Goal: Task Accomplishment & Management: Use online tool/utility

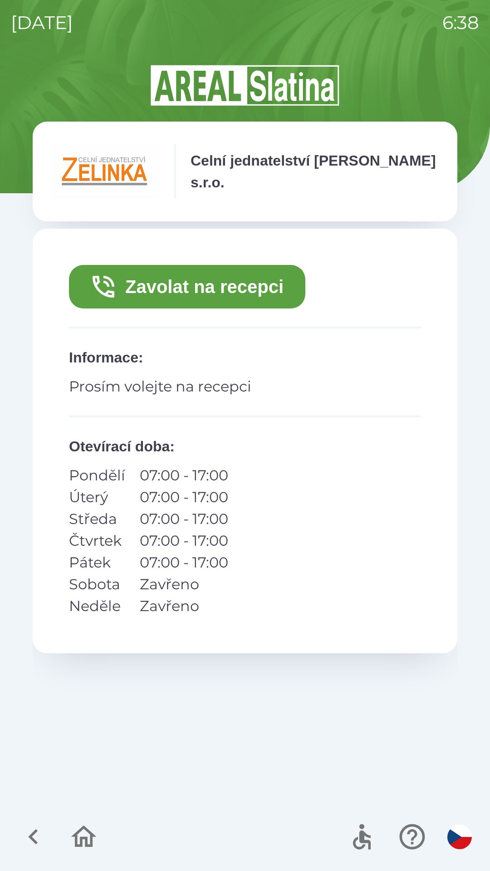
click at [37, 835] on icon "button" at bounding box center [33, 837] width 30 height 30
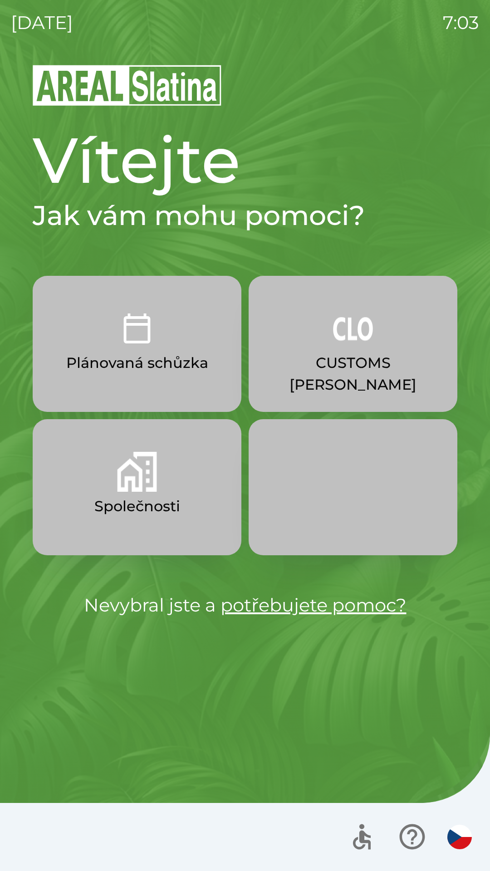
click at [353, 333] on img "button" at bounding box center [353, 329] width 40 height 40
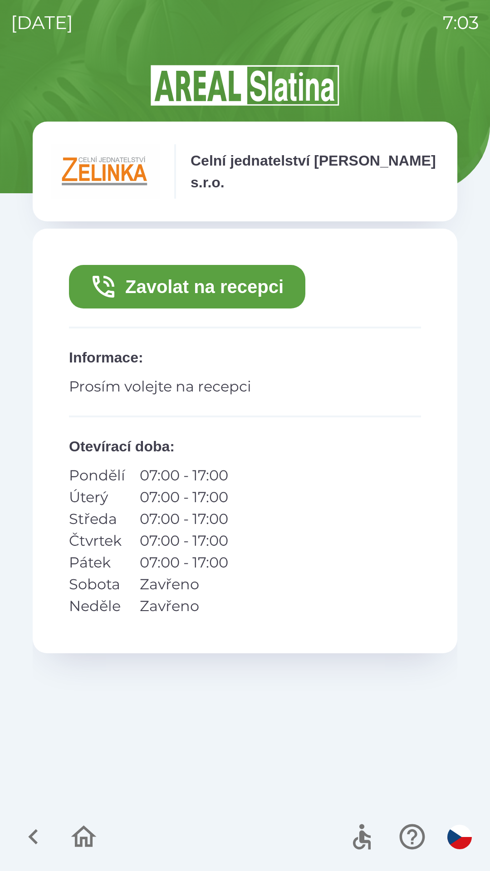
click at [268, 289] on button "Zavolat na recepci" at bounding box center [187, 287] width 236 height 44
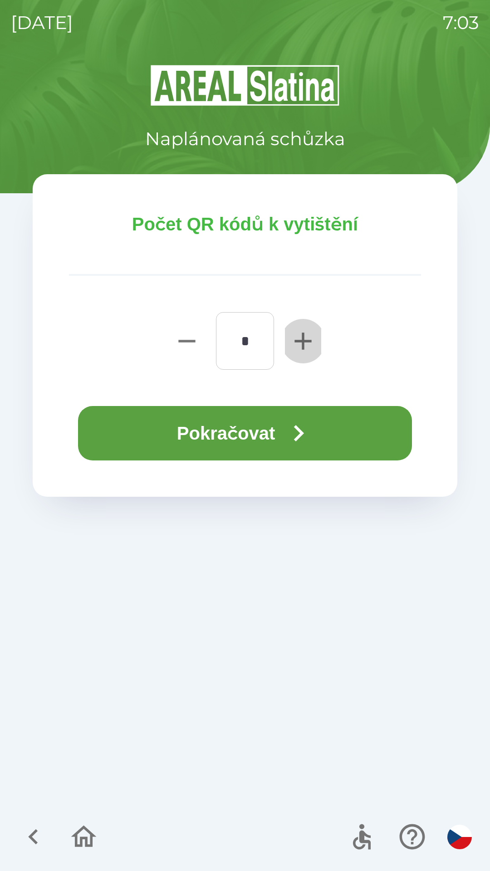
click at [302, 335] on icon "button" at bounding box center [303, 341] width 29 height 29
type input "*"
click at [304, 413] on button "Pokračovat" at bounding box center [245, 433] width 334 height 54
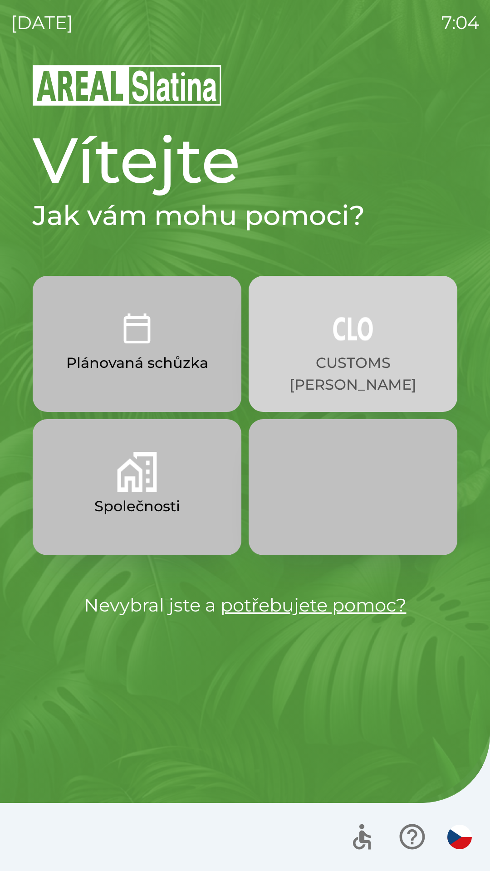
click at [359, 341] on img "button" at bounding box center [353, 329] width 40 height 40
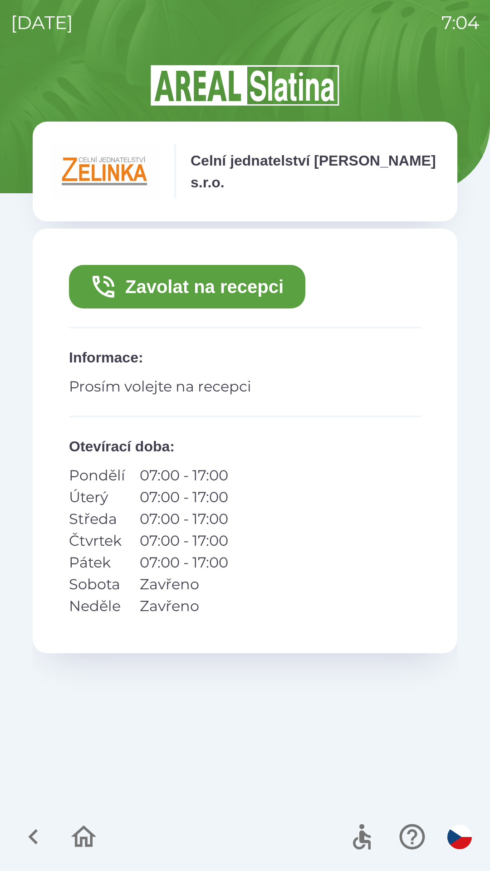
click at [247, 275] on button "Zavolat na recepci" at bounding box center [187, 287] width 236 height 44
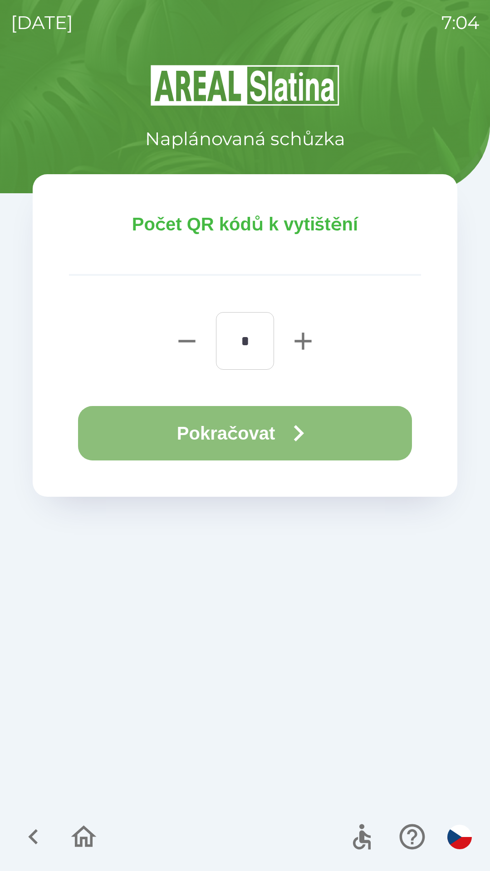
click at [256, 425] on button "Pokračovat" at bounding box center [245, 433] width 334 height 54
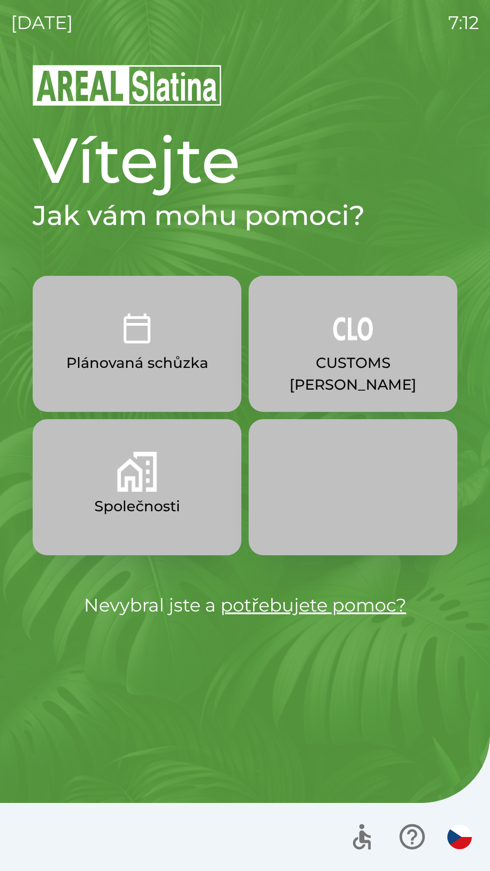
click at [369, 373] on p "CUSTOMS [PERSON_NAME]" at bounding box center [353, 374] width 165 height 44
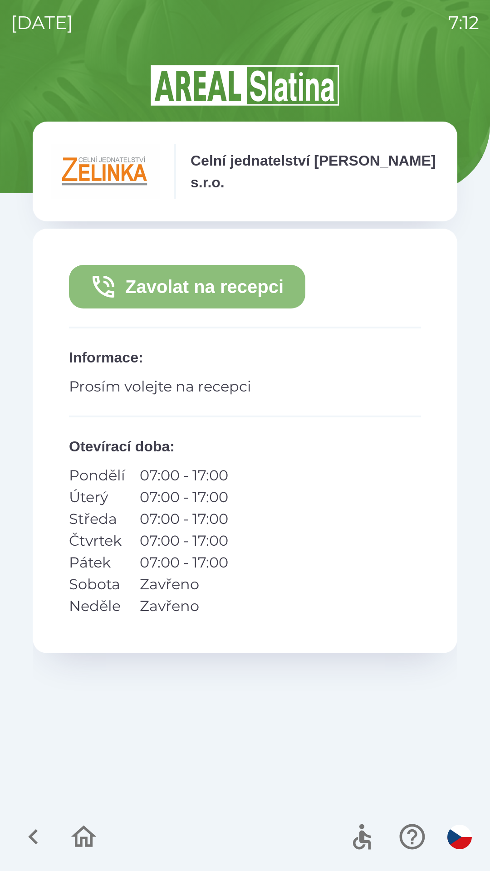
click at [259, 287] on button "Zavolat na recepci" at bounding box center [187, 287] width 236 height 44
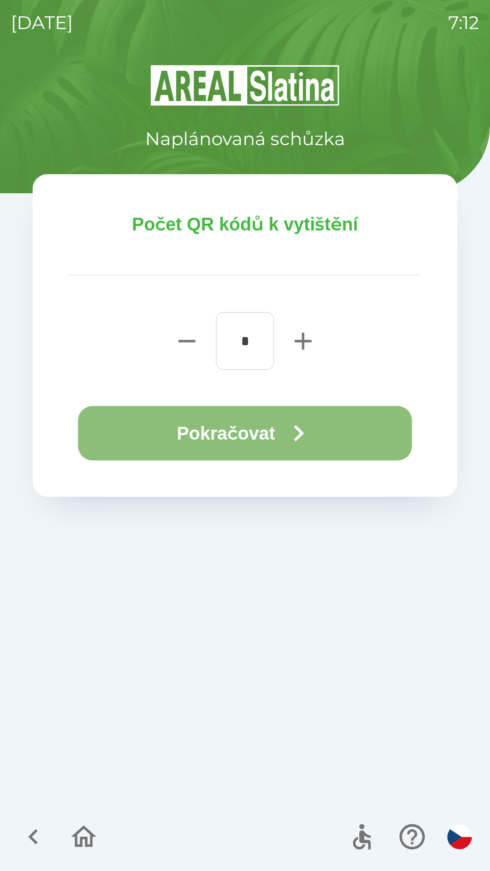
click at [241, 427] on button "Pokračovat" at bounding box center [245, 433] width 334 height 54
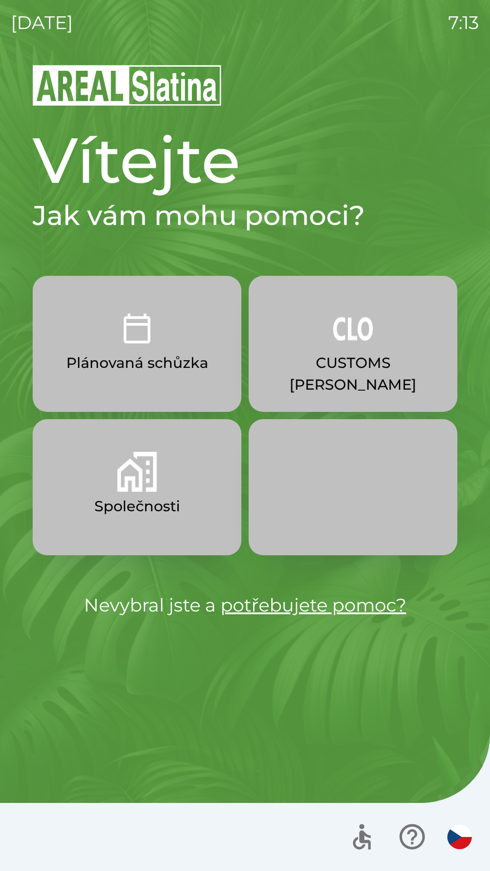
click at [348, 350] on button "CUSTOMS [PERSON_NAME]" at bounding box center [353, 344] width 209 height 136
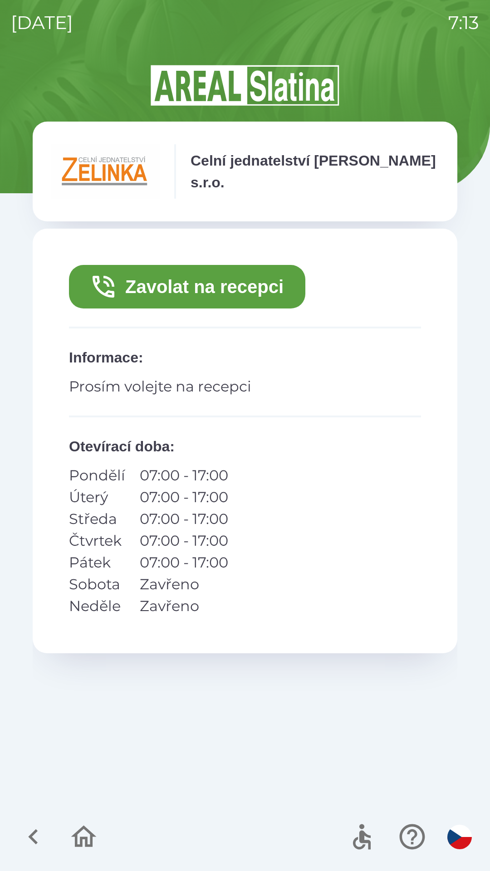
click at [184, 287] on button "Zavolat na recepci" at bounding box center [187, 287] width 236 height 44
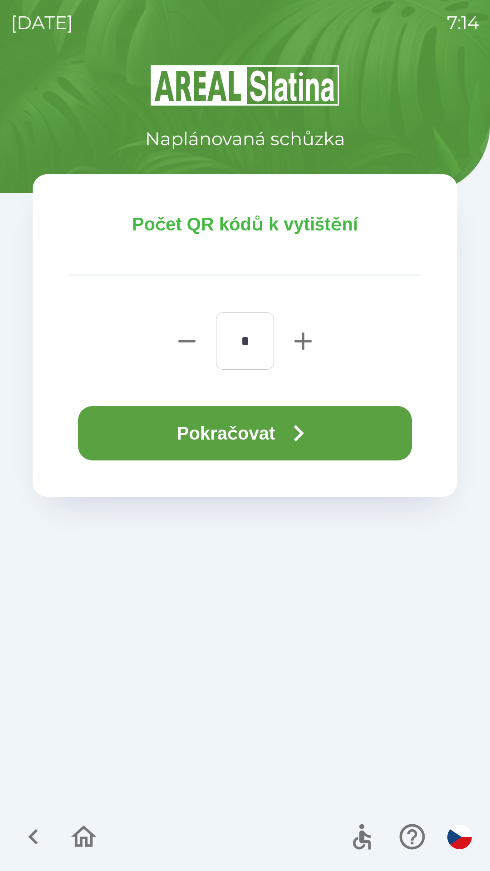
click at [211, 426] on button "Pokračovat" at bounding box center [245, 433] width 334 height 54
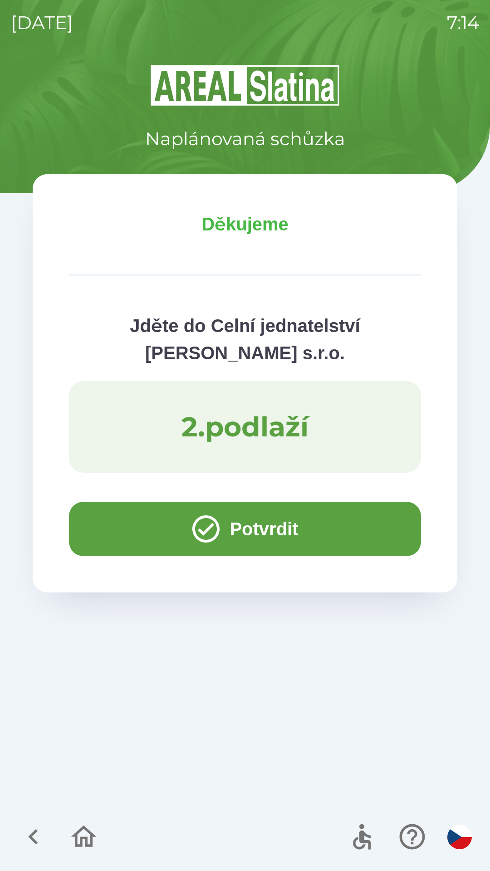
click at [107, 529] on button "Potvrdit" at bounding box center [245, 529] width 352 height 54
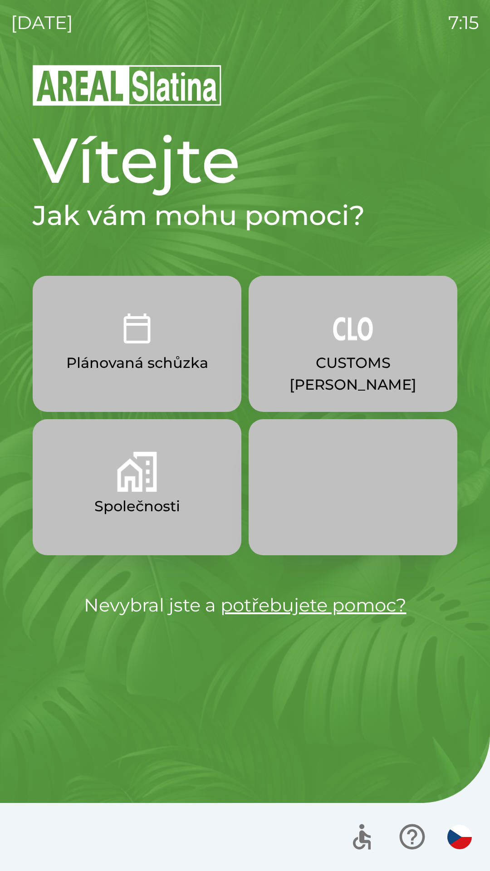
click at [375, 354] on p "CUSTOMS [PERSON_NAME]" at bounding box center [353, 374] width 165 height 44
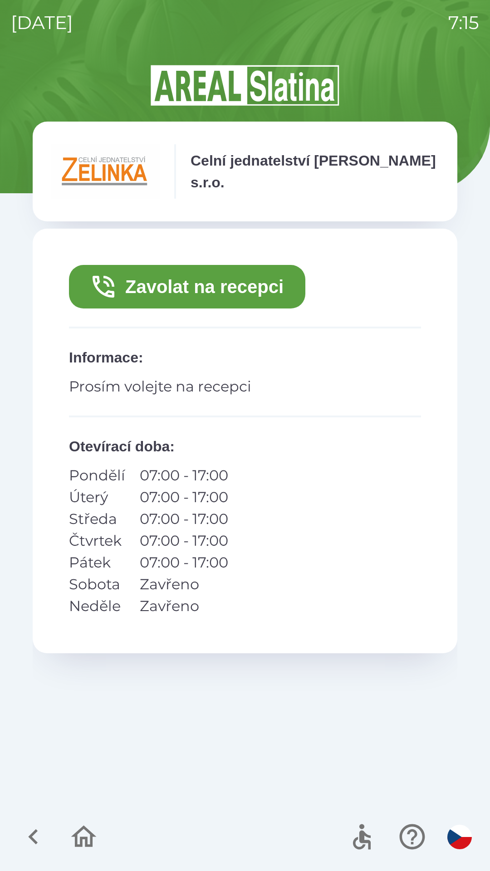
click at [256, 293] on button "Zavolat na recepci" at bounding box center [187, 287] width 236 height 44
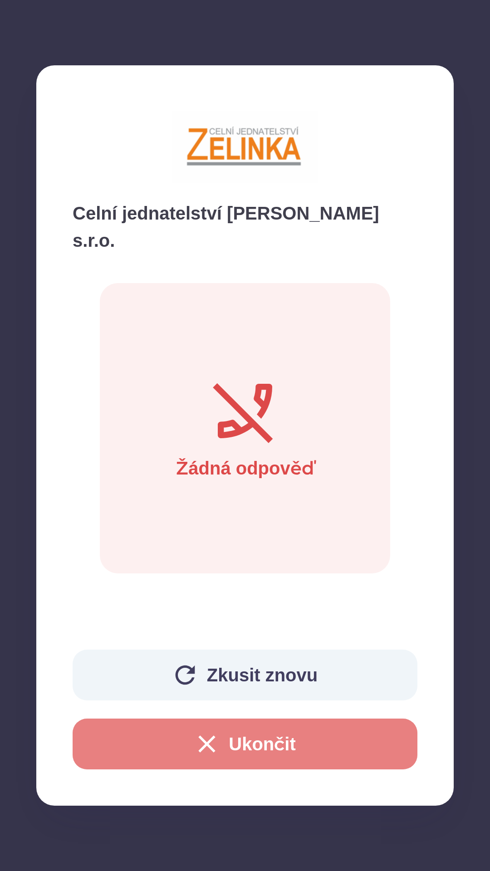
click at [264, 743] on button "Ukončit" at bounding box center [245, 744] width 345 height 51
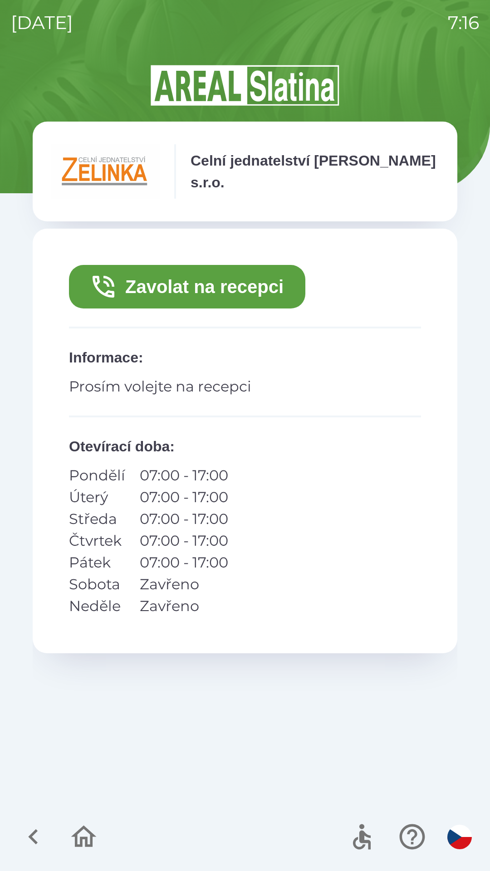
click at [186, 294] on button "Zavolat na recepci" at bounding box center [187, 287] width 236 height 44
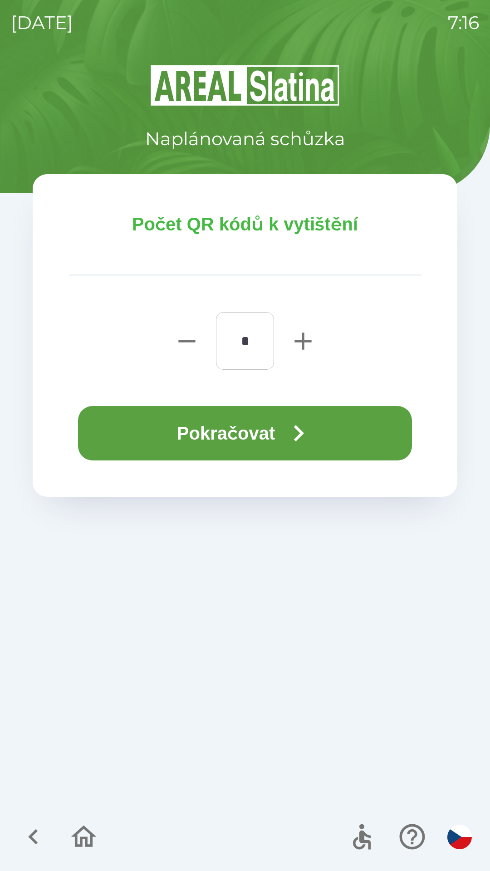
click at [305, 418] on icon "button" at bounding box center [298, 433] width 33 height 33
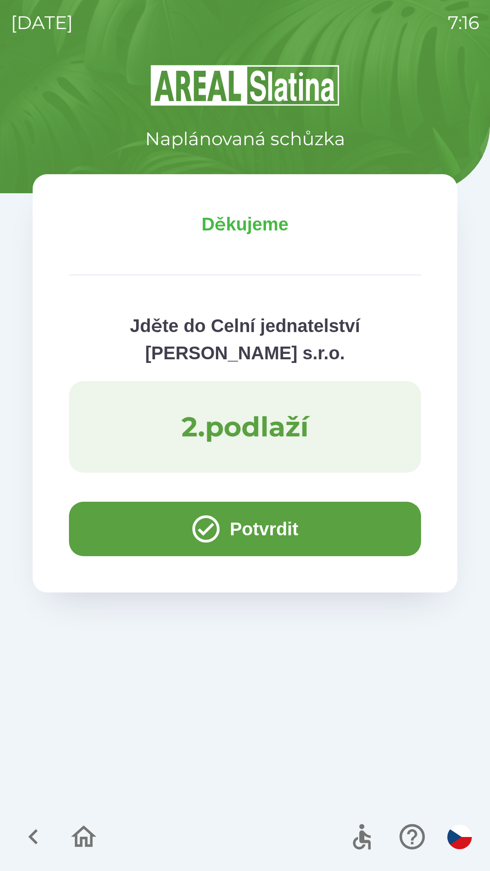
click at [147, 525] on button "Potvrdit" at bounding box center [245, 529] width 352 height 54
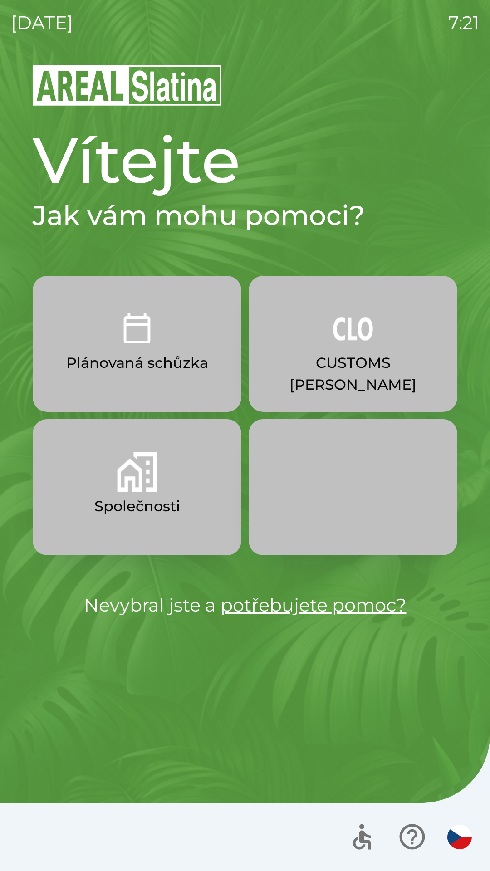
click at [154, 488] on img "button" at bounding box center [137, 472] width 40 height 40
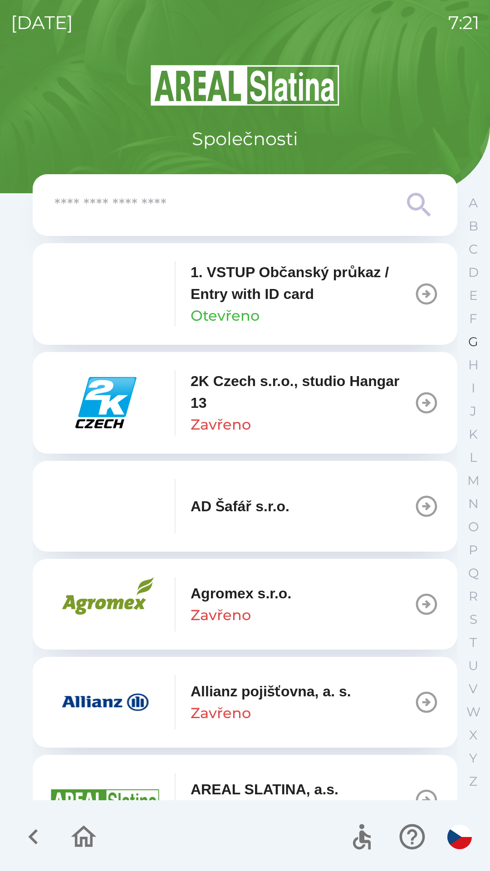
click at [464, 345] on button "G" at bounding box center [473, 341] width 23 height 23
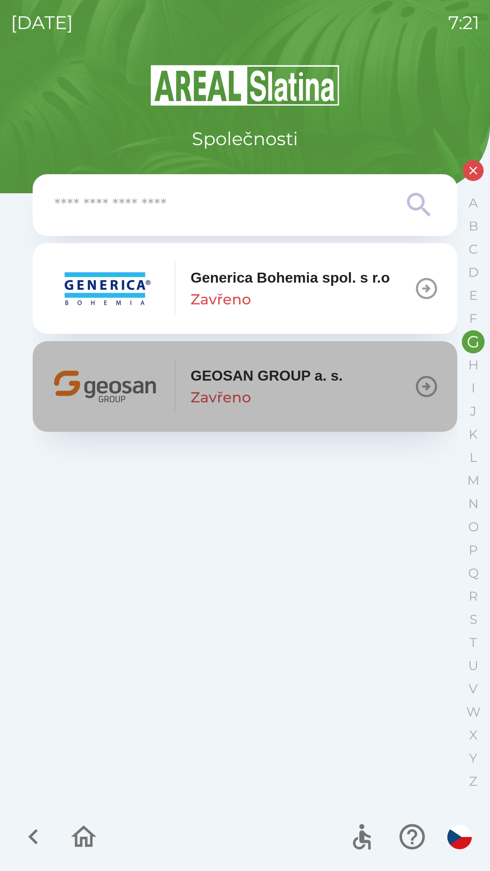
click at [321, 387] on div "GEOSAN GROUP a. s. Zavřeno" at bounding box center [267, 387] width 153 height 44
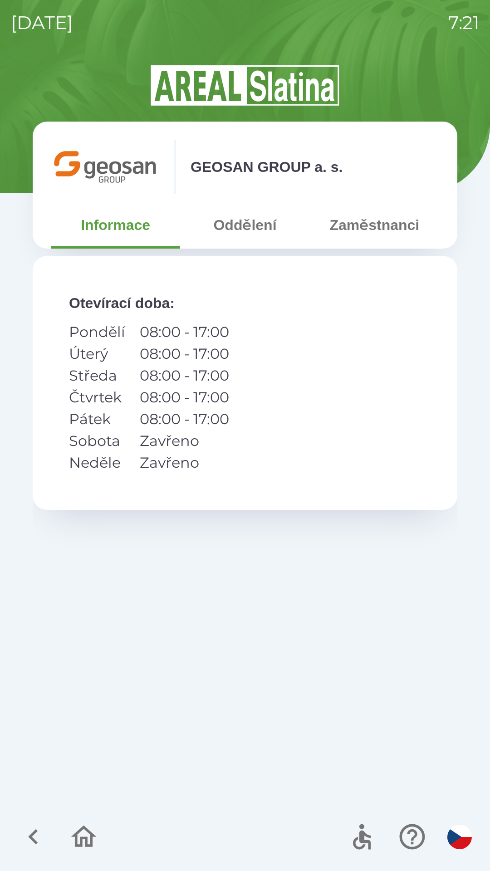
click at [370, 231] on button "Zaměstnanci" at bounding box center [374, 225] width 129 height 33
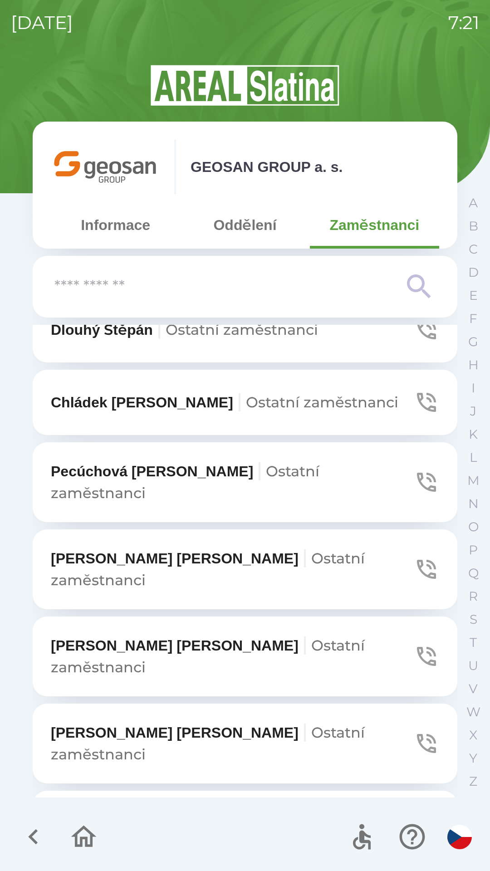
scroll to position [754, 0]
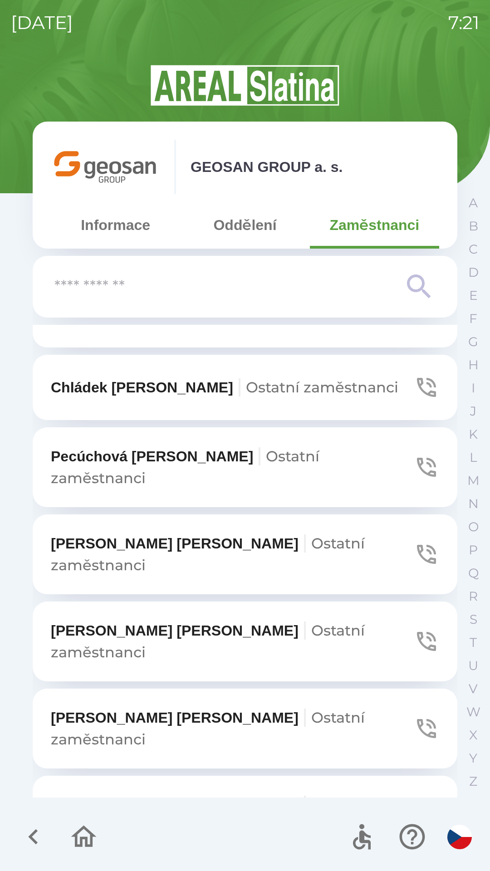
click at [228, 709] on span "Ostatní zaměstnanci" at bounding box center [208, 728] width 314 height 39
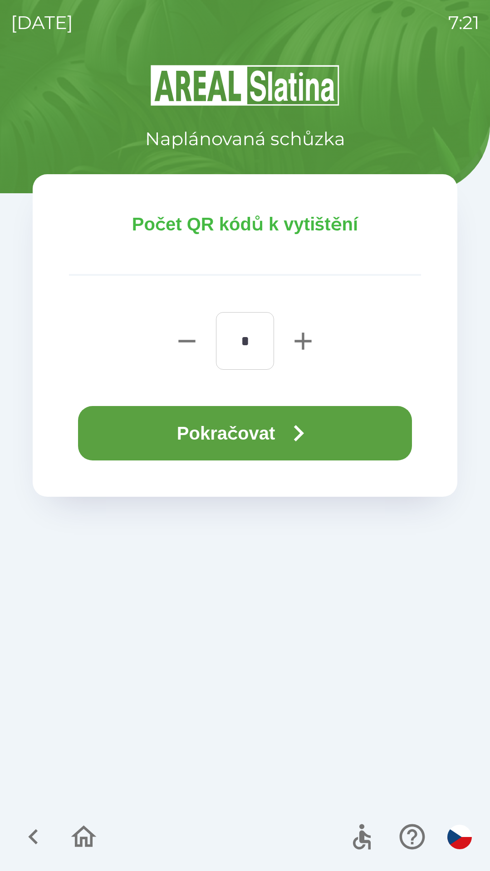
click at [304, 433] on icon "button" at bounding box center [299, 433] width 10 height 16
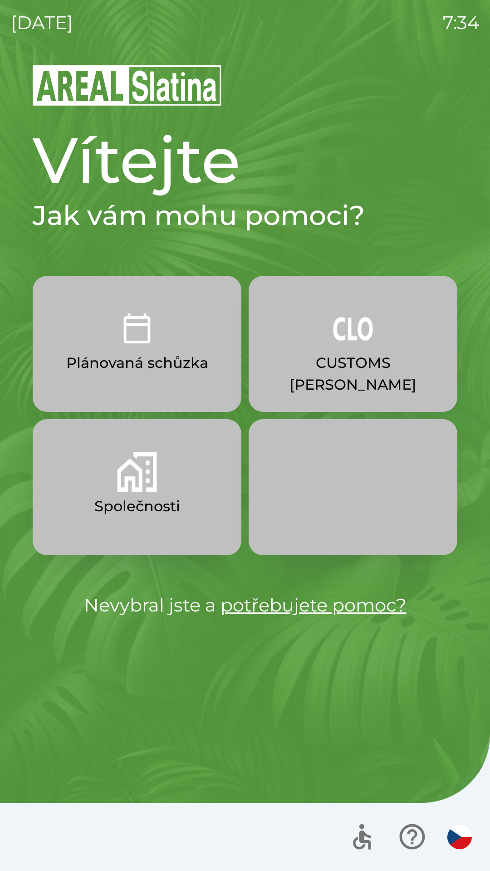
click at [349, 344] on img "button" at bounding box center [353, 329] width 40 height 40
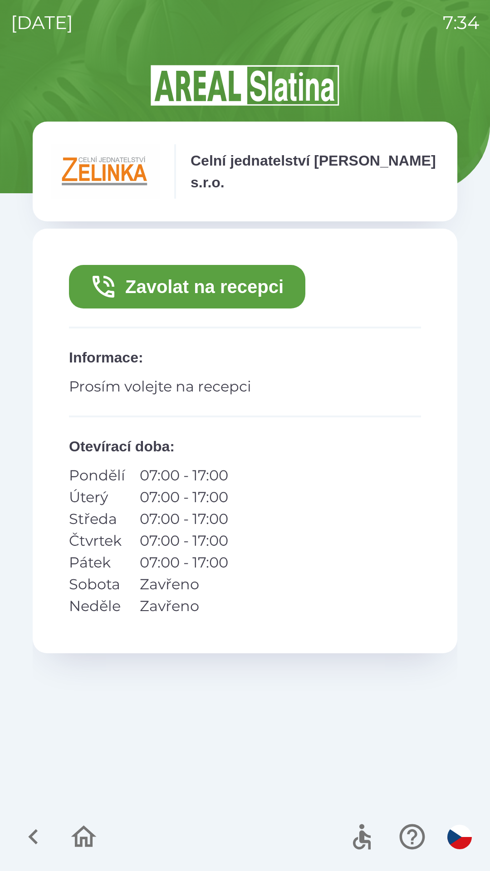
click at [239, 295] on button "Zavolat na recepci" at bounding box center [187, 287] width 236 height 44
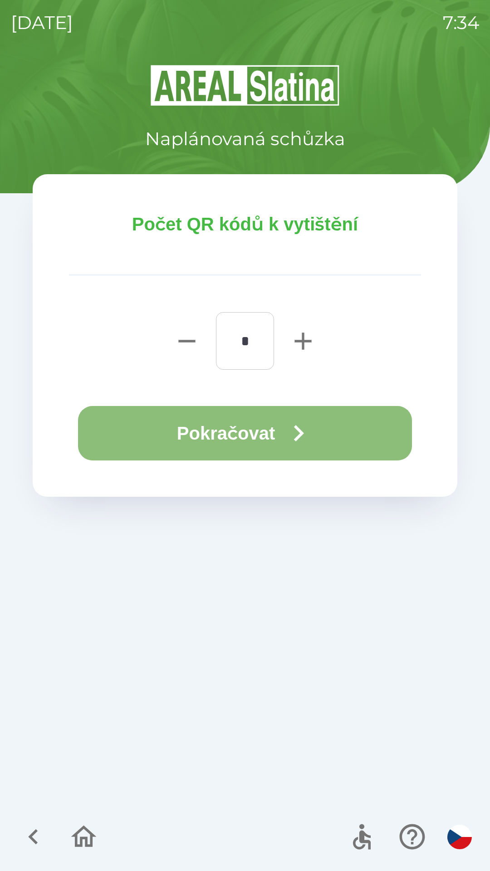
click at [285, 447] on icon "button" at bounding box center [298, 433] width 33 height 33
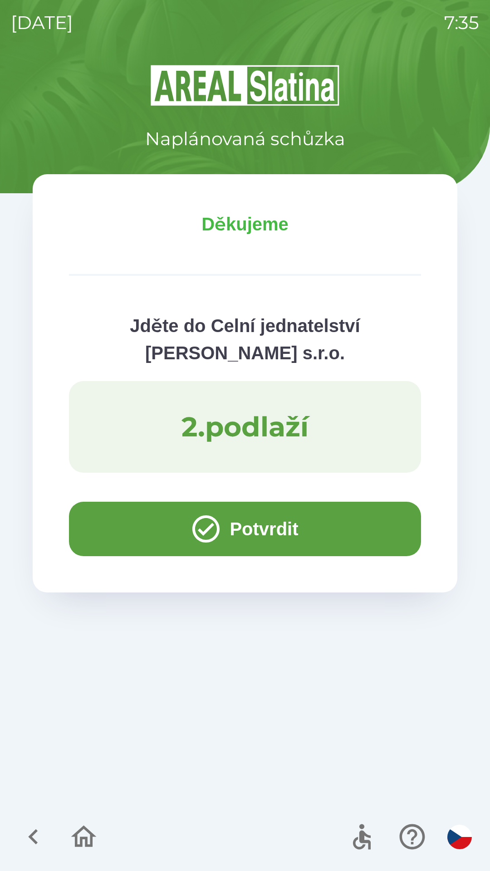
click at [114, 532] on button "Potvrdit" at bounding box center [245, 529] width 352 height 54
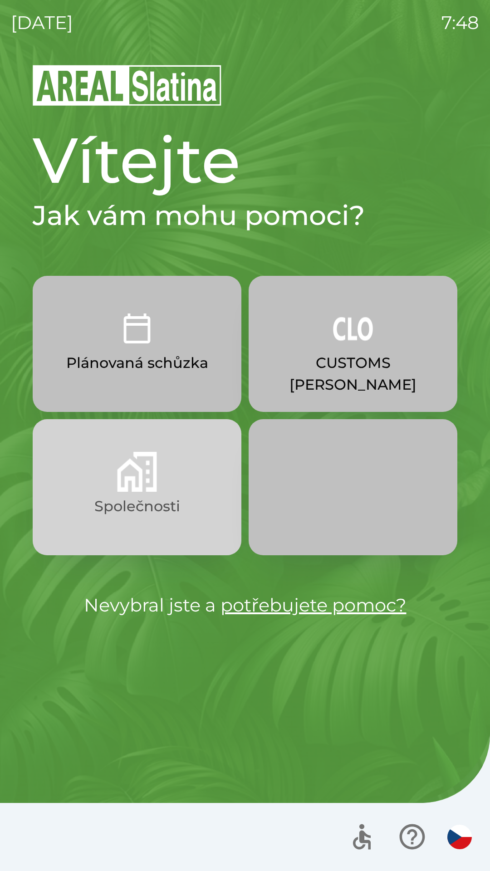
click at [146, 472] on img "button" at bounding box center [137, 472] width 40 height 40
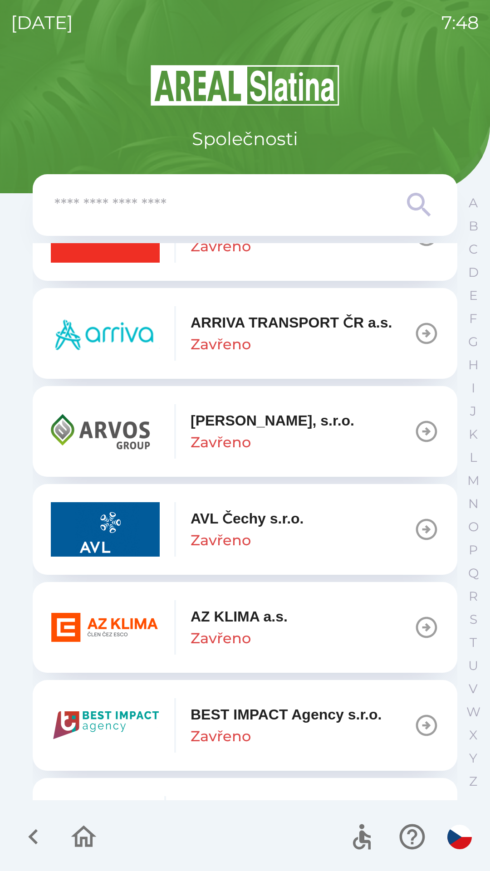
scroll to position [682, 0]
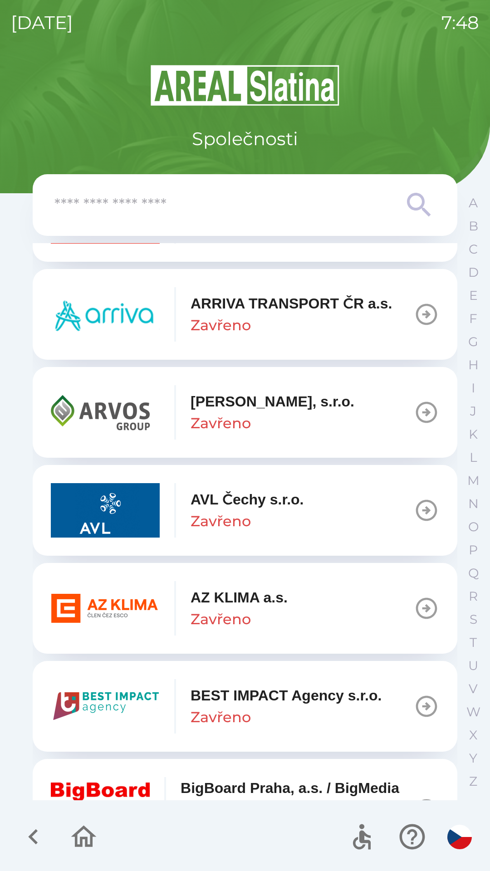
click at [261, 618] on div "AZ KLIMA a.s. Zavřeno" at bounding box center [239, 609] width 97 height 44
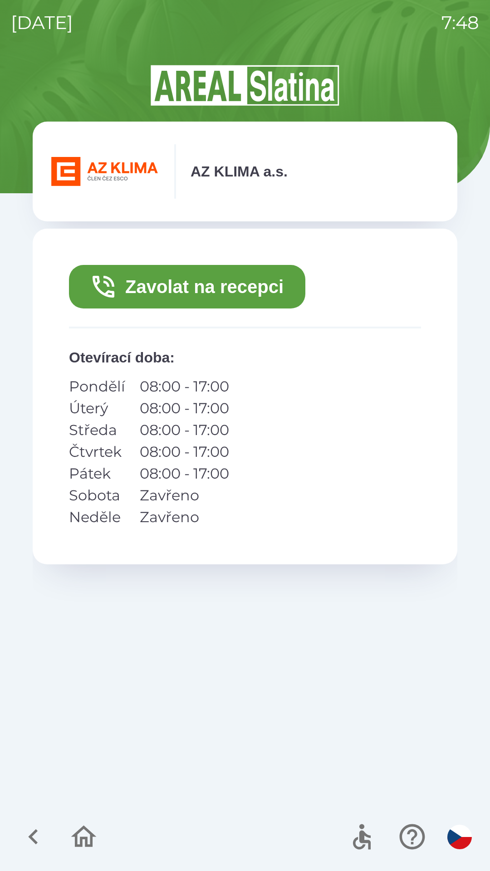
click at [203, 286] on button "Zavolat na recepci" at bounding box center [187, 287] width 236 height 44
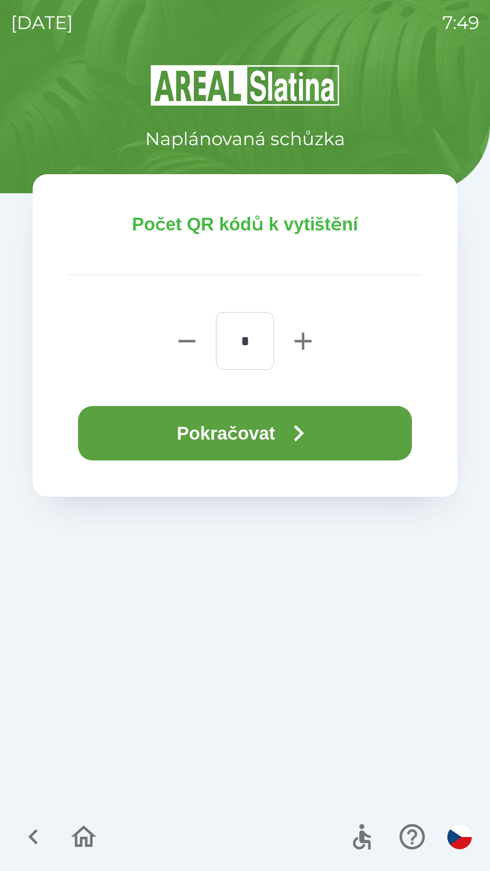
click at [239, 428] on button "Pokračovat" at bounding box center [245, 433] width 334 height 54
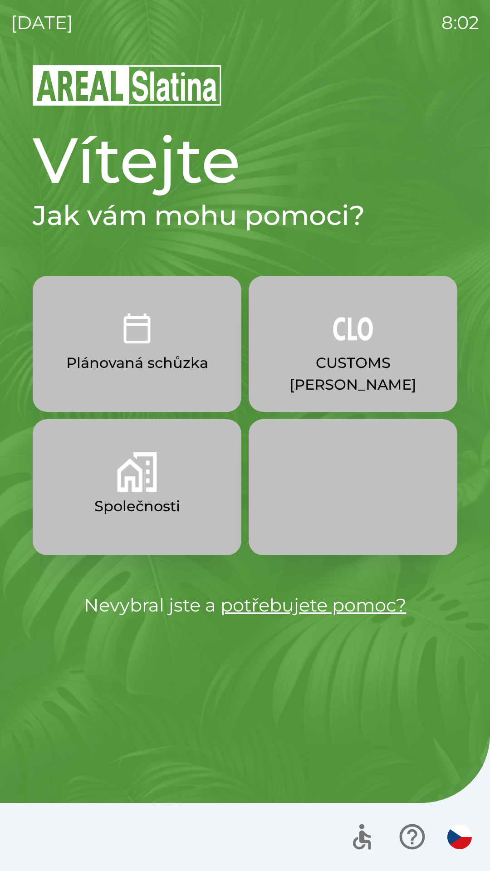
click at [357, 346] on img "button" at bounding box center [353, 329] width 40 height 40
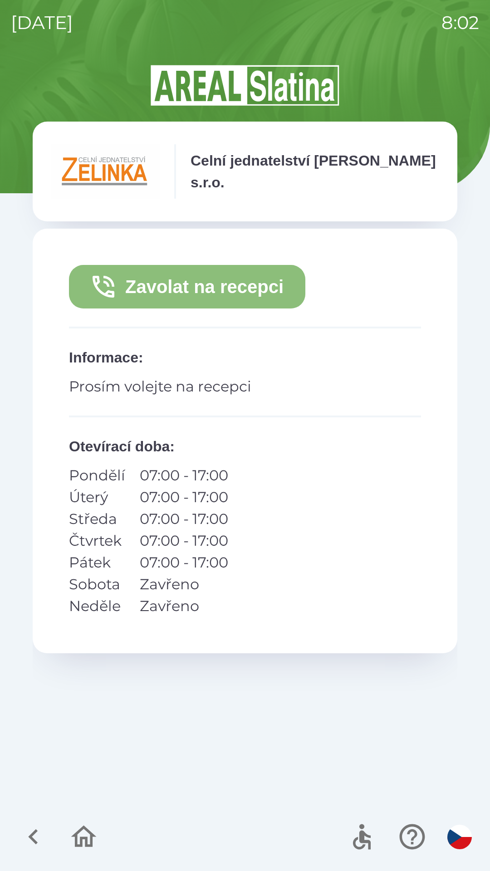
click at [176, 287] on button "Zavolat na recepci" at bounding box center [187, 287] width 236 height 44
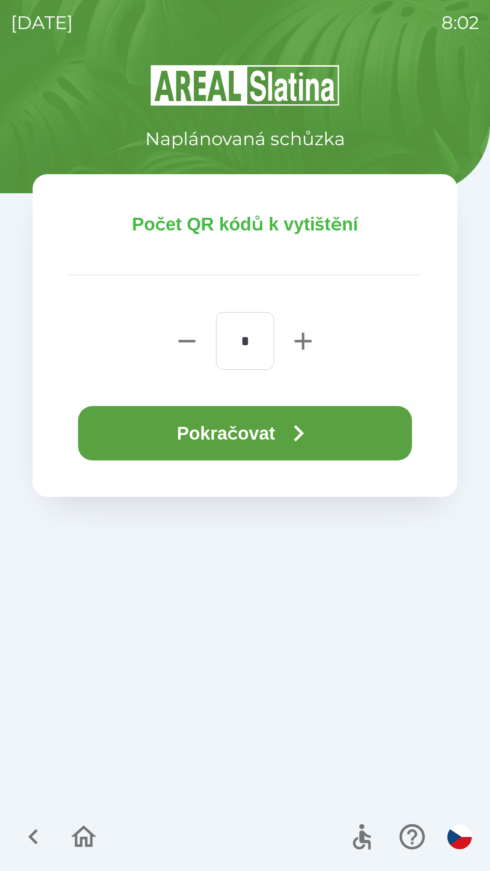
click at [260, 430] on button "Pokračovat" at bounding box center [245, 433] width 334 height 54
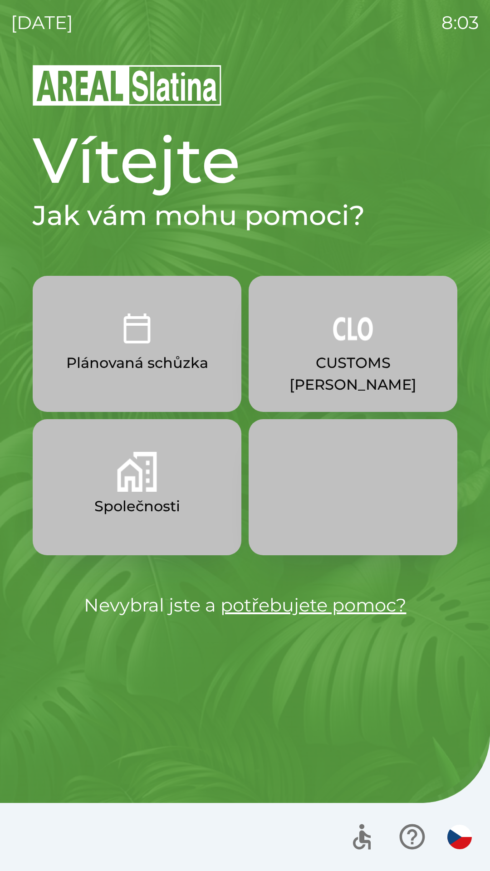
click at [138, 510] on p "Společnosti" at bounding box center [137, 507] width 86 height 22
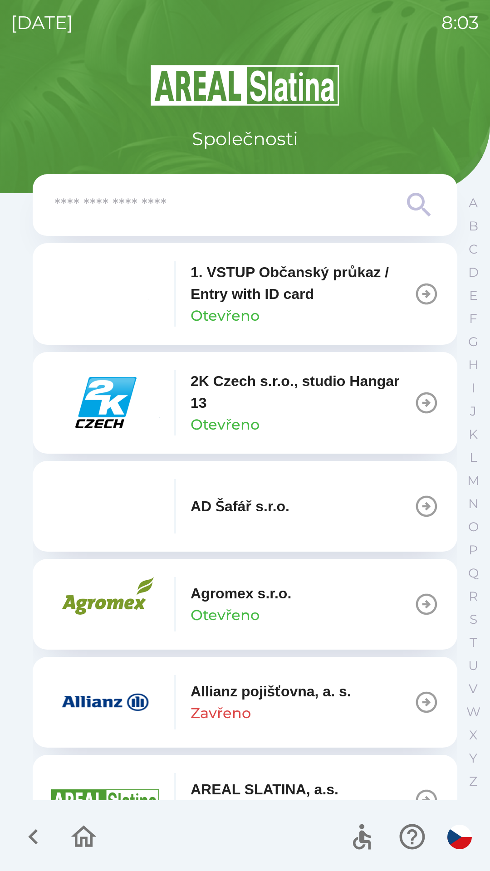
click at [261, 216] on input "text" at bounding box center [226, 205] width 345 height 25
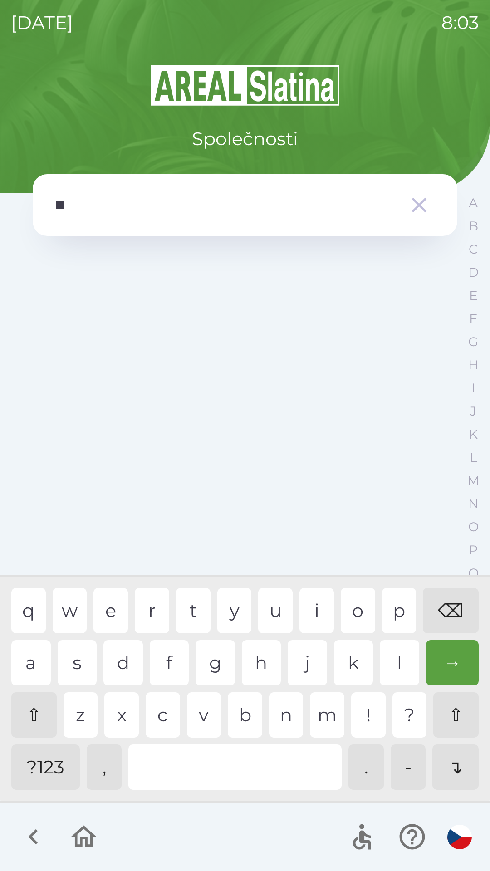
click at [266, 664] on div "h" at bounding box center [261, 662] width 39 height 45
click at [449, 667] on div "→" at bounding box center [452, 662] width 53 height 45
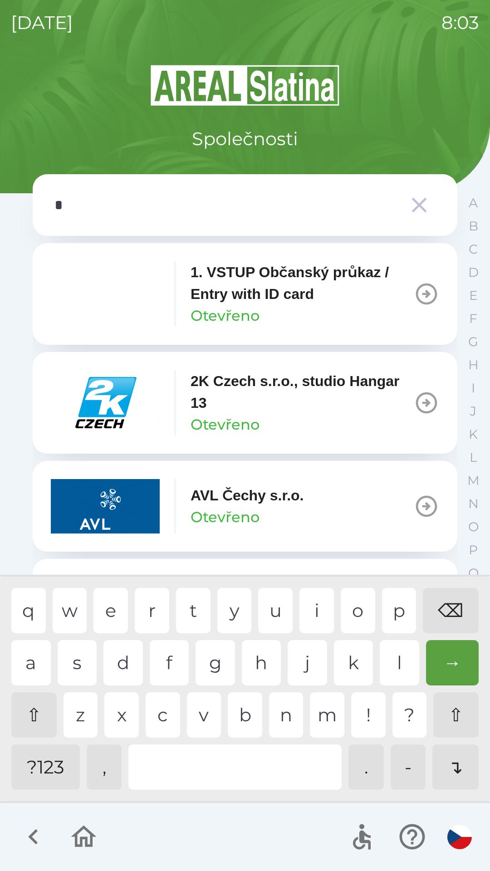
click at [454, 611] on div "⌫" at bounding box center [451, 610] width 56 height 45
type input "**"
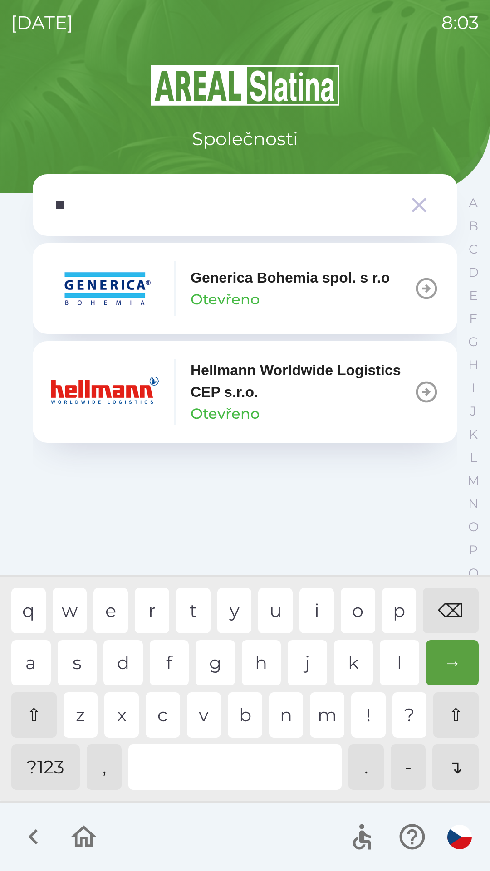
click at [109, 612] on div "e" at bounding box center [110, 610] width 34 height 45
click at [213, 407] on p "Otevřeno" at bounding box center [225, 414] width 69 height 22
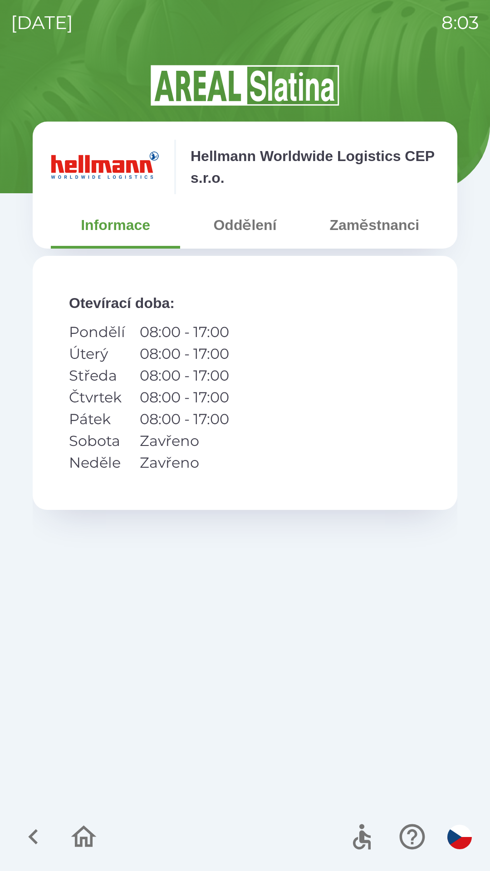
click at [259, 233] on button "Oddělení" at bounding box center [244, 225] width 129 height 33
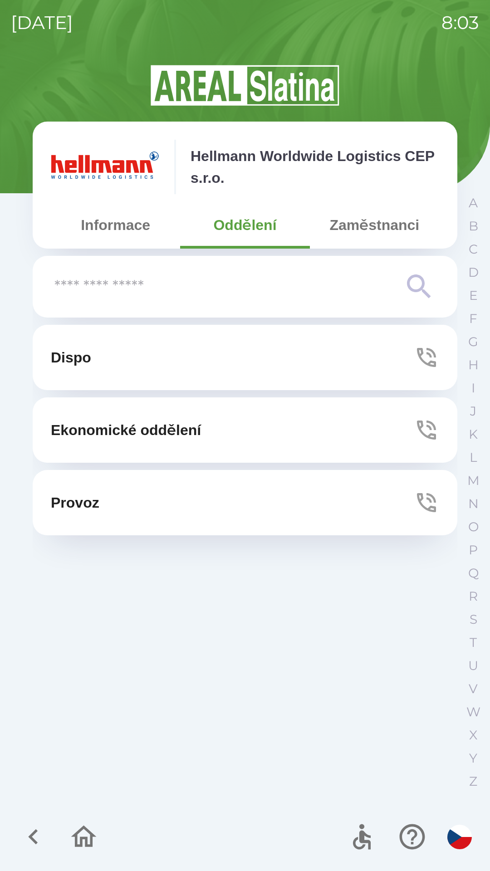
click at [154, 362] on button "Dispo" at bounding box center [245, 357] width 425 height 65
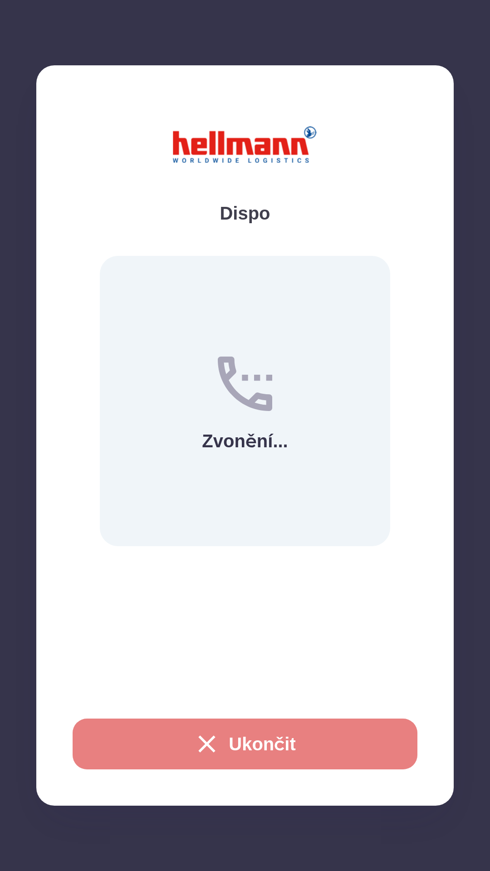
click at [210, 749] on icon "button" at bounding box center [207, 744] width 17 height 17
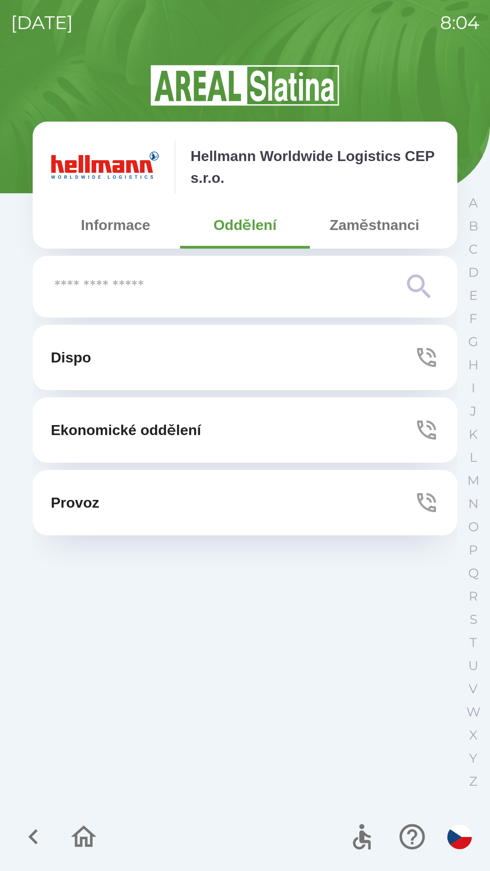
click at [415, 355] on icon "button" at bounding box center [426, 357] width 25 height 25
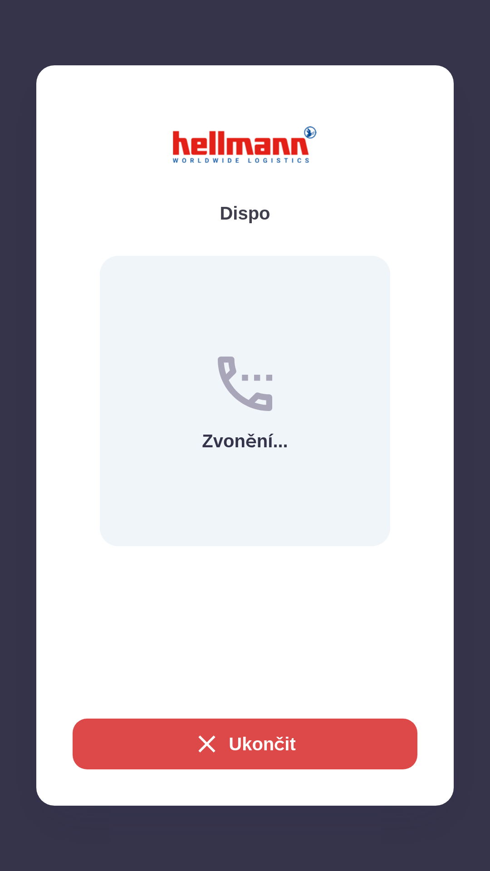
click at [204, 747] on icon "button" at bounding box center [206, 744] width 29 height 29
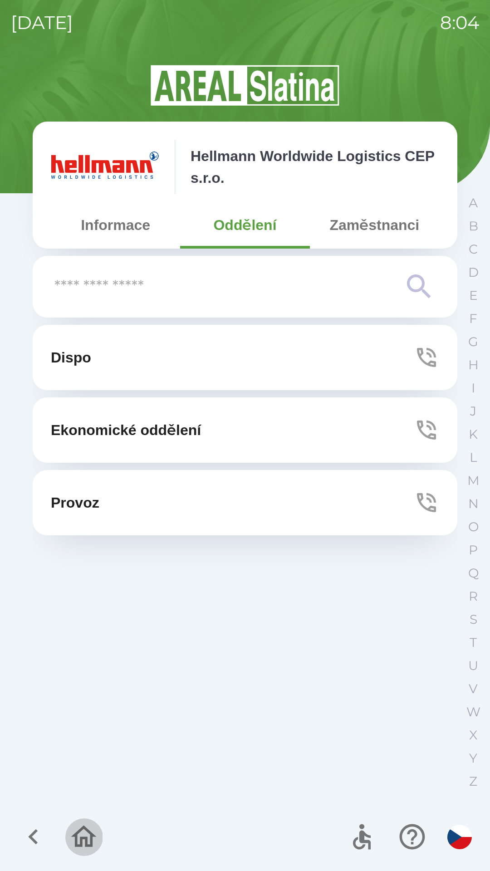
click at [80, 840] on icon "button" at bounding box center [84, 837] width 30 height 30
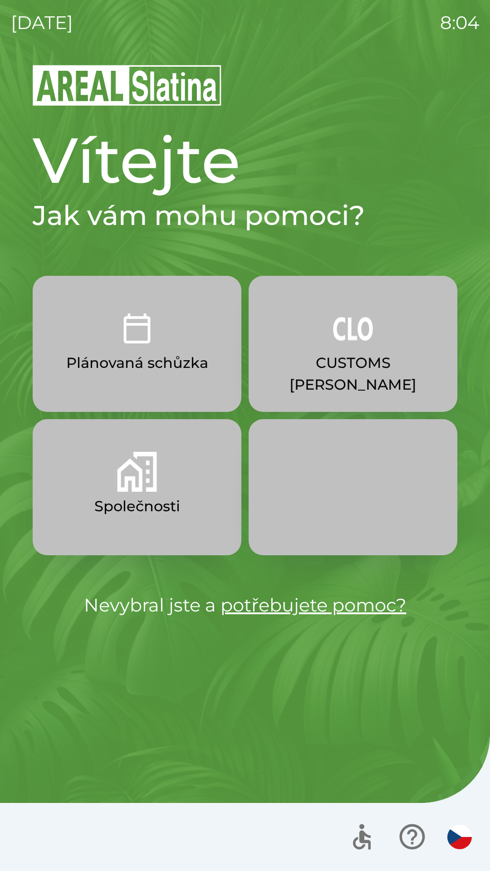
click at [157, 500] on p "Společnosti" at bounding box center [137, 507] width 86 height 22
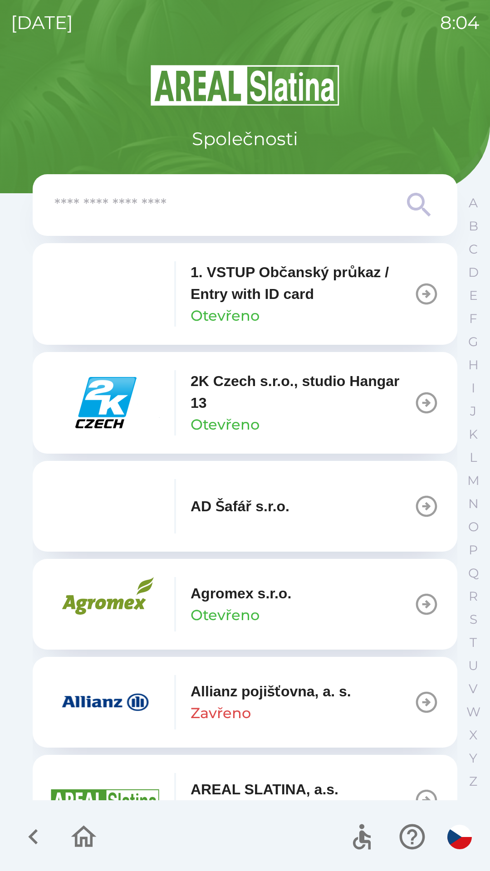
click at [287, 214] on input "text" at bounding box center [226, 205] width 345 height 25
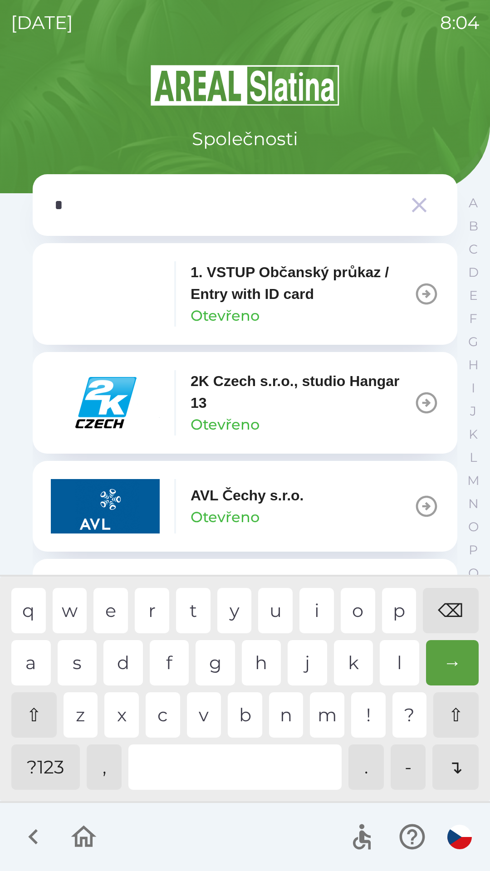
type input "**"
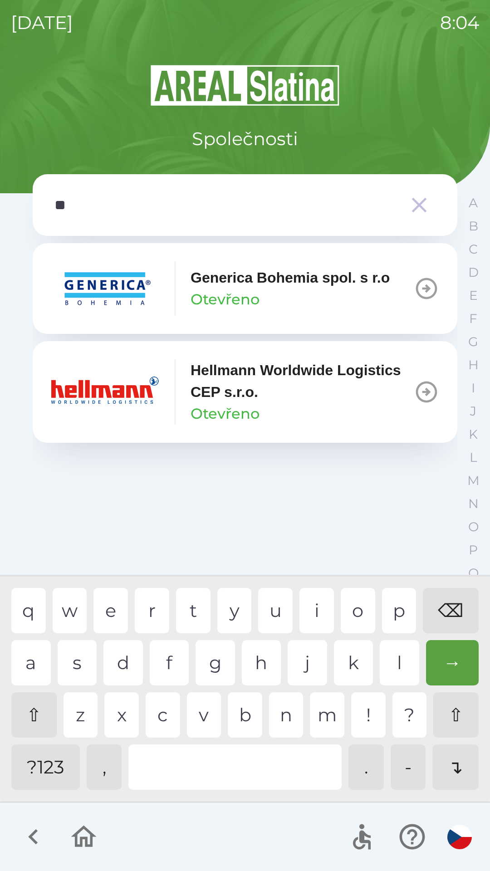
click at [111, 612] on div "e" at bounding box center [110, 610] width 34 height 45
click at [239, 400] on p "Hellmann Worldwide Logistics CEP s.r.o." at bounding box center [302, 381] width 223 height 44
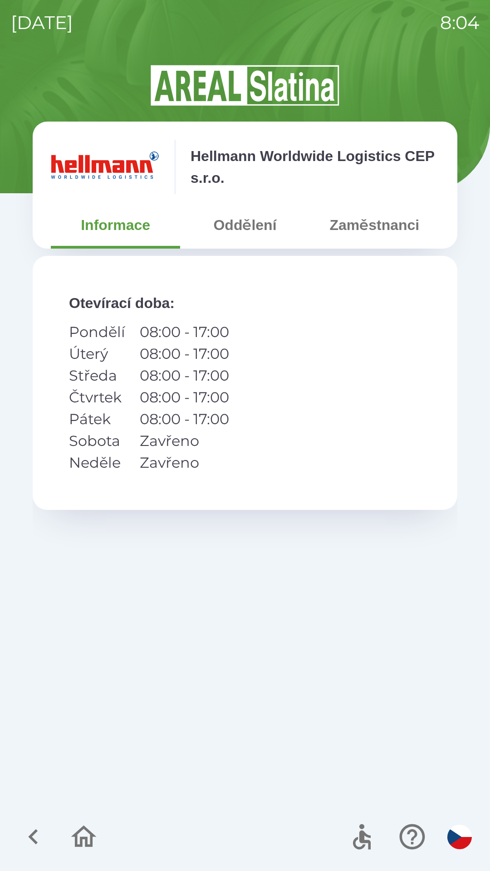
click at [370, 225] on button "Zaměstnanci" at bounding box center [374, 225] width 129 height 33
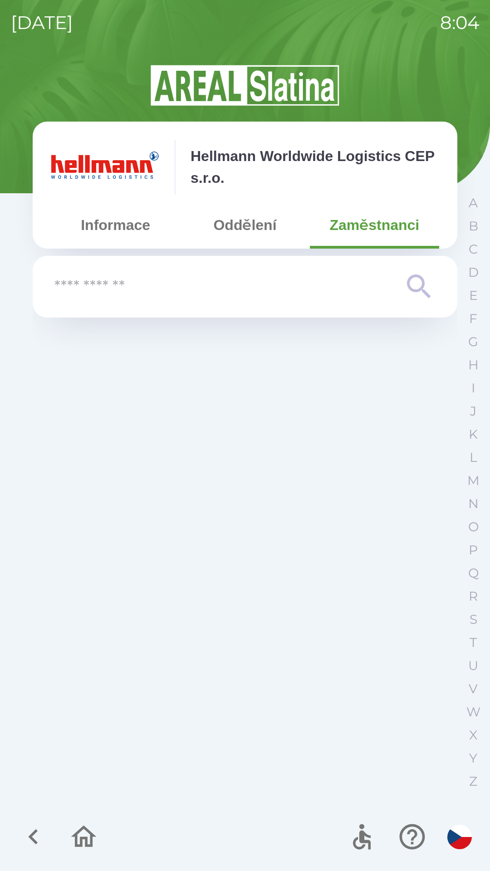
click at [228, 290] on input "text" at bounding box center [226, 287] width 345 height 25
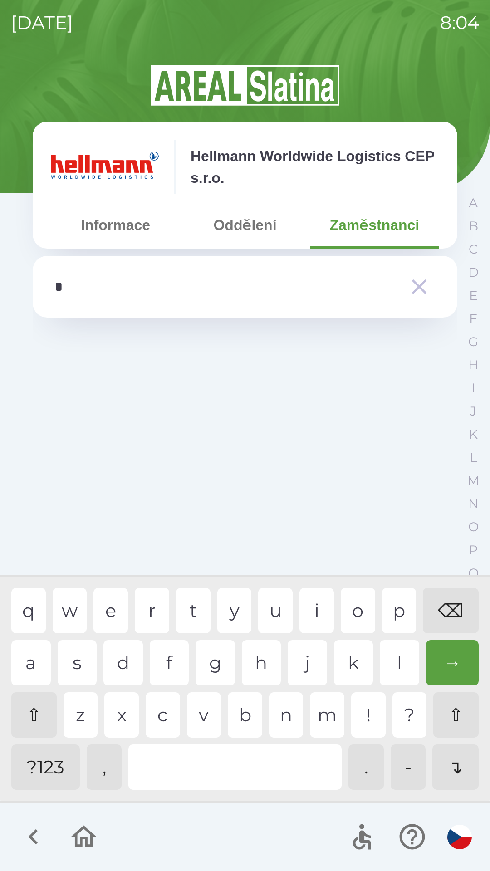
click at [355, 667] on div "k" at bounding box center [353, 662] width 39 height 45
click at [73, 295] on input "***" at bounding box center [226, 287] width 345 height 25
type input "*"
click at [448, 621] on div "⌫" at bounding box center [451, 610] width 56 height 45
click at [249, 221] on button "Oddělení" at bounding box center [244, 225] width 129 height 33
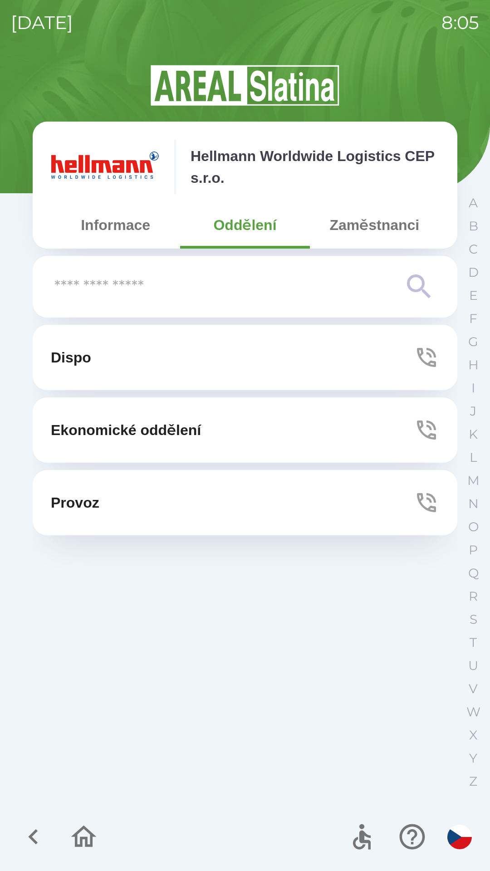
click at [231, 367] on button "Dispo" at bounding box center [245, 357] width 425 height 65
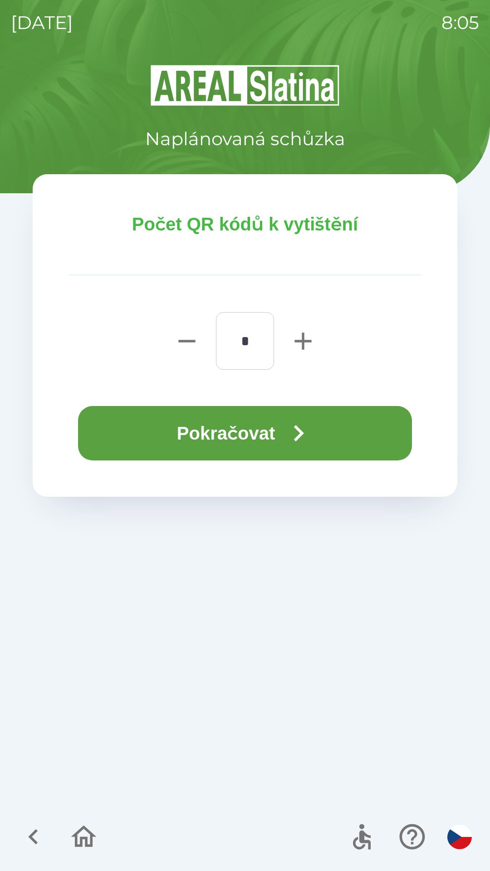
click at [273, 436] on button "Pokračovat" at bounding box center [245, 433] width 334 height 54
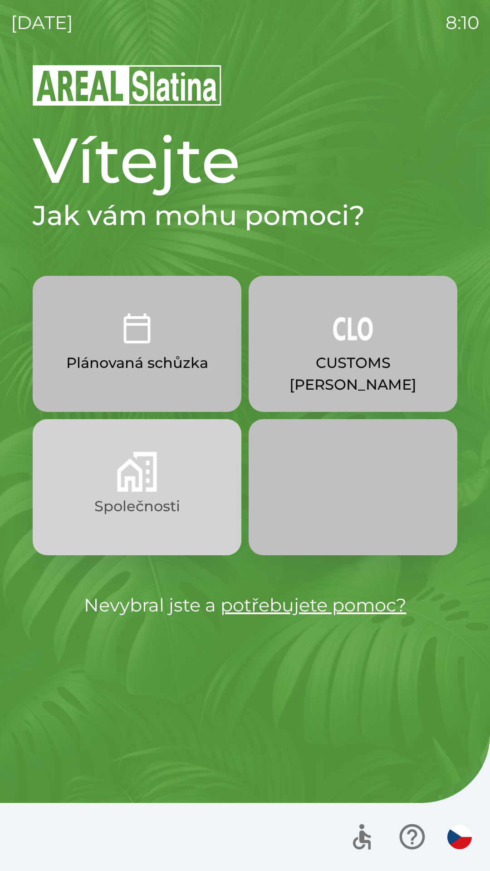
click at [117, 502] on p "Společnosti" at bounding box center [137, 507] width 86 height 22
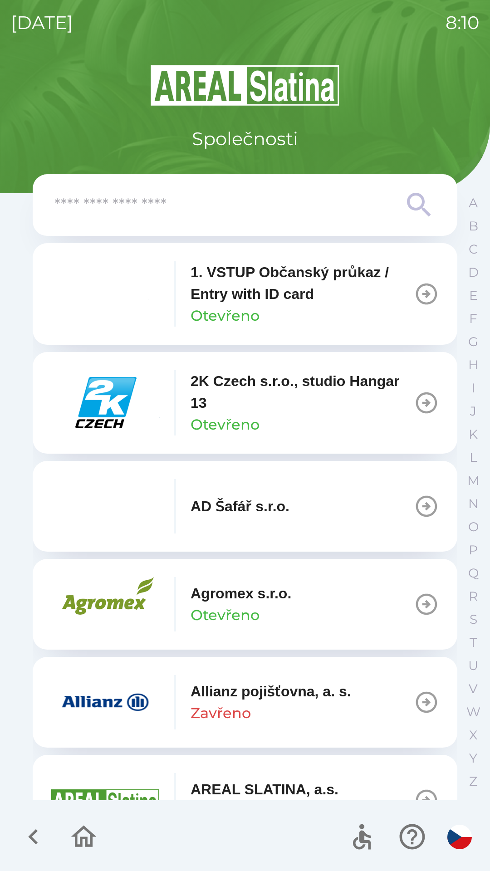
click at [138, 214] on input "text" at bounding box center [226, 205] width 345 height 25
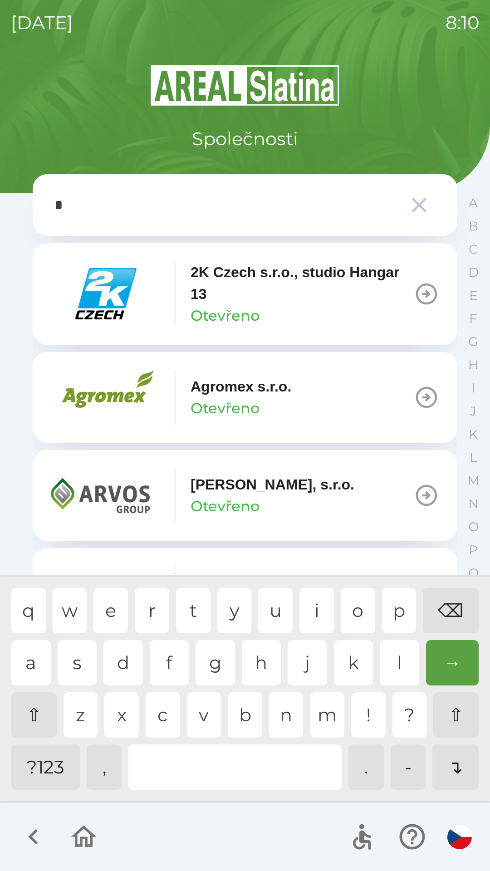
click at [223, 670] on div "g" at bounding box center [215, 662] width 39 height 45
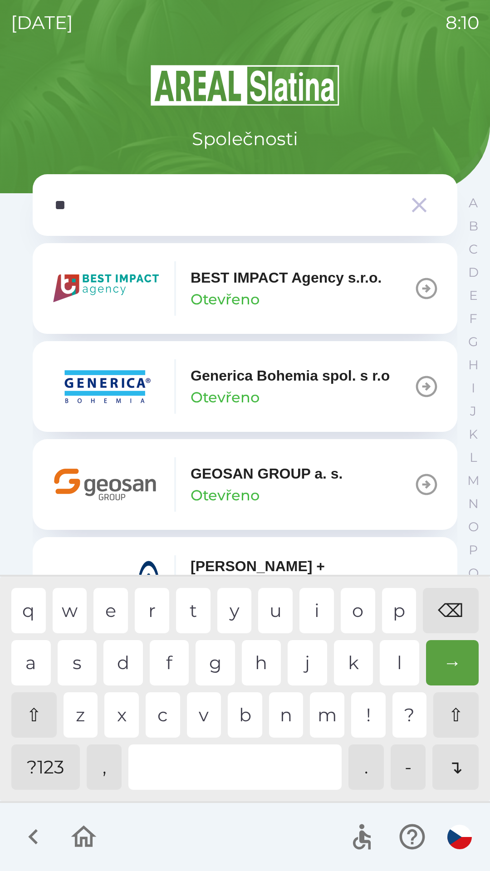
click at [109, 603] on div "e" at bounding box center [110, 610] width 34 height 45
type input "***"
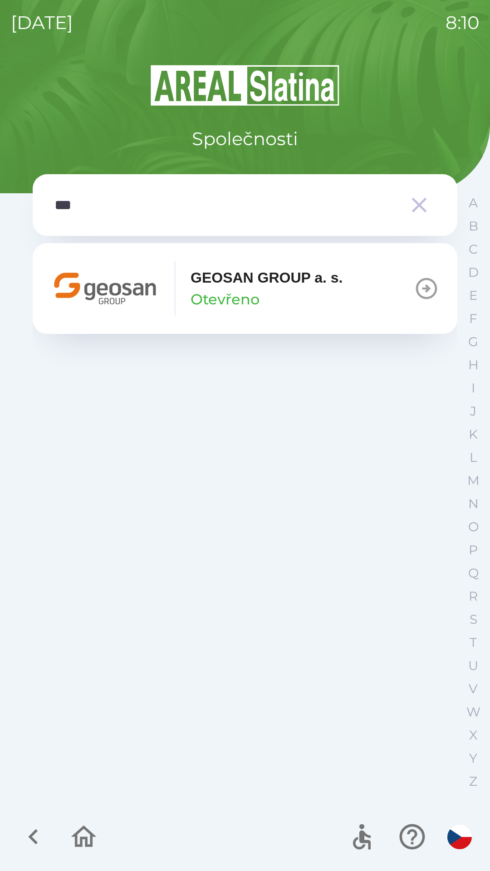
click at [306, 314] on div "GEOSAN GROUP a. s. Otevřeno" at bounding box center [197, 288] width 292 height 54
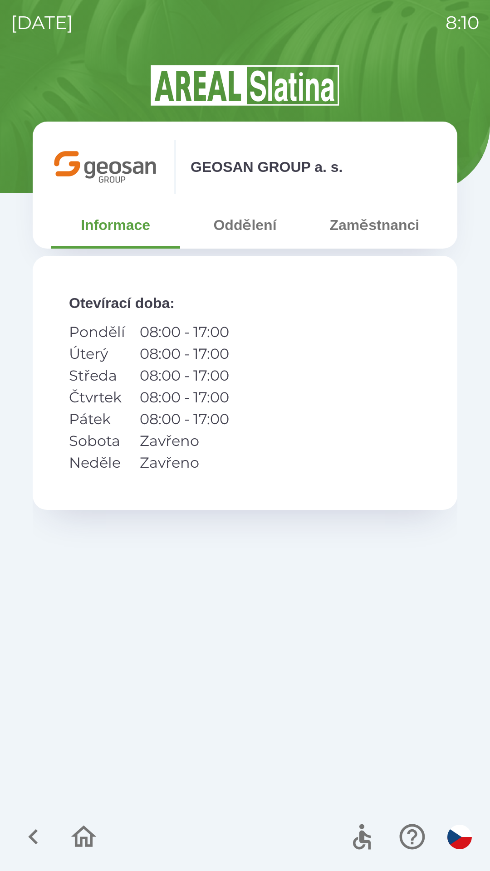
click at [249, 223] on button "Oddělení" at bounding box center [244, 225] width 129 height 33
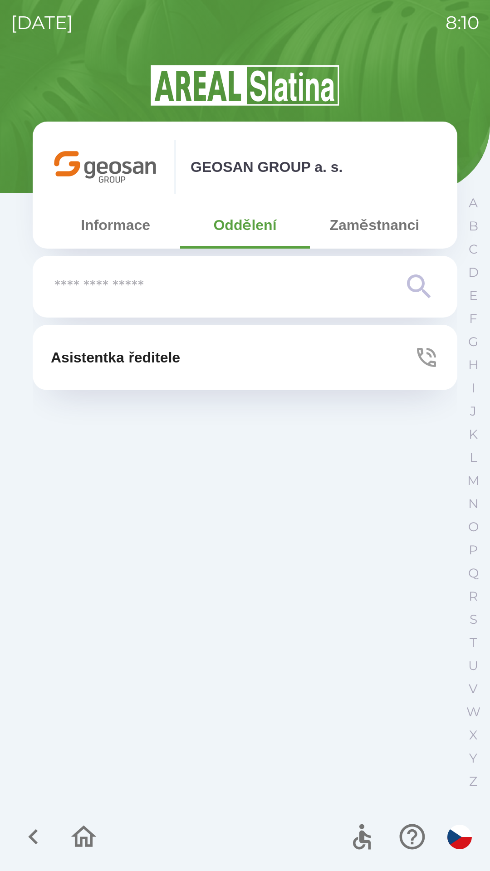
click at [355, 225] on button "Zaměstnanci" at bounding box center [374, 225] width 129 height 33
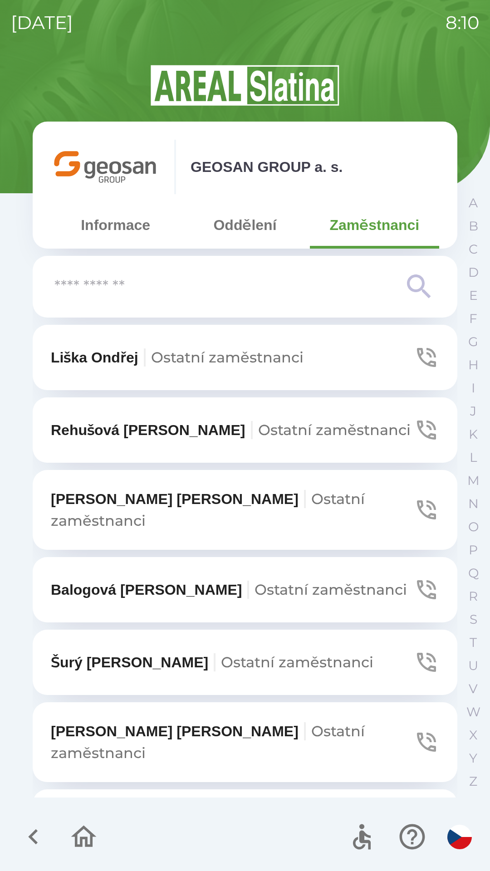
click at [153, 287] on input "text" at bounding box center [226, 287] width 345 height 25
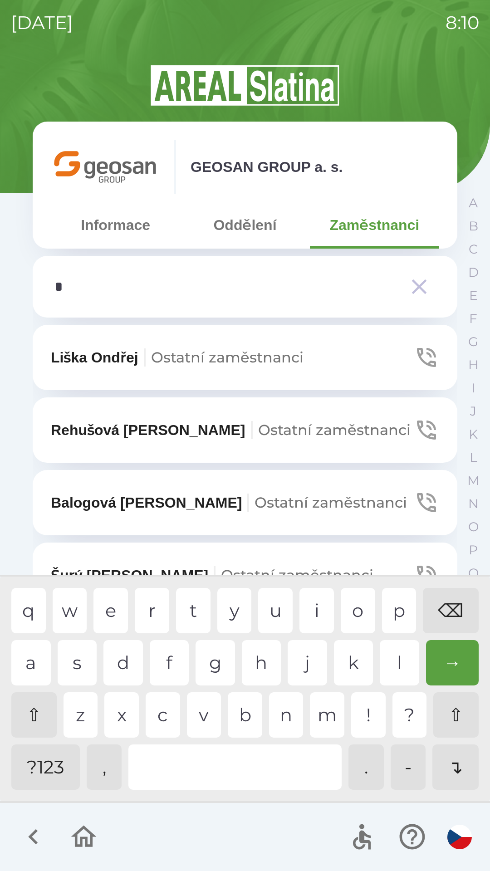
type input "**"
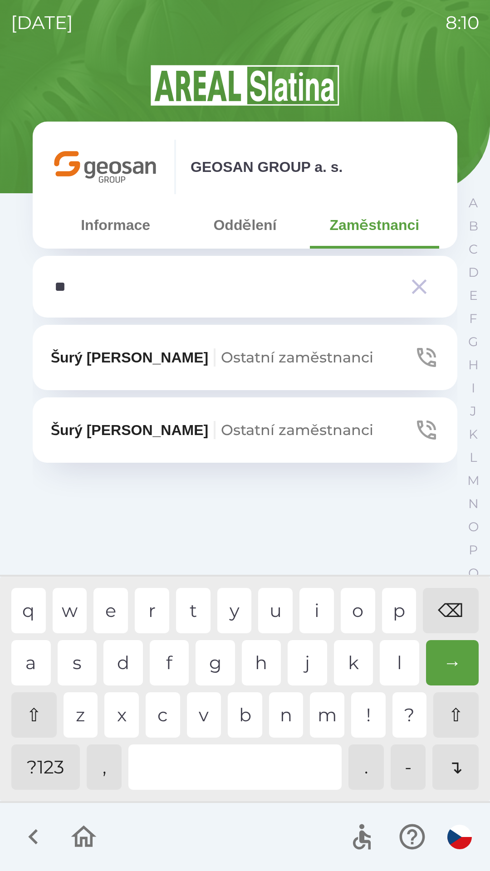
click at [221, 358] on span "Ostatní zaměstnanci" at bounding box center [297, 358] width 153 height 18
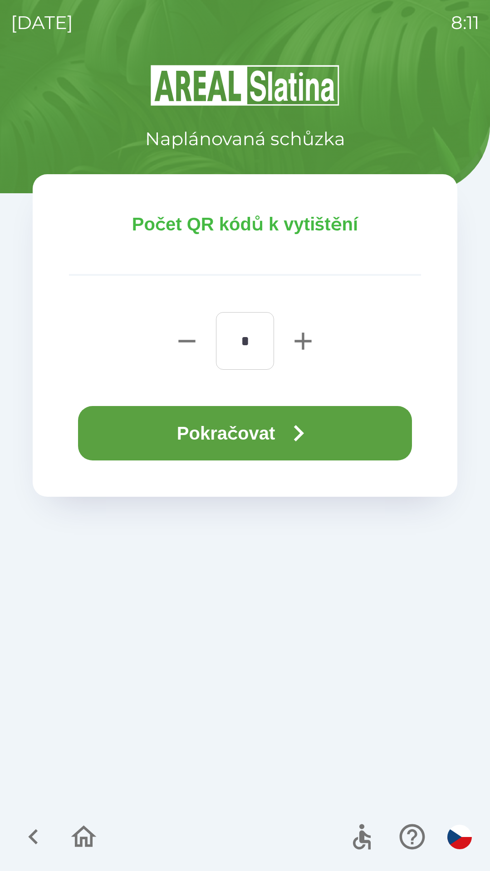
click at [239, 433] on button "Pokračovat" at bounding box center [245, 433] width 334 height 54
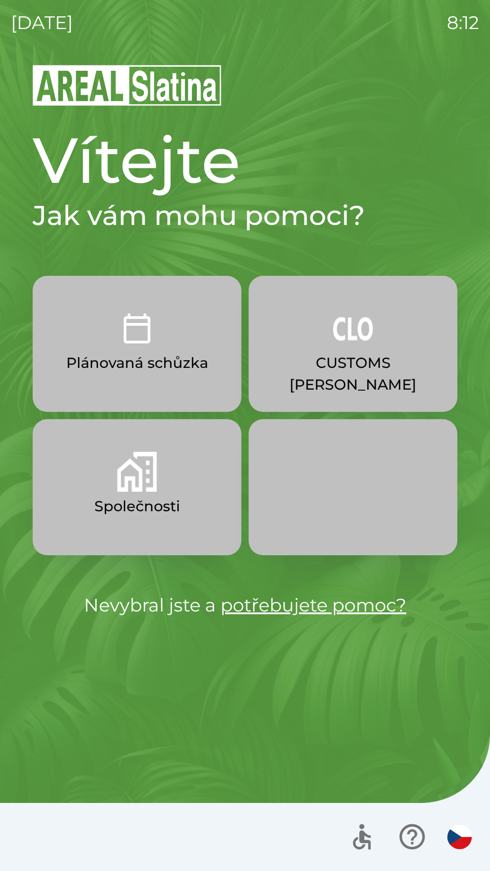
click at [469, 150] on div "Vítejte Jak vám mohu pomoci? Plánovaná schůzka CUSTOMS [PERSON_NAME] Společnost…" at bounding box center [245, 468] width 468 height 808
click at [487, 4] on div "[DATE] 8:12 Vítejte Jak vám mohu pomoci? Plánovaná schůzka CUSTOMS [PERSON_NAME…" at bounding box center [245, 435] width 490 height 871
click at [230, 2] on div "[DATE] 8:12" at bounding box center [245, 22] width 468 height 45
click at [152, 533] on button "Společnosti" at bounding box center [137, 487] width 209 height 136
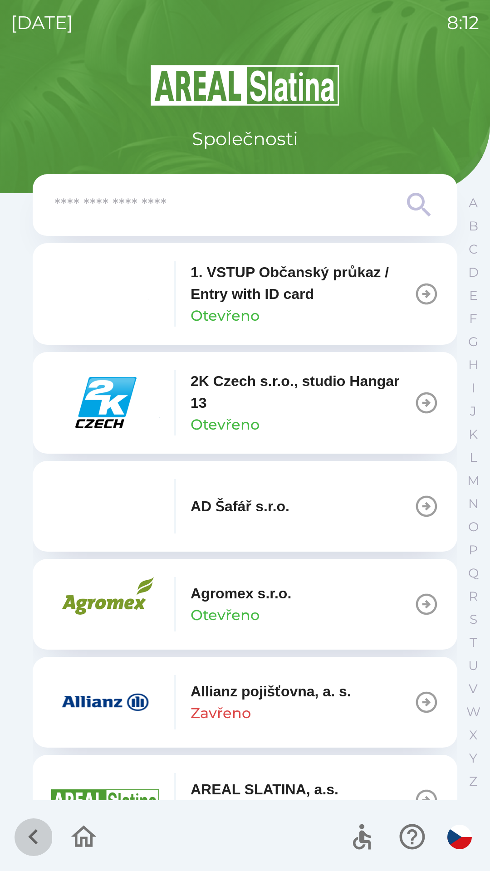
click at [43, 850] on icon "button" at bounding box center [33, 837] width 30 height 30
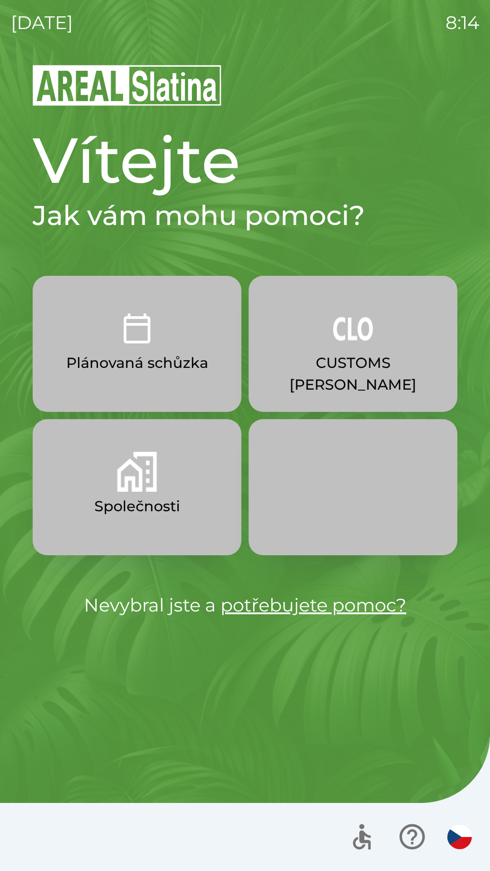
click at [396, 360] on p "CUSTOMS [PERSON_NAME]" at bounding box center [353, 374] width 165 height 44
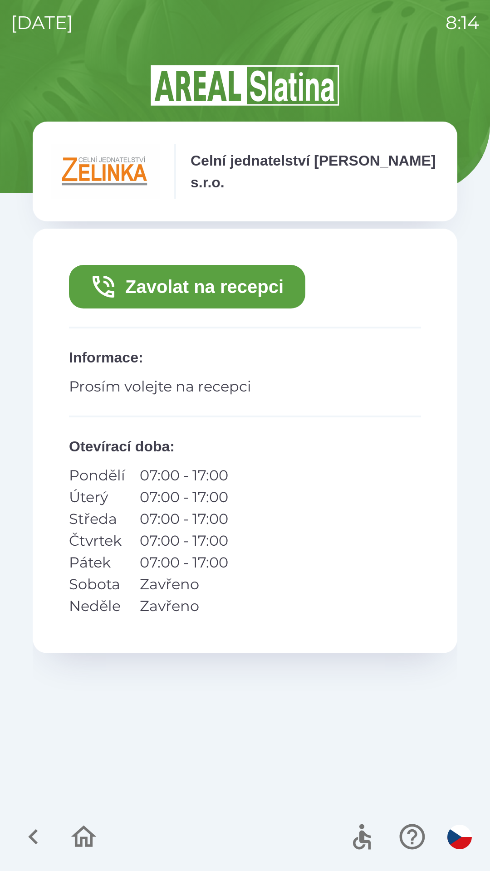
click at [294, 286] on button "Zavolat na recepci" at bounding box center [187, 287] width 236 height 44
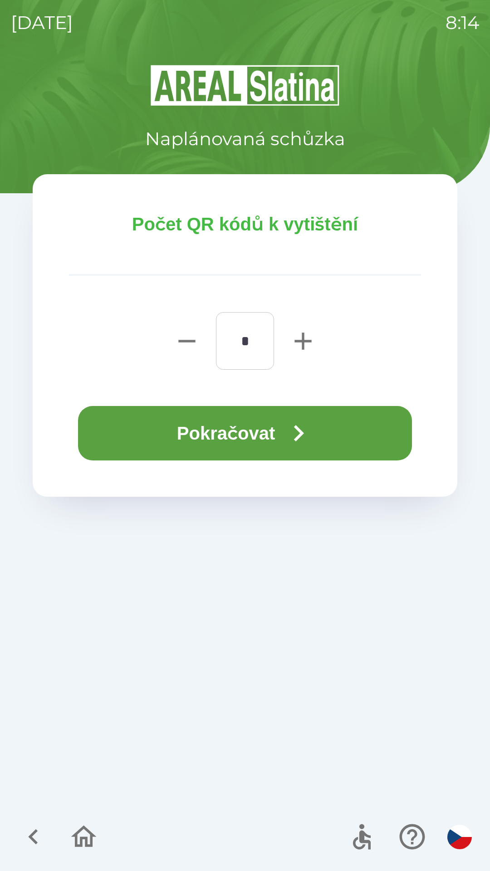
click at [371, 425] on button "Pokračovat" at bounding box center [245, 433] width 334 height 54
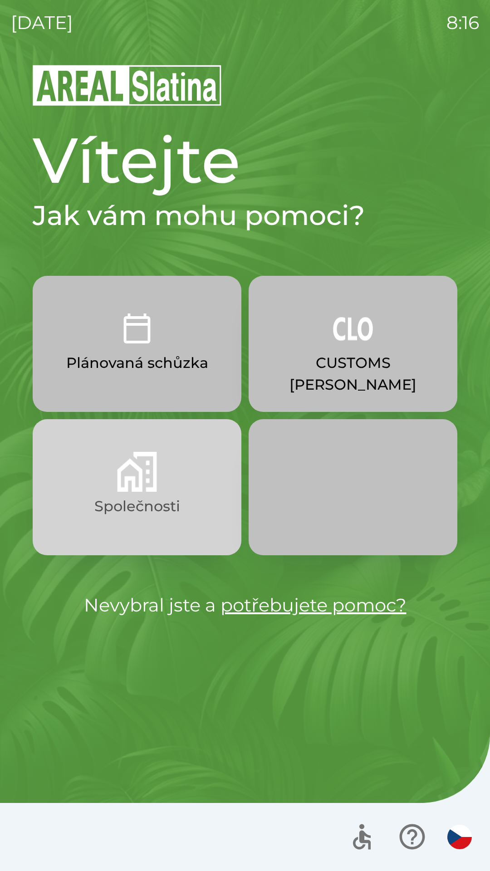
click at [208, 499] on button "Společnosti" at bounding box center [137, 487] width 209 height 136
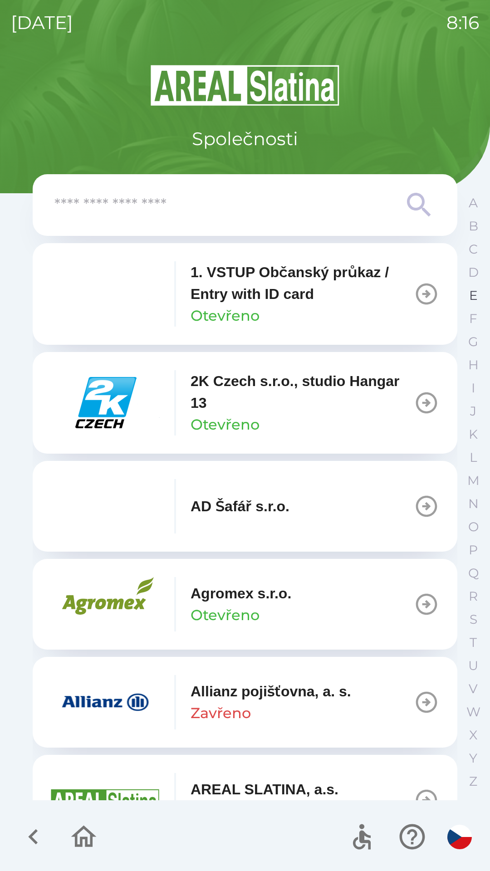
click at [472, 298] on p "E" at bounding box center [473, 296] width 9 height 16
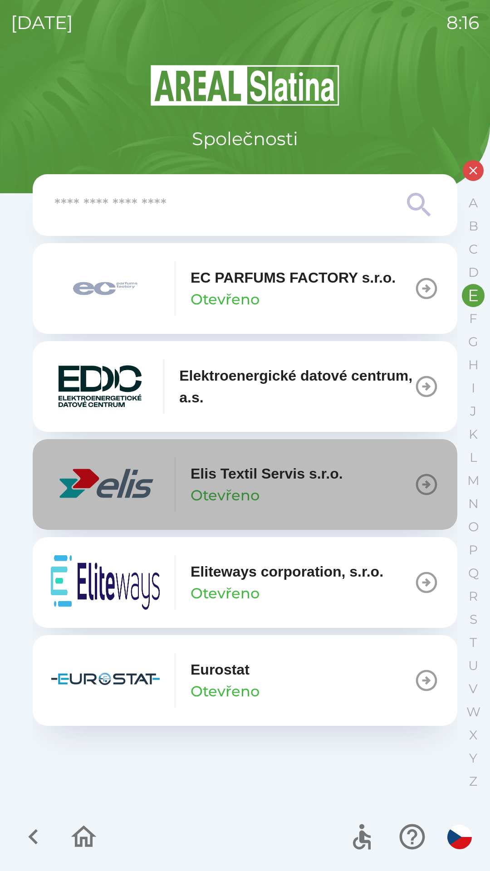
click at [421, 482] on icon "button" at bounding box center [426, 484] width 25 height 25
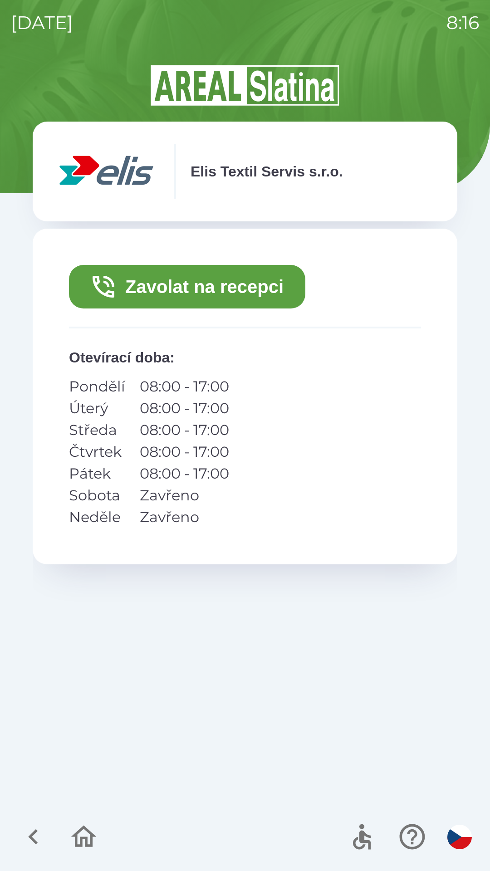
click at [277, 287] on button "Zavolat na recepci" at bounding box center [187, 287] width 236 height 44
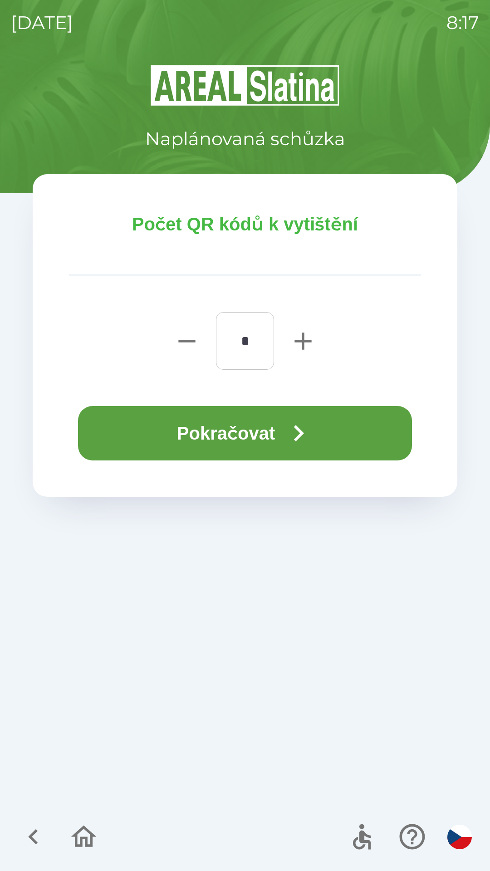
click at [304, 434] on icon "button" at bounding box center [299, 433] width 10 height 16
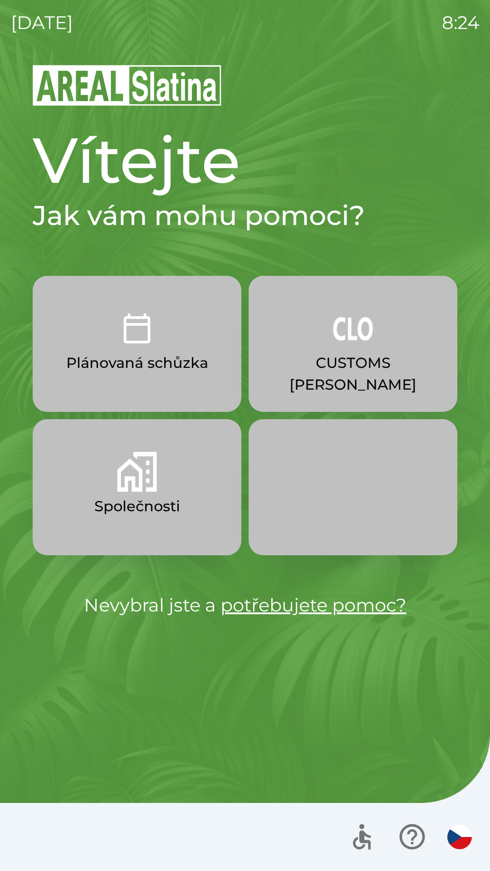
click at [182, 336] on button "Plánovaná schůzka" at bounding box center [137, 344] width 209 height 136
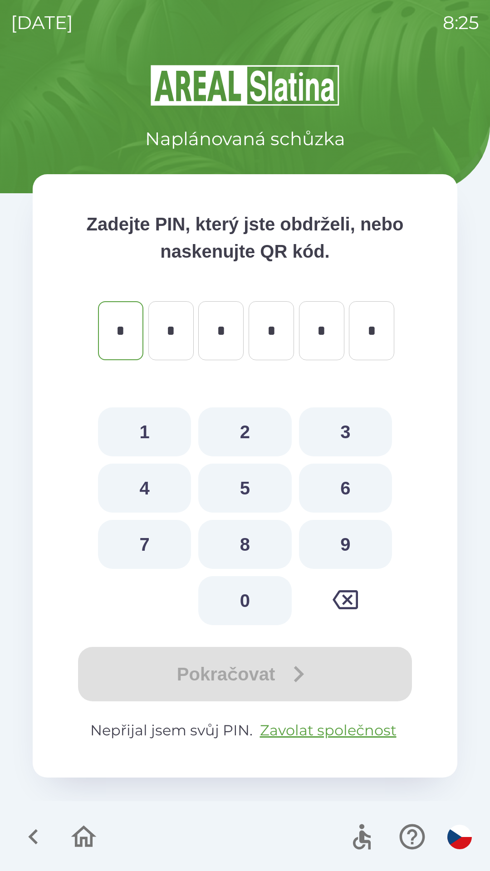
click at [38, 841] on icon "button" at bounding box center [33, 837] width 30 height 30
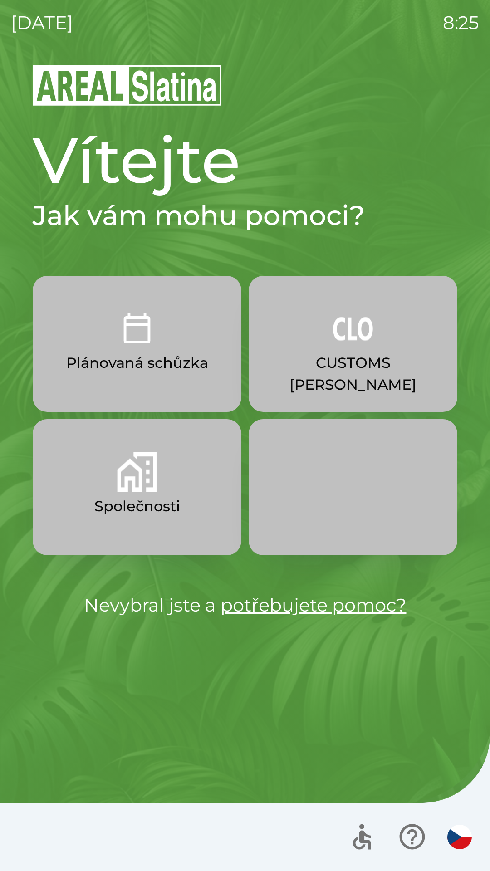
click at [158, 480] on button "Společnosti" at bounding box center [137, 487] width 209 height 136
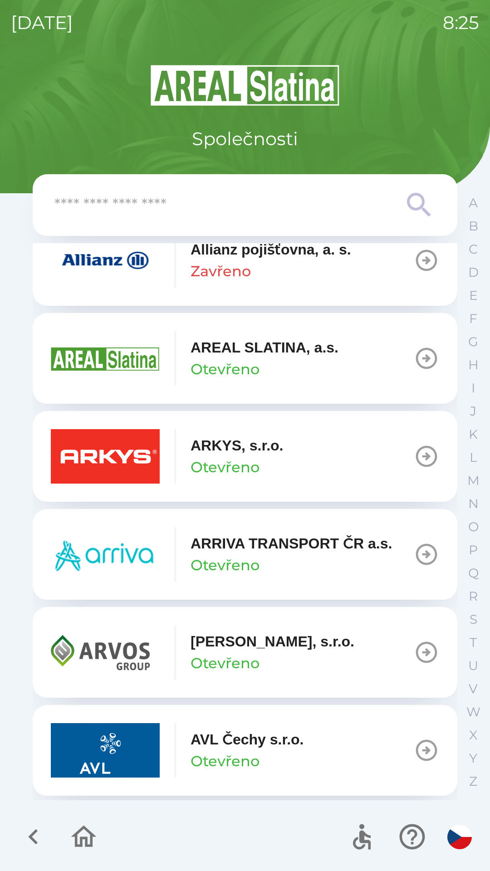
scroll to position [443, 0]
click at [301, 454] on button "ARKYS, s.r.o. Otevřeno" at bounding box center [245, 456] width 425 height 91
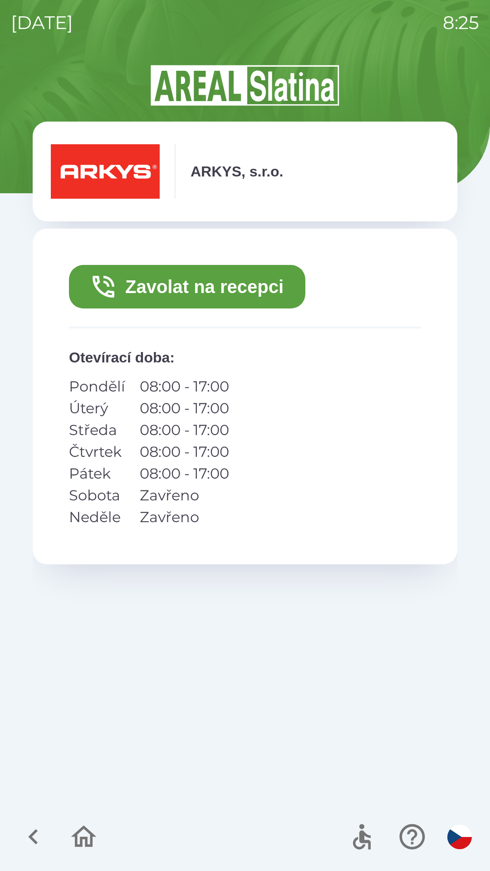
click at [264, 288] on button "Zavolat na recepci" at bounding box center [187, 287] width 236 height 44
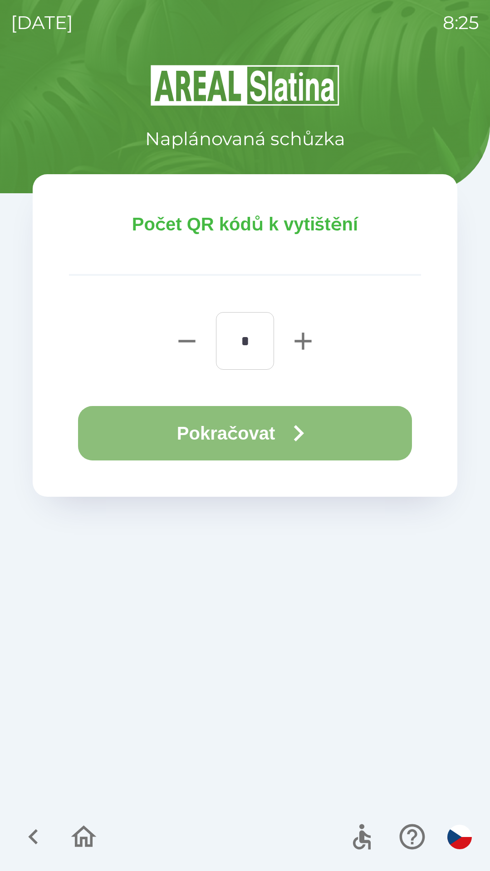
click at [221, 446] on button "Pokračovat" at bounding box center [245, 433] width 334 height 54
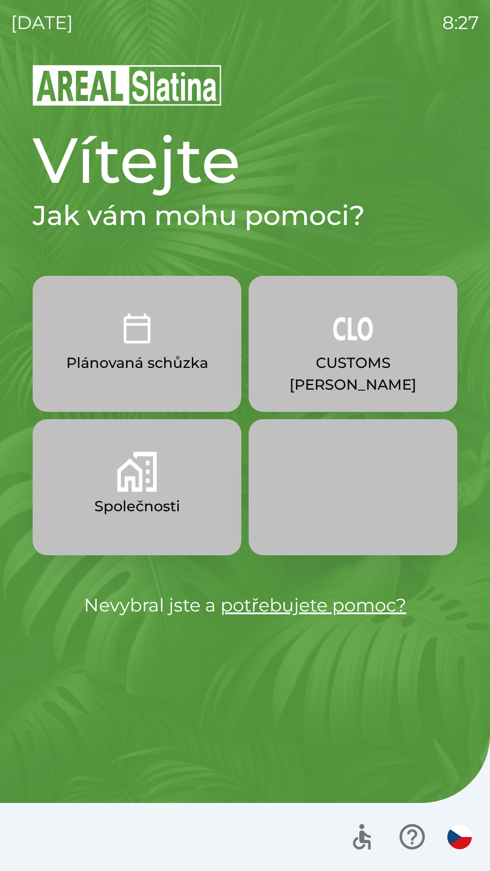
click at [148, 501] on p "Společnosti" at bounding box center [137, 507] width 86 height 22
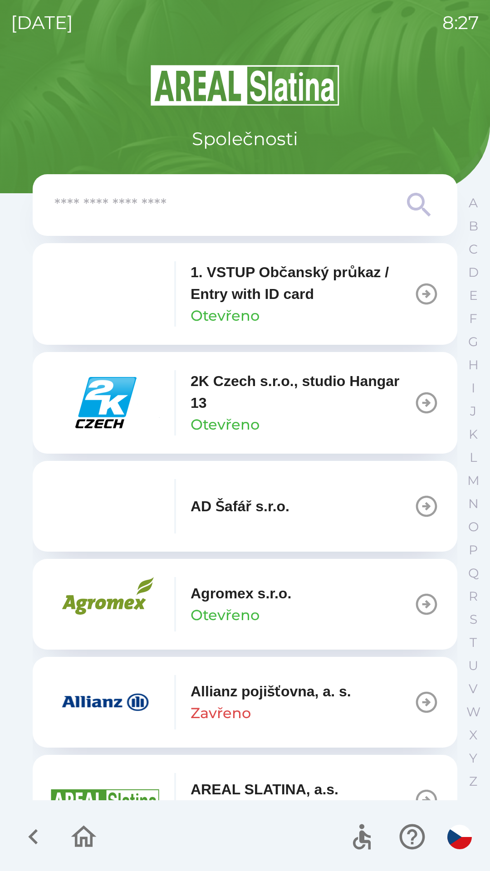
click at [90, 842] on icon "button" at bounding box center [83, 837] width 25 height 22
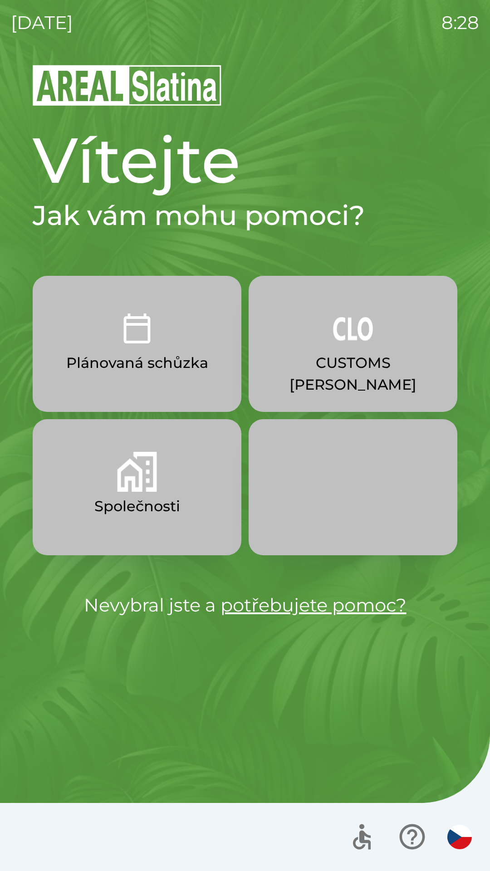
click at [371, 373] on p "CUSTOMS [PERSON_NAME]" at bounding box center [353, 374] width 165 height 44
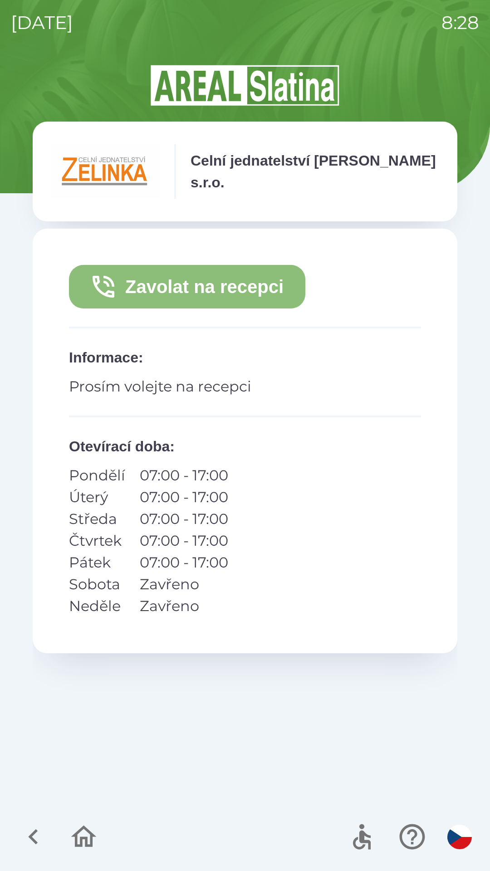
click at [221, 293] on button "Zavolat na recepci" at bounding box center [187, 287] width 236 height 44
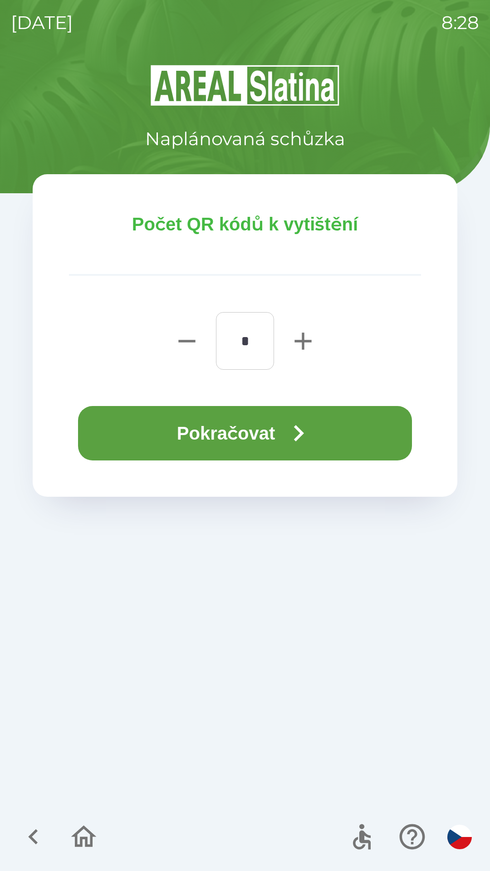
click at [223, 428] on button "Pokračovat" at bounding box center [245, 433] width 334 height 54
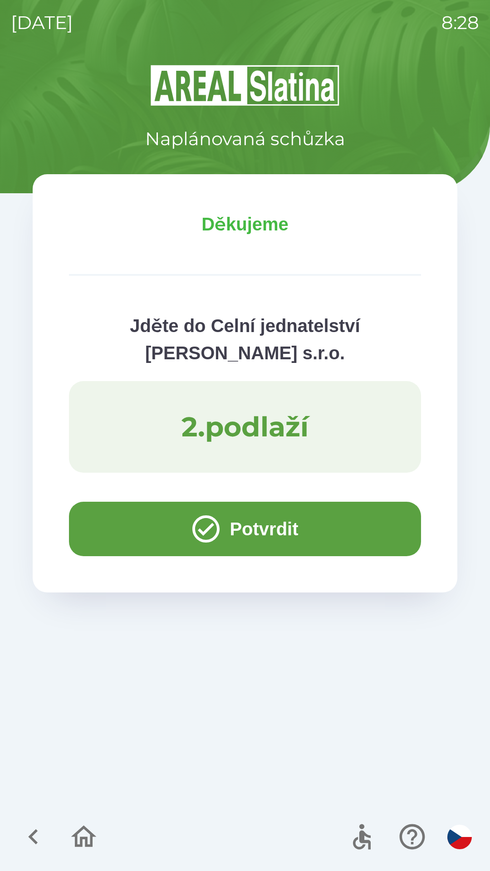
click at [238, 531] on button "Potvrdit" at bounding box center [245, 529] width 352 height 54
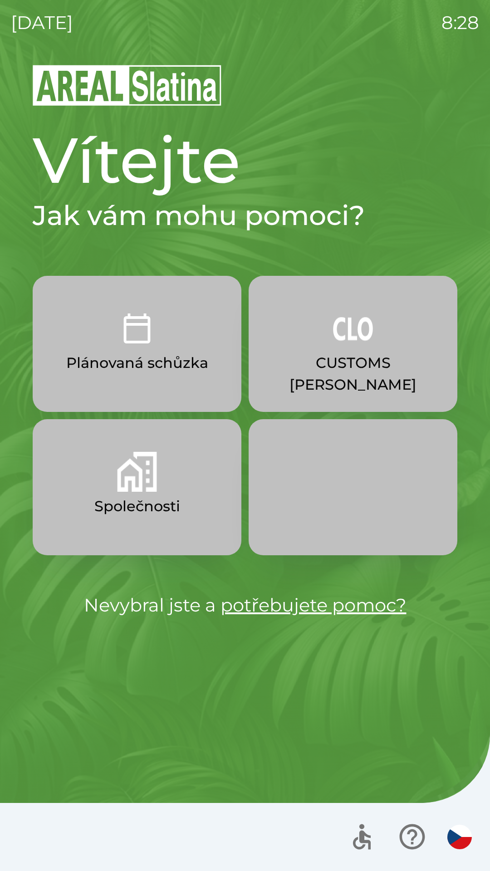
click at [331, 358] on p "CUSTOMS [PERSON_NAME]" at bounding box center [353, 374] width 165 height 44
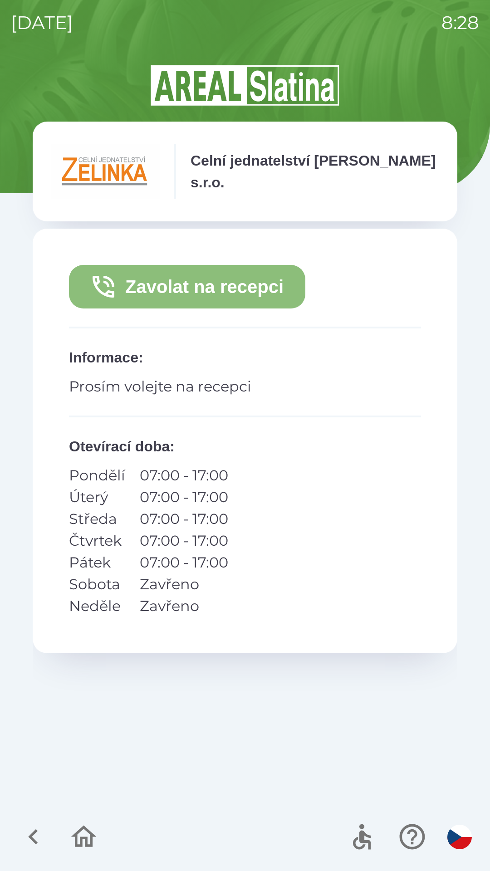
click at [157, 285] on button "Zavolat na recepci" at bounding box center [187, 287] width 236 height 44
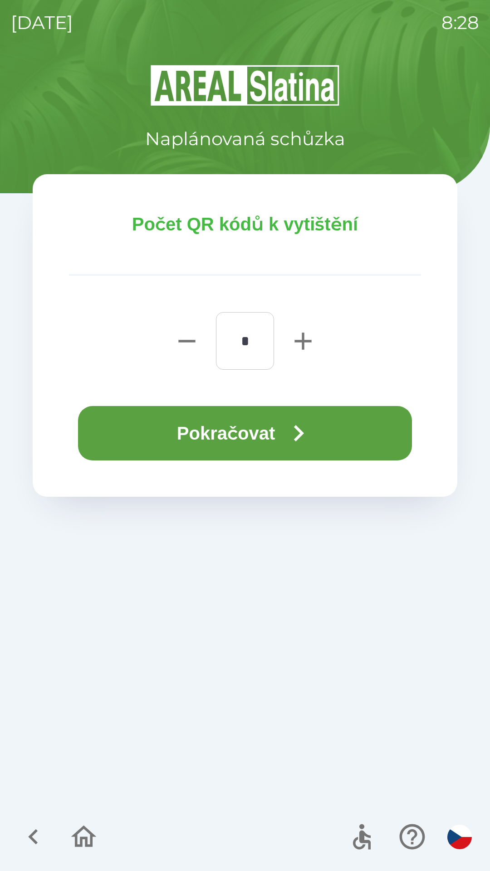
click at [259, 433] on button "Pokračovat" at bounding box center [245, 433] width 334 height 54
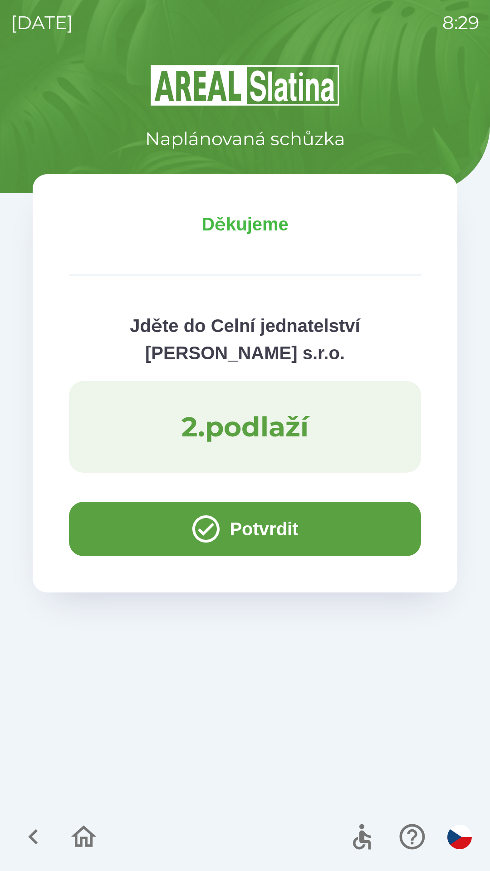
click at [110, 530] on button "Potvrdit" at bounding box center [245, 529] width 352 height 54
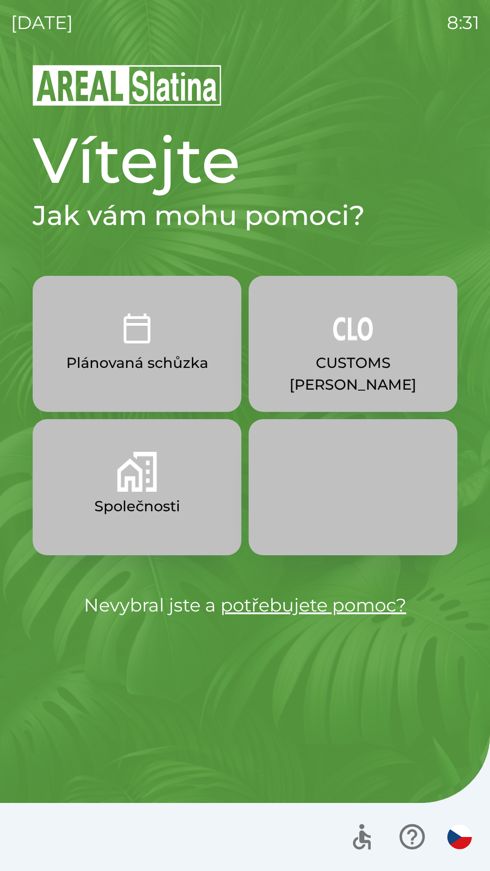
click at [197, 365] on p "Plánovaná schůzka" at bounding box center [137, 363] width 142 height 22
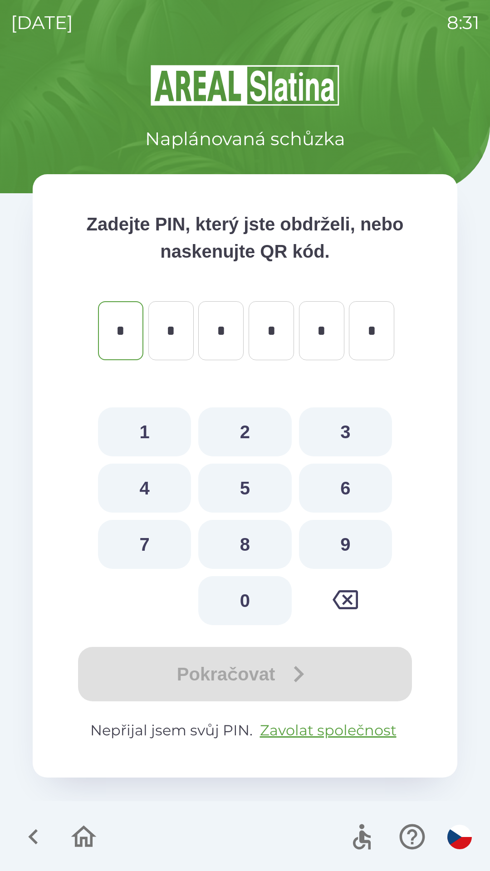
click at [36, 834] on icon "button" at bounding box center [33, 837] width 30 height 30
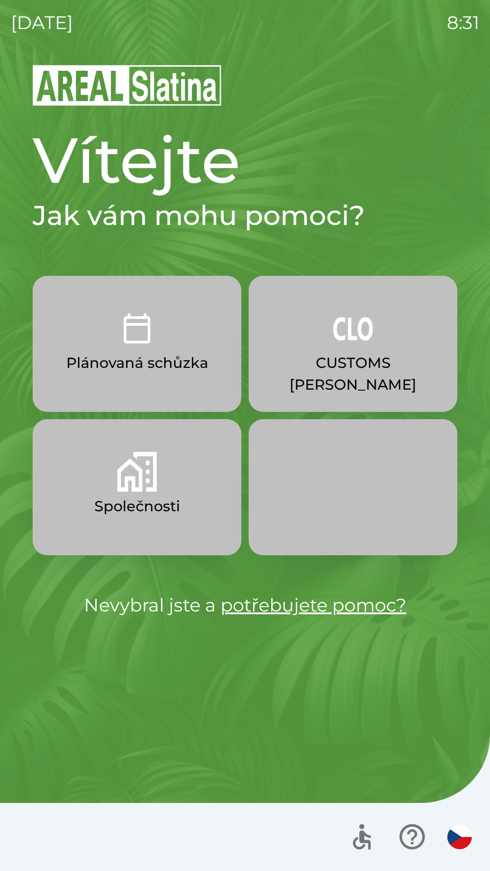
click at [177, 497] on p "Společnosti" at bounding box center [137, 507] width 86 height 22
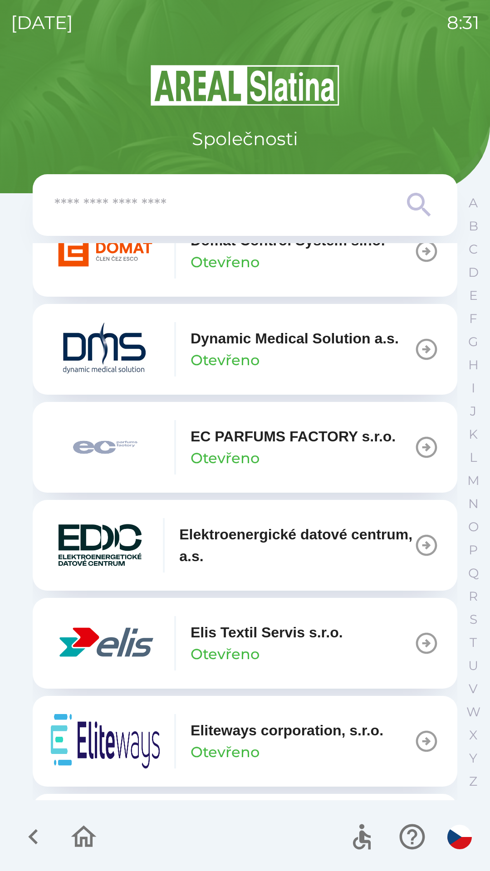
scroll to position [2306, 0]
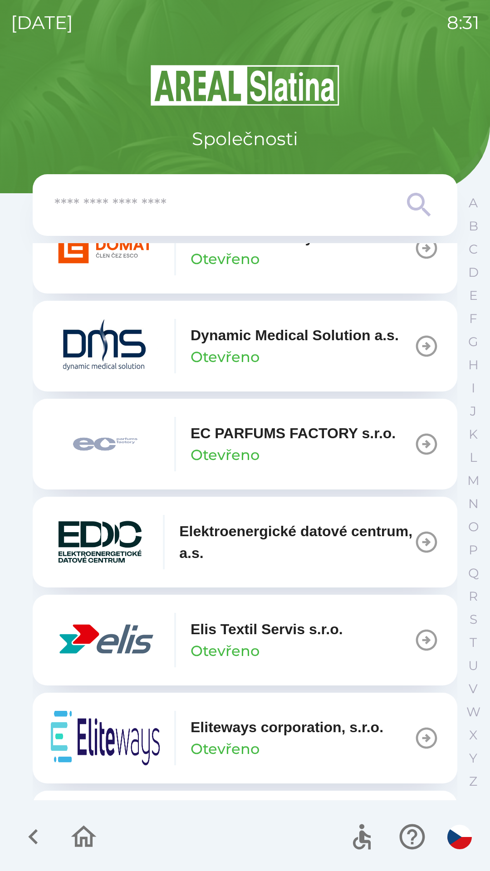
click at [110, 641] on img "button" at bounding box center [105, 640] width 109 height 54
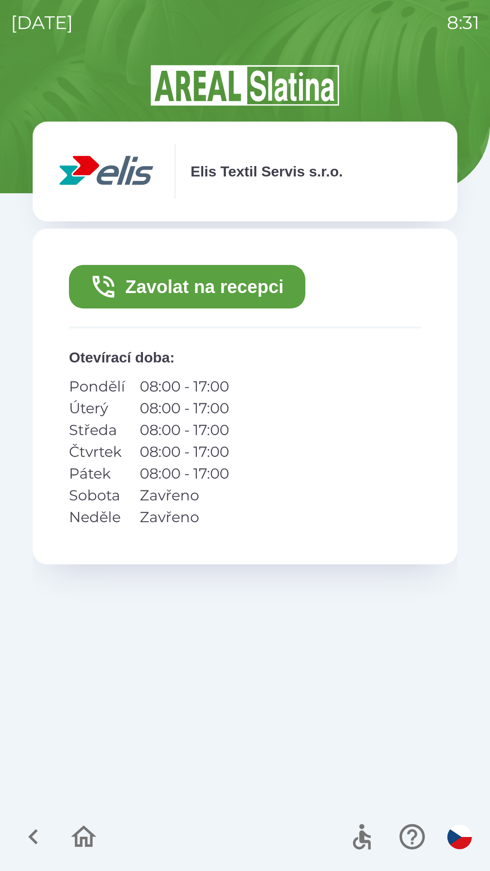
click at [250, 288] on button "Zavolat na recepci" at bounding box center [187, 287] width 236 height 44
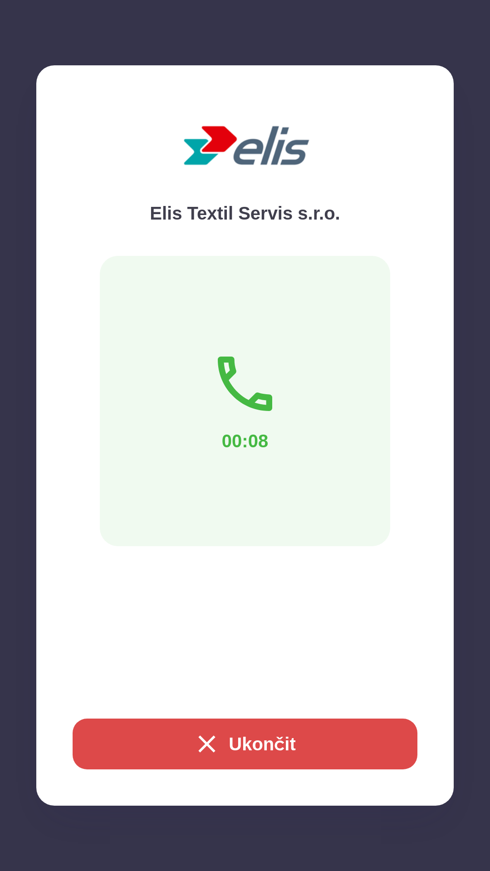
click at [310, 740] on button "Ukončit" at bounding box center [245, 744] width 345 height 51
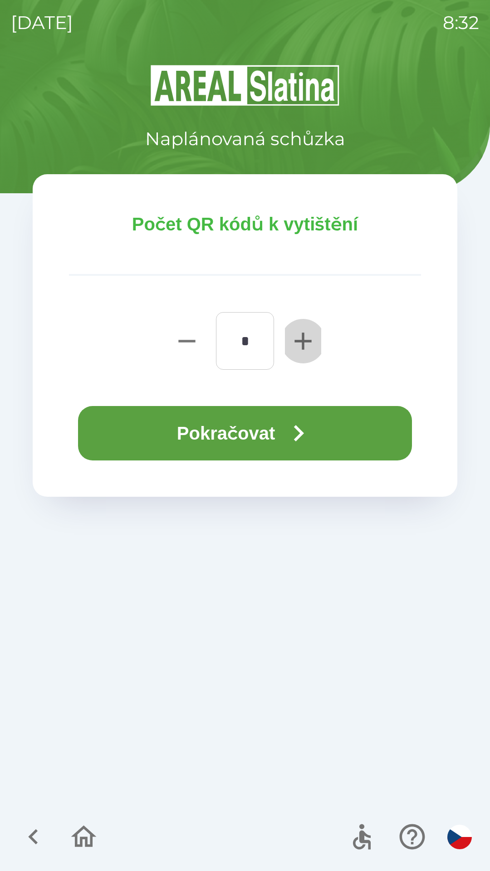
click at [302, 342] on icon "button" at bounding box center [303, 341] width 17 height 17
click at [303, 335] on icon "button" at bounding box center [303, 341] width 17 height 17
type input "*"
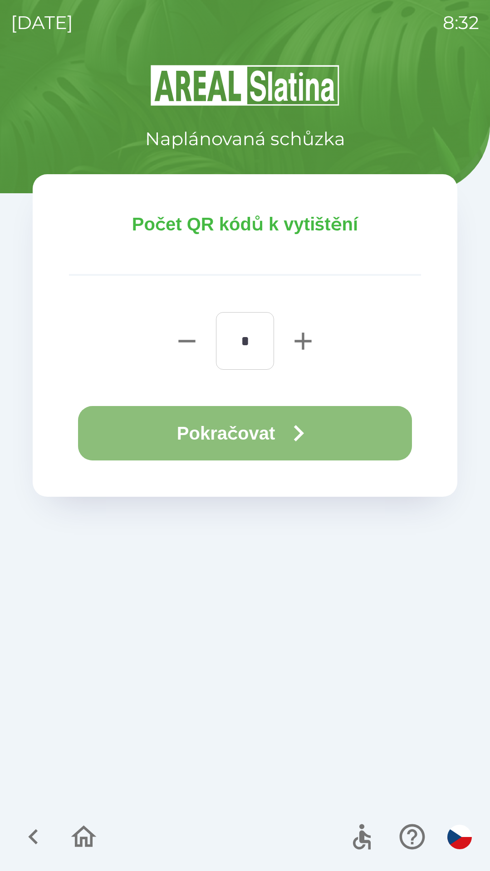
click at [275, 433] on button "Pokračovat" at bounding box center [245, 433] width 334 height 54
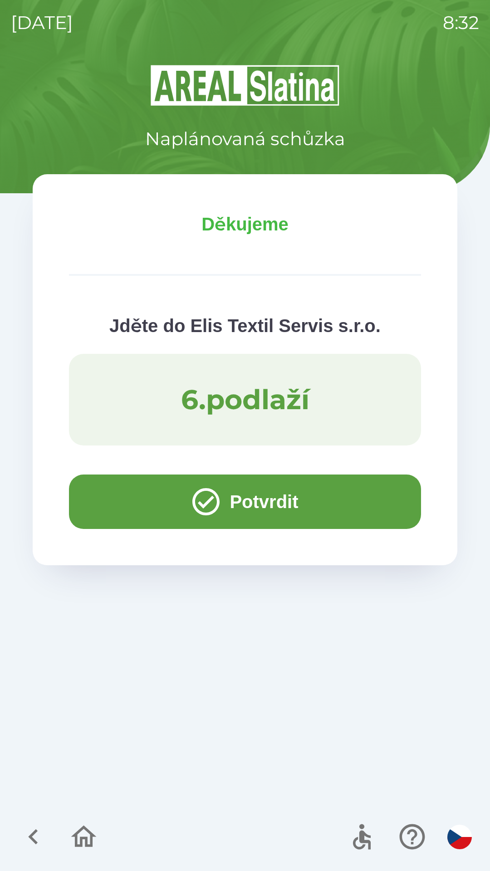
click at [284, 489] on button "Potvrdit" at bounding box center [245, 502] width 352 height 54
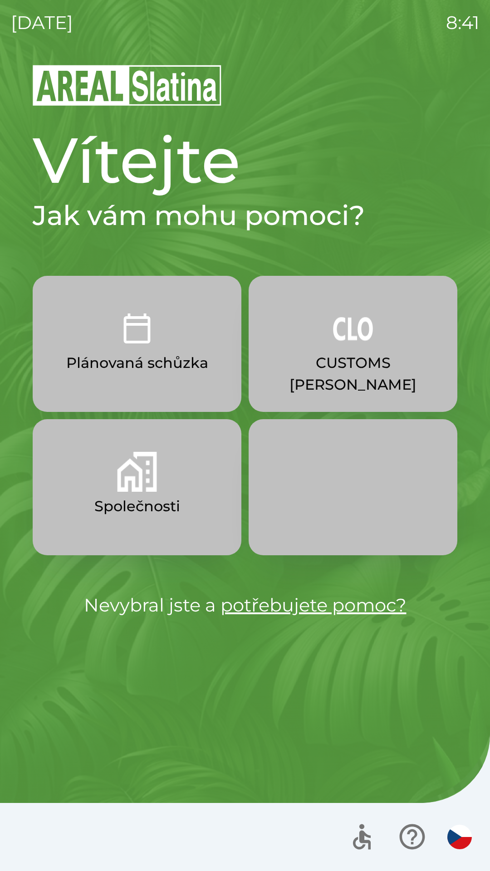
click at [129, 492] on button "Společnosti" at bounding box center [137, 487] width 209 height 136
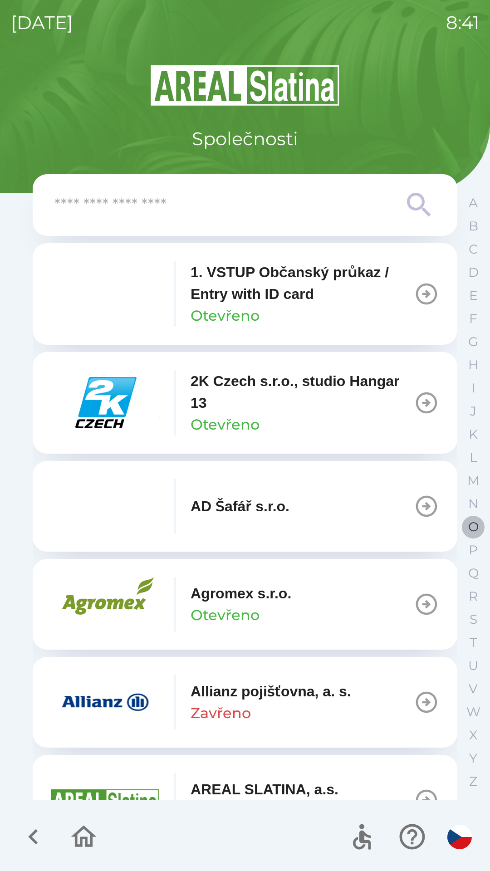
click at [471, 526] on p "O" at bounding box center [473, 527] width 10 height 16
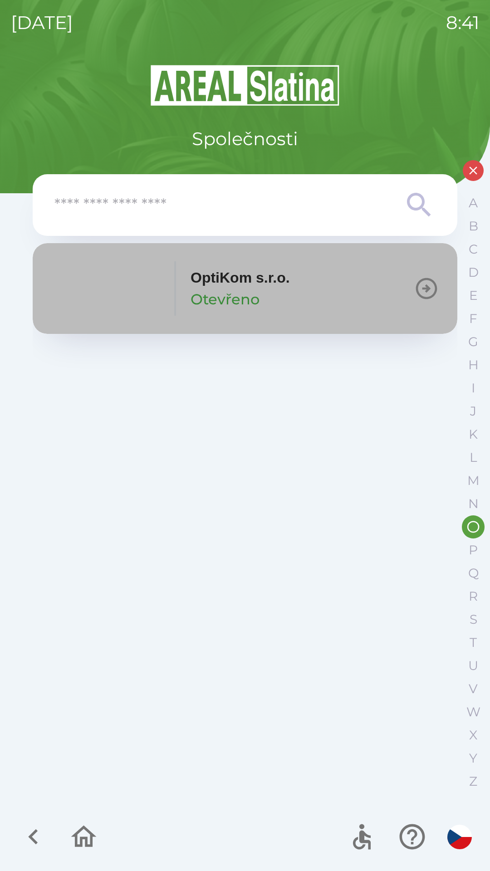
click at [241, 293] on p "Otevřeno" at bounding box center [225, 300] width 69 height 22
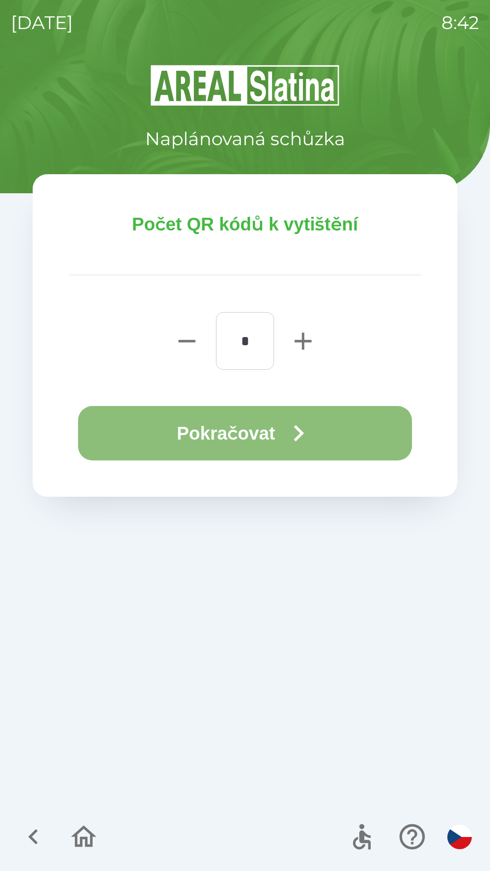
click at [285, 429] on button "Pokračovat" at bounding box center [245, 433] width 334 height 54
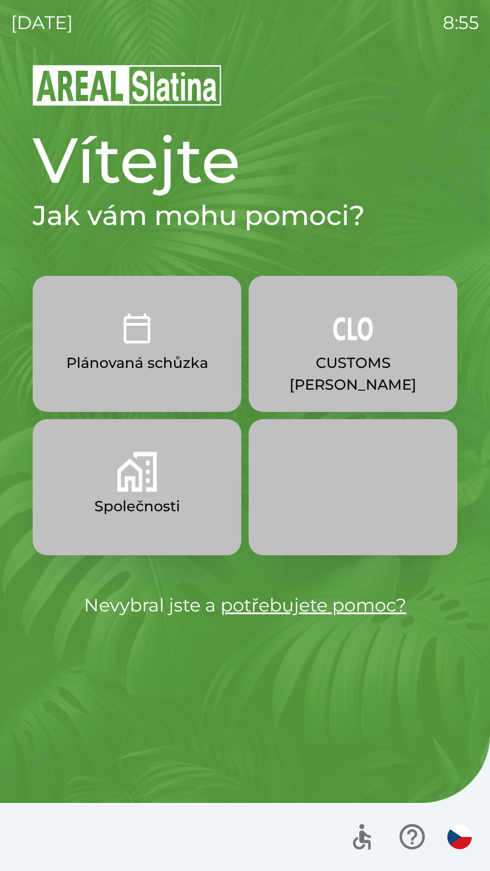
click at [138, 482] on img "button" at bounding box center [137, 472] width 40 height 40
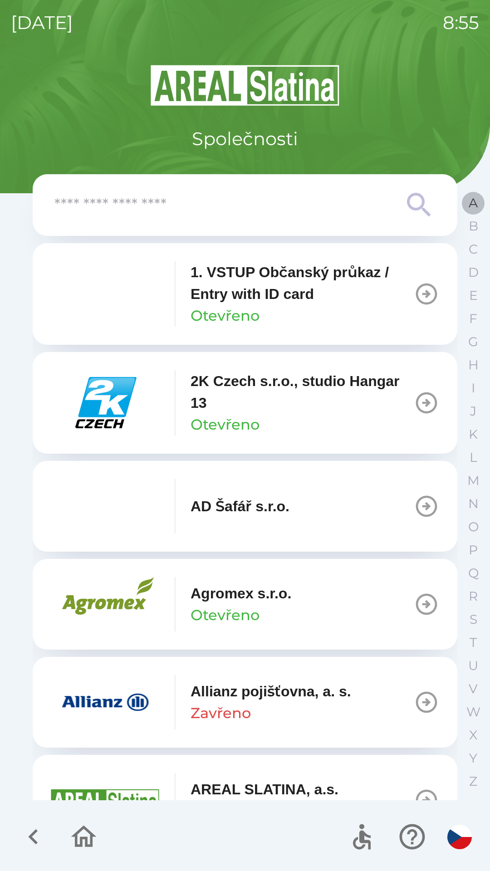
click at [472, 198] on p "A" at bounding box center [473, 203] width 9 height 16
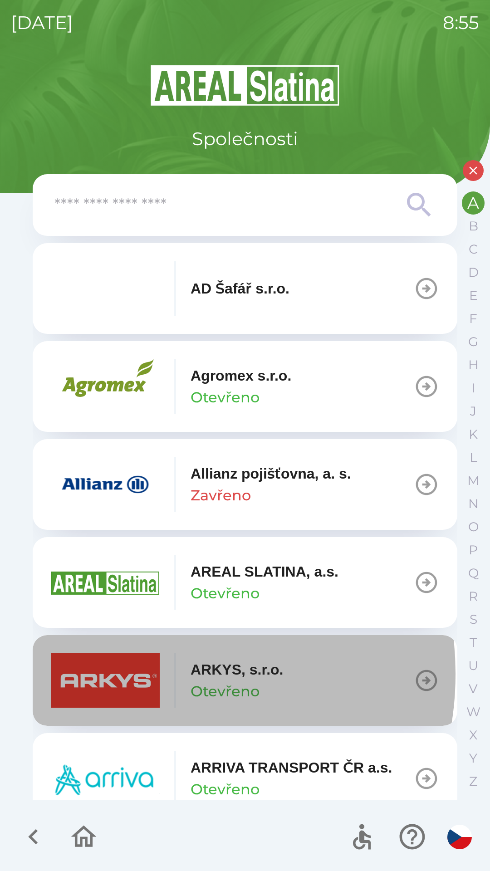
click at [136, 674] on img "button" at bounding box center [105, 681] width 109 height 54
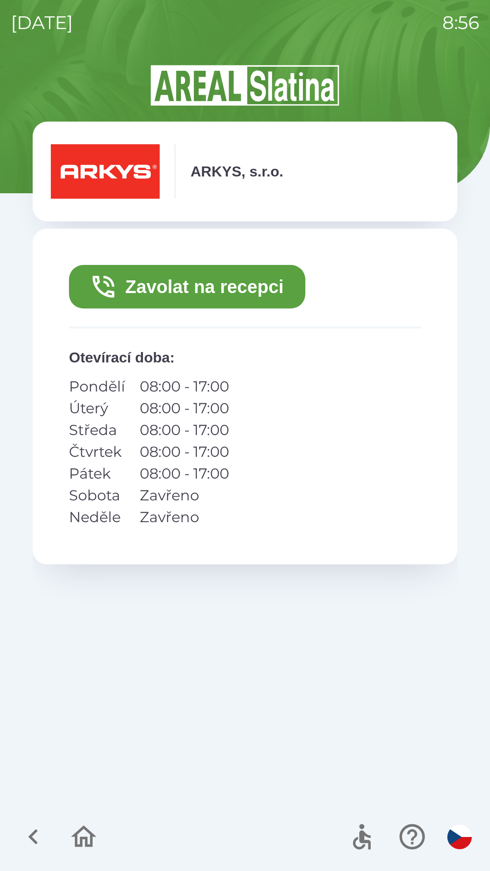
click at [212, 285] on button "Zavolat na recepci" at bounding box center [187, 287] width 236 height 44
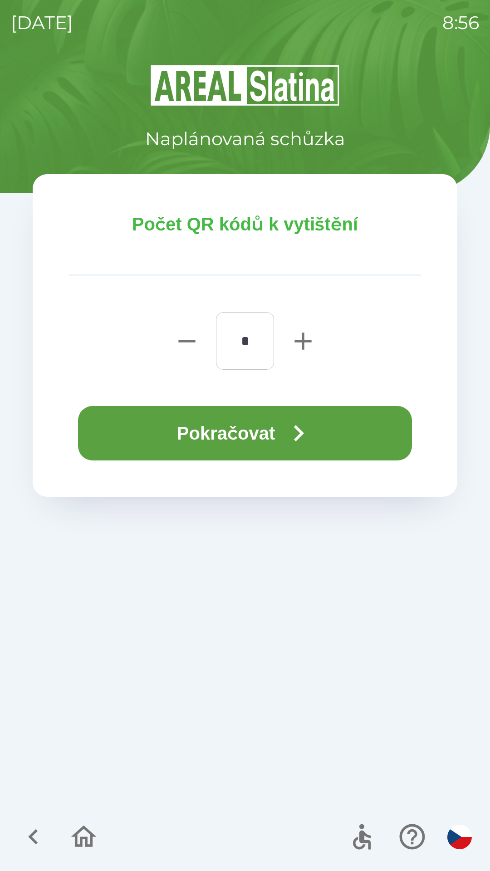
click at [275, 428] on button "Pokračovat" at bounding box center [245, 433] width 334 height 54
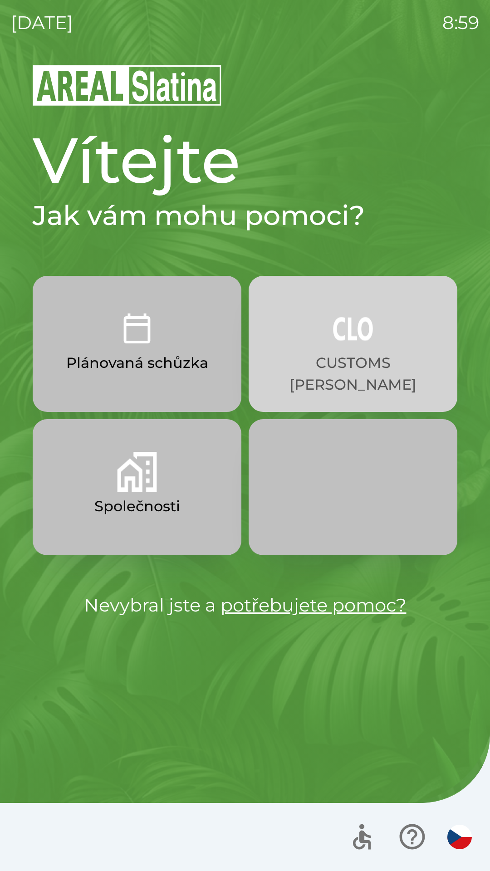
click at [340, 367] on p "CUSTOMS [PERSON_NAME]" at bounding box center [353, 374] width 165 height 44
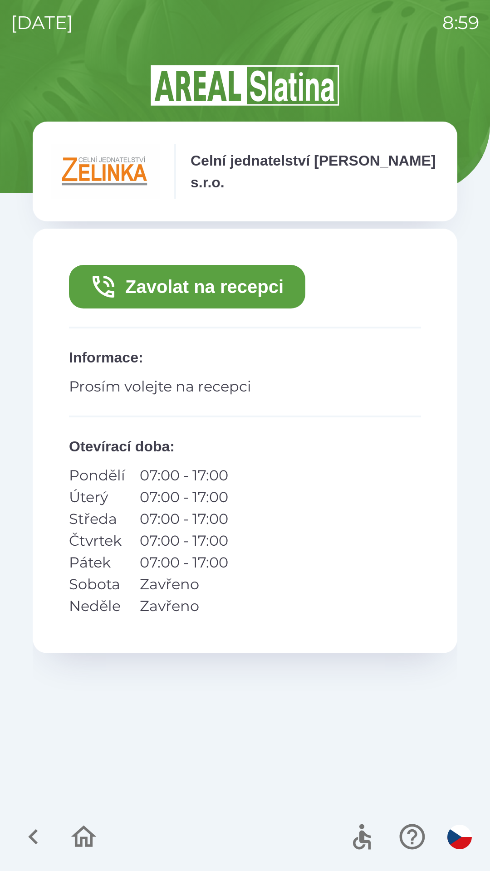
click at [192, 280] on button "Zavolat na recepci" at bounding box center [187, 287] width 236 height 44
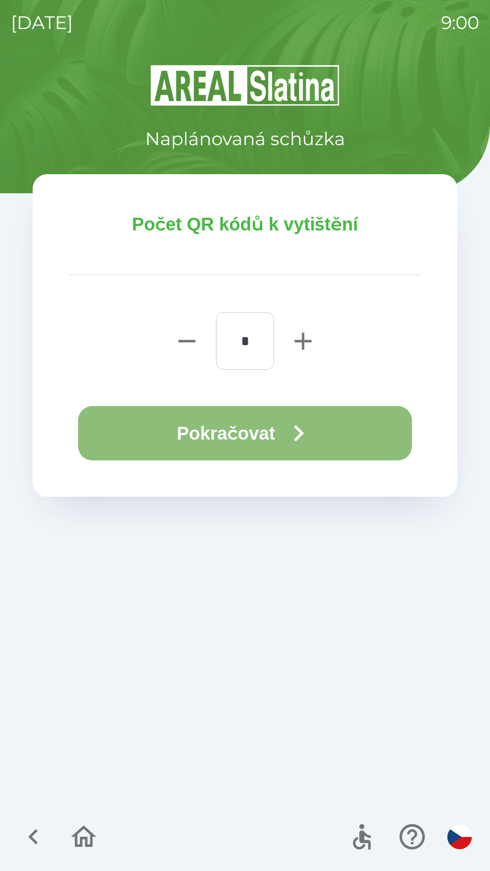
click at [176, 437] on button "Pokračovat" at bounding box center [245, 433] width 334 height 54
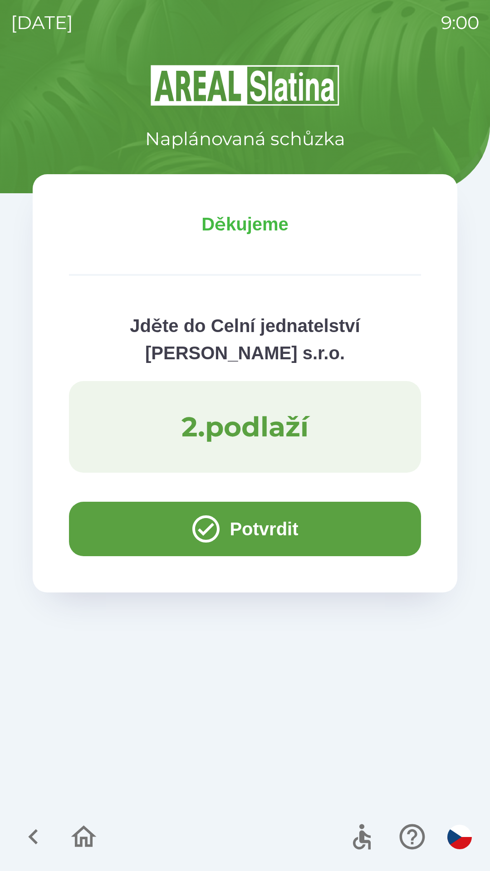
click at [117, 529] on button "Potvrdit" at bounding box center [245, 529] width 352 height 54
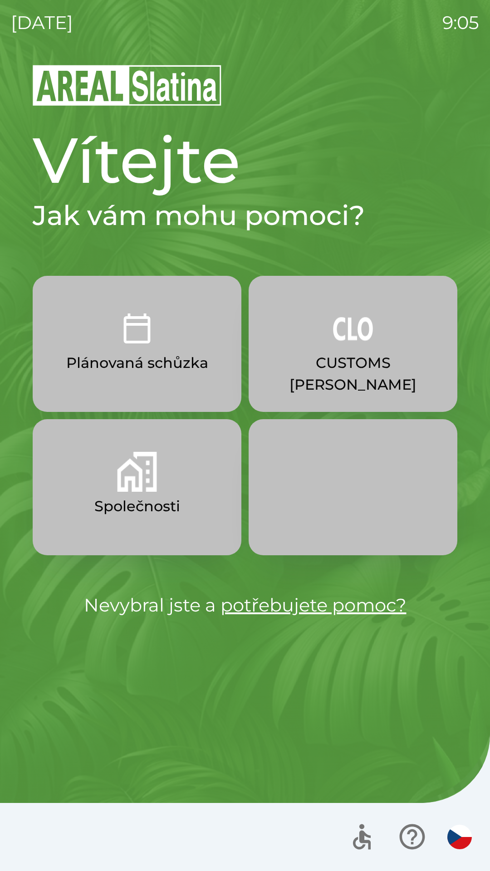
click at [339, 364] on p "CUSTOMS [PERSON_NAME]" at bounding box center [353, 374] width 165 height 44
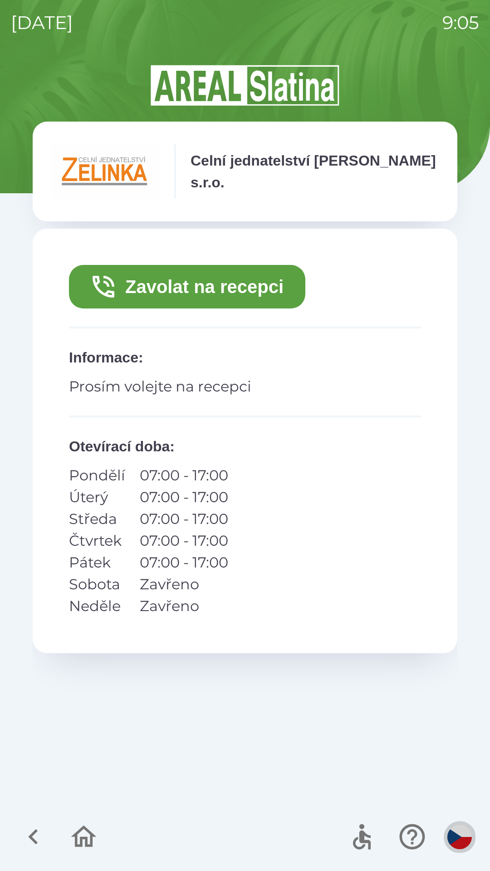
click at [457, 831] on img "button" at bounding box center [460, 837] width 25 height 25
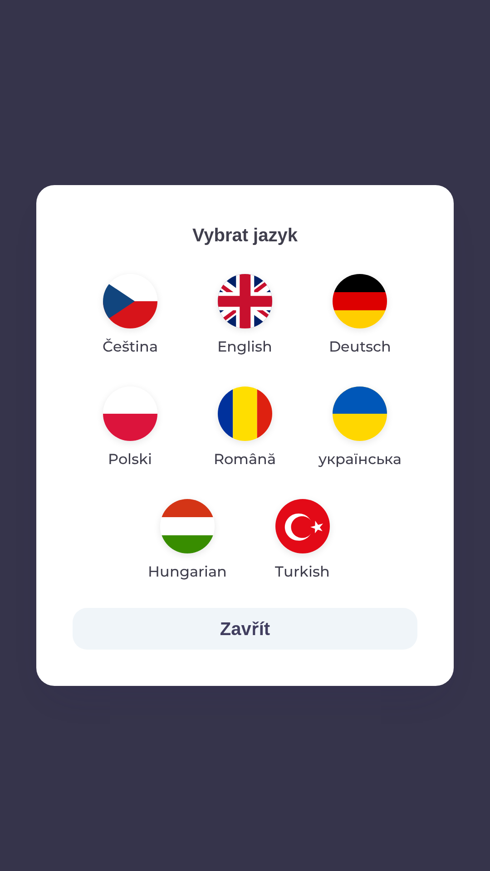
click at [241, 306] on img "button" at bounding box center [245, 301] width 54 height 54
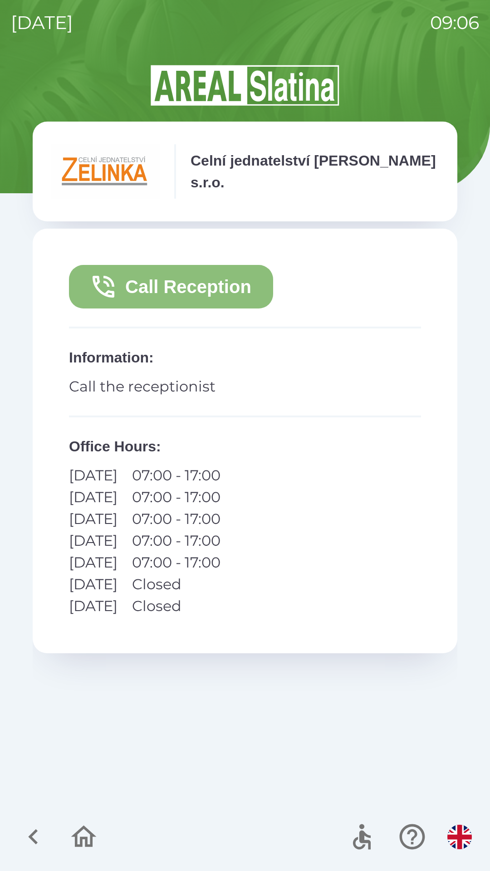
click at [172, 283] on button "Call Reception" at bounding box center [171, 287] width 204 height 44
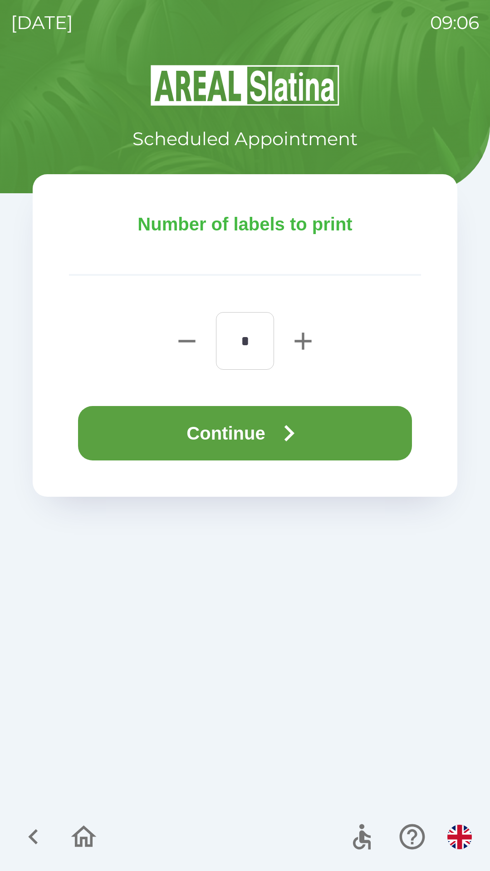
click at [297, 342] on icon "button" at bounding box center [303, 341] width 17 height 17
type input "*"
click at [200, 433] on button "Continue" at bounding box center [245, 433] width 334 height 54
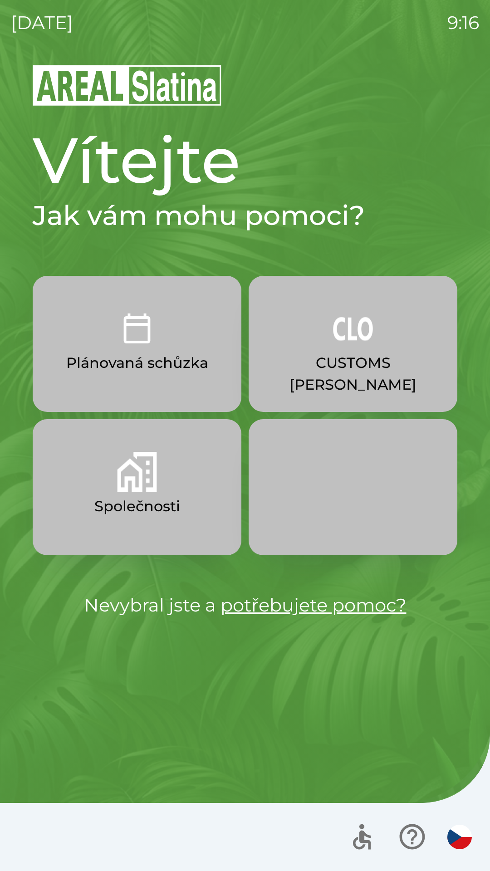
click at [164, 325] on button "Plánovaná schůzka" at bounding box center [137, 344] width 209 height 136
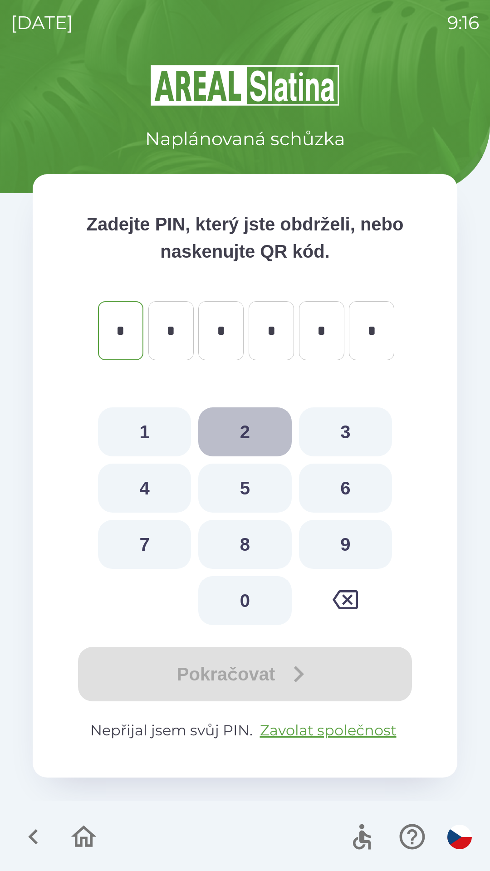
click at [246, 423] on button "2" at bounding box center [244, 432] width 93 height 49
type input "*"
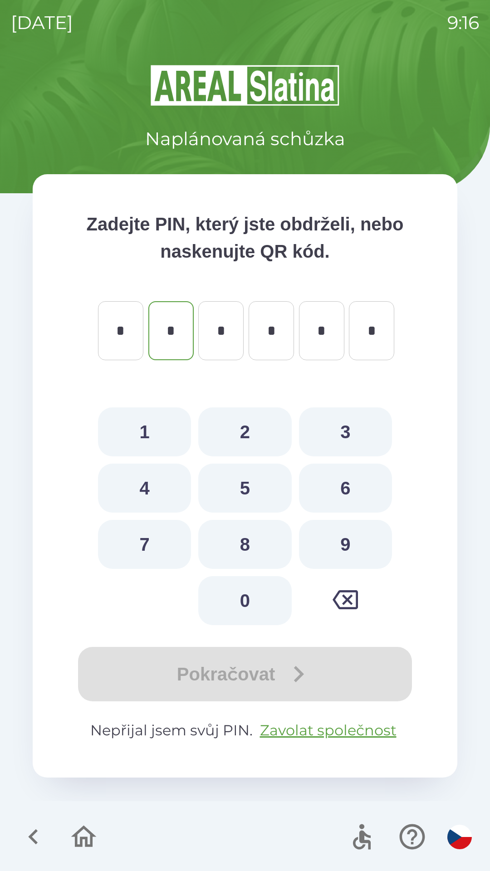
click at [265, 668] on div "Pokračovat" at bounding box center [245, 674] width 352 height 54
click at [25, 833] on icon "button" at bounding box center [33, 837] width 30 height 30
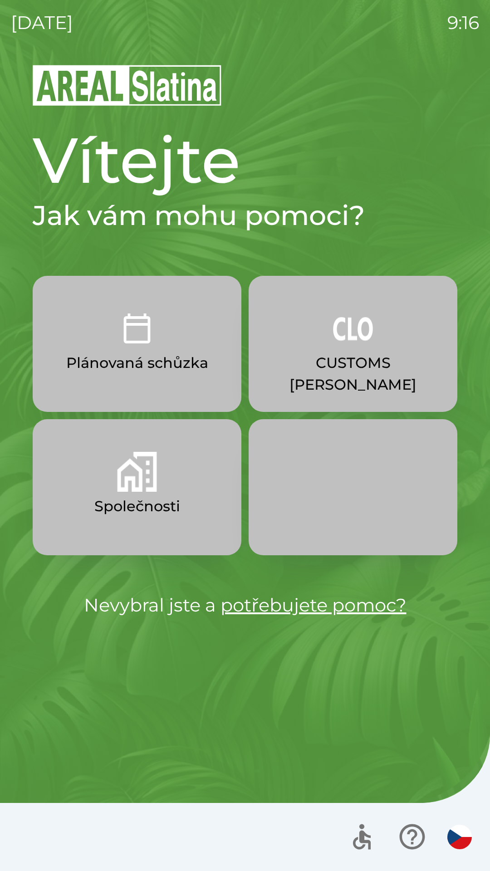
click at [339, 357] on p "CUSTOMS [PERSON_NAME]" at bounding box center [353, 374] width 165 height 44
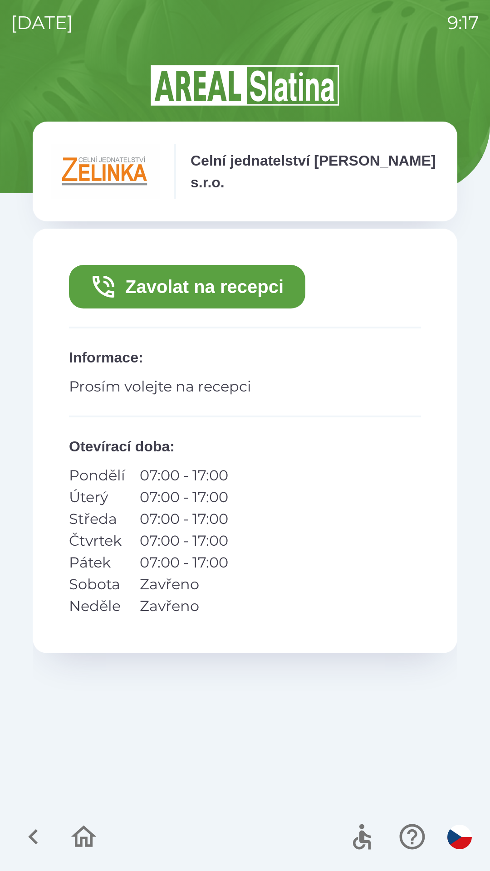
click at [164, 286] on button "Zavolat na recepci" at bounding box center [187, 287] width 236 height 44
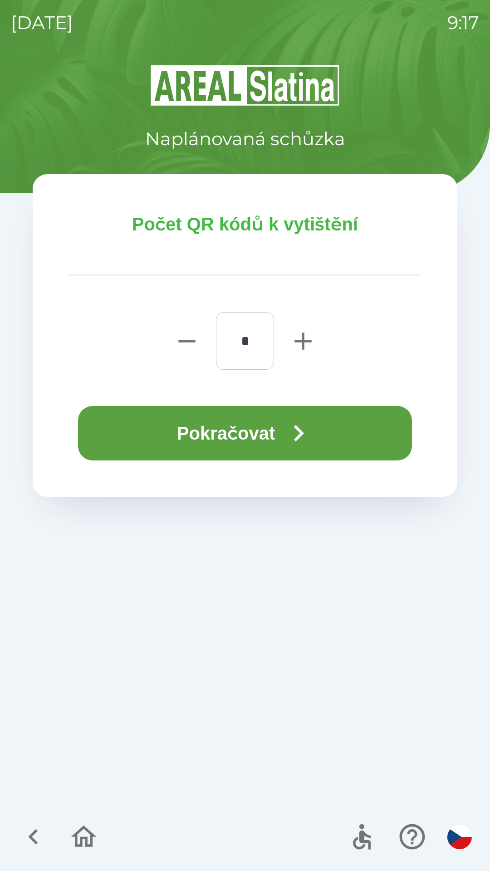
click at [192, 438] on button "Pokračovat" at bounding box center [245, 433] width 334 height 54
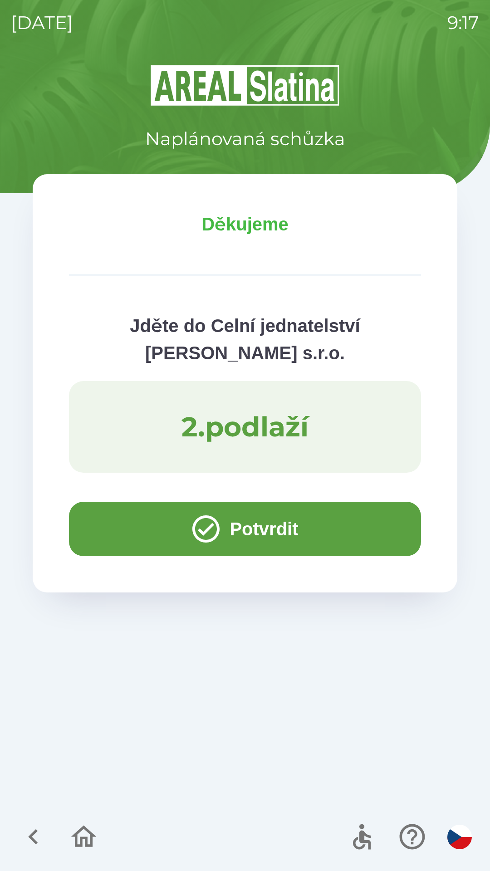
click at [135, 529] on button "Potvrdit" at bounding box center [245, 529] width 352 height 54
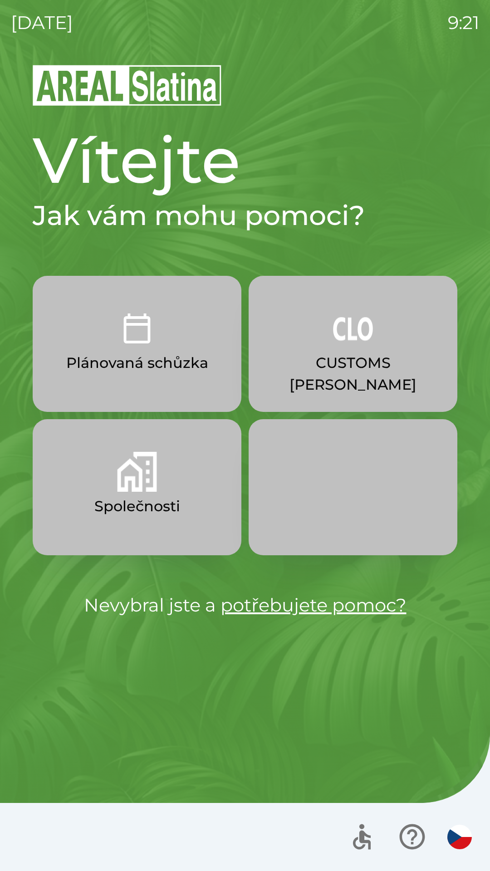
click at [348, 346] on img "button" at bounding box center [353, 329] width 40 height 40
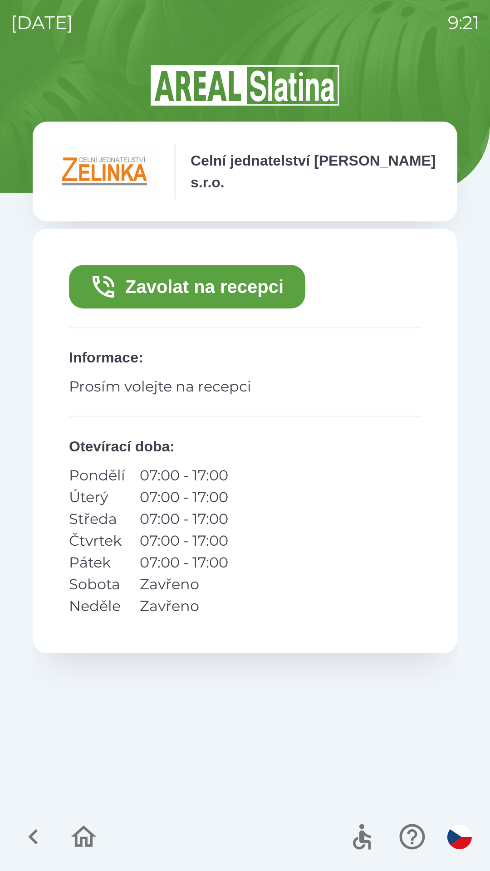
click at [191, 280] on button "Zavolat na recepci" at bounding box center [187, 287] width 236 height 44
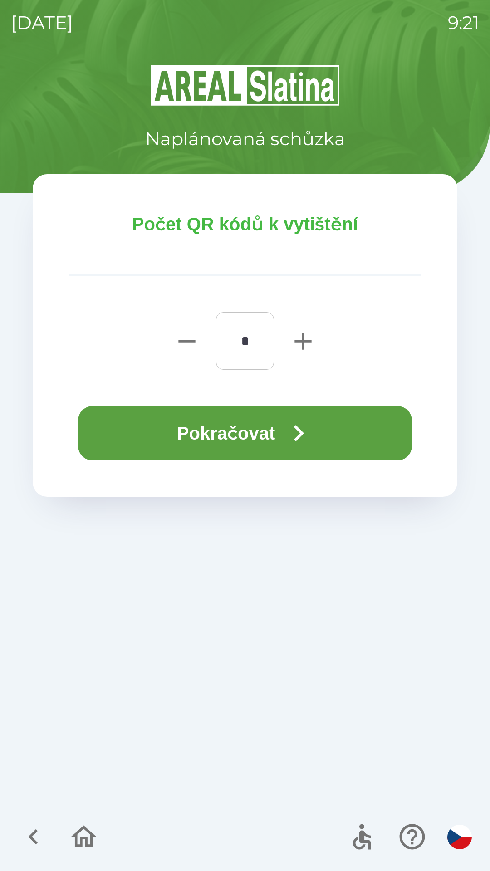
click at [230, 428] on button "Pokračovat" at bounding box center [245, 433] width 334 height 54
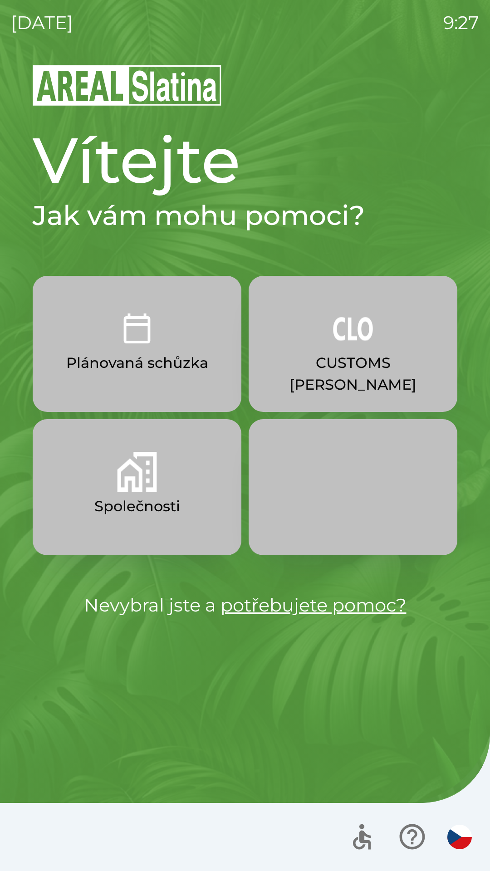
click at [138, 499] on p "Společnosti" at bounding box center [137, 507] width 86 height 22
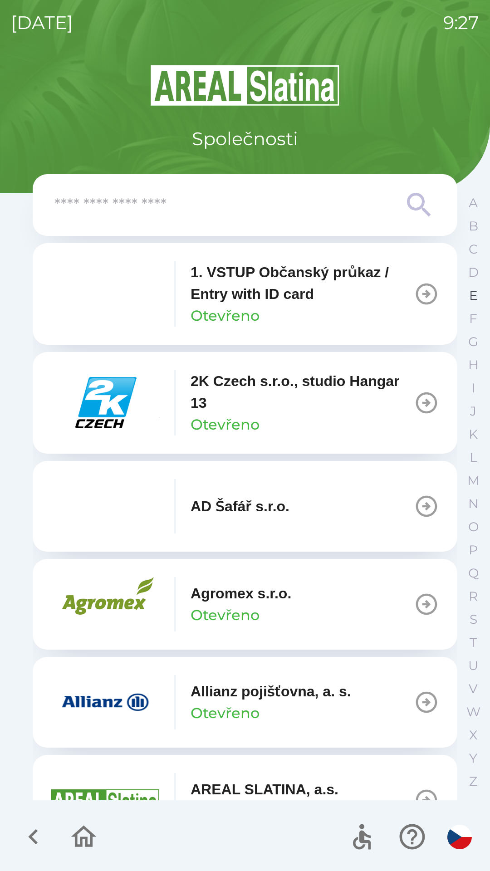
click at [477, 294] on p "E" at bounding box center [473, 296] width 9 height 16
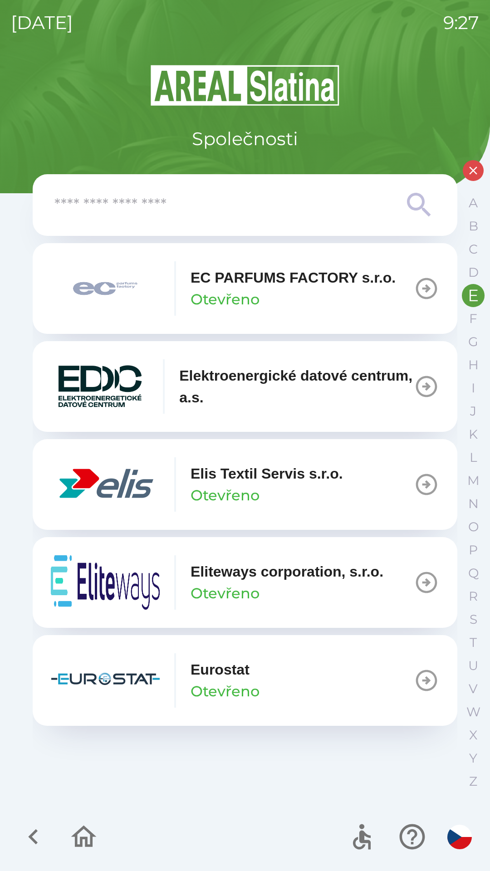
click at [220, 494] on p "Otevřeno" at bounding box center [225, 496] width 69 height 22
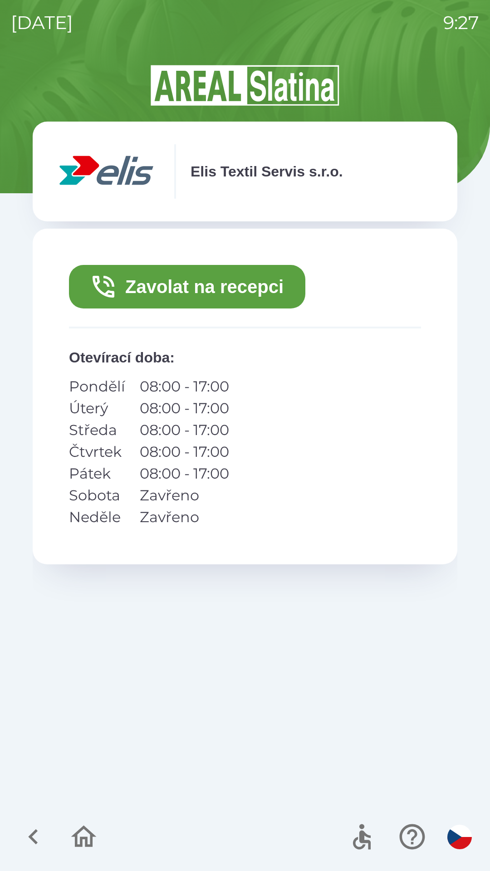
click at [222, 298] on button "Zavolat na recepci" at bounding box center [187, 287] width 236 height 44
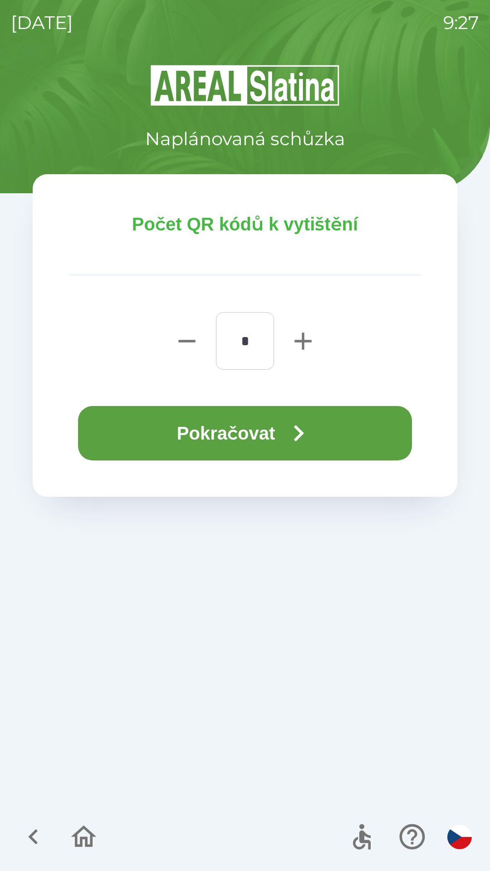
click at [248, 434] on button "Pokračovat" at bounding box center [245, 433] width 334 height 54
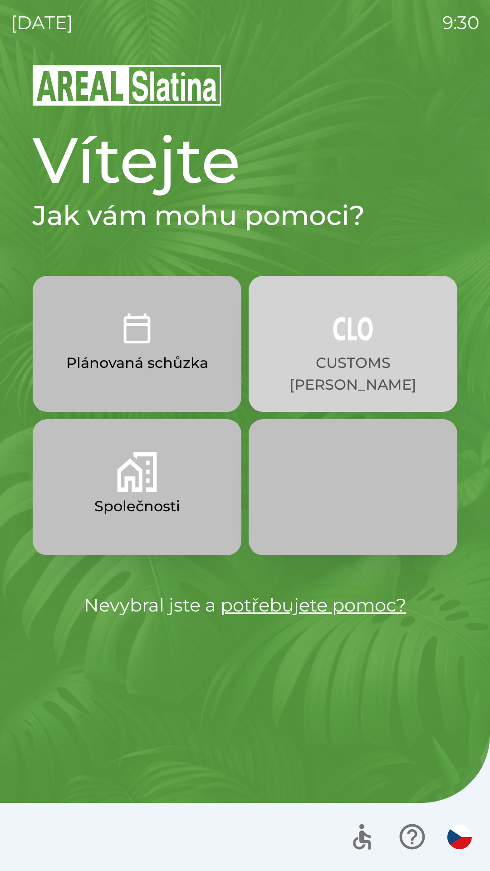
click at [358, 342] on img "button" at bounding box center [353, 329] width 40 height 40
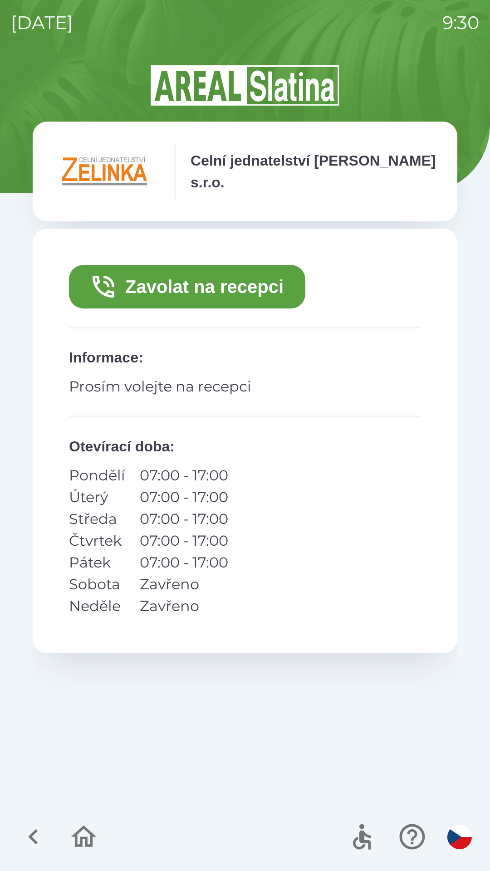
click at [202, 294] on button "Zavolat na recepci" at bounding box center [187, 287] width 236 height 44
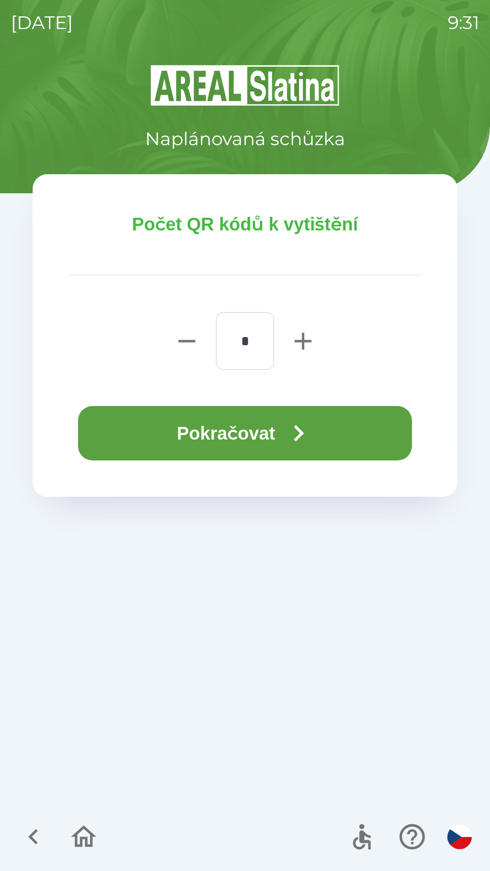
click at [231, 428] on button "Pokračovat" at bounding box center [245, 433] width 334 height 54
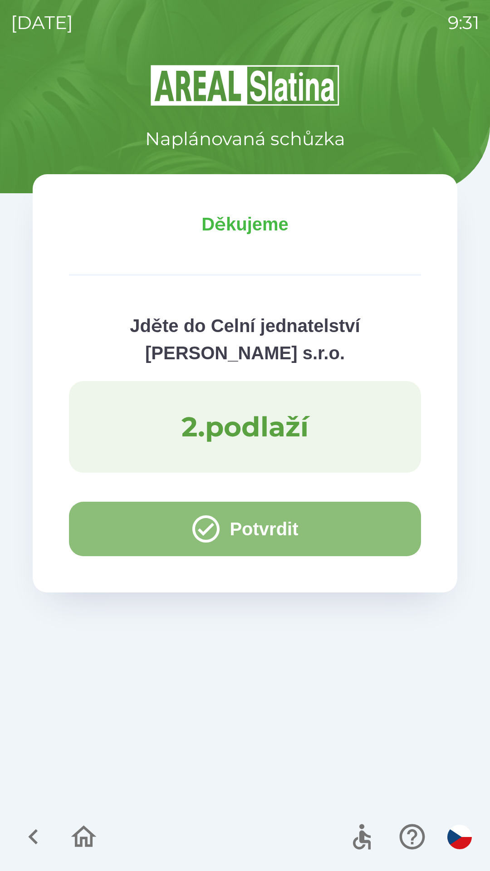
click at [352, 527] on button "Potvrdit" at bounding box center [245, 529] width 352 height 54
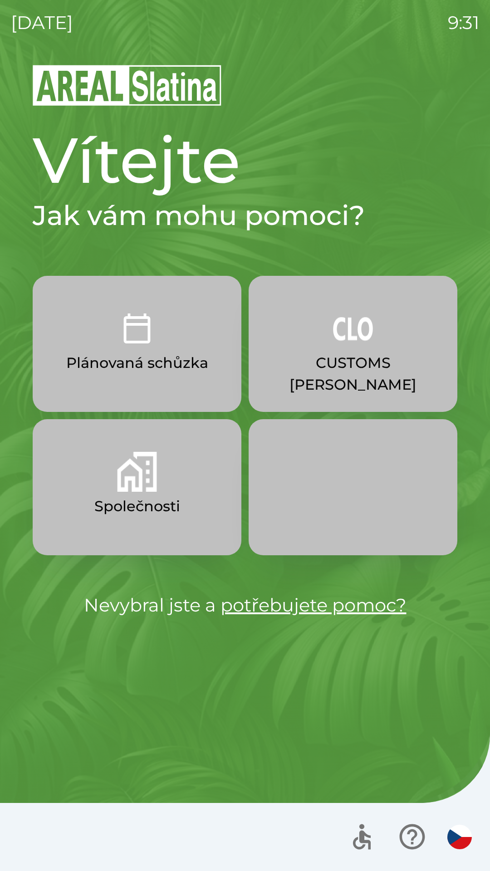
click at [202, 480] on button "Společnosti" at bounding box center [137, 487] width 209 height 136
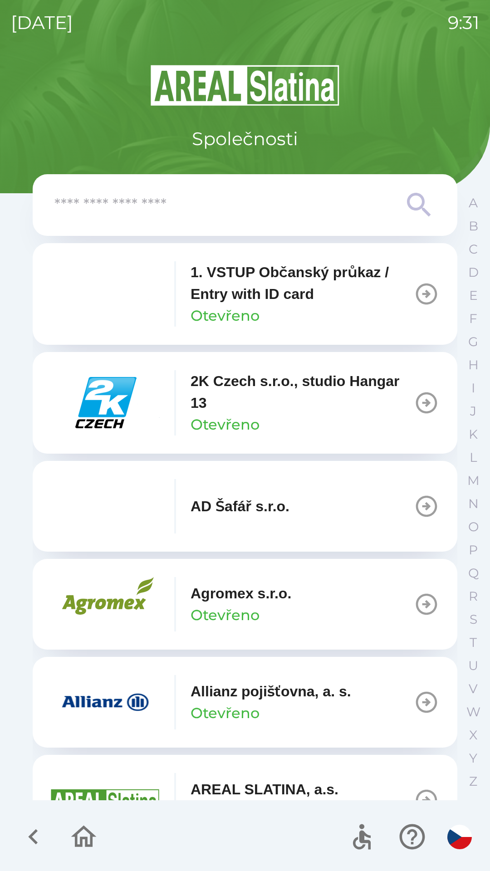
click at [288, 213] on input "text" at bounding box center [226, 205] width 345 height 25
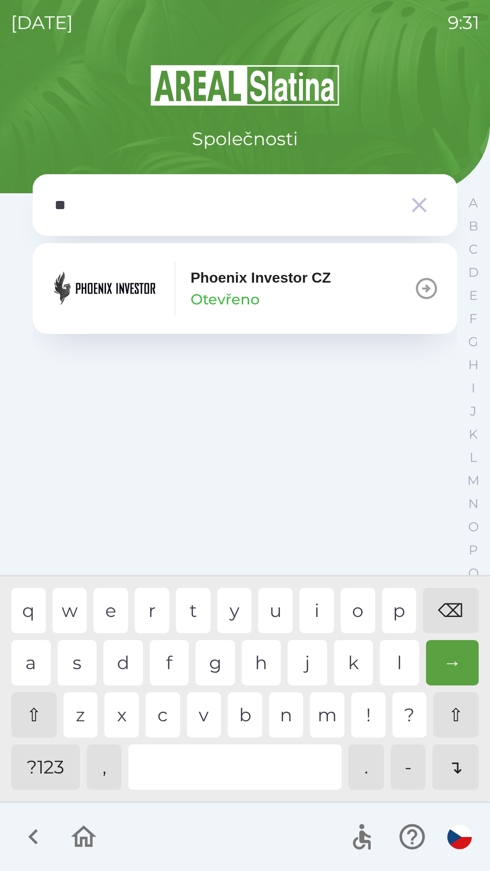
click at [265, 666] on div "h" at bounding box center [261, 662] width 39 height 45
type input "***"
click at [293, 295] on div "Phoenix Investor CZ Otevřeno" at bounding box center [261, 289] width 140 height 44
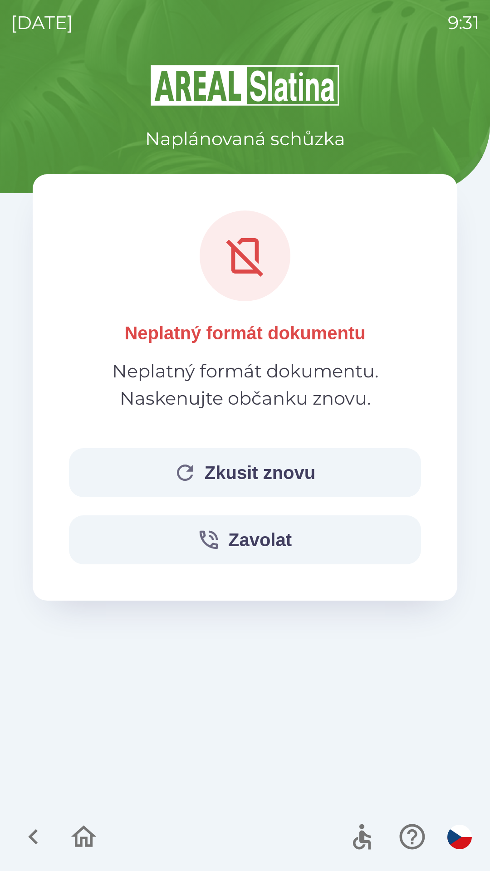
click at [295, 473] on button "Zkusit znovu" at bounding box center [245, 472] width 352 height 49
click at [301, 473] on button "Zkusit znovu" at bounding box center [245, 472] width 352 height 49
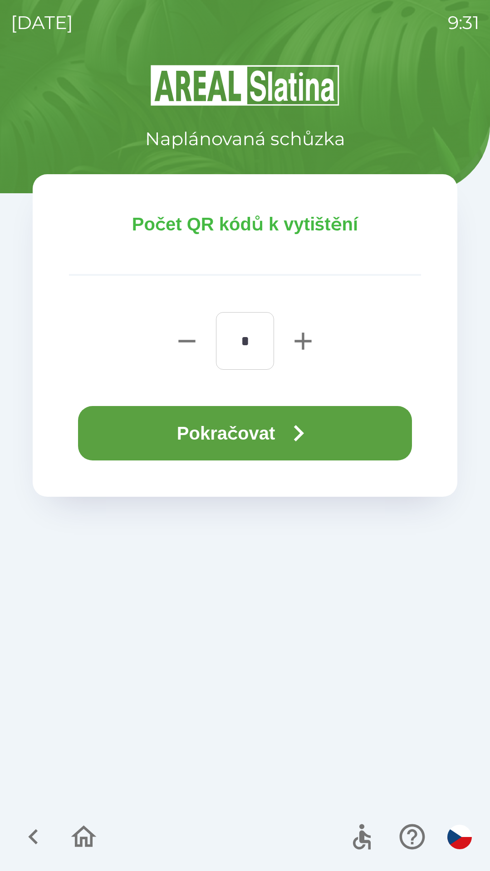
click at [340, 426] on button "Pokračovat" at bounding box center [245, 433] width 334 height 54
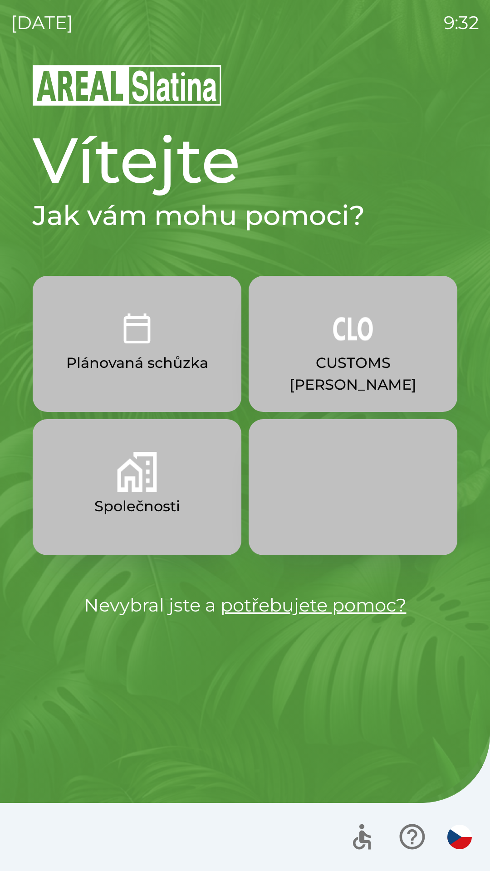
click at [100, 489] on button "Společnosti" at bounding box center [137, 487] width 209 height 136
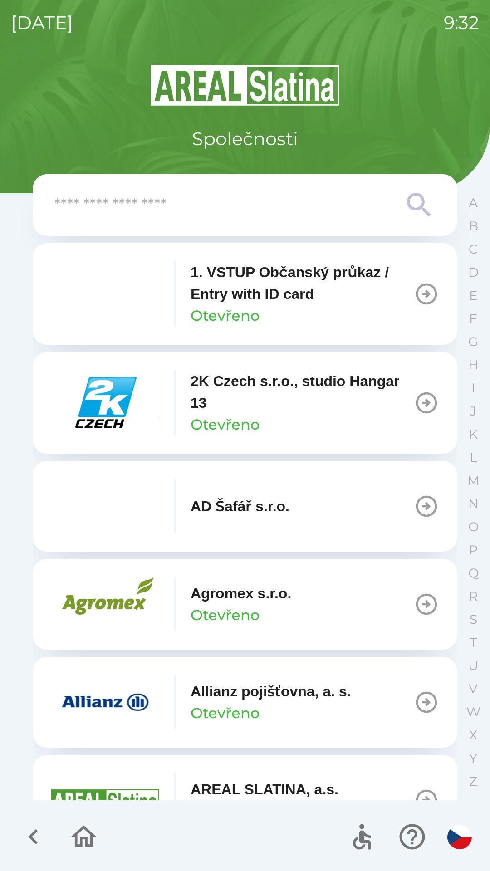
click at [156, 213] on input "text" at bounding box center [226, 205] width 345 height 25
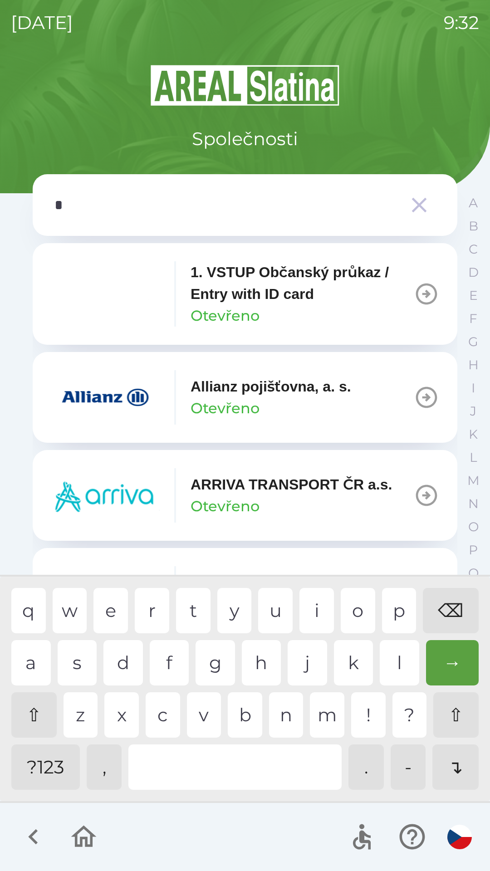
click at [394, 608] on div "p" at bounding box center [399, 610] width 34 height 45
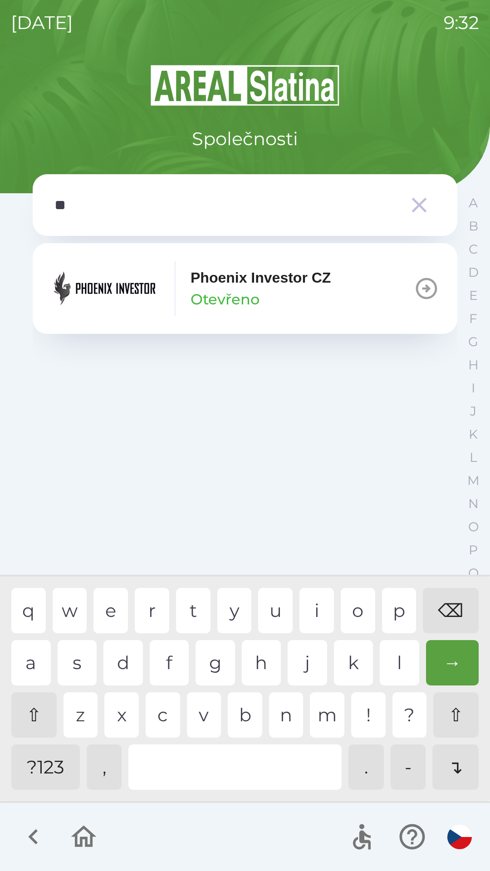
click at [264, 649] on div "h" at bounding box center [261, 662] width 39 height 45
type input "***"
click at [223, 287] on p "Phoenix Investor CZ" at bounding box center [261, 278] width 140 height 22
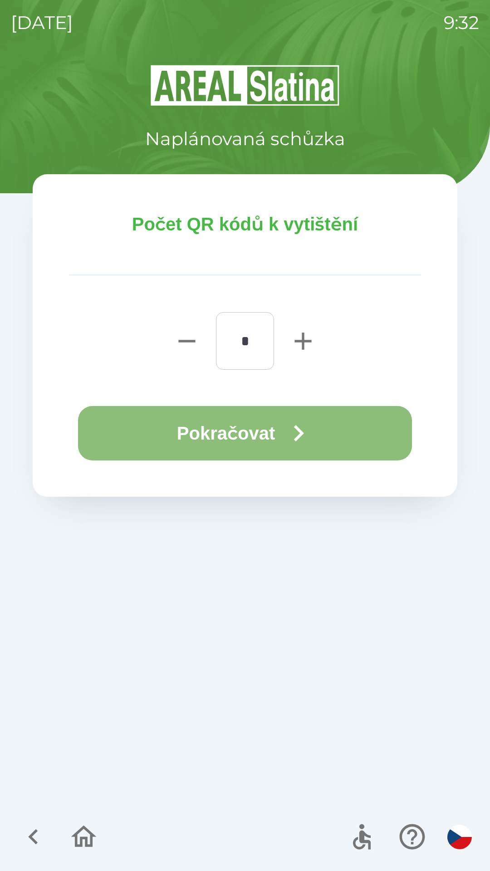
click at [172, 427] on button "Pokračovat" at bounding box center [245, 433] width 334 height 54
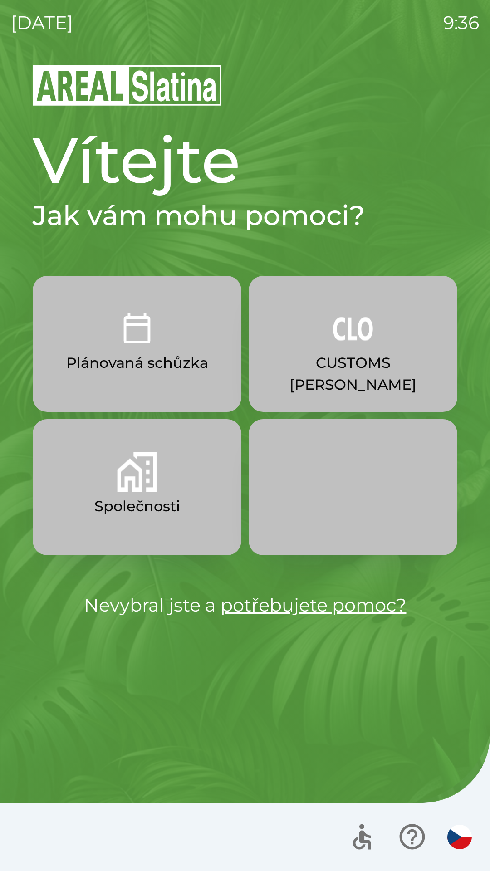
click at [370, 352] on p "CUSTOMS [PERSON_NAME]" at bounding box center [353, 374] width 165 height 44
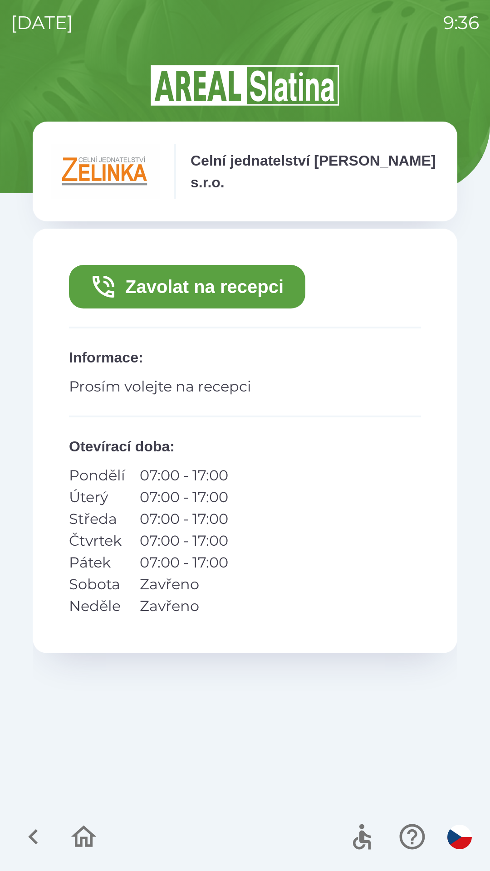
click at [228, 293] on button "Zavolat na recepci" at bounding box center [187, 287] width 236 height 44
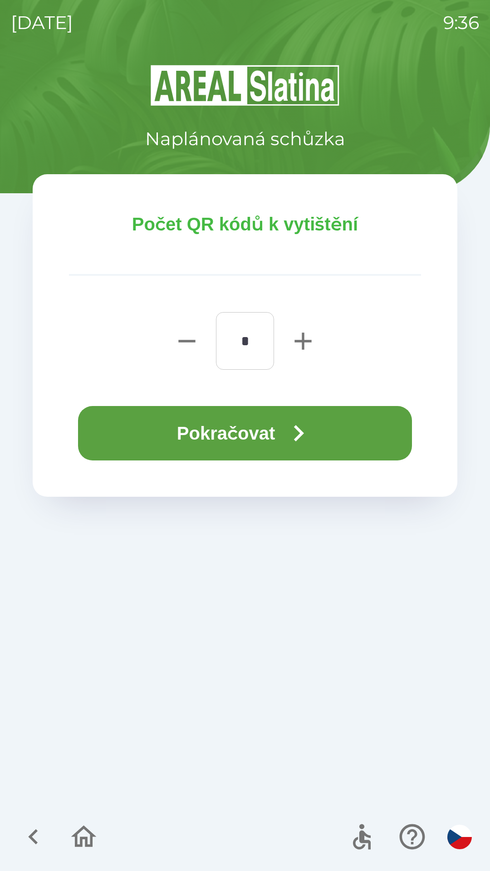
click at [292, 435] on icon "button" at bounding box center [298, 433] width 33 height 33
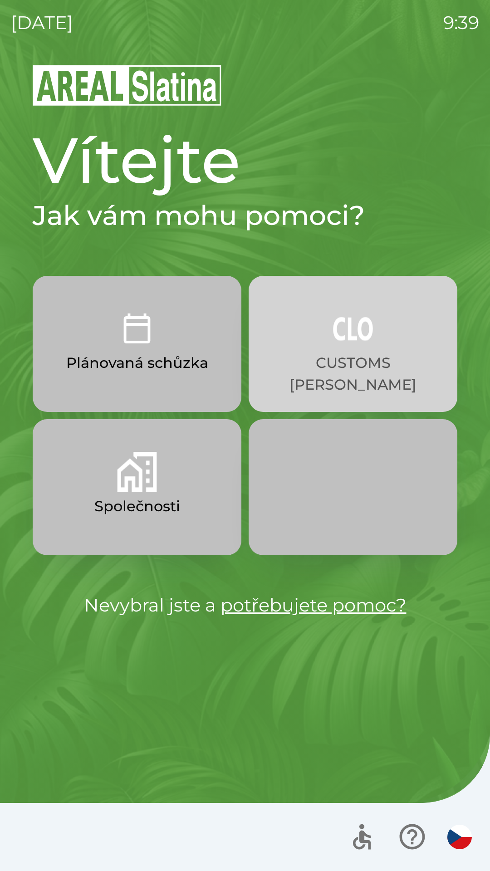
click at [315, 354] on p "CUSTOMS [PERSON_NAME]" at bounding box center [353, 374] width 165 height 44
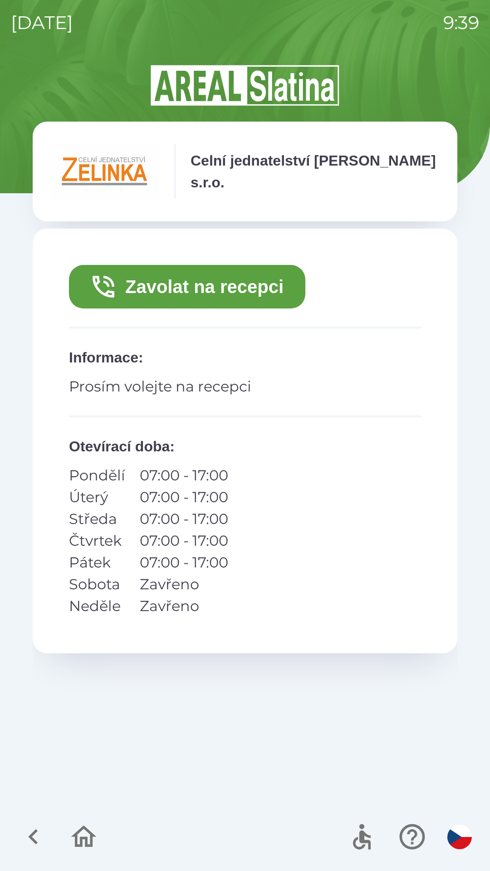
click at [212, 293] on button "Zavolat na recepci" at bounding box center [187, 287] width 236 height 44
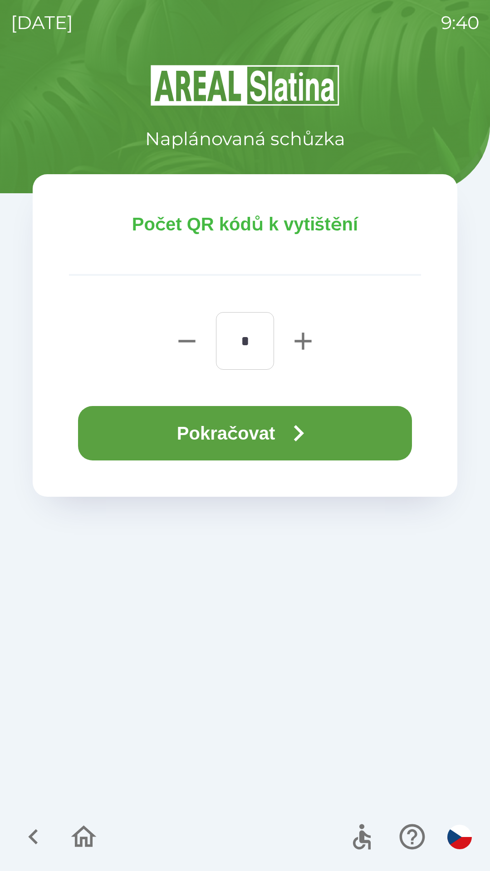
click at [249, 437] on button "Pokračovat" at bounding box center [245, 433] width 334 height 54
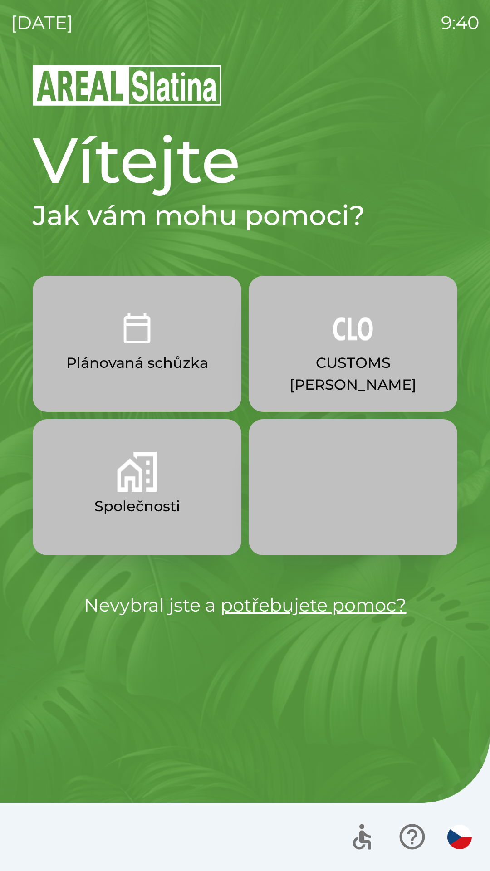
click at [166, 352] on button "Plánovaná schůzka" at bounding box center [137, 344] width 209 height 136
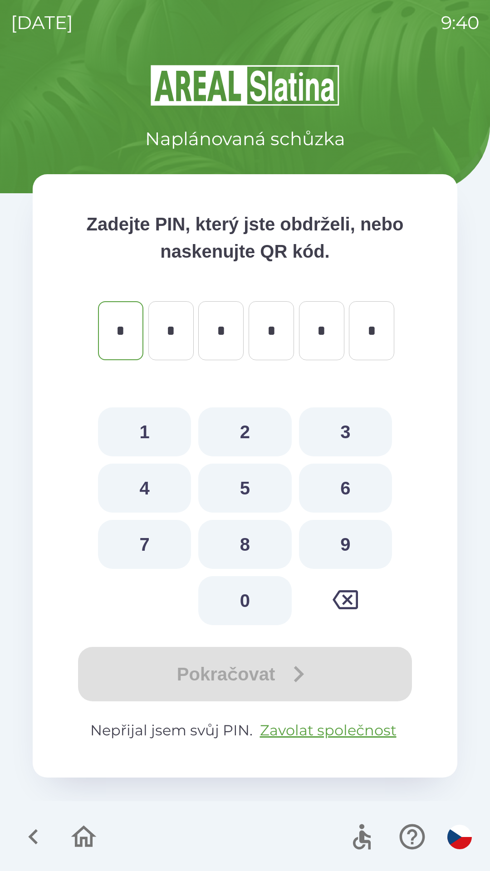
click at [34, 832] on icon "button" at bounding box center [33, 837] width 10 height 15
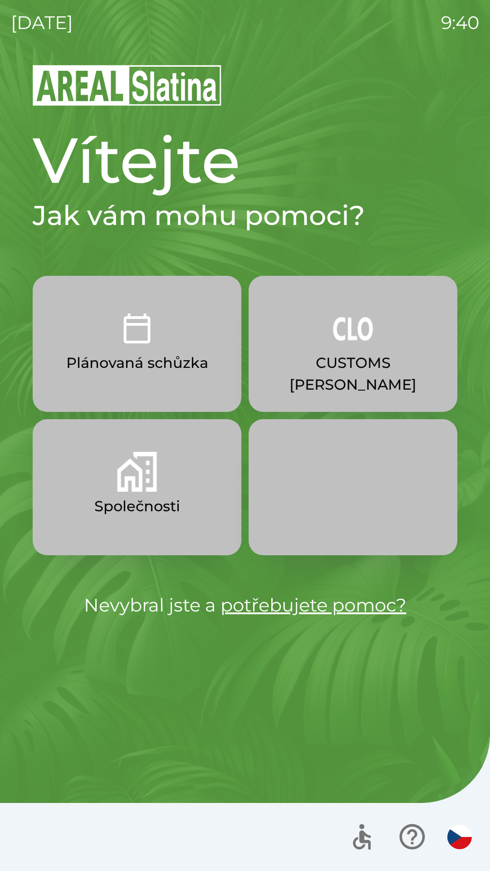
click at [375, 352] on p "CUSTOMS [PERSON_NAME]" at bounding box center [353, 374] width 165 height 44
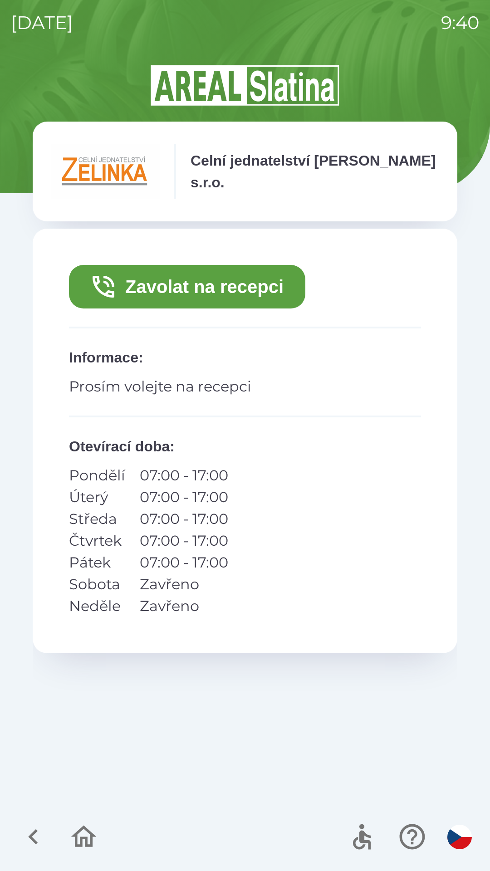
click at [118, 173] on img at bounding box center [105, 171] width 109 height 54
click at [294, 175] on p "Celní jednatelství [PERSON_NAME] s.r.o." at bounding box center [315, 172] width 249 height 44
click at [98, 827] on icon "button" at bounding box center [84, 837] width 30 height 30
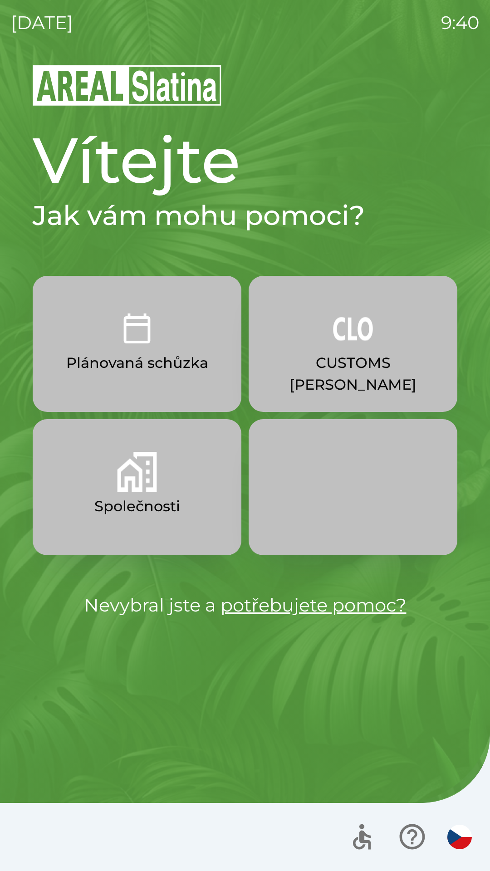
click at [168, 497] on p "Společnosti" at bounding box center [137, 507] width 86 height 22
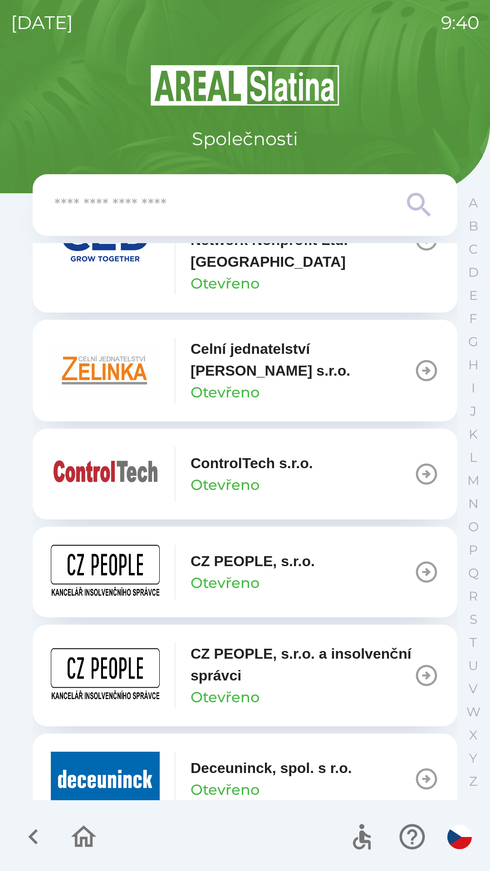
scroll to position [1571, 0]
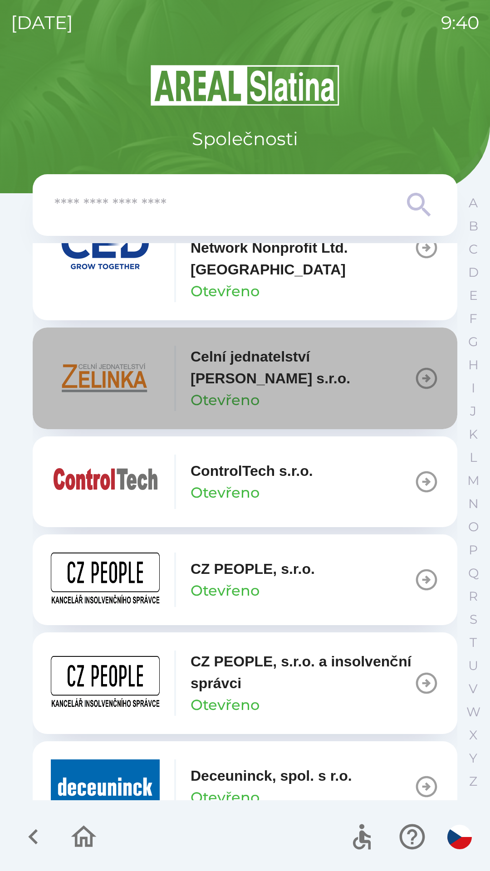
click at [279, 371] on p "Celní jednatelství [PERSON_NAME] s.r.o." at bounding box center [302, 368] width 223 height 44
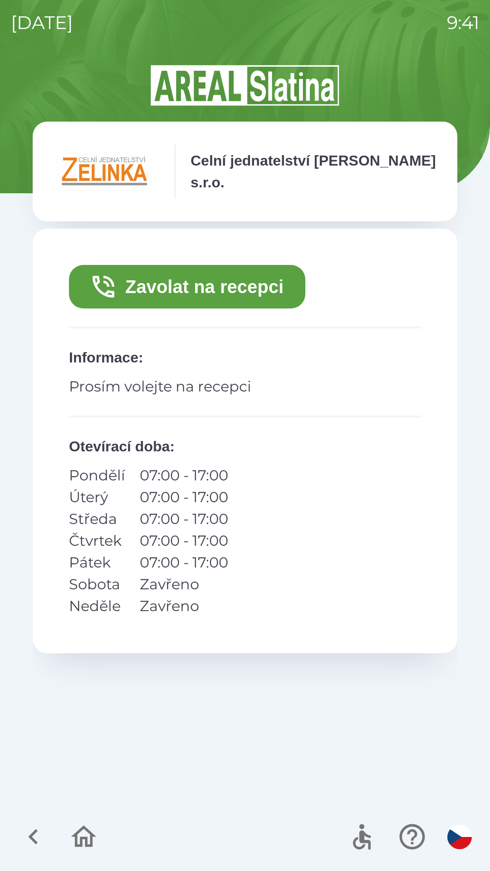
click at [311, 176] on p "Celní jednatelství [PERSON_NAME] s.r.o." at bounding box center [315, 172] width 249 height 44
click at [243, 282] on button "Zavolat na recepci" at bounding box center [187, 287] width 236 height 44
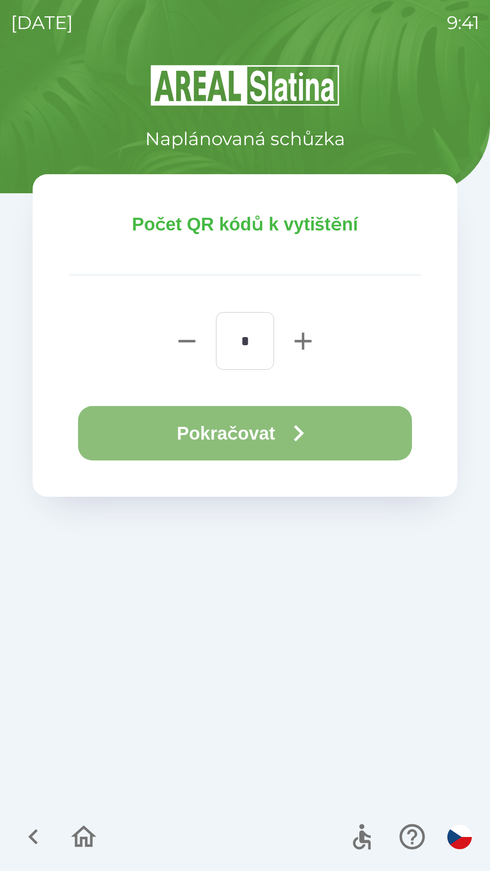
click at [257, 425] on button "Pokračovat" at bounding box center [245, 433] width 334 height 54
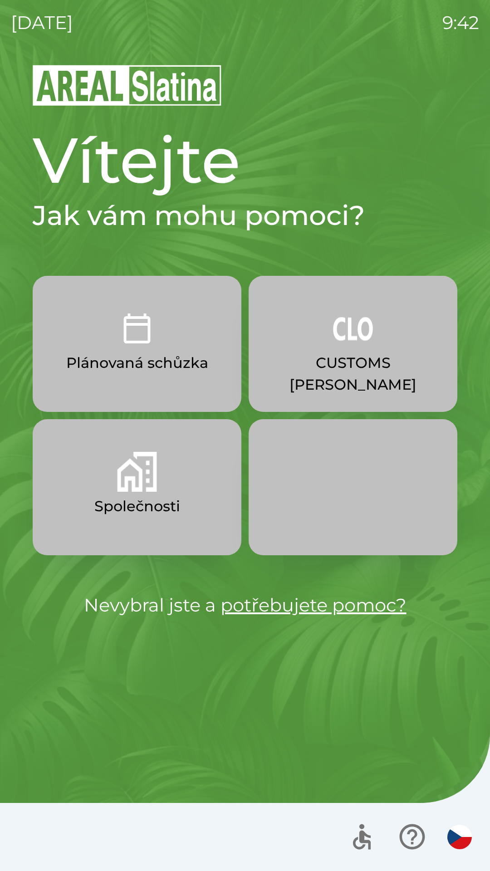
click at [157, 511] on p "Společnosti" at bounding box center [137, 507] width 86 height 22
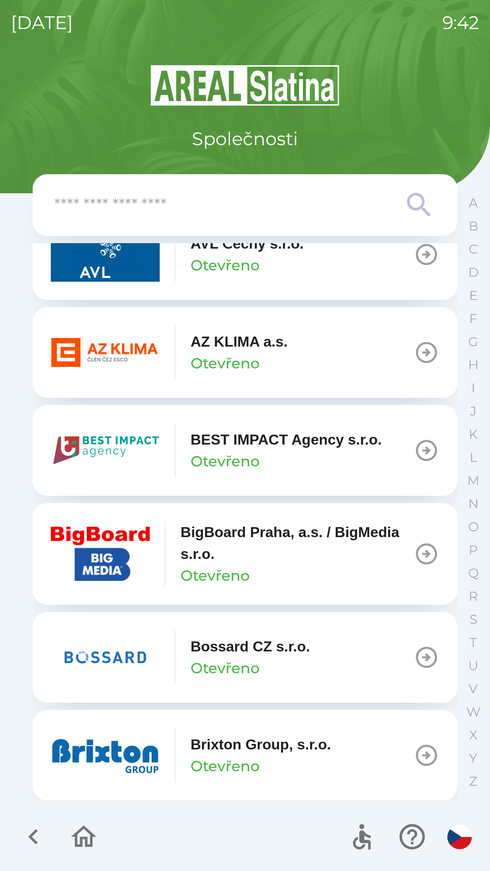
scroll to position [944, 0]
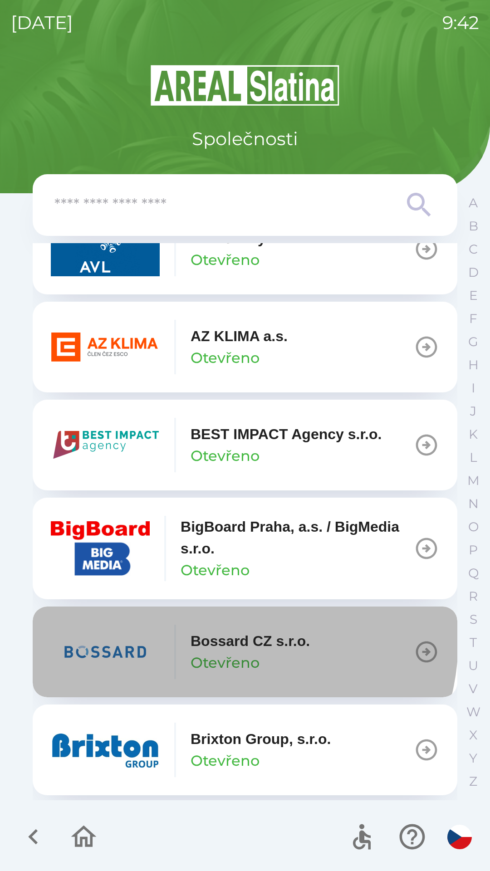
click at [229, 641] on p "Bossard CZ s.r.o." at bounding box center [250, 641] width 119 height 22
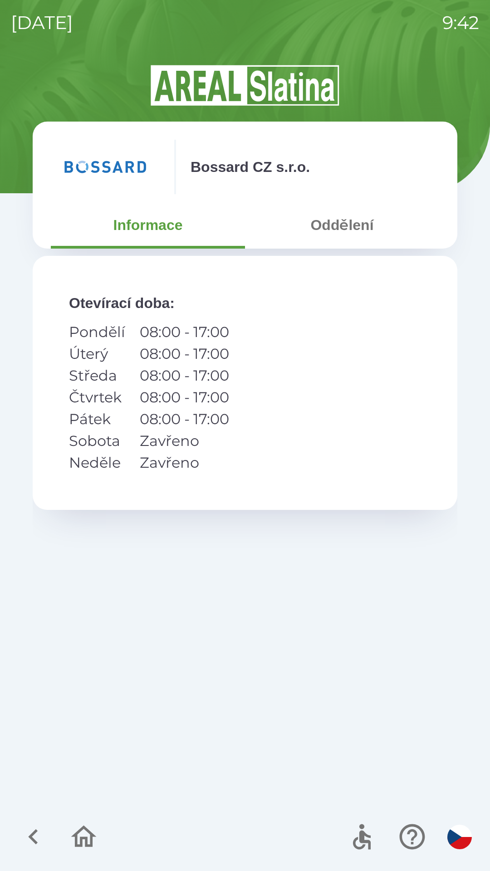
click at [332, 225] on button "Oddělení" at bounding box center [342, 225] width 194 height 33
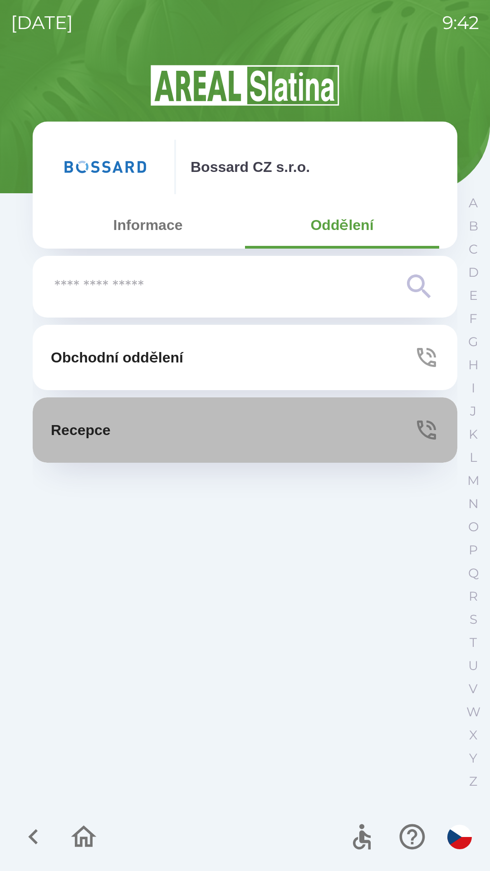
click at [124, 425] on button "Recepce" at bounding box center [245, 430] width 425 height 65
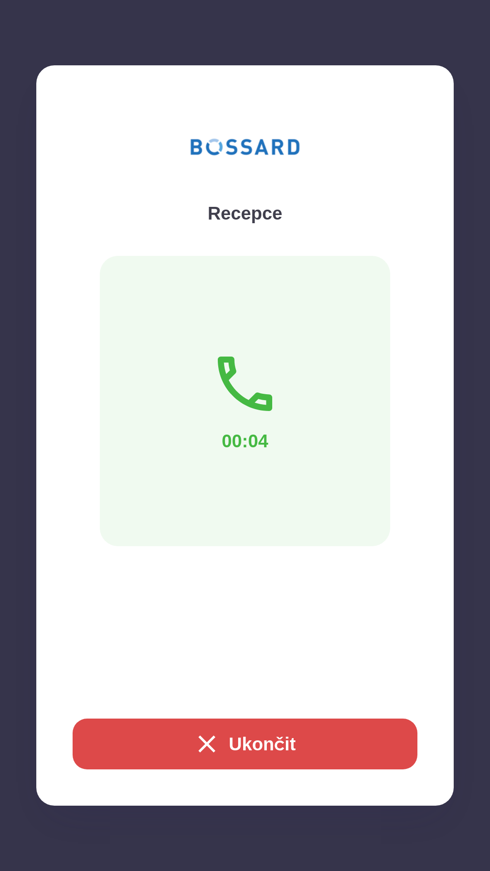
click at [192, 749] on icon "button" at bounding box center [206, 744] width 29 height 29
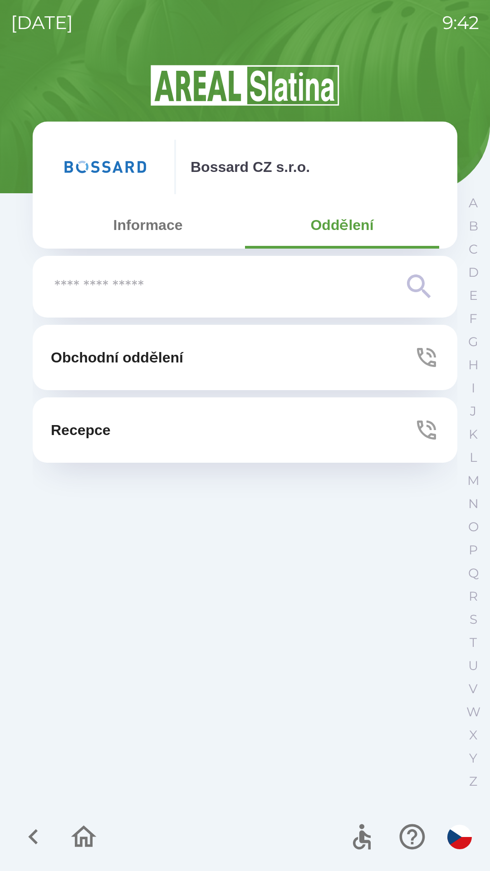
click at [127, 221] on button "Informace" at bounding box center [148, 225] width 194 height 33
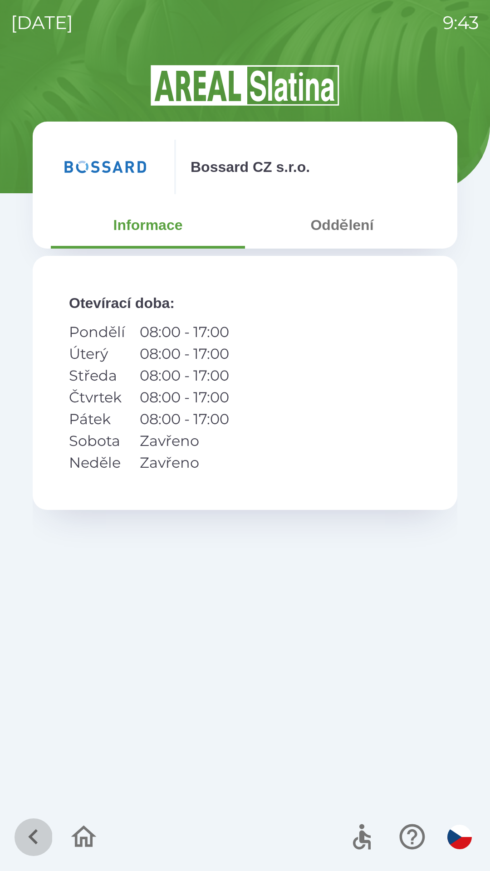
click at [39, 828] on icon "button" at bounding box center [33, 837] width 30 height 30
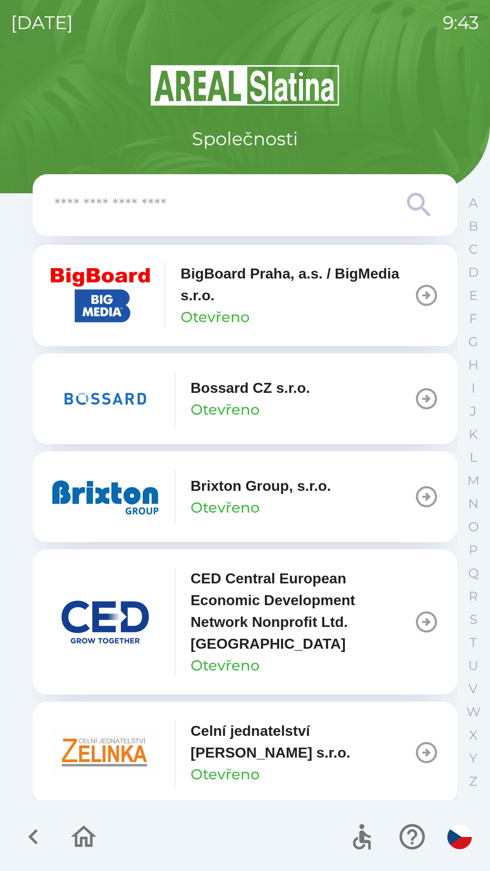
scroll to position [1198, 0]
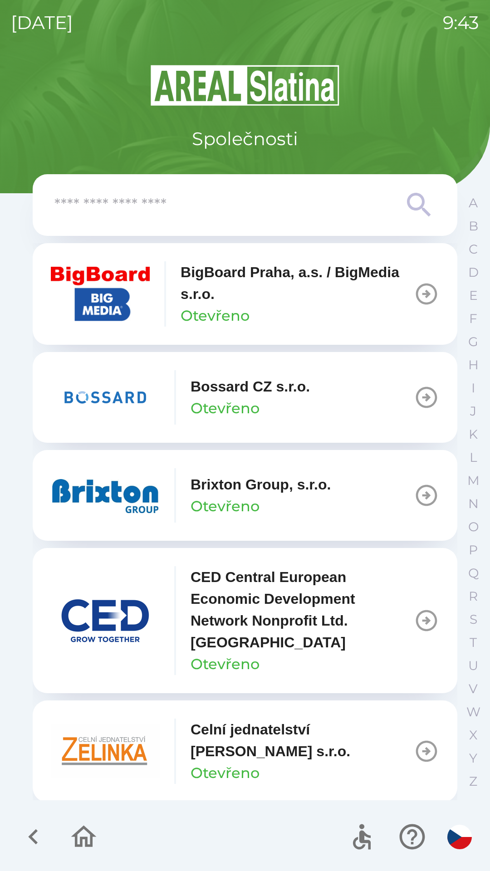
click at [229, 397] on p "Bossard CZ s.r.o." at bounding box center [250, 387] width 119 height 22
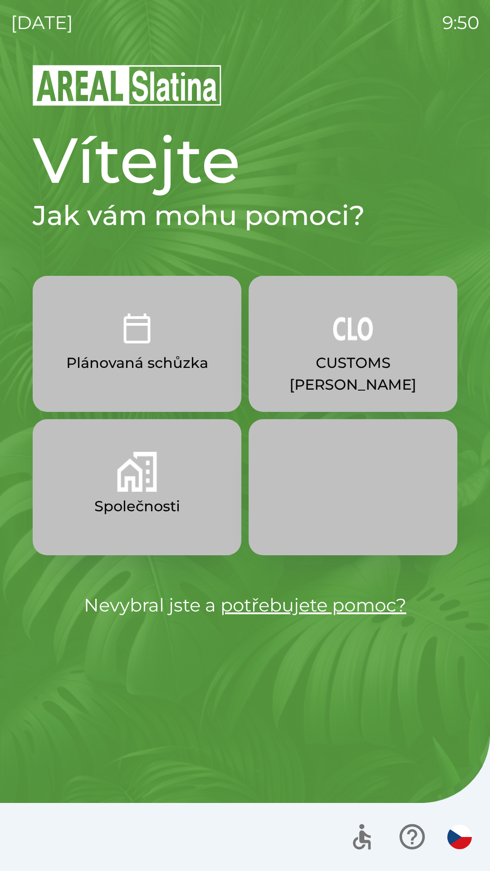
click at [143, 487] on img "button" at bounding box center [137, 472] width 40 height 40
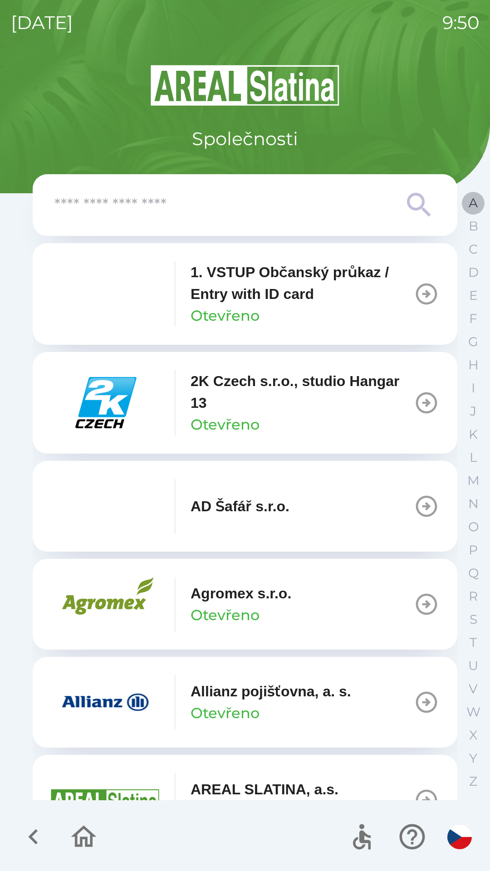
click at [466, 198] on button "A" at bounding box center [473, 203] width 23 height 23
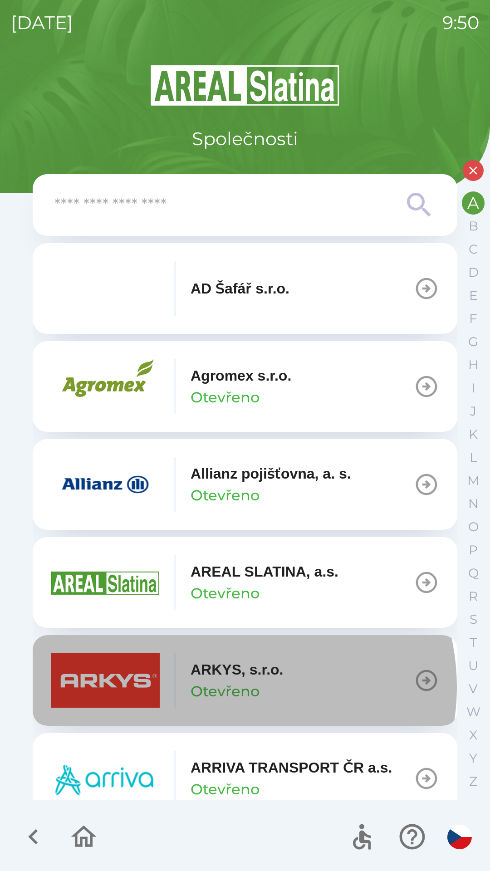
click at [230, 687] on p "Otevřeno" at bounding box center [225, 692] width 69 height 22
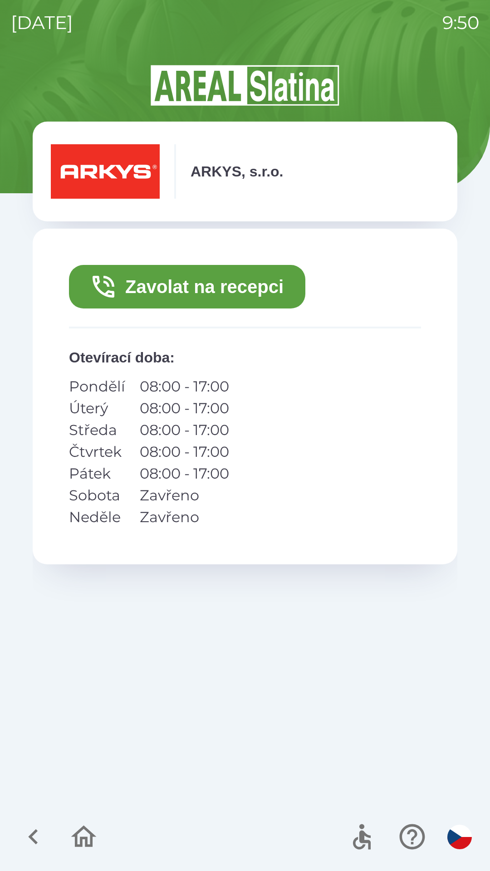
click at [185, 291] on button "Zavolat na recepci" at bounding box center [187, 287] width 236 height 44
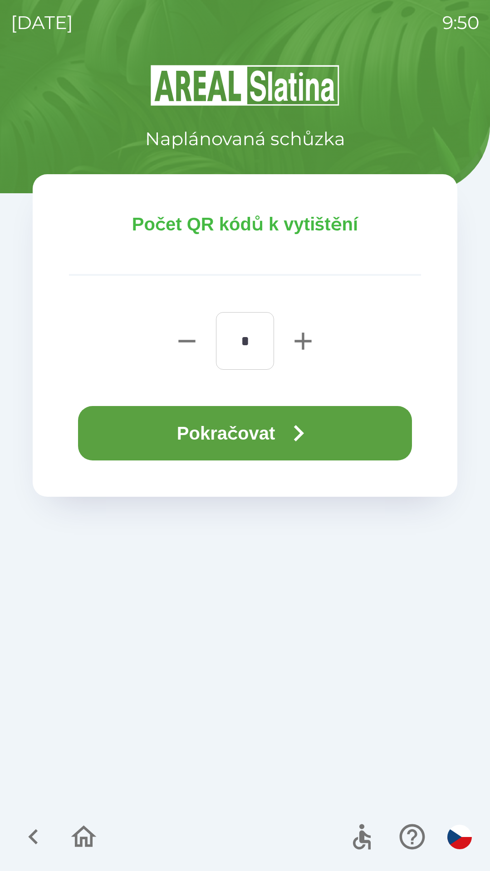
click at [149, 438] on button "Pokračovat" at bounding box center [245, 433] width 334 height 54
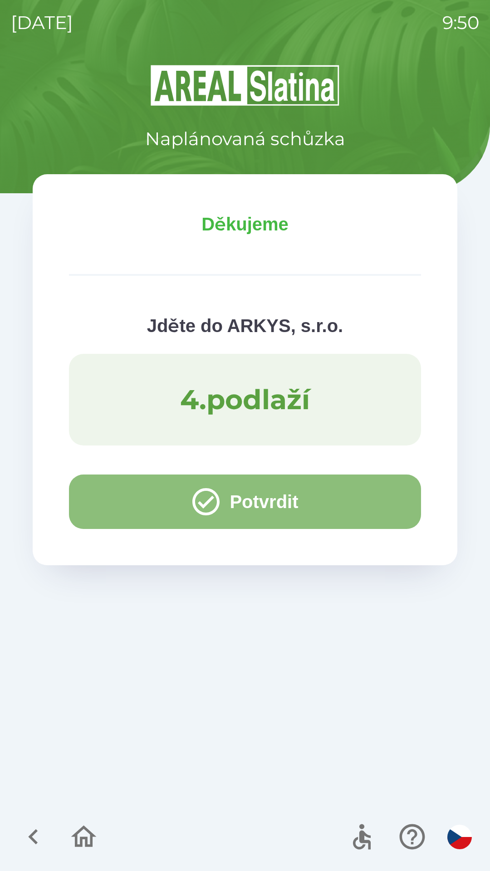
click at [113, 510] on button "Potvrdit" at bounding box center [245, 502] width 352 height 54
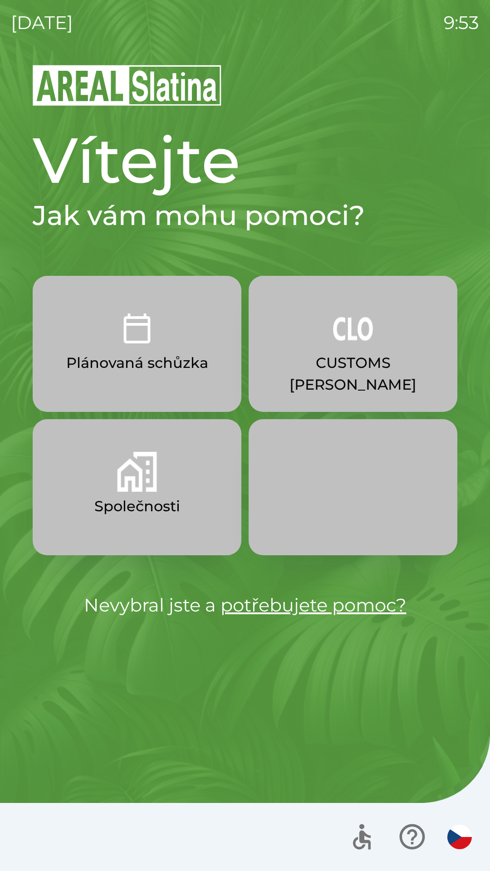
click at [147, 486] on img "button" at bounding box center [137, 472] width 40 height 40
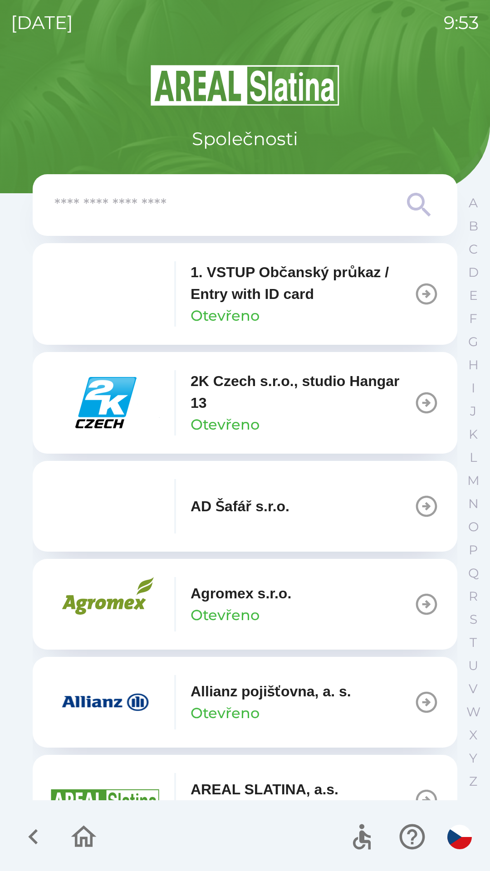
click at [224, 211] on input "text" at bounding box center [226, 205] width 345 height 25
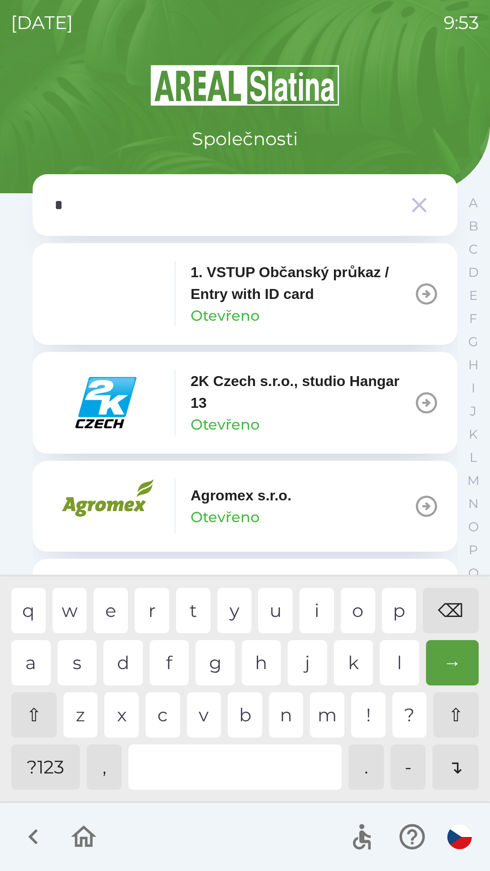
click at [109, 613] on div "e" at bounding box center [110, 610] width 34 height 45
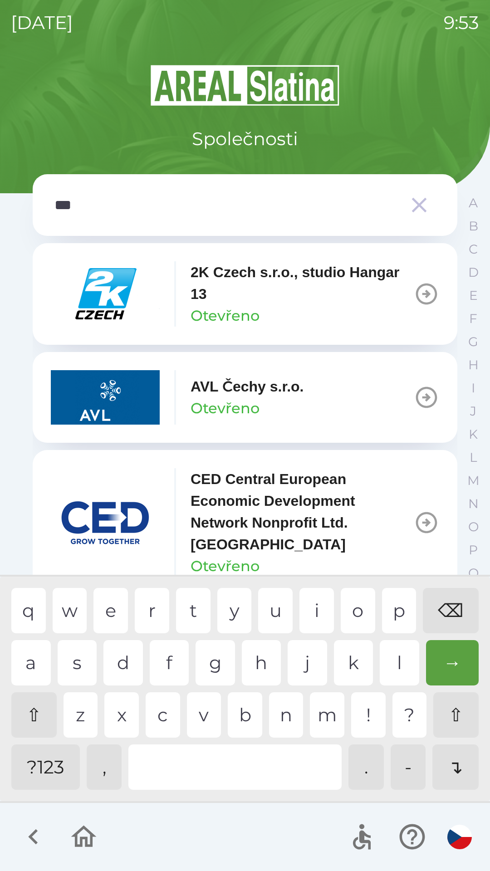
type input "****"
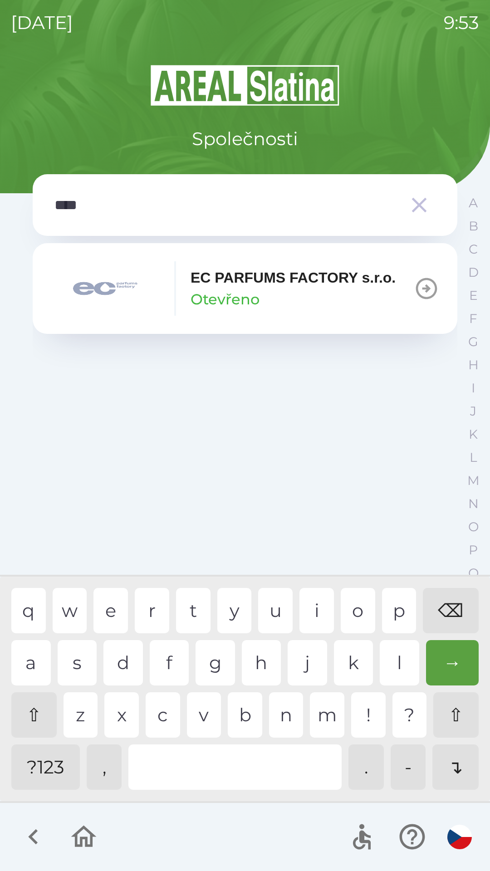
click at [394, 605] on div "p" at bounding box center [399, 610] width 34 height 45
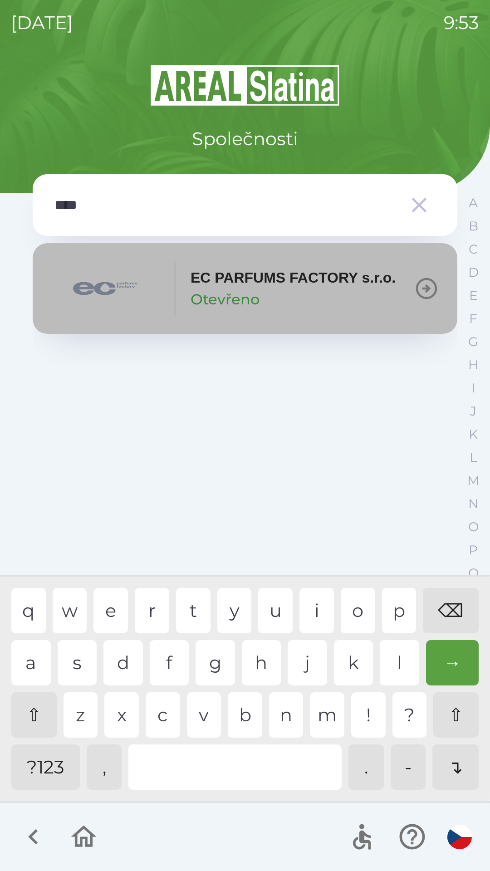
click at [276, 285] on p "EC PARFUMS FACTORY s.r.o." at bounding box center [293, 278] width 205 height 22
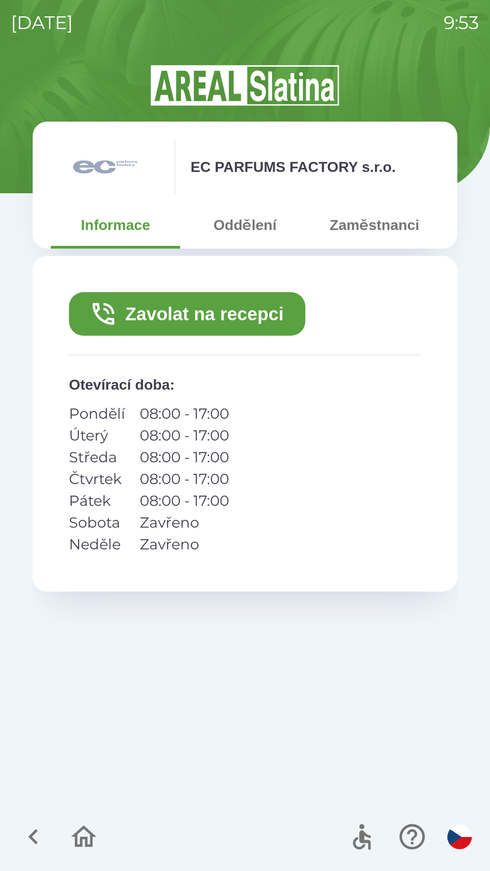
click at [235, 315] on button "Zavolat na recepci" at bounding box center [187, 314] width 236 height 44
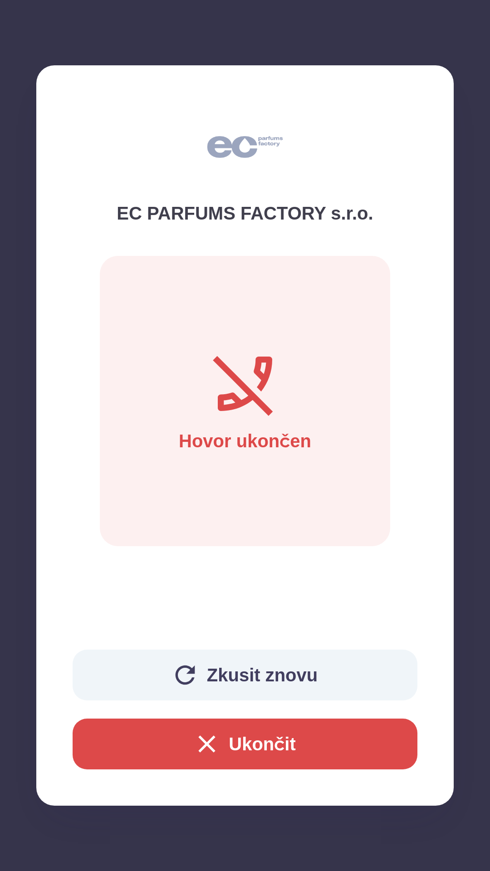
click at [265, 743] on button "Ukončit" at bounding box center [245, 744] width 345 height 51
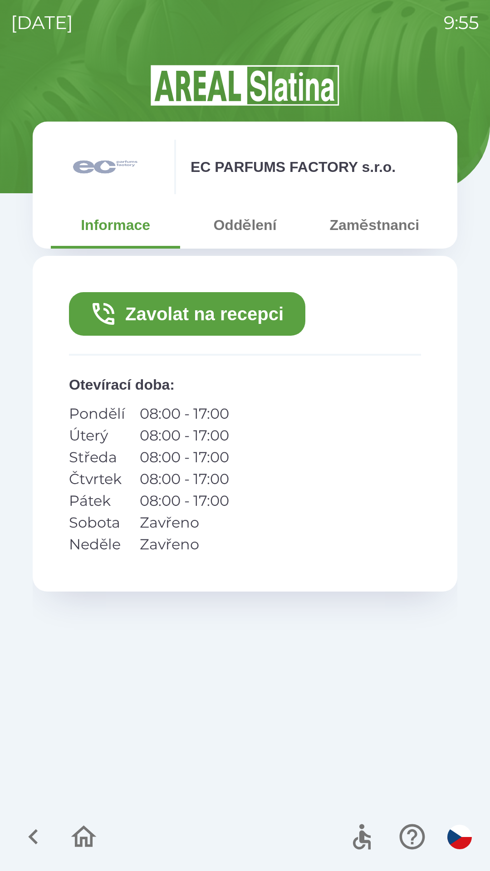
click at [242, 231] on button "Oddělení" at bounding box center [244, 225] width 129 height 33
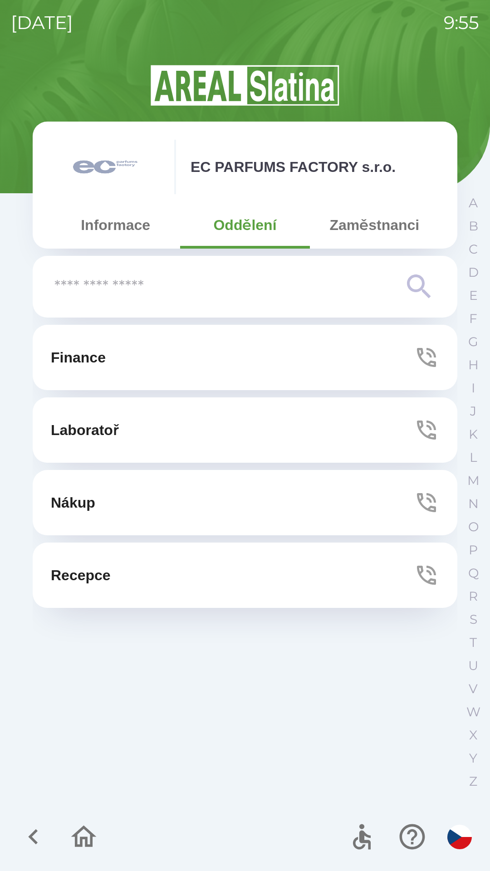
click at [366, 230] on button "Zaměstnanci" at bounding box center [374, 225] width 129 height 33
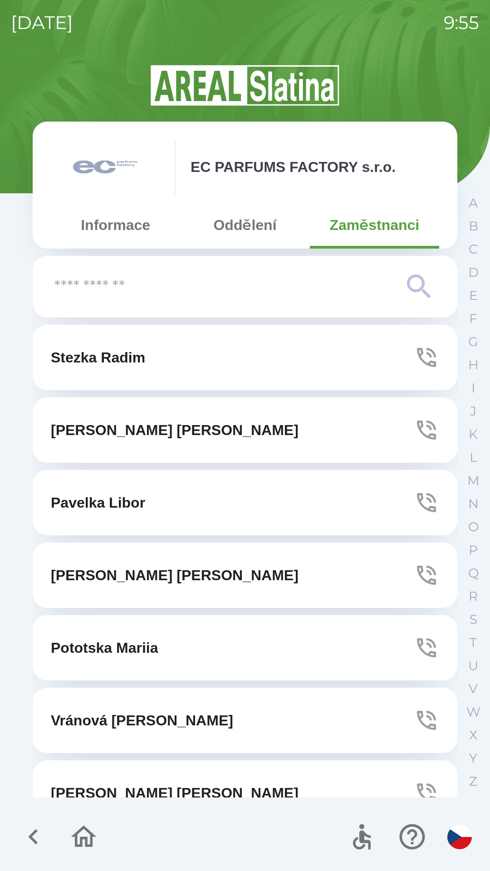
click at [127, 230] on button "Informace" at bounding box center [115, 225] width 129 height 33
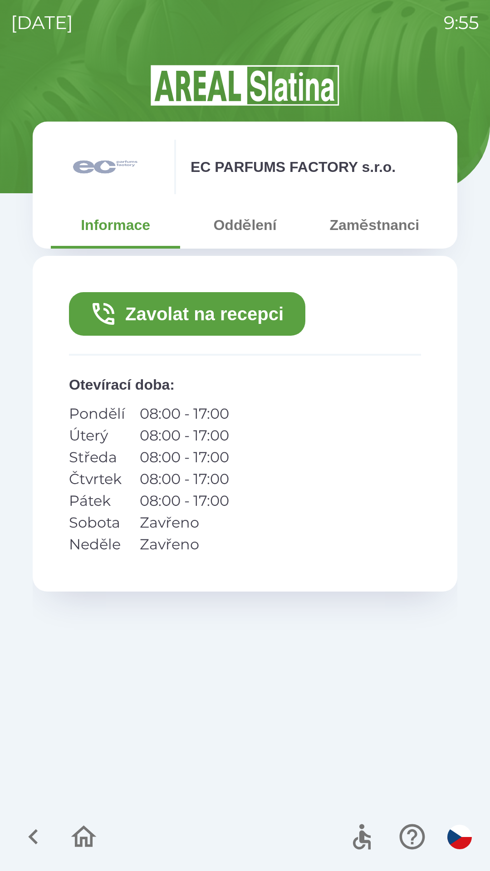
click at [260, 173] on p "EC PARFUMS FACTORY s.r.o." at bounding box center [293, 167] width 205 height 22
click at [239, 234] on button "Oddělení" at bounding box center [244, 225] width 129 height 33
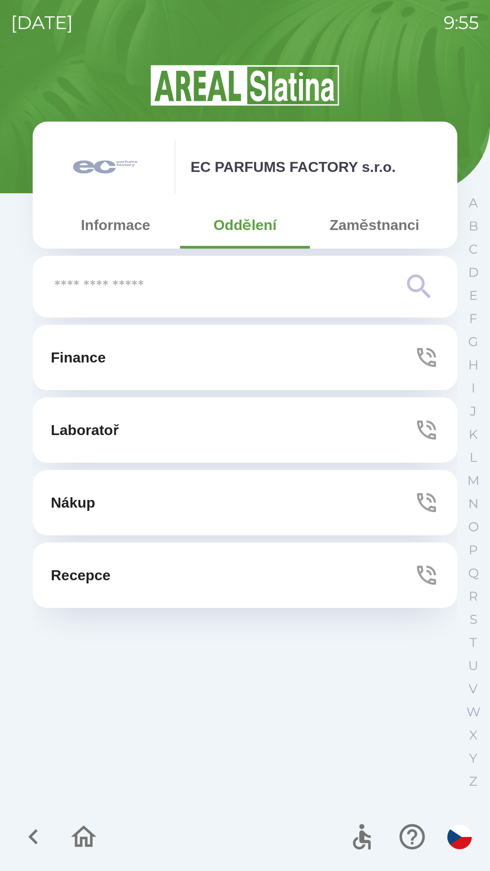
click at [367, 233] on button "Zaměstnanci" at bounding box center [374, 225] width 129 height 33
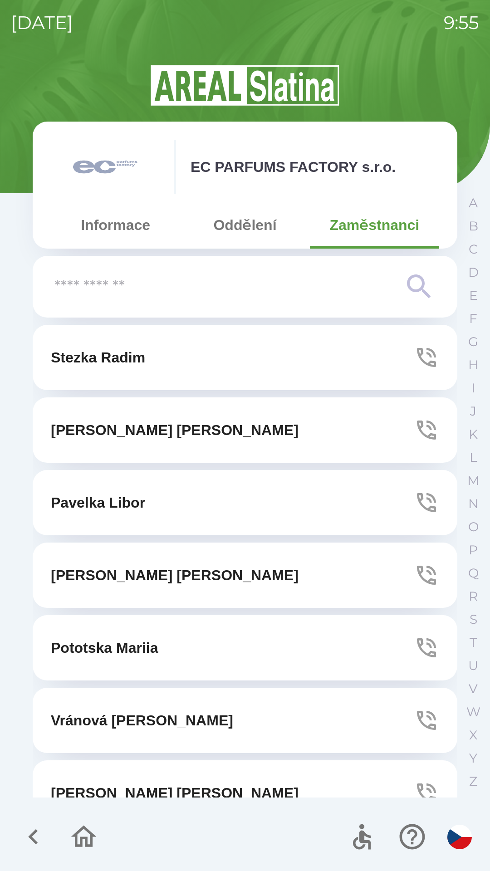
click at [247, 230] on button "Oddělení" at bounding box center [244, 225] width 129 height 33
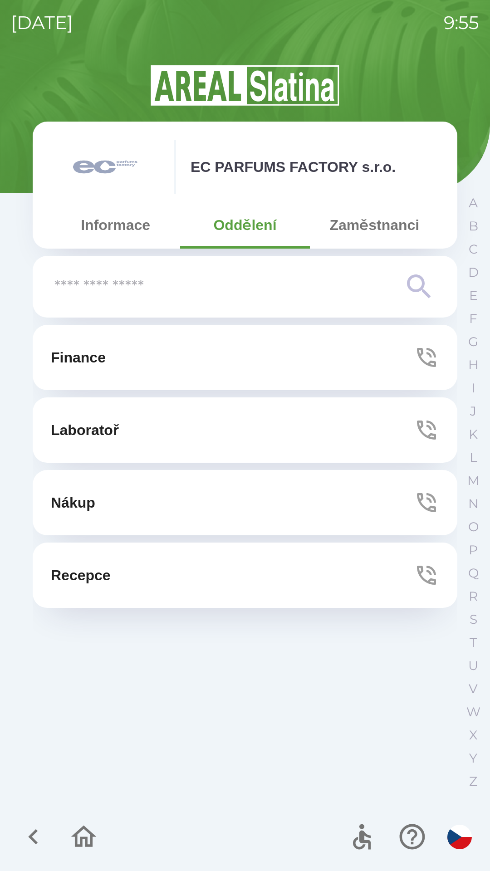
click at [361, 230] on button "Zaměstnanci" at bounding box center [374, 225] width 129 height 33
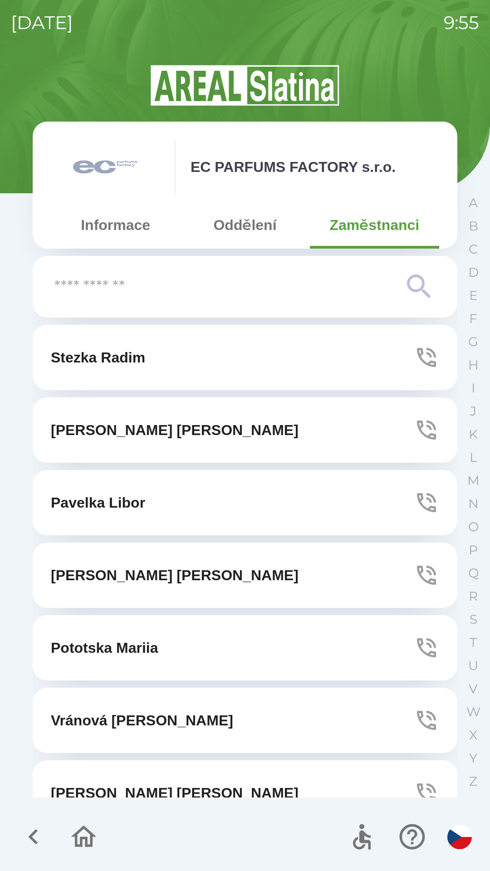
click at [246, 222] on button "Oddělení" at bounding box center [244, 225] width 129 height 33
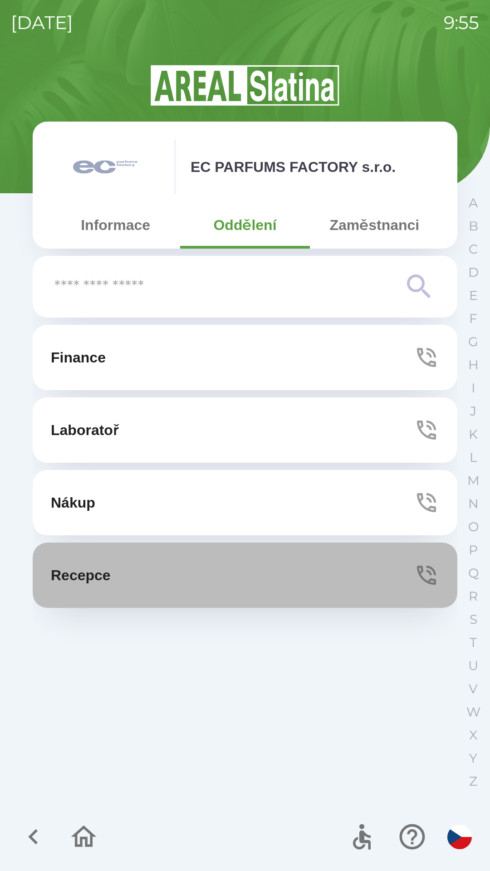
click at [260, 572] on button "Recepce" at bounding box center [245, 575] width 425 height 65
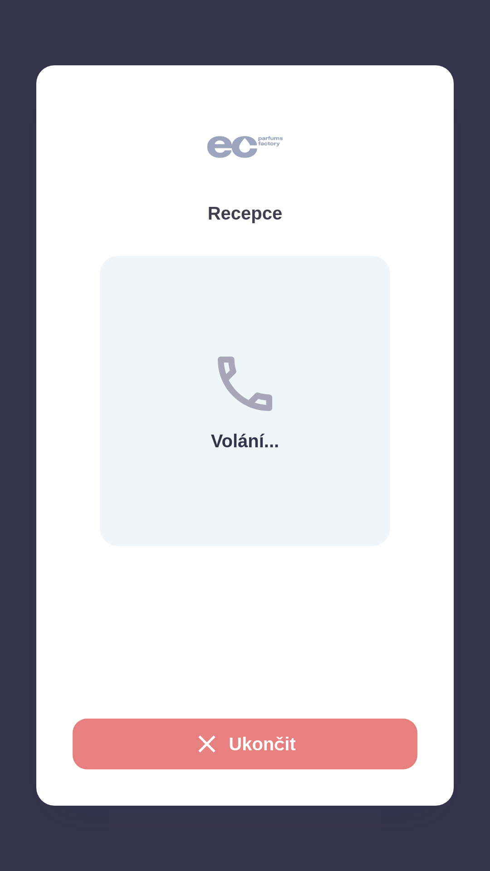
click at [282, 731] on button "Ukončit" at bounding box center [245, 744] width 345 height 51
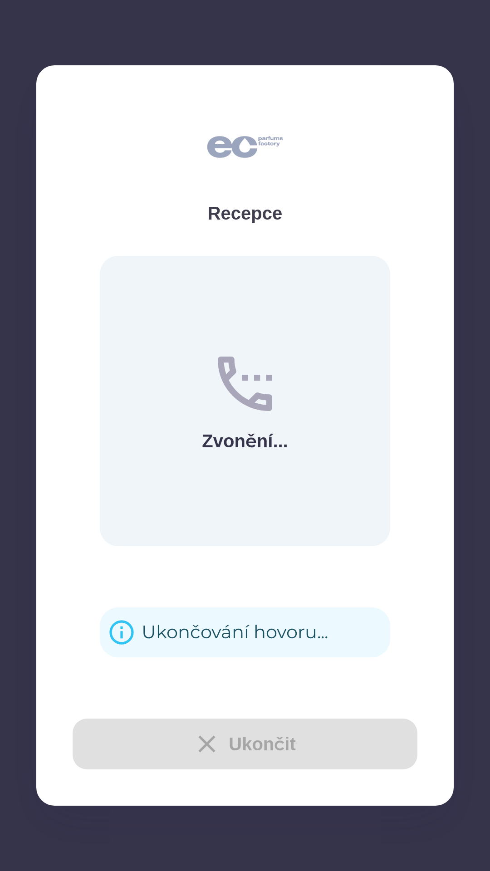
click at [287, 621] on div "Ukončování hovoru..." at bounding box center [235, 632] width 187 height 35
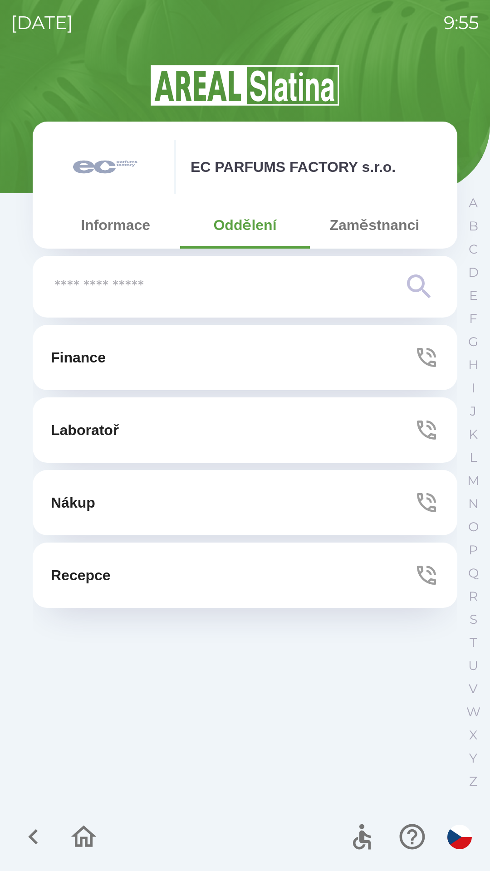
click at [112, 226] on button "Informace" at bounding box center [115, 225] width 129 height 33
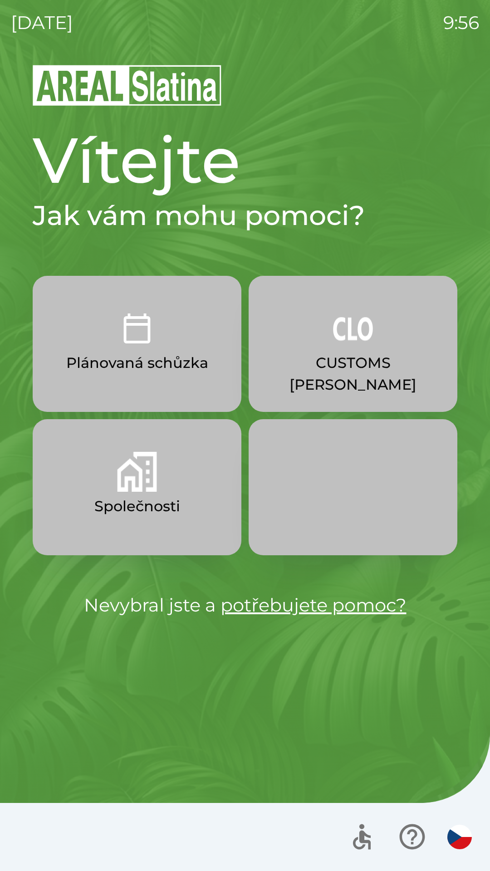
click at [133, 485] on img "button" at bounding box center [137, 472] width 40 height 40
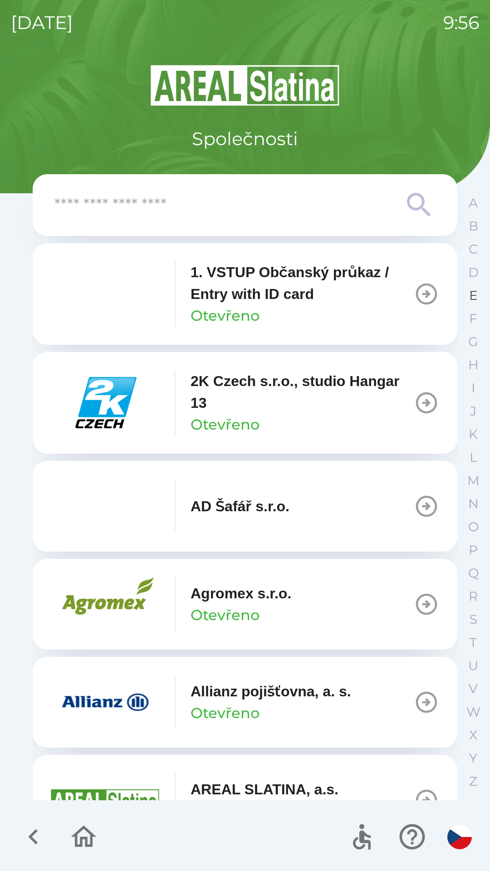
click at [468, 299] on button "E" at bounding box center [473, 295] width 23 height 23
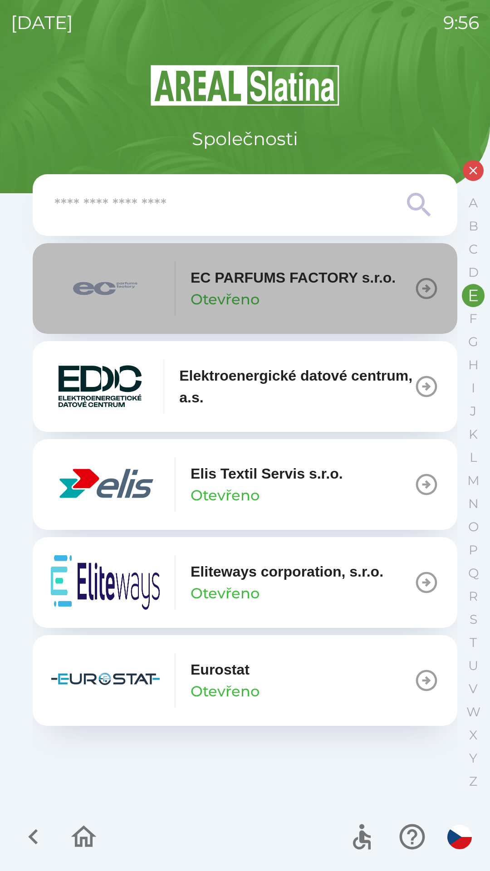
click at [324, 280] on p "EC PARFUMS FACTORY s.r.o." at bounding box center [293, 278] width 205 height 22
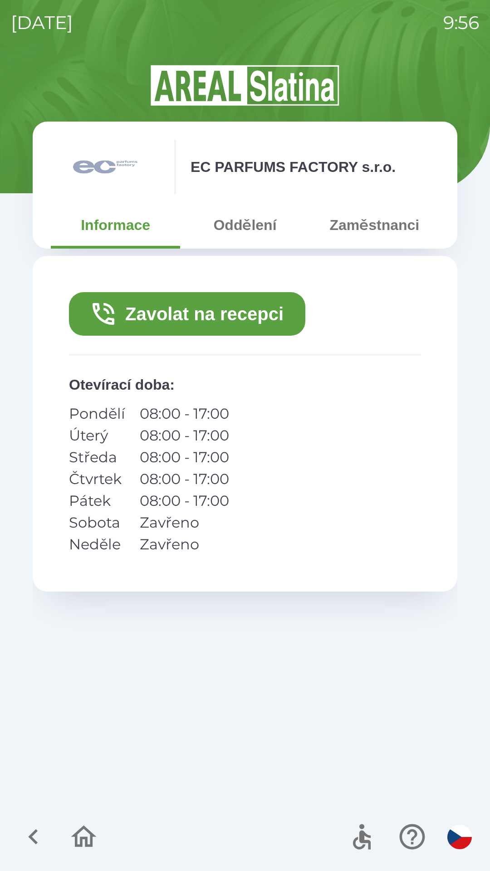
click at [206, 311] on button "Zavolat na recepci" at bounding box center [187, 314] width 236 height 44
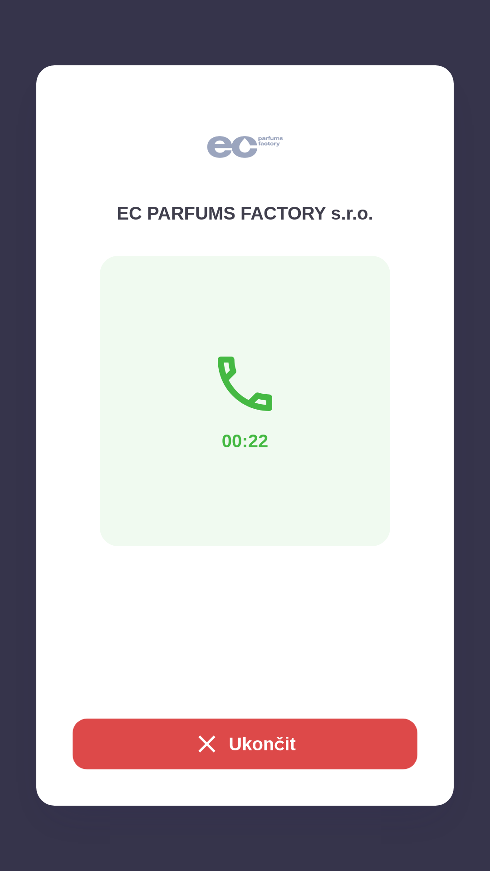
click at [252, 746] on button "Ukončit" at bounding box center [245, 744] width 345 height 51
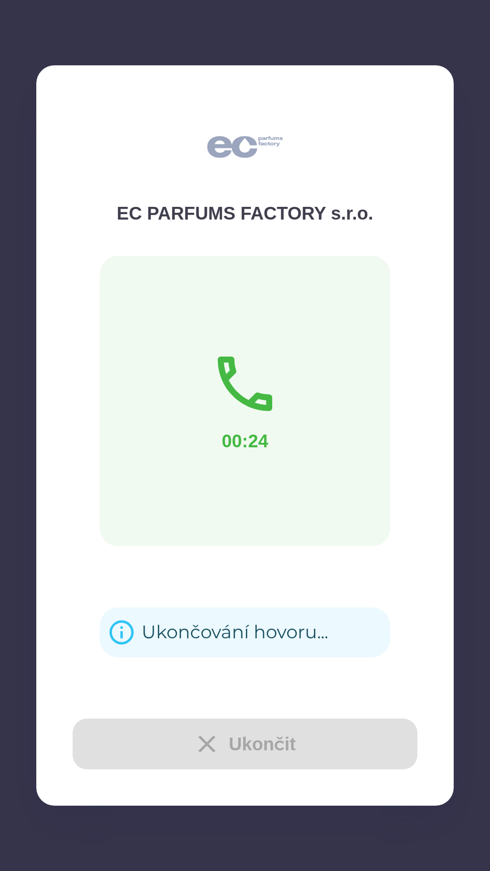
click at [183, 625] on div "Ukončování hovoru..." at bounding box center [235, 632] width 187 height 35
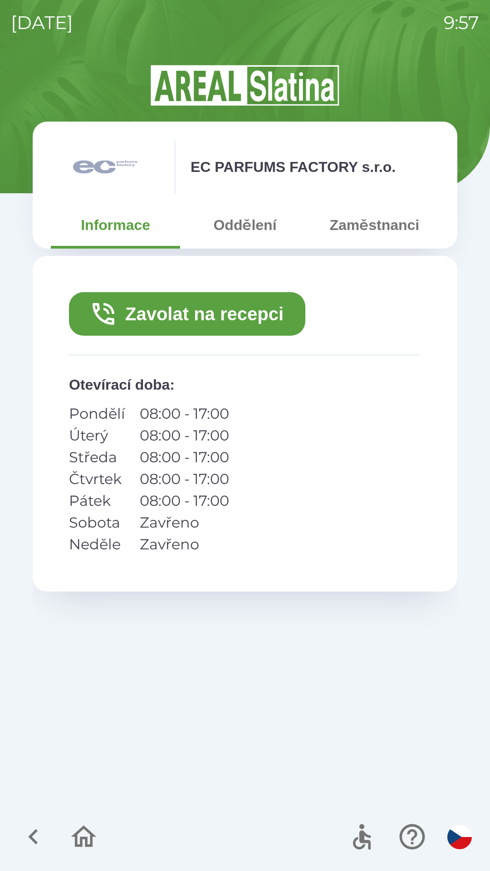
click at [352, 231] on button "Zaměstnanci" at bounding box center [374, 225] width 129 height 33
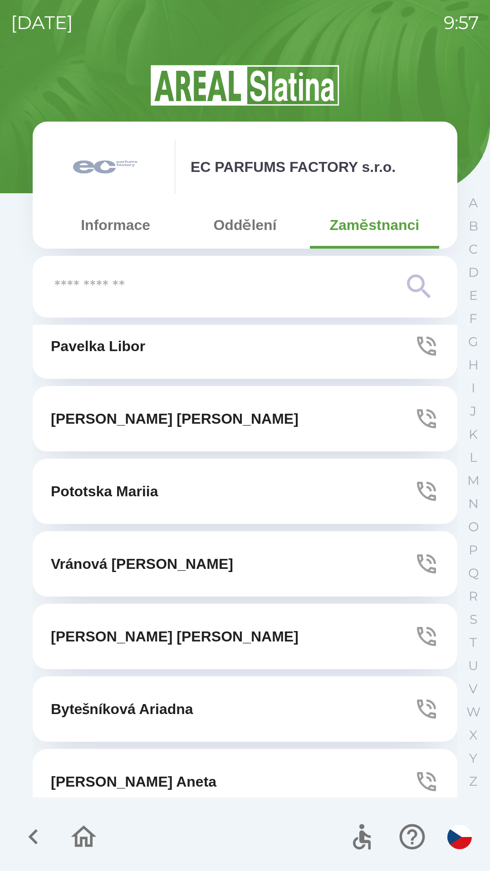
scroll to position [177, 0]
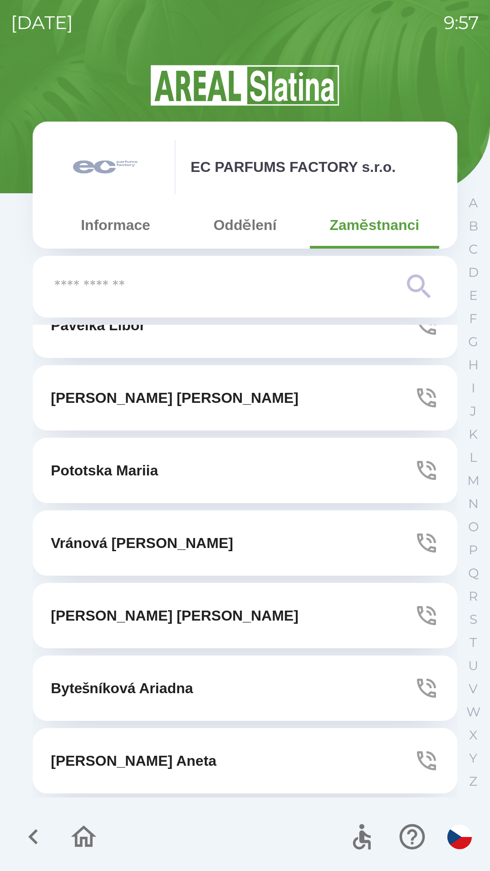
click at [137, 685] on p "Bytešníková Ariadna" at bounding box center [122, 689] width 143 height 22
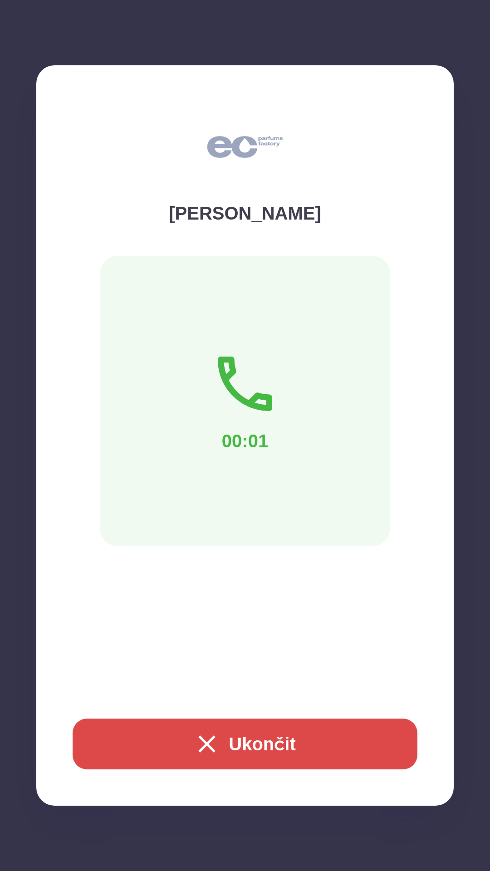
click at [248, 746] on button "Ukončit" at bounding box center [245, 744] width 345 height 51
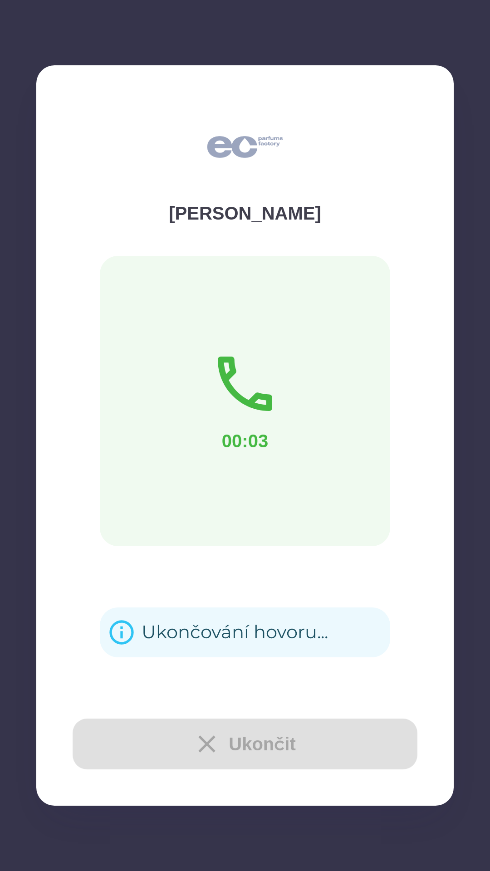
click at [201, 628] on div "Ukončování hovoru..." at bounding box center [235, 632] width 187 height 35
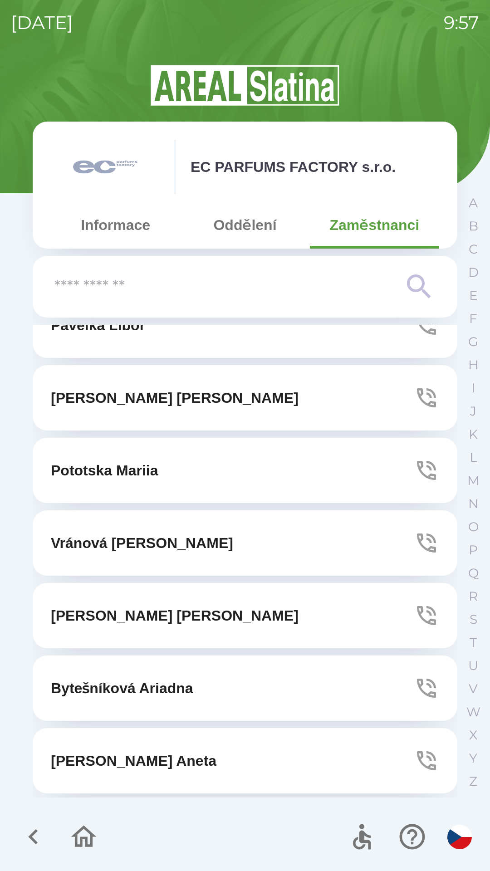
click at [34, 832] on icon "button" at bounding box center [33, 837] width 10 height 15
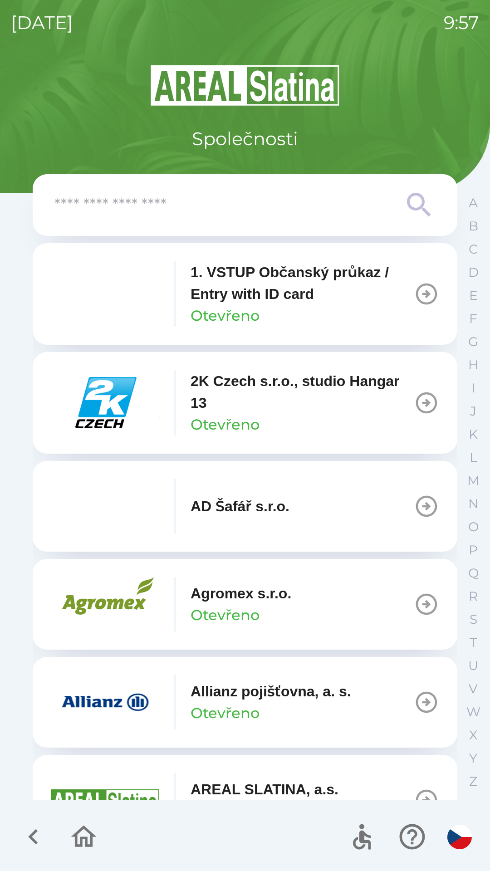
click at [28, 831] on icon "button" at bounding box center [33, 837] width 30 height 30
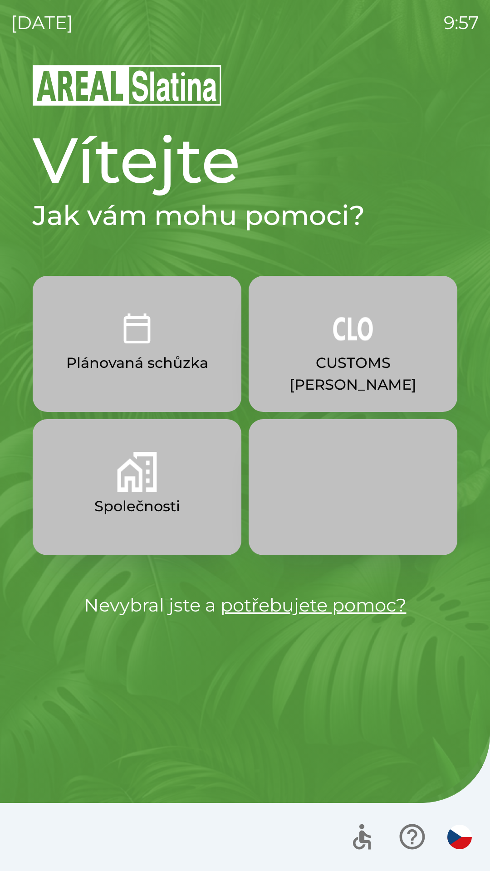
click at [135, 494] on button "Společnosti" at bounding box center [137, 487] width 209 height 136
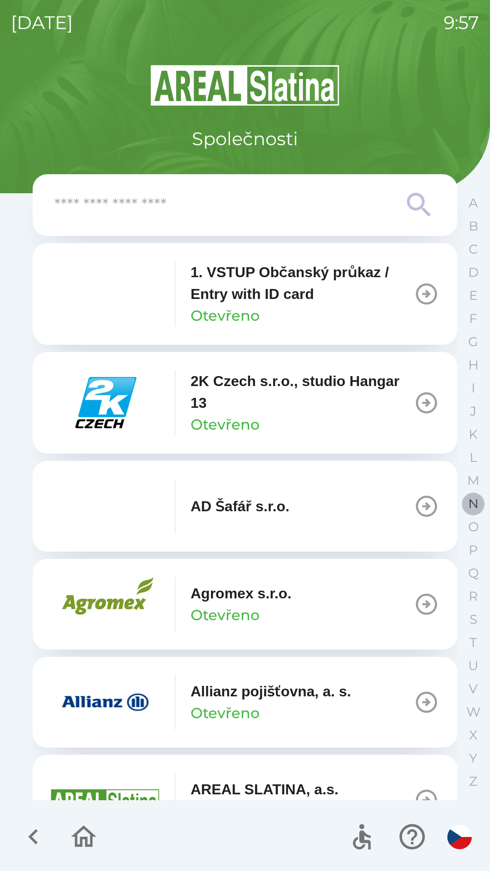
click at [478, 508] on p "N" at bounding box center [473, 504] width 10 height 16
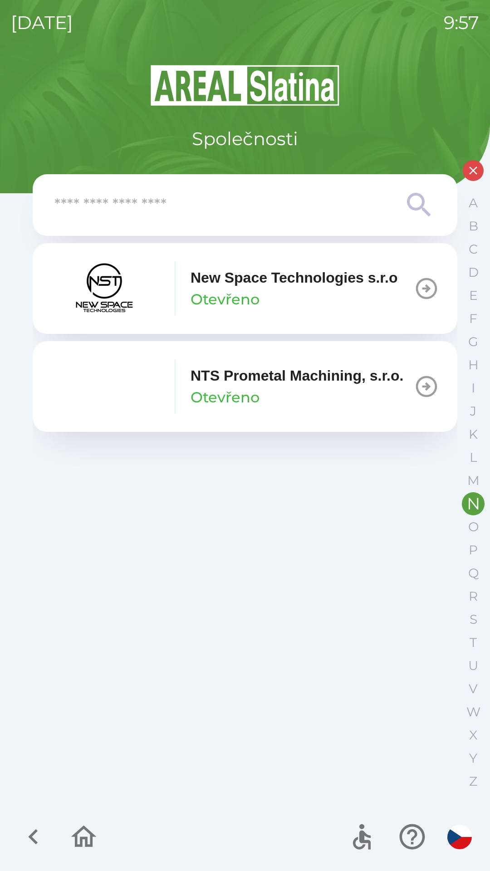
click at [283, 387] on p "NTS Prometal Machining, s.r.o." at bounding box center [297, 376] width 213 height 22
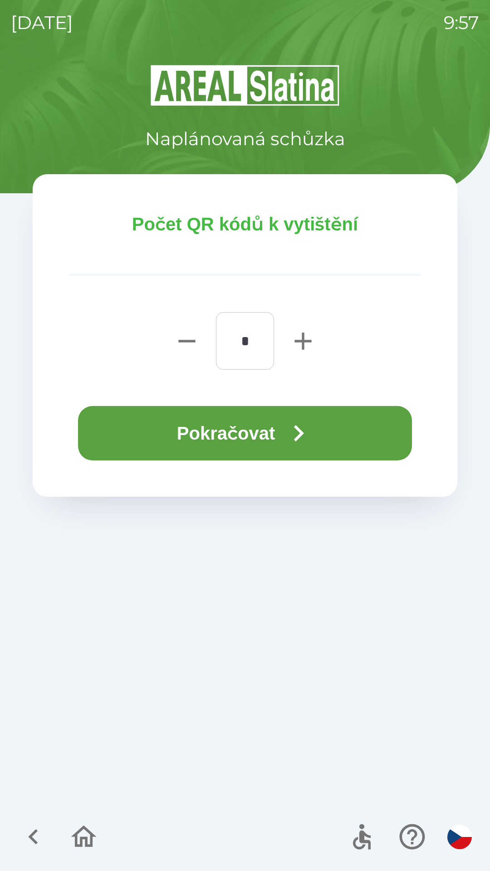
click at [276, 432] on button "Pokračovat" at bounding box center [245, 433] width 334 height 54
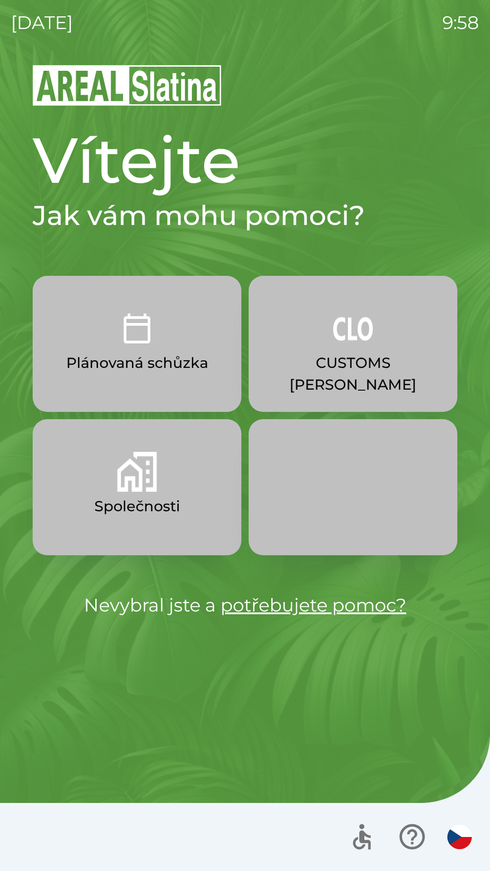
click at [344, 360] on p "CUSTOMS [PERSON_NAME]" at bounding box center [353, 374] width 165 height 44
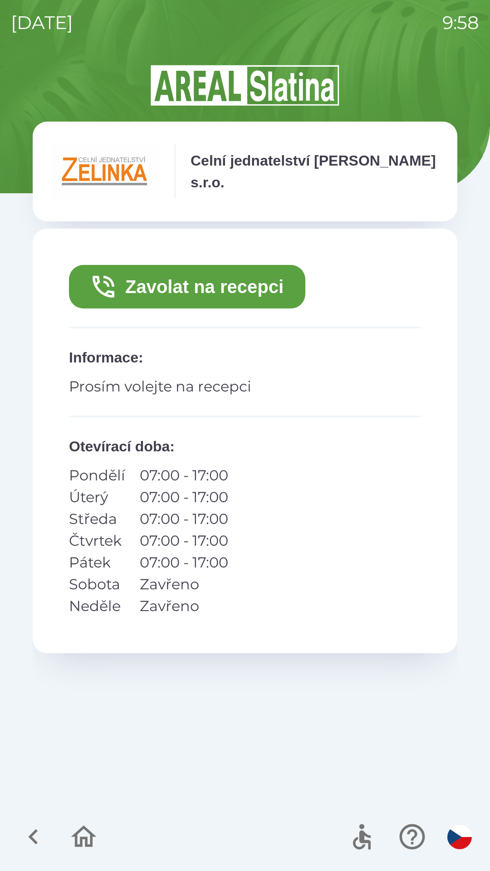
click at [177, 284] on button "Zavolat na recepci" at bounding box center [187, 287] width 236 height 44
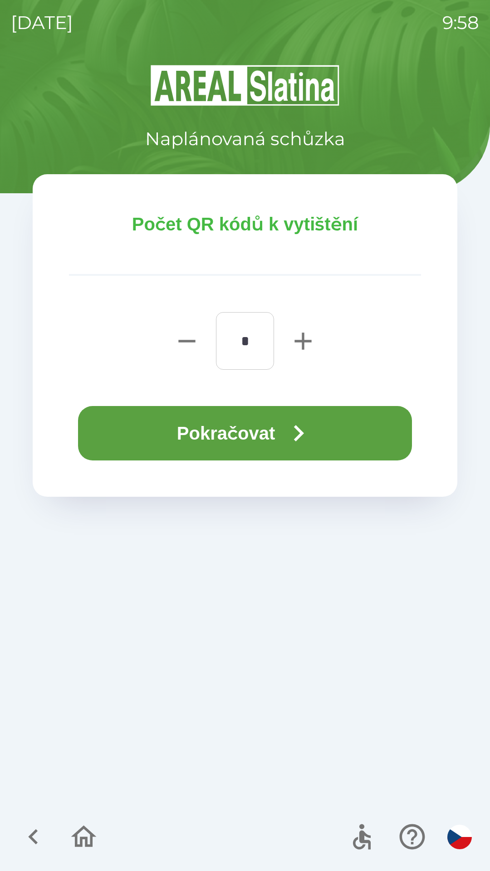
click at [296, 429] on icon "button" at bounding box center [298, 433] width 33 height 33
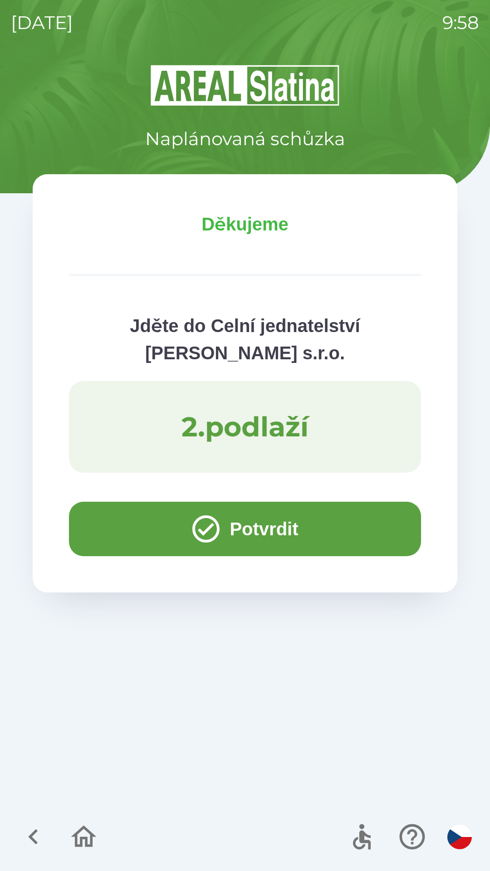
click at [120, 514] on button "Potvrdit" at bounding box center [245, 529] width 352 height 54
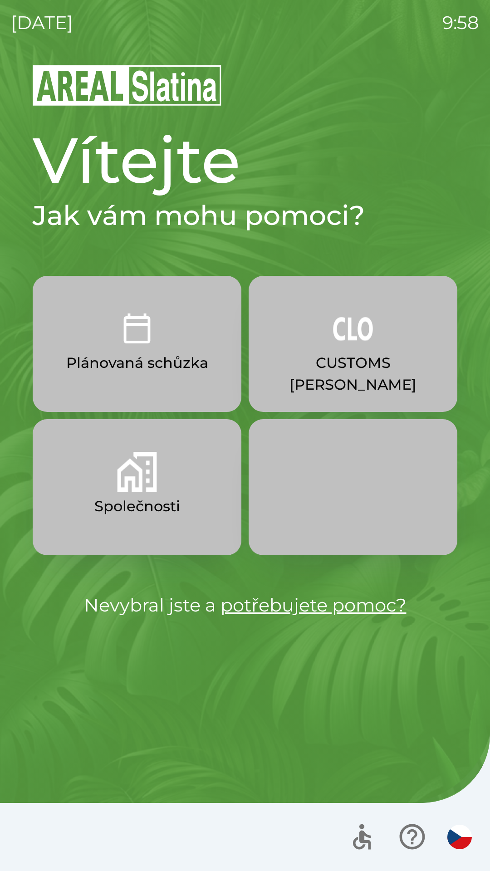
click at [107, 497] on p "Společnosti" at bounding box center [137, 507] width 86 height 22
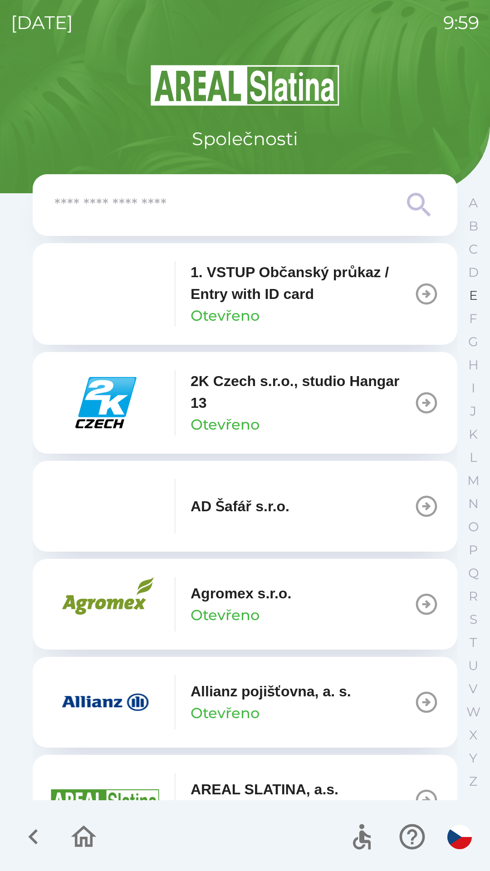
click at [463, 296] on button "E" at bounding box center [473, 295] width 23 height 23
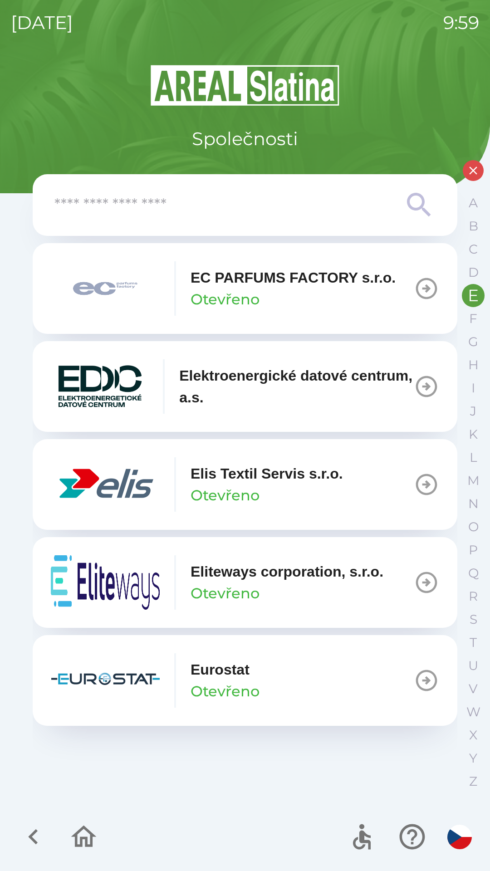
click at [22, 830] on icon "button" at bounding box center [33, 837] width 30 height 30
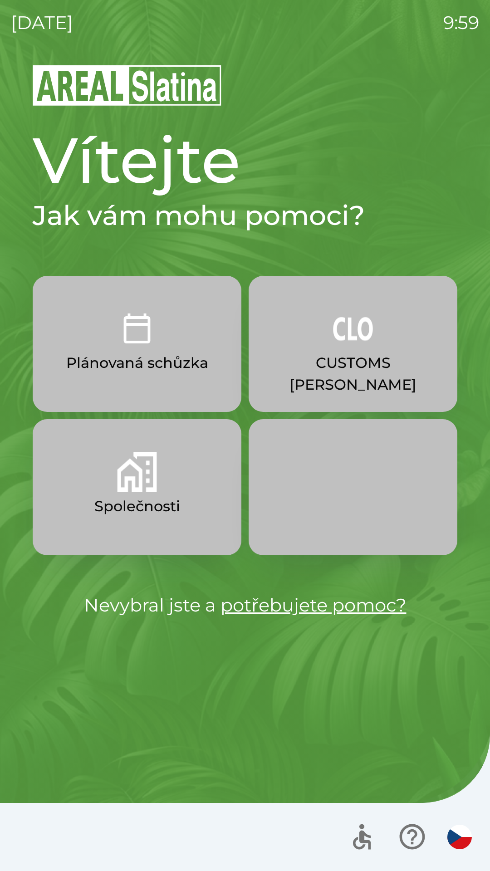
click at [153, 471] on img "button" at bounding box center [137, 472] width 40 height 40
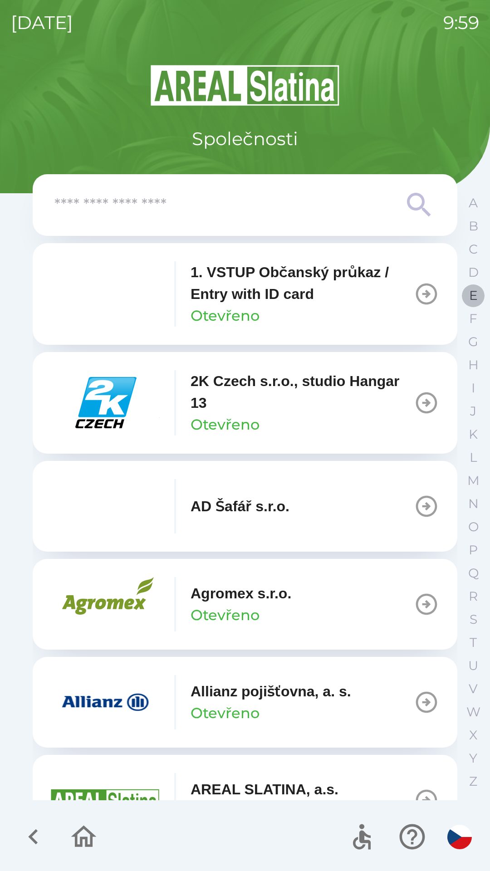
click at [469, 300] on p "E" at bounding box center [473, 296] width 9 height 16
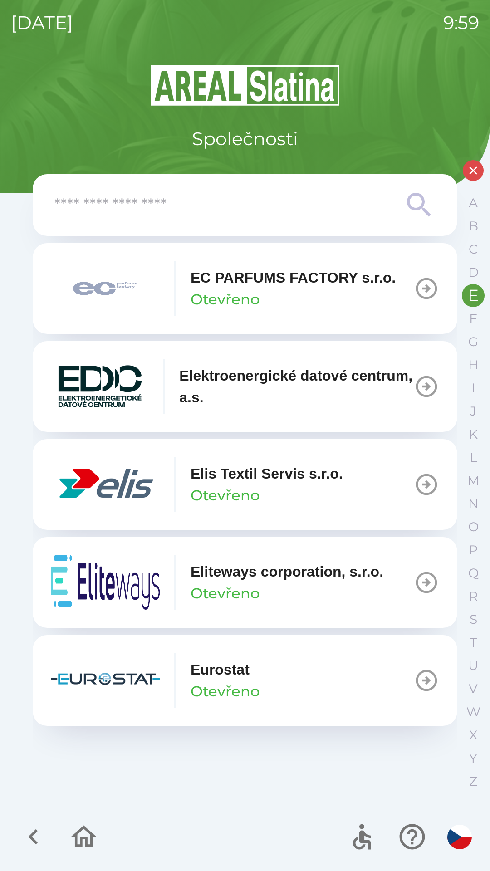
click at [136, 299] on img "button" at bounding box center [105, 288] width 109 height 54
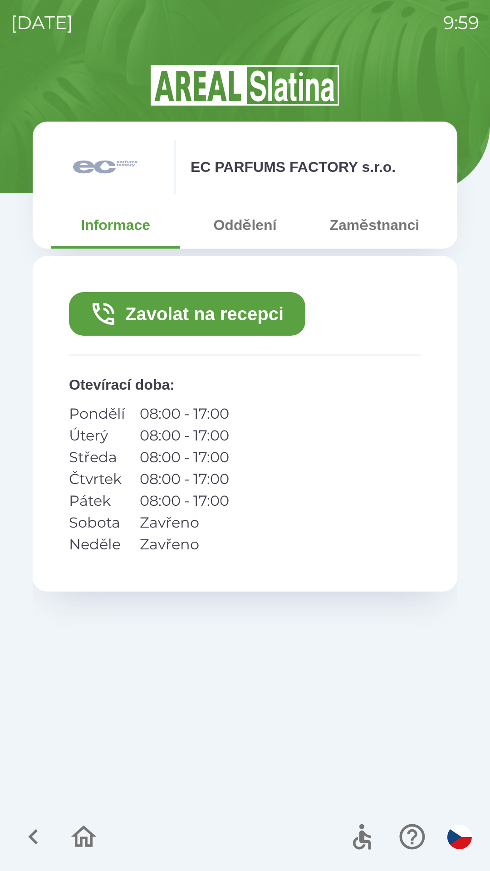
click at [249, 313] on button "Zavolat na recepci" at bounding box center [187, 314] width 236 height 44
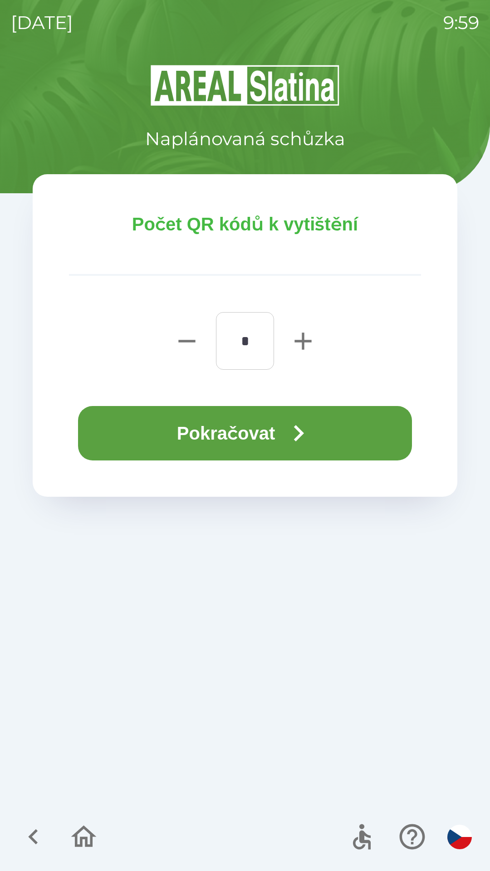
click at [288, 427] on icon "button" at bounding box center [298, 433] width 33 height 33
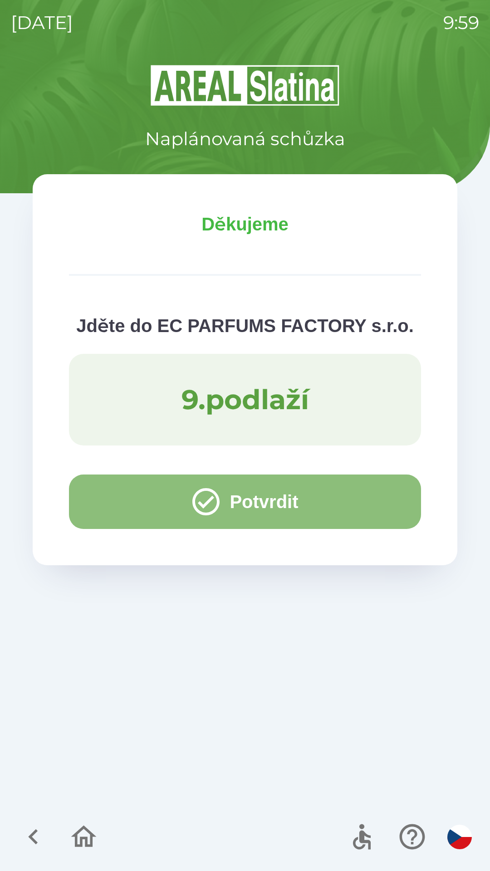
click at [221, 500] on button "Potvrdit" at bounding box center [245, 502] width 352 height 54
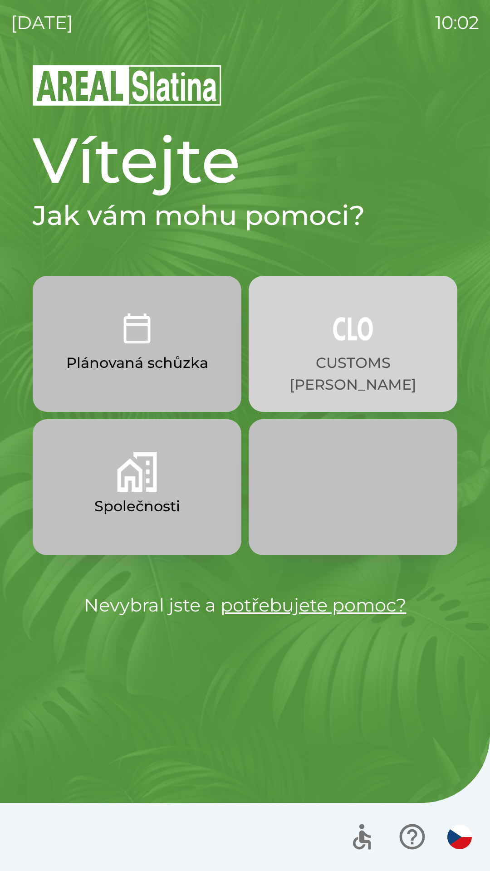
click at [333, 359] on p "CUSTOMS [PERSON_NAME]" at bounding box center [353, 374] width 165 height 44
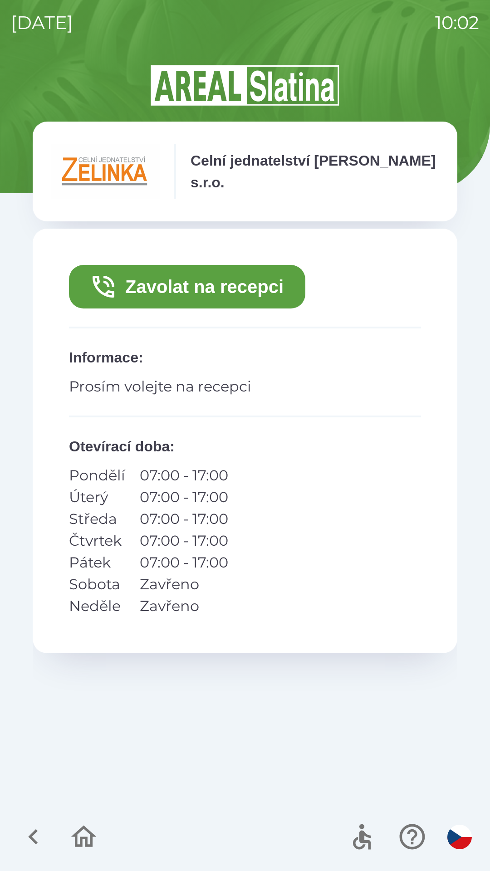
click at [155, 287] on button "Zavolat na recepci" at bounding box center [187, 287] width 236 height 44
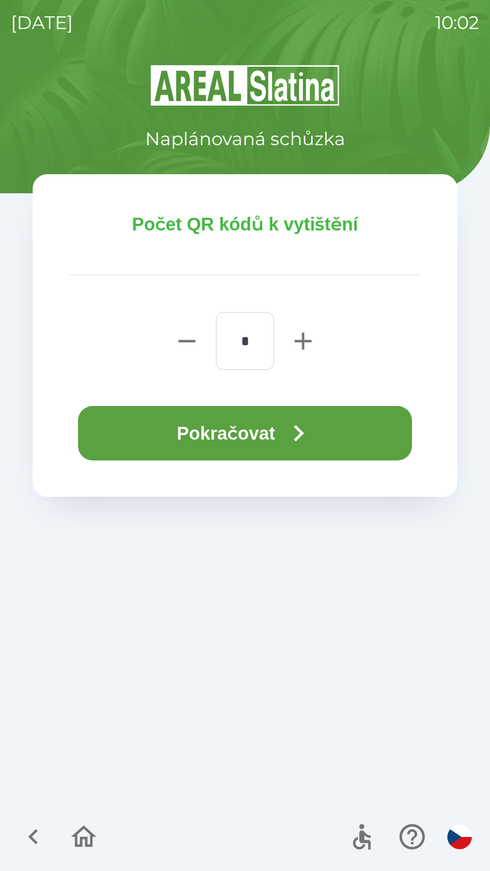
click at [208, 434] on button "Pokračovat" at bounding box center [245, 433] width 334 height 54
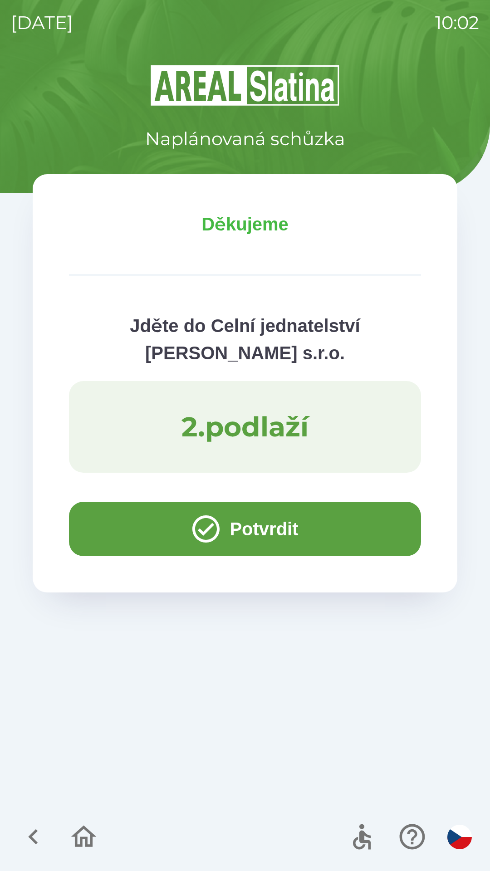
click at [130, 512] on button "Potvrdit" at bounding box center [245, 529] width 352 height 54
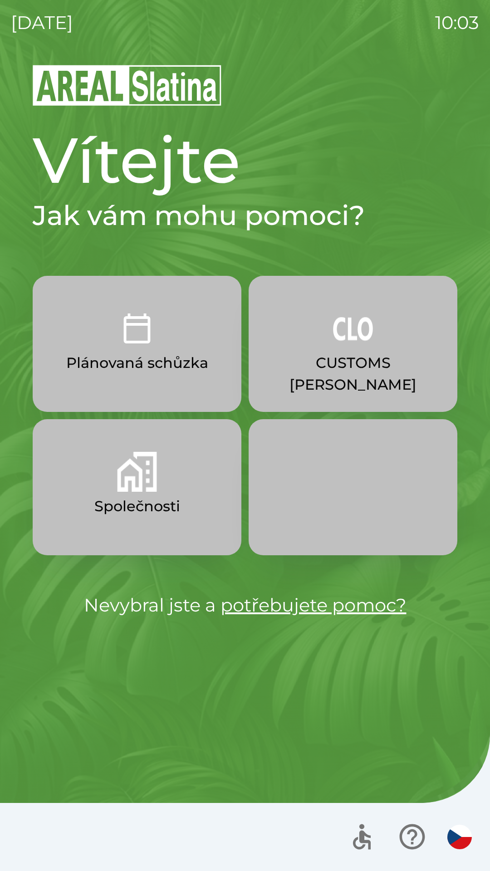
click at [377, 333] on button "CUSTOMS [PERSON_NAME]" at bounding box center [353, 344] width 209 height 136
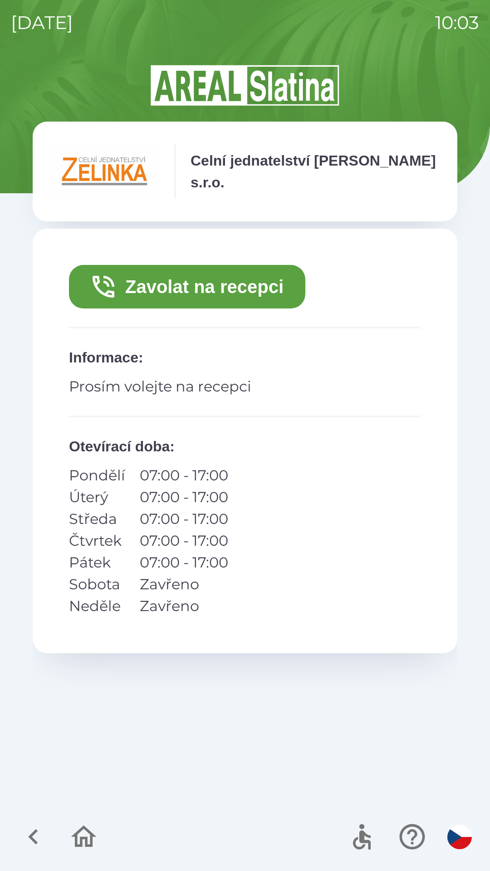
click at [233, 288] on button "Zavolat na recepci" at bounding box center [187, 287] width 236 height 44
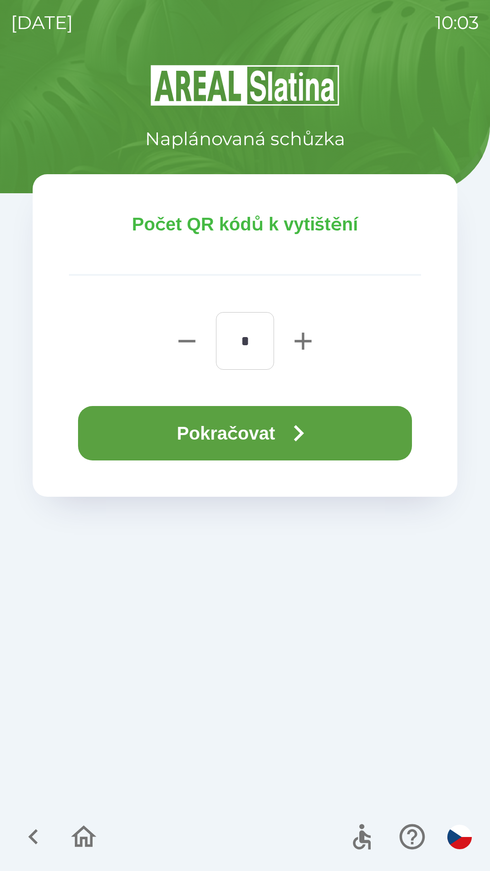
click at [274, 437] on button "Pokračovat" at bounding box center [245, 433] width 334 height 54
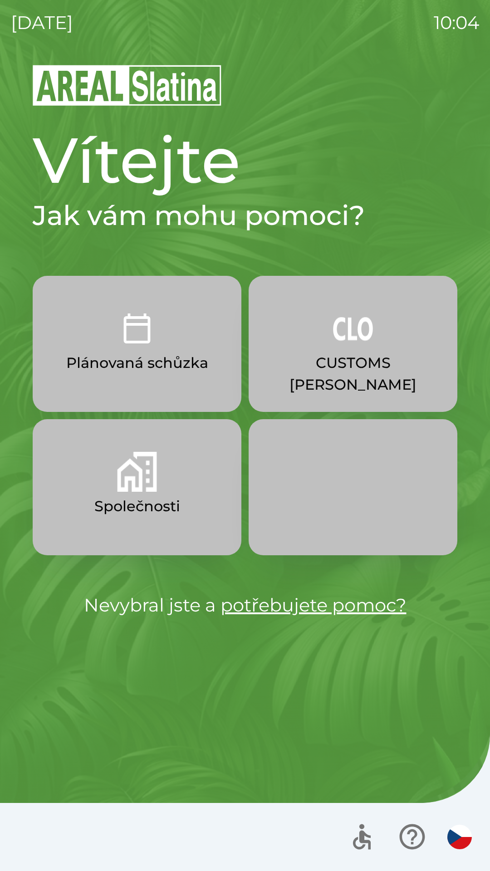
click at [126, 502] on p "Společnosti" at bounding box center [137, 507] width 86 height 22
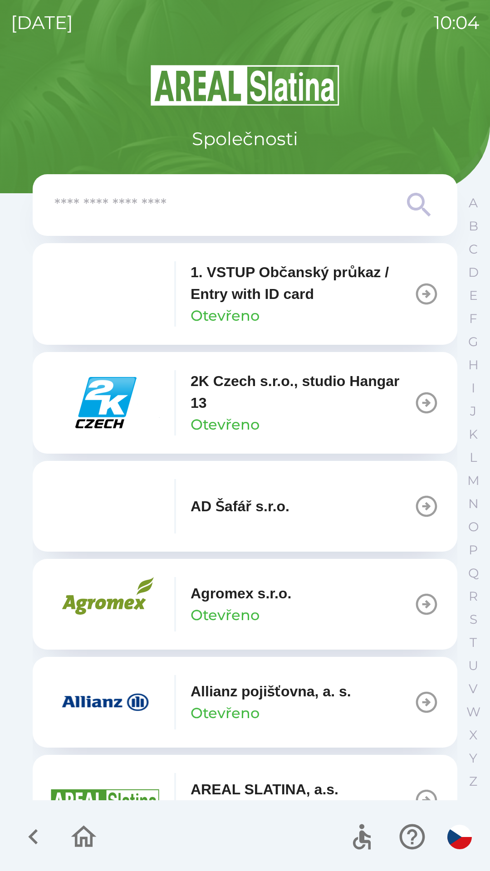
click at [110, 706] on img "button" at bounding box center [105, 702] width 109 height 54
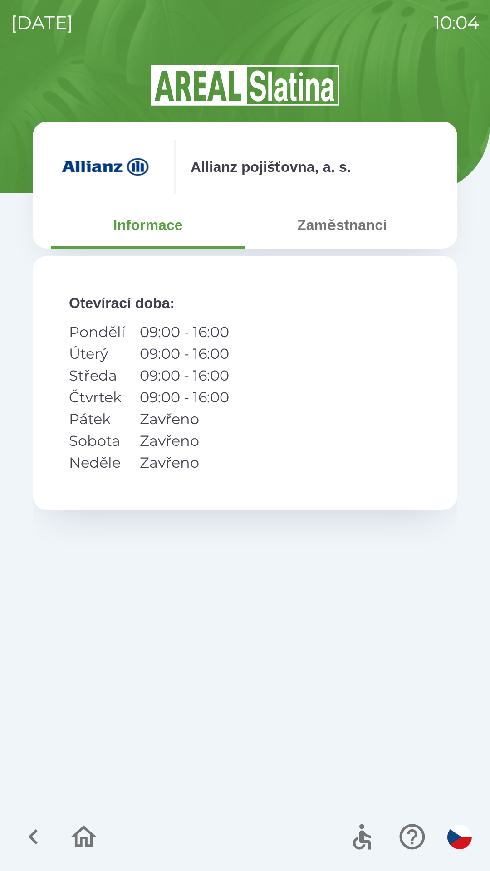
click at [314, 233] on button "Zaměstnanci" at bounding box center [342, 225] width 194 height 33
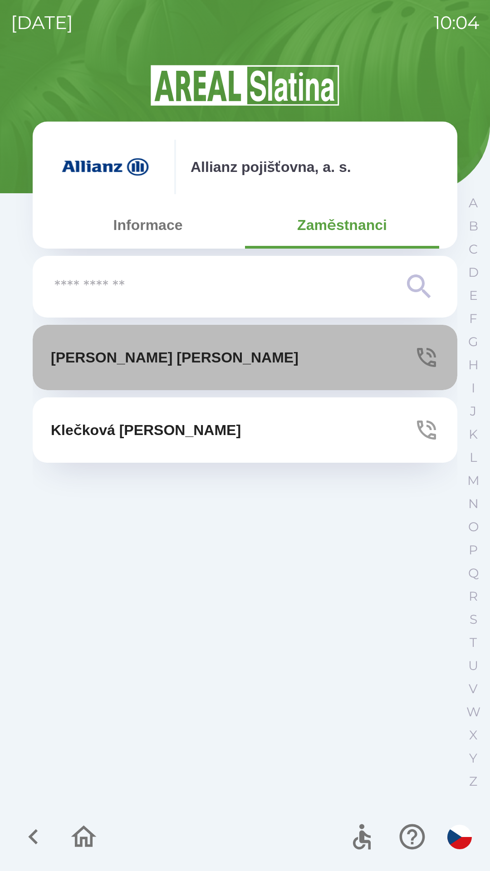
click at [144, 355] on p "[PERSON_NAME]" at bounding box center [175, 358] width 248 height 22
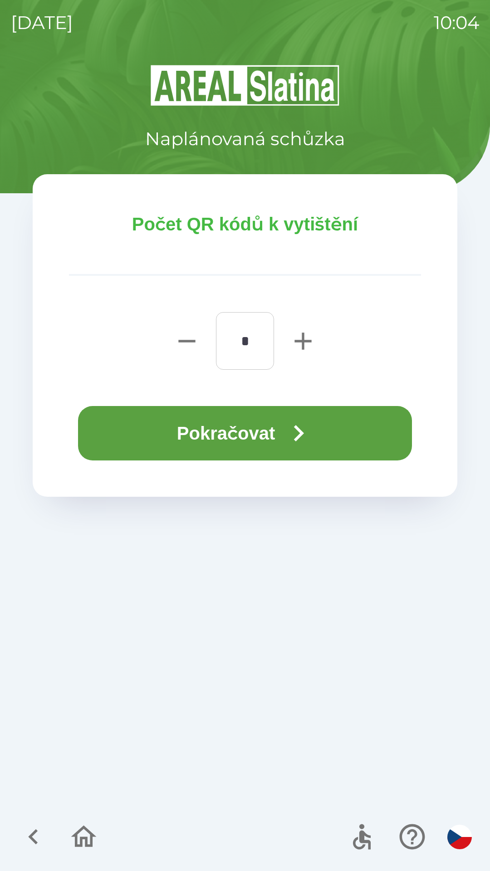
click at [250, 425] on button "Pokračovat" at bounding box center [245, 433] width 334 height 54
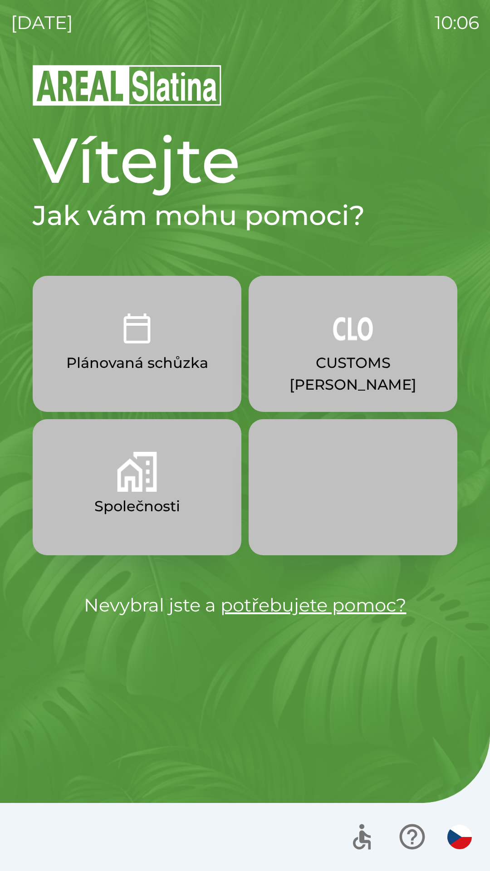
click at [158, 484] on button "Společnosti" at bounding box center [137, 487] width 209 height 136
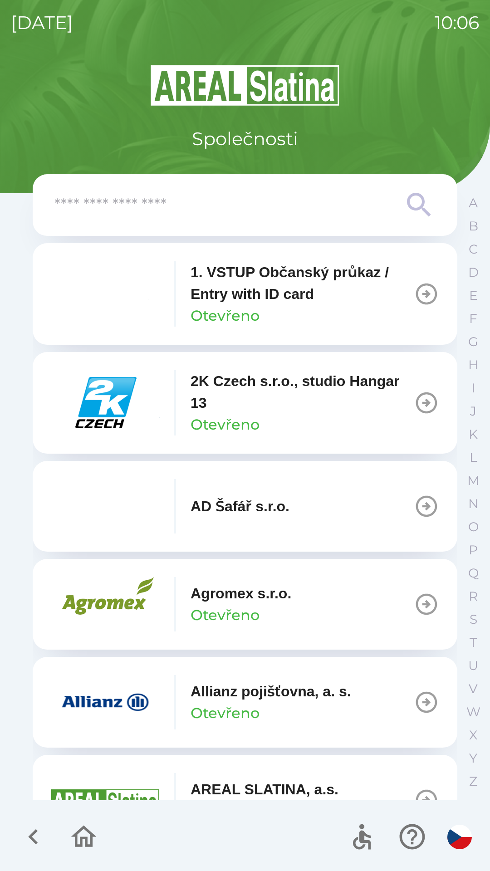
click at [150, 703] on img "button" at bounding box center [105, 702] width 109 height 54
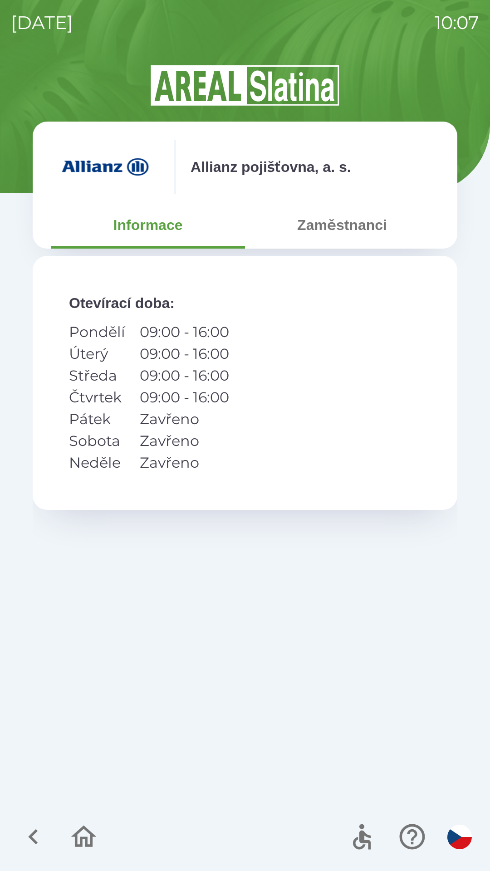
click at [367, 221] on button "Zaměstnanci" at bounding box center [342, 225] width 194 height 33
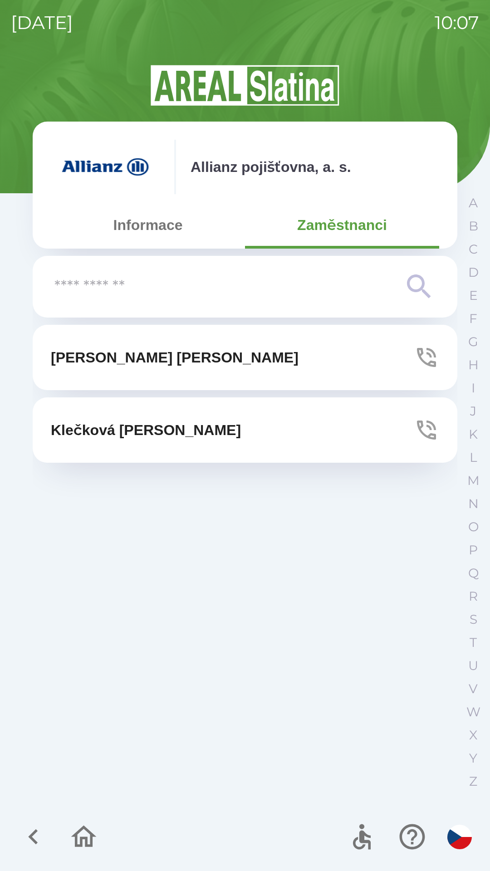
click at [423, 356] on icon "button" at bounding box center [426, 357] width 25 height 25
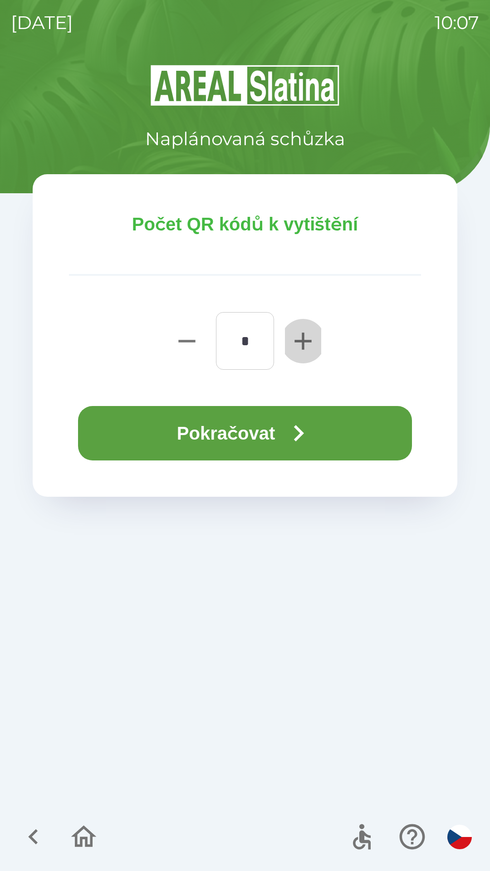
click at [303, 340] on icon "button" at bounding box center [303, 341] width 17 height 17
click at [301, 343] on icon "button" at bounding box center [303, 341] width 29 height 29
click at [298, 343] on icon "button" at bounding box center [303, 341] width 29 height 29
type input "*"
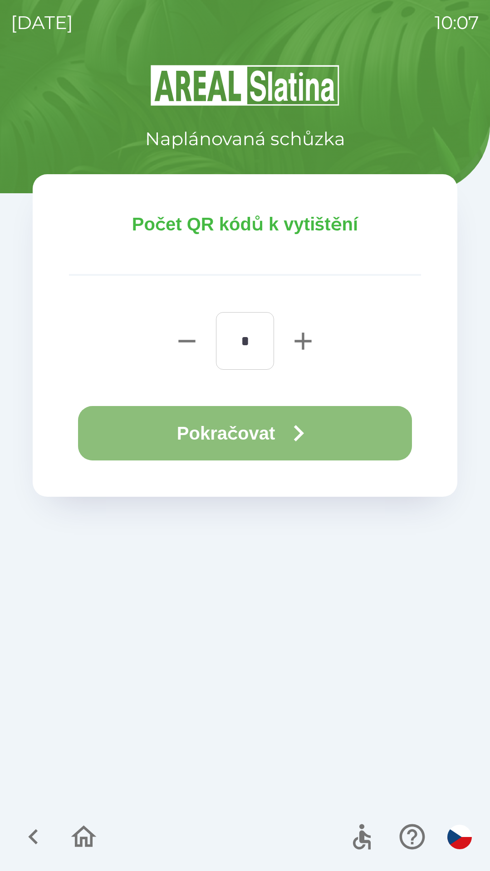
click at [270, 433] on button "Pokračovat" at bounding box center [245, 433] width 334 height 54
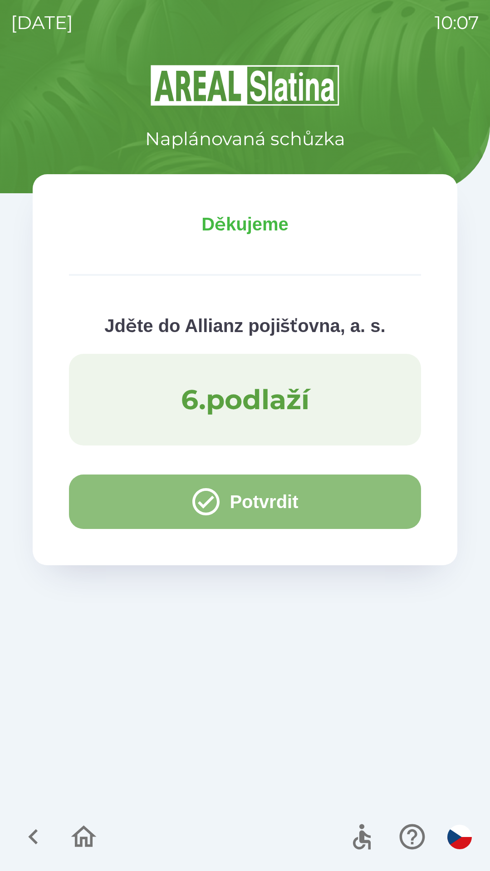
click at [232, 509] on button "Potvrdit" at bounding box center [245, 502] width 352 height 54
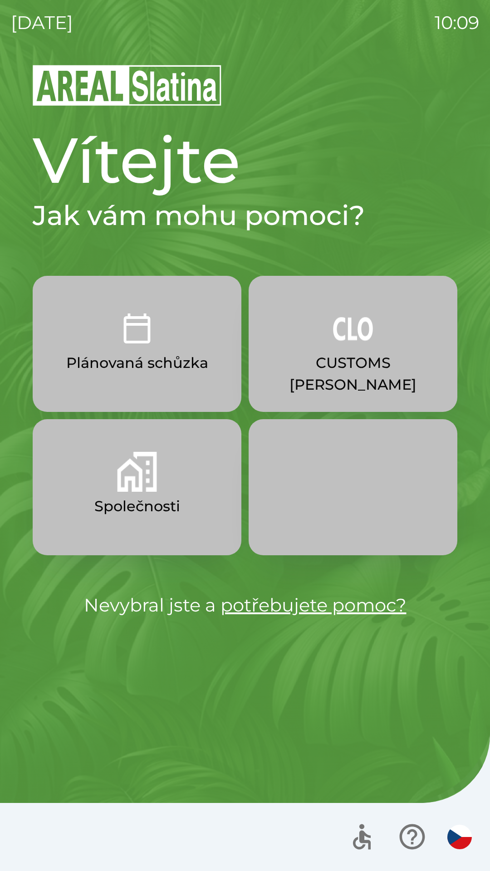
click at [338, 359] on p "CUSTOMS [PERSON_NAME]" at bounding box center [353, 374] width 165 height 44
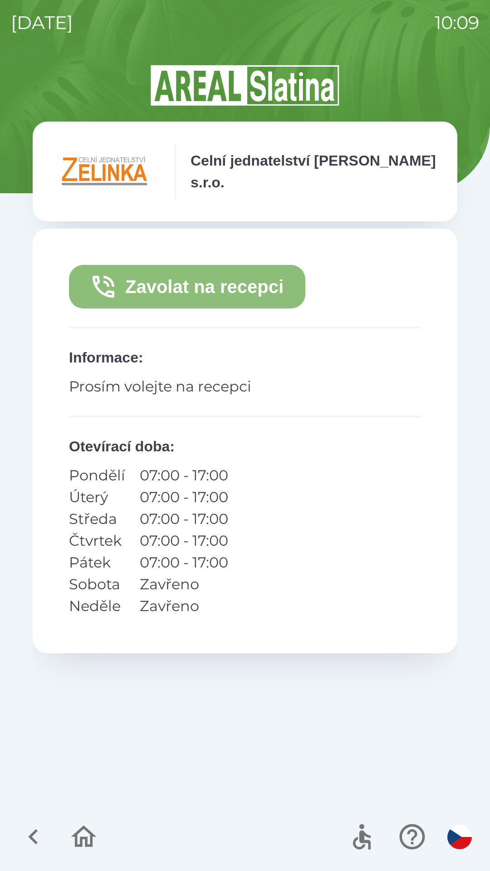
click at [177, 287] on button "Zavolat na recepci" at bounding box center [187, 287] width 236 height 44
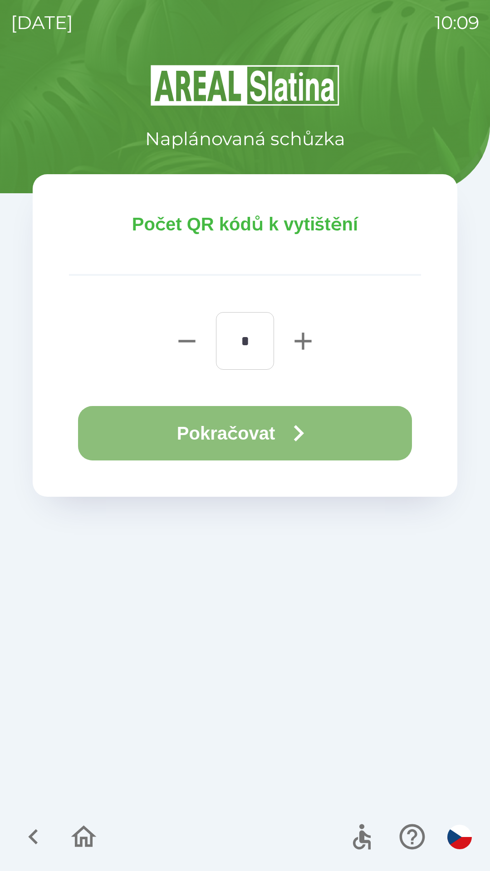
click at [250, 438] on button "Pokračovat" at bounding box center [245, 433] width 334 height 54
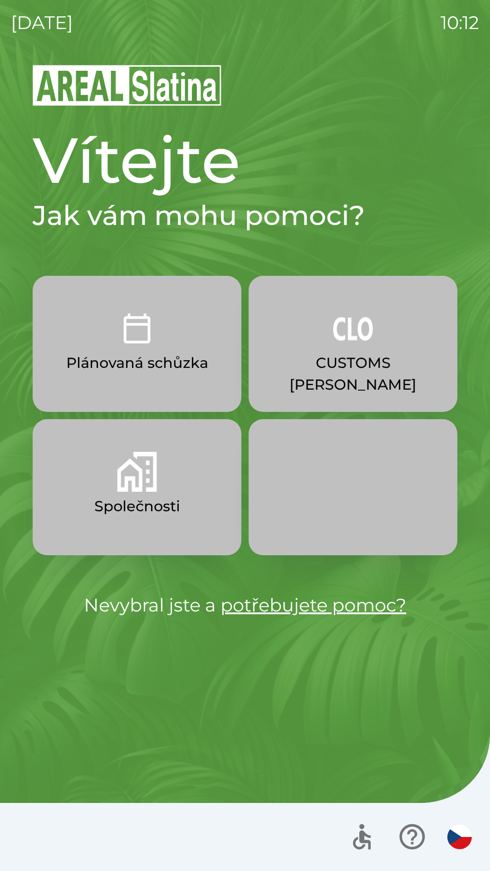
click at [121, 498] on p "Společnosti" at bounding box center [137, 507] width 86 height 22
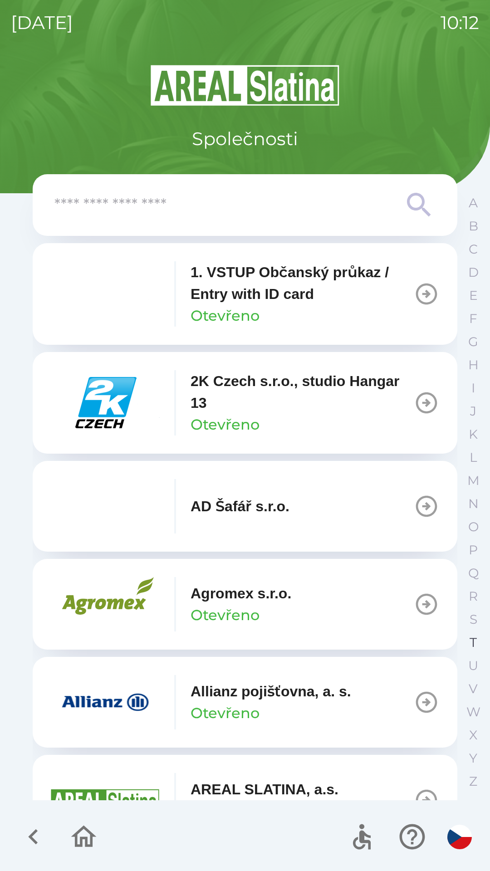
click at [465, 638] on button "T" at bounding box center [473, 642] width 23 height 23
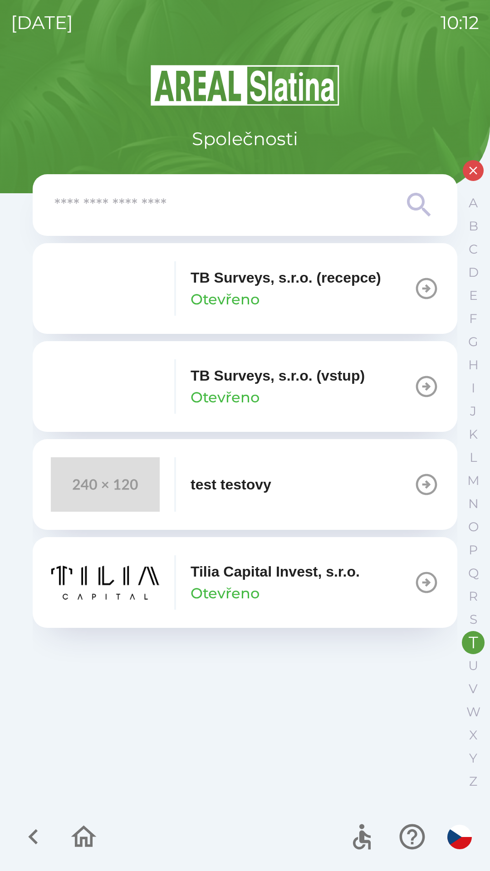
click at [241, 391] on p "Otevřeno" at bounding box center [225, 398] width 69 height 22
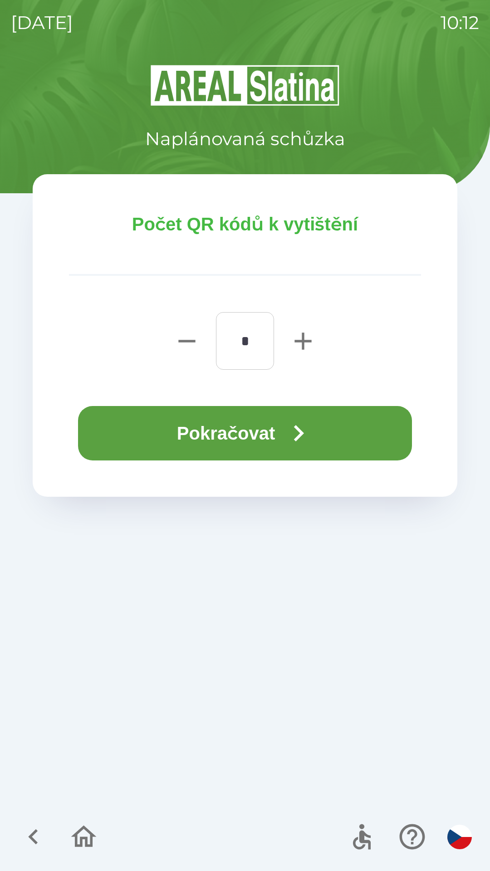
click at [294, 340] on icon "button" at bounding box center [303, 341] width 29 height 29
type input "*"
click at [183, 433] on button "Pokračovat" at bounding box center [245, 433] width 334 height 54
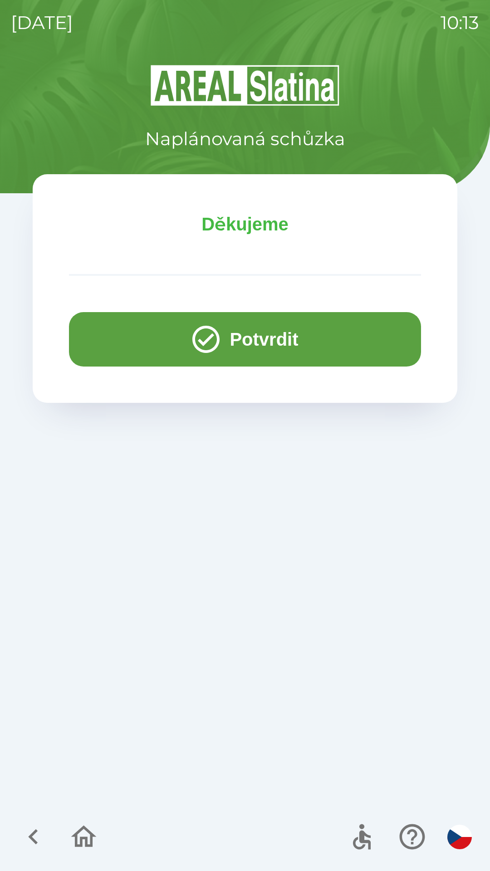
click at [284, 335] on button "Potvrdit" at bounding box center [245, 339] width 352 height 54
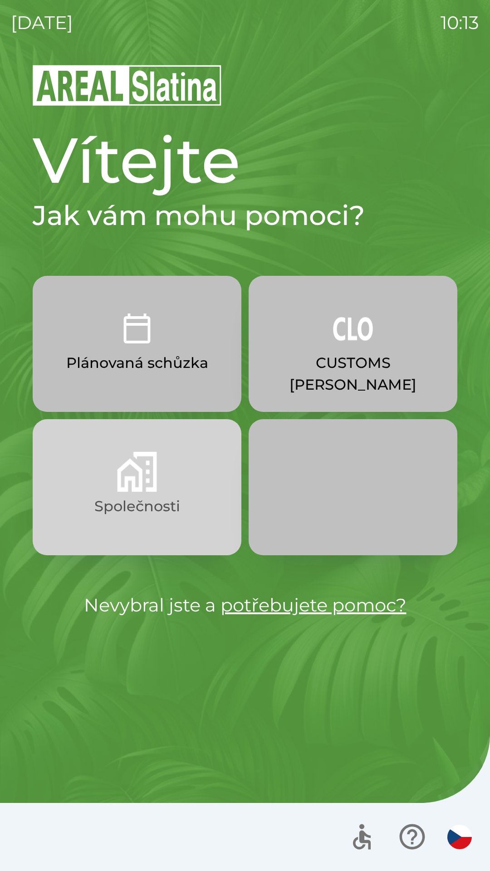
click at [154, 483] on img "button" at bounding box center [137, 472] width 40 height 40
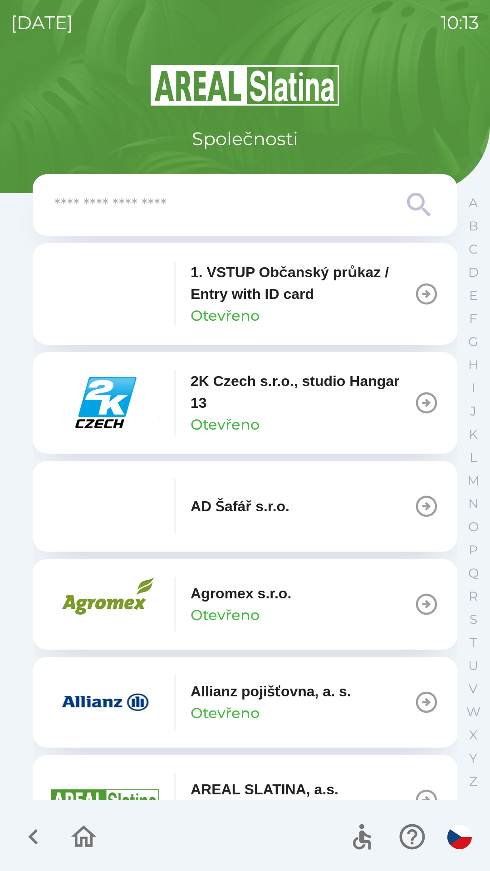
click at [33, 833] on icon "button" at bounding box center [33, 837] width 10 height 15
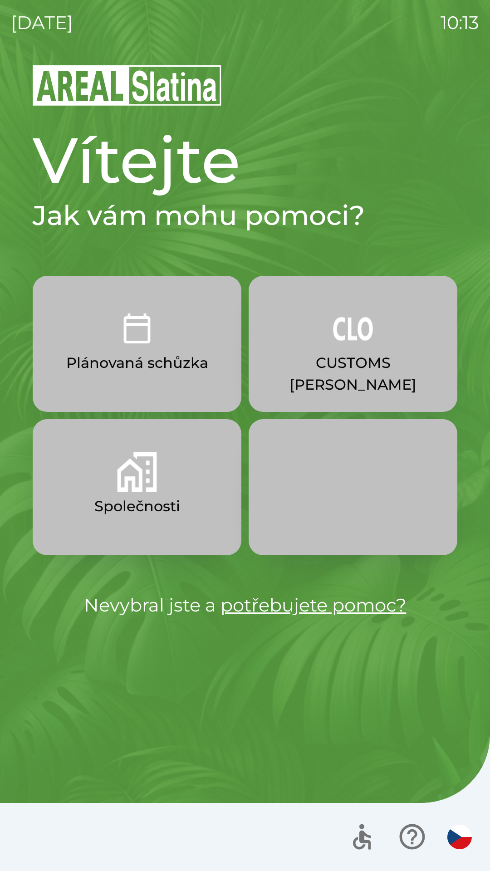
click at [135, 474] on img "button" at bounding box center [137, 472] width 40 height 40
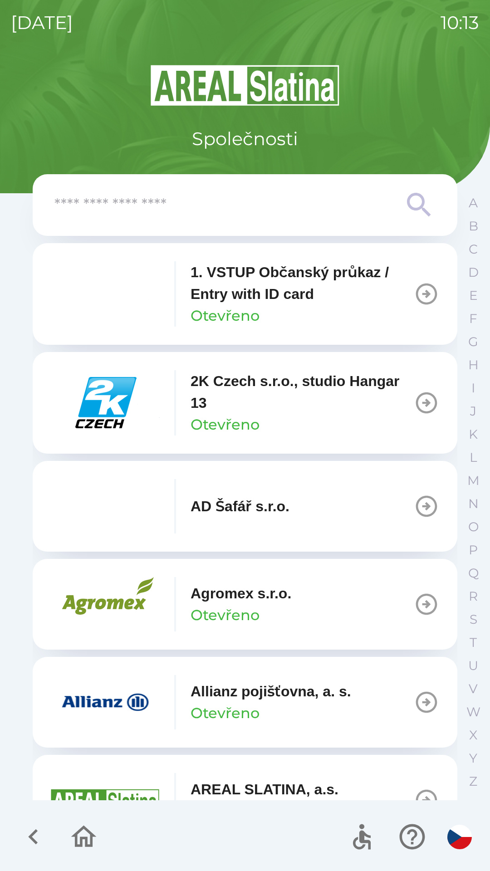
click at [311, 205] on input "text" at bounding box center [226, 205] width 345 height 25
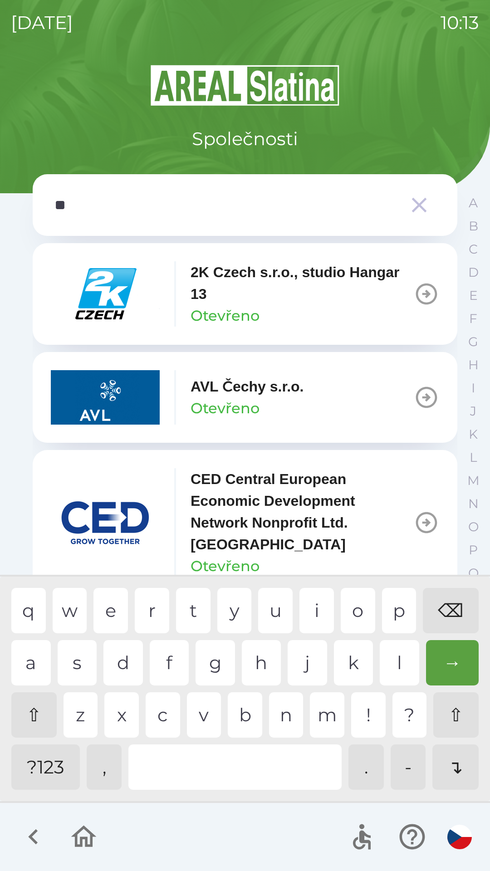
click at [164, 713] on div "c" at bounding box center [163, 715] width 34 height 45
type input "****"
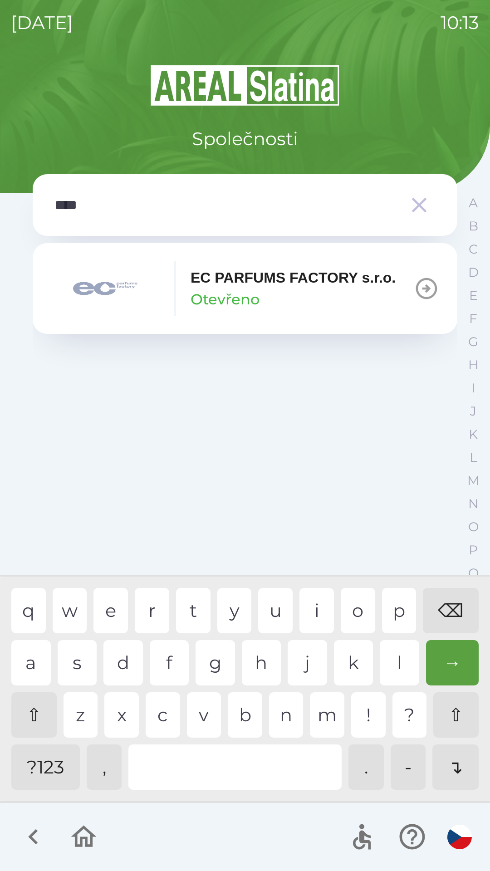
click at [396, 612] on div "p" at bounding box center [399, 610] width 34 height 45
click at [251, 288] on p "EC PARFUMS FACTORY s.r.o." at bounding box center [293, 278] width 205 height 22
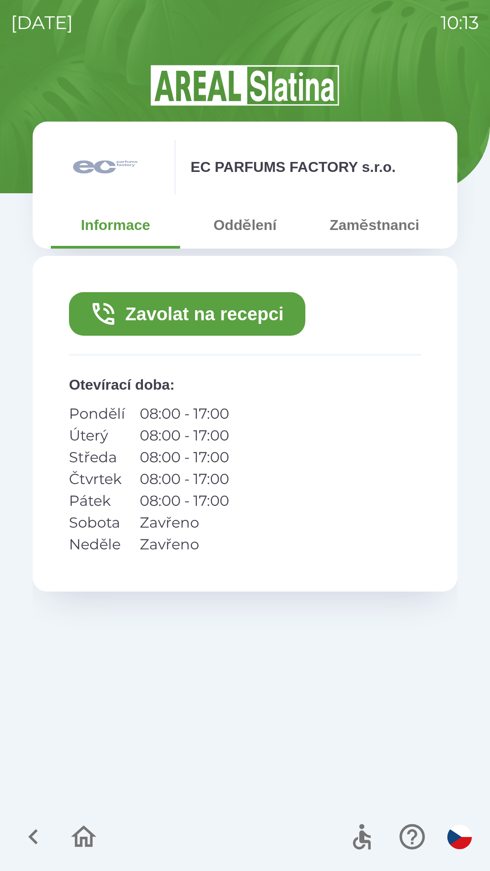
click at [377, 232] on button "Zaměstnanci" at bounding box center [374, 225] width 129 height 33
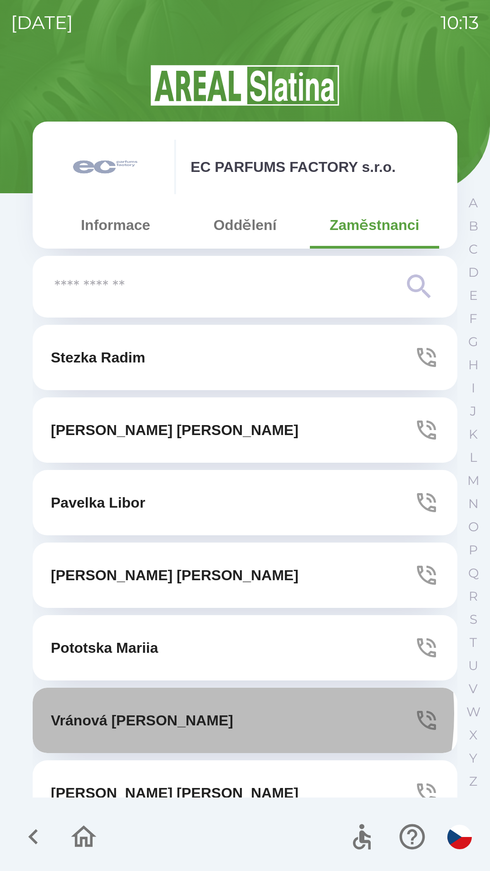
click at [191, 714] on button "[PERSON_NAME]" at bounding box center [245, 720] width 425 height 65
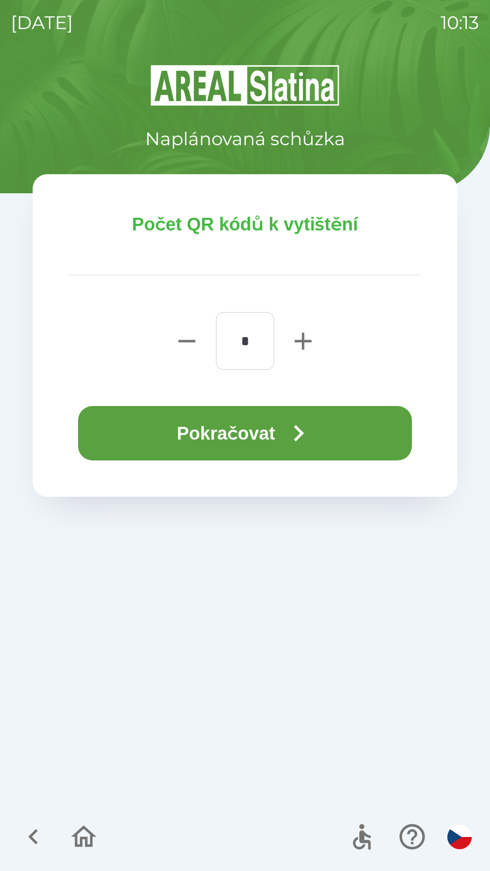
click at [296, 435] on icon "button" at bounding box center [298, 433] width 33 height 33
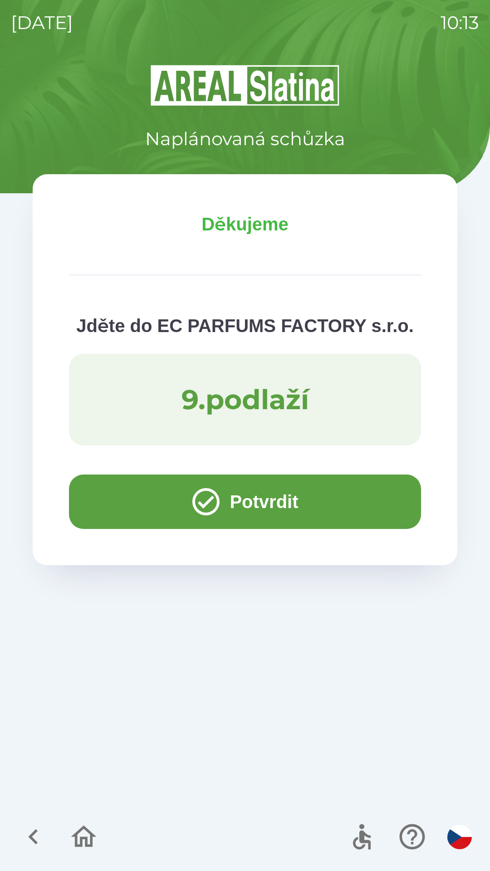
click at [110, 502] on button "Potvrdit" at bounding box center [245, 502] width 352 height 54
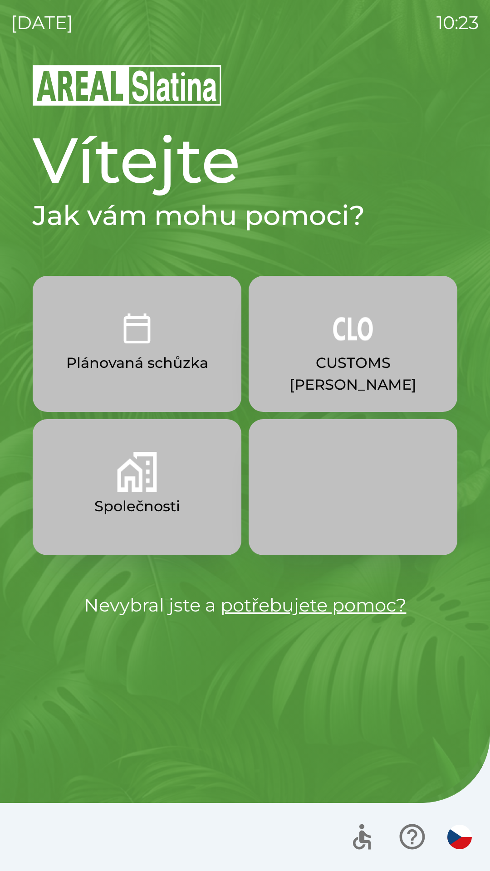
click at [331, 359] on p "CUSTOMS [PERSON_NAME]" at bounding box center [353, 374] width 165 height 44
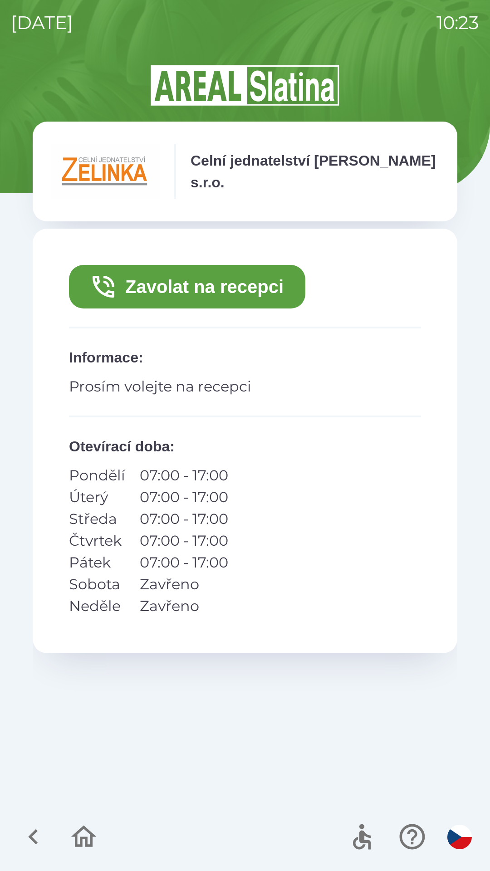
click at [265, 287] on button "Zavolat na recepci" at bounding box center [187, 287] width 236 height 44
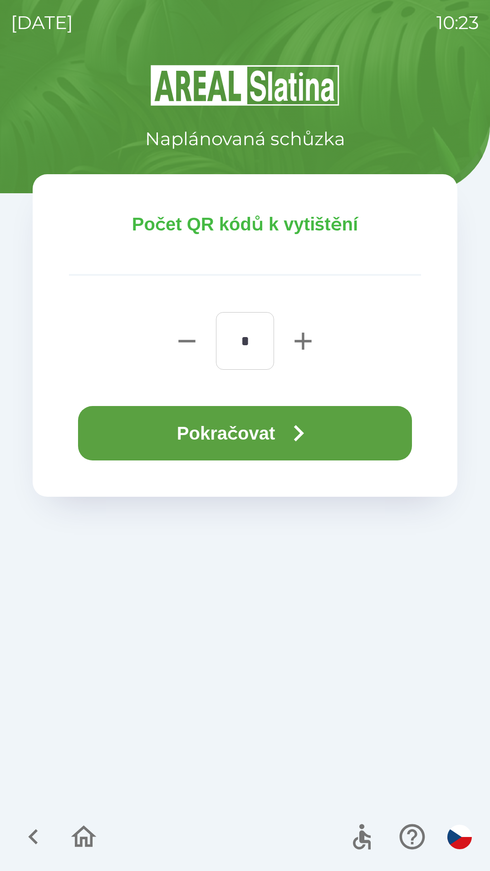
click at [312, 341] on icon "button" at bounding box center [303, 341] width 29 height 29
type input "*"
click at [312, 436] on icon "button" at bounding box center [298, 433] width 33 height 33
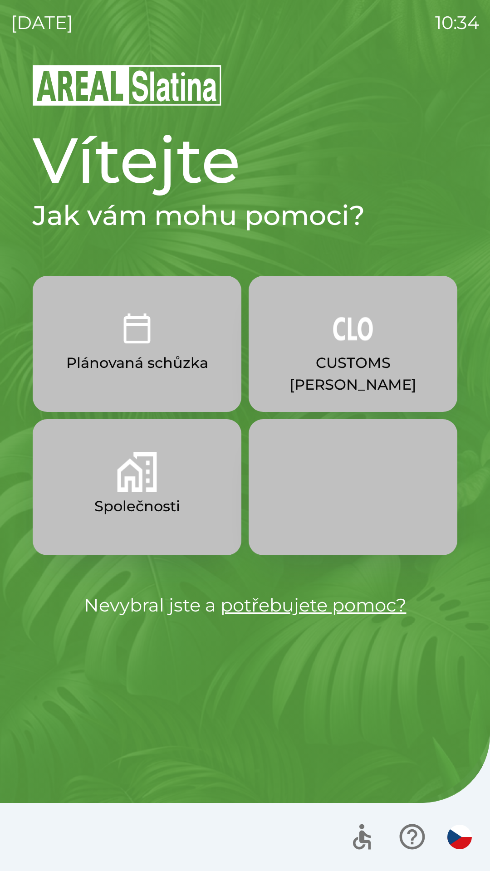
click at [190, 361] on p "Plánovaná schůzka" at bounding box center [137, 363] width 142 height 22
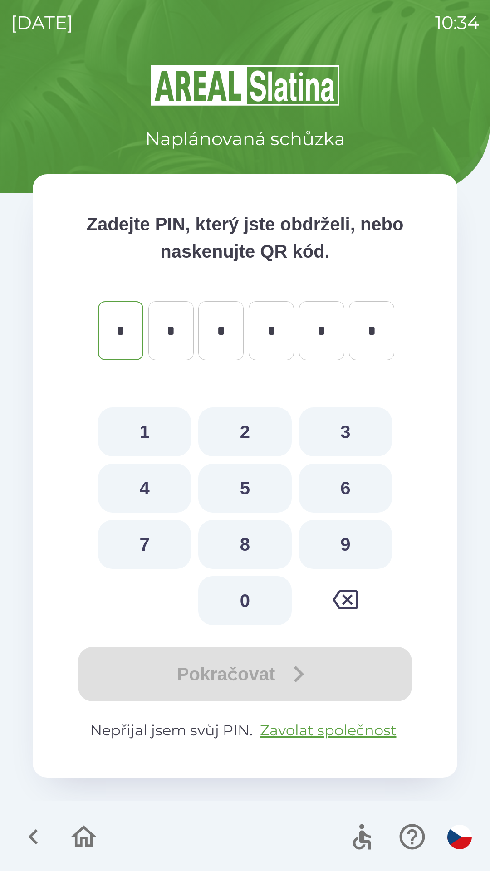
click at [35, 851] on icon "button" at bounding box center [33, 837] width 30 height 30
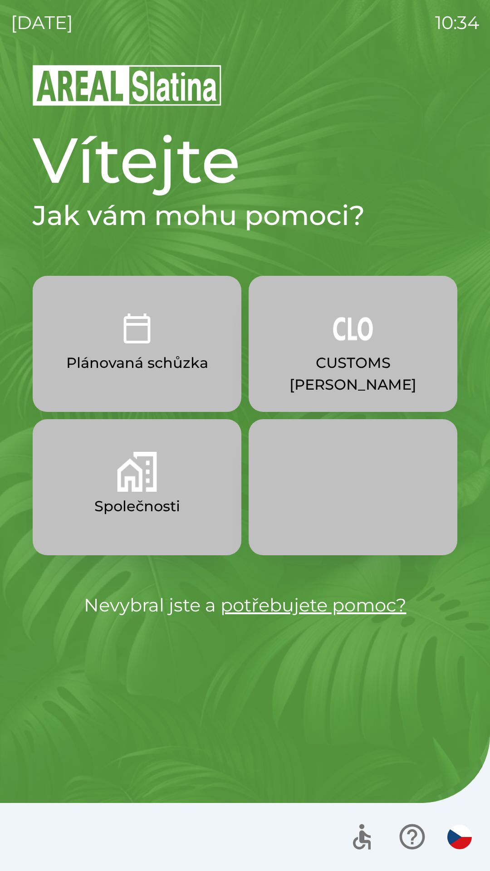
click at [136, 469] on img "button" at bounding box center [137, 472] width 40 height 40
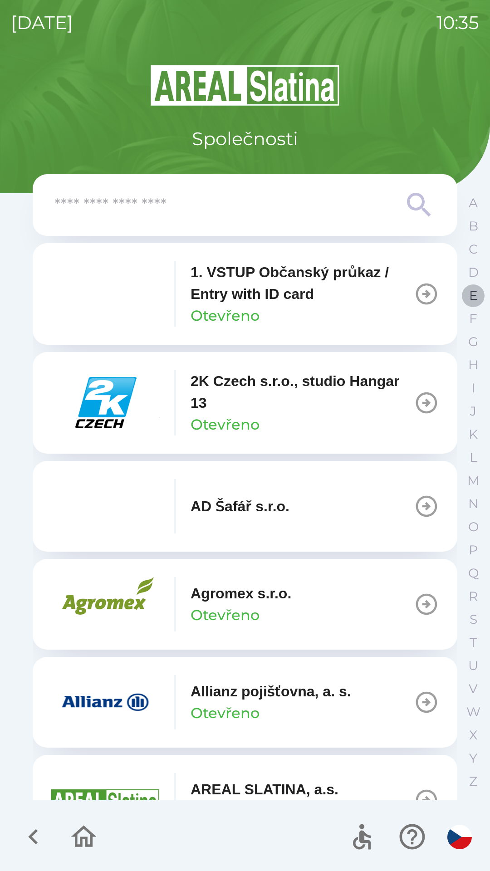
click at [470, 299] on p "E" at bounding box center [473, 296] width 9 height 16
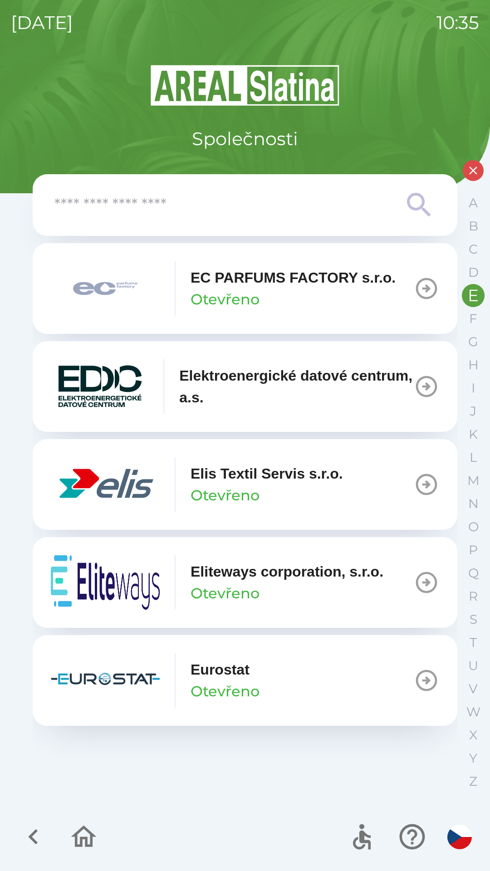
click at [28, 832] on icon "button" at bounding box center [33, 837] width 30 height 30
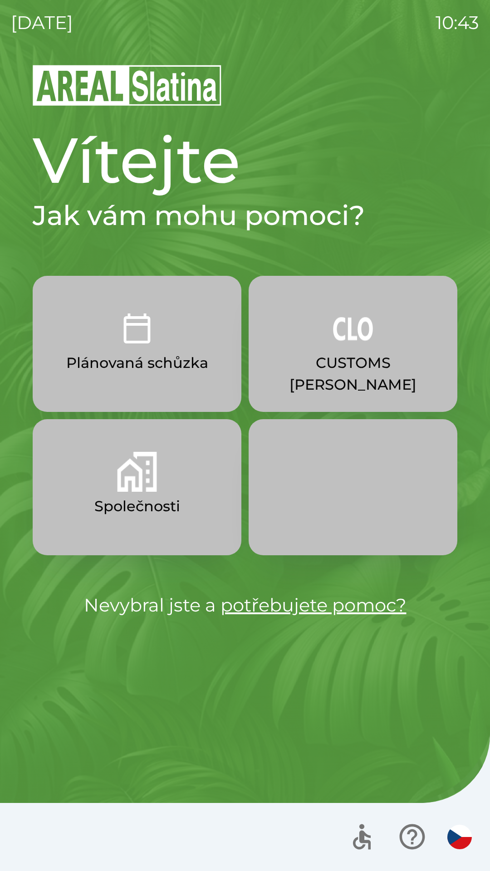
click at [155, 492] on button "Společnosti" at bounding box center [137, 487] width 209 height 136
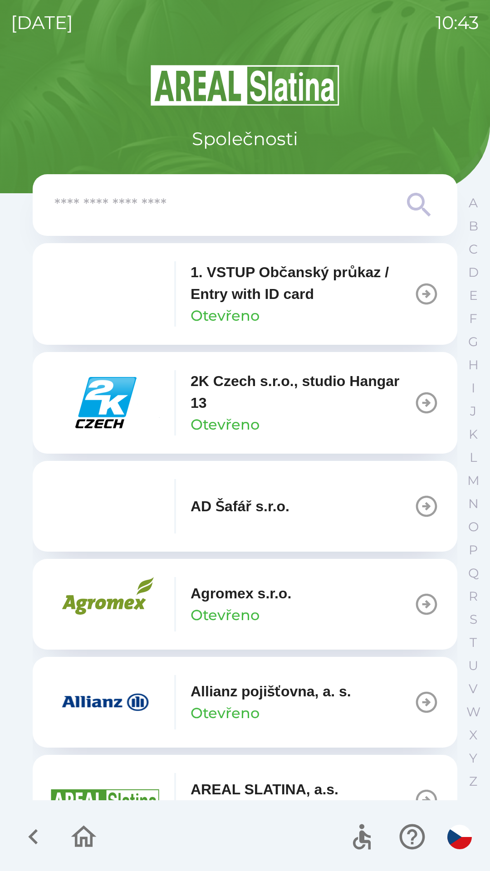
click at [330, 206] on input "text" at bounding box center [226, 205] width 345 height 25
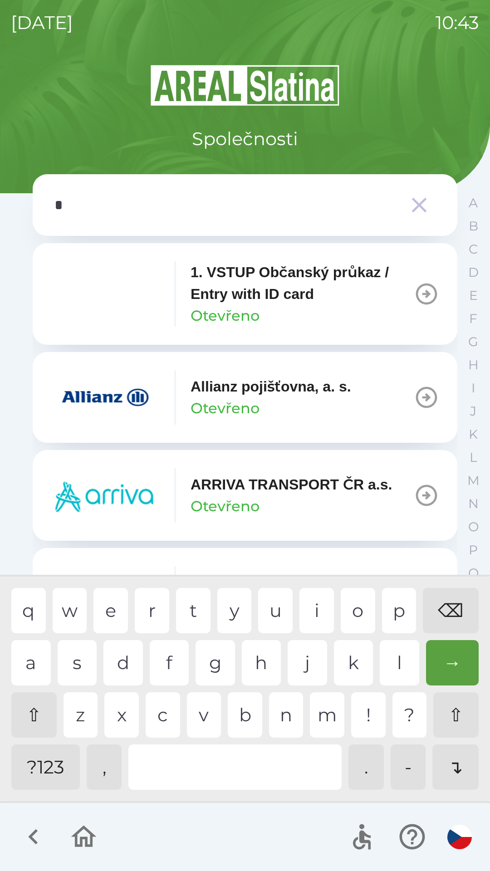
type input "**"
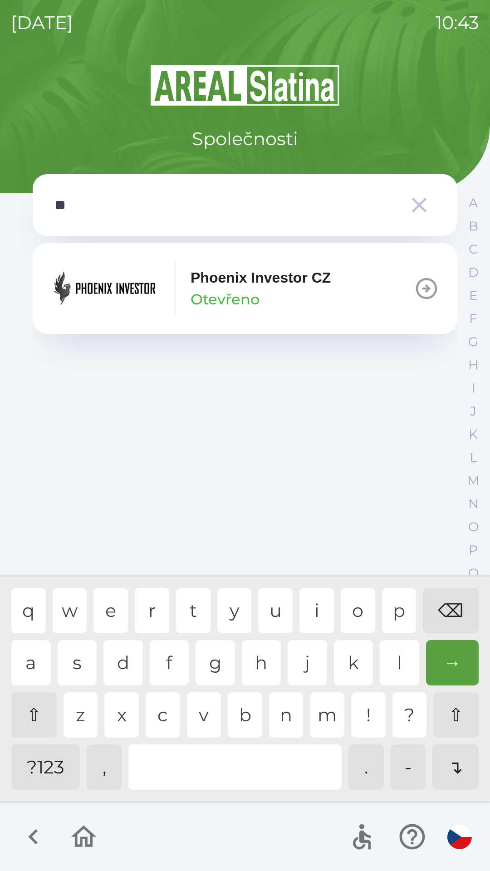
click at [256, 658] on div "h" at bounding box center [261, 662] width 39 height 45
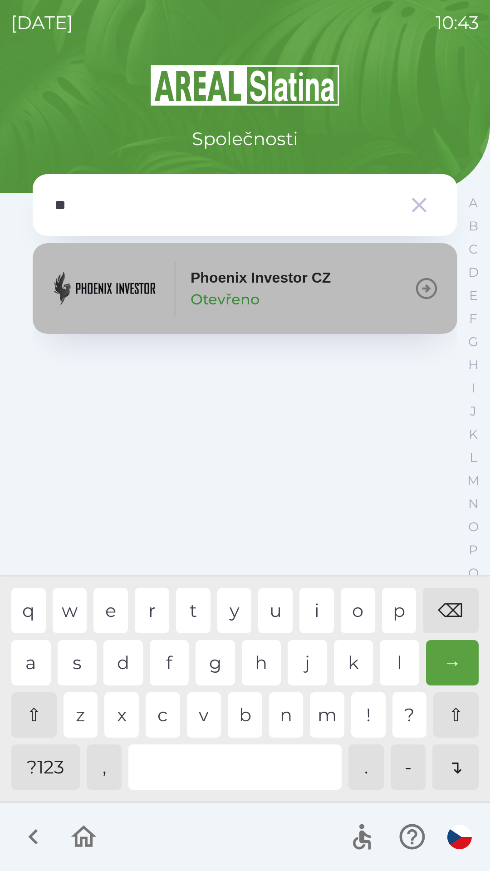
click at [309, 288] on p "Phoenix Investor CZ" at bounding box center [261, 278] width 140 height 22
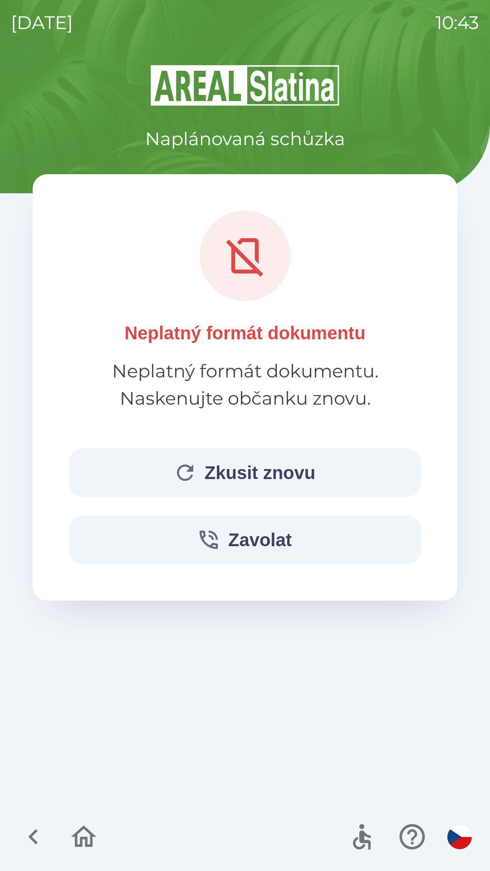
click at [290, 463] on button "Zkusit znovu" at bounding box center [245, 472] width 352 height 49
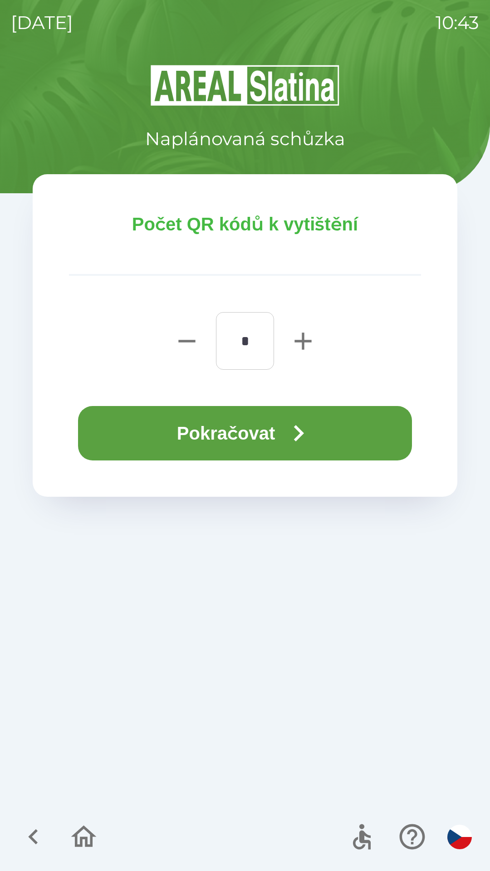
click at [302, 342] on icon "button" at bounding box center [303, 341] width 17 height 17
click at [297, 342] on icon "button" at bounding box center [303, 341] width 17 height 17
type input "*"
click at [300, 432] on icon "button" at bounding box center [298, 433] width 33 height 33
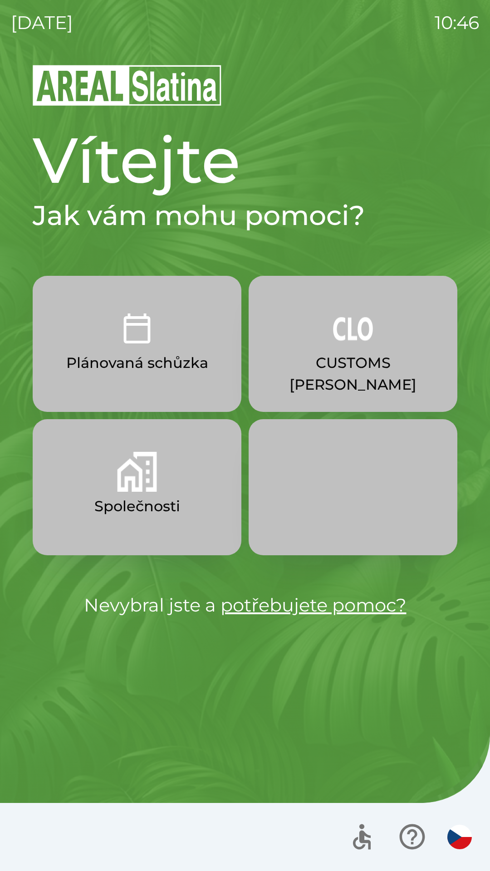
click at [339, 354] on p "CUSTOMS [PERSON_NAME]" at bounding box center [353, 374] width 165 height 44
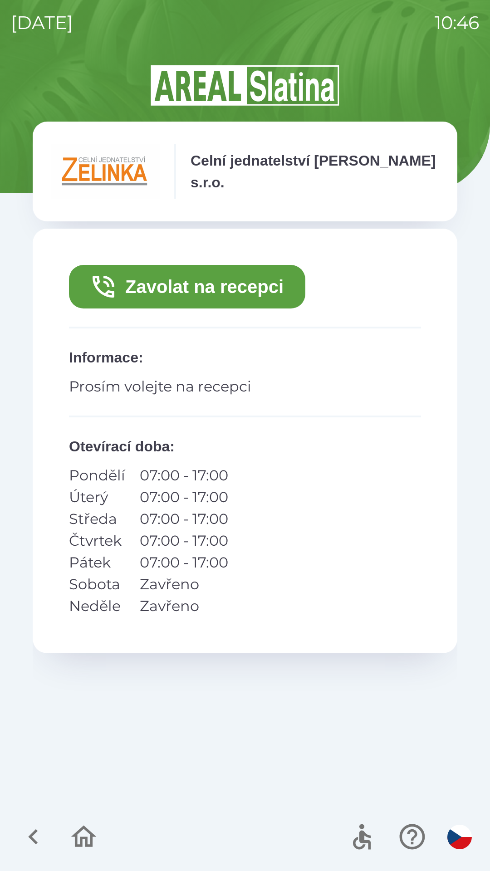
click at [196, 284] on button "Zavolat na recepci" at bounding box center [187, 287] width 236 height 44
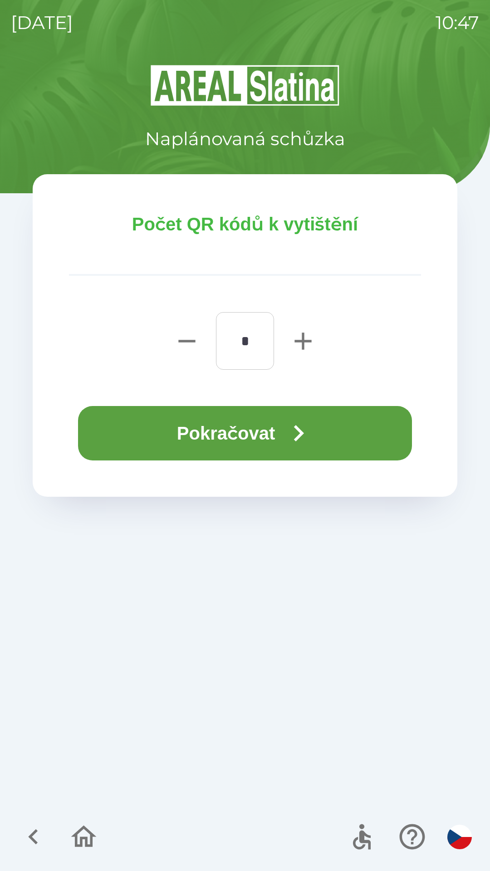
click at [247, 442] on button "Pokračovat" at bounding box center [245, 433] width 334 height 54
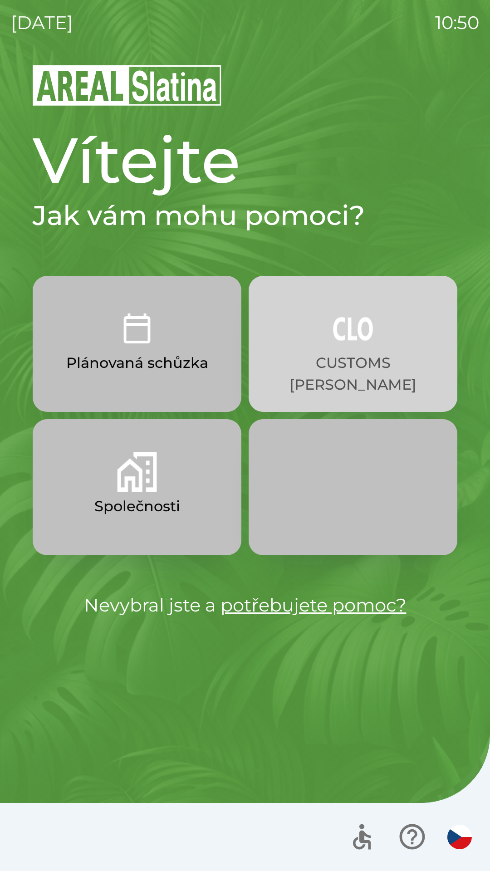
click at [331, 350] on button "CUSTOMS [PERSON_NAME]" at bounding box center [353, 344] width 209 height 136
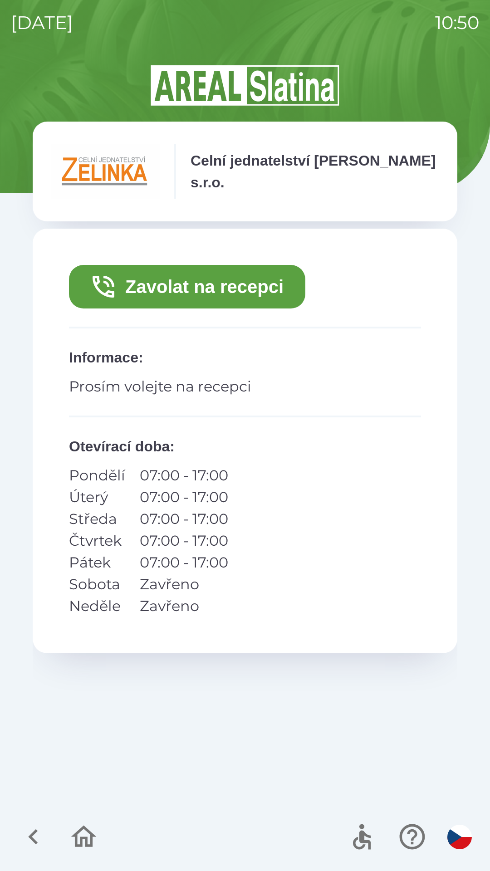
click at [190, 287] on button "Zavolat na recepci" at bounding box center [187, 287] width 236 height 44
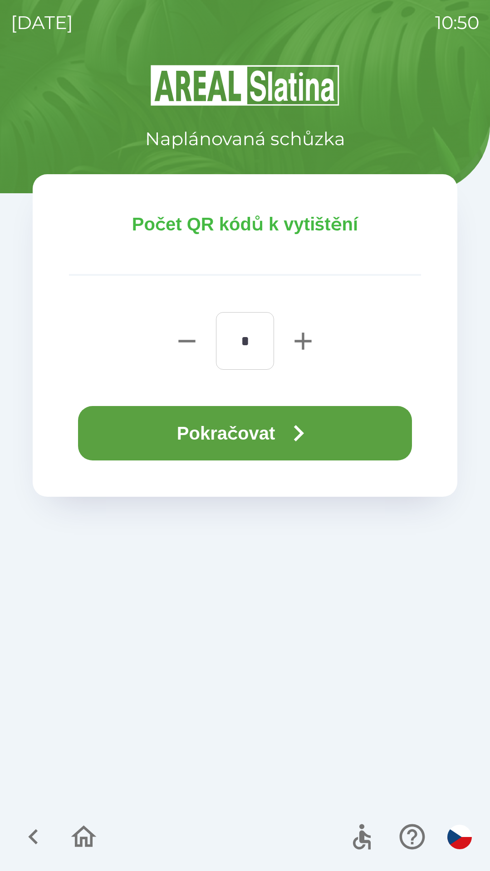
click at [227, 435] on button "Pokračovat" at bounding box center [245, 433] width 334 height 54
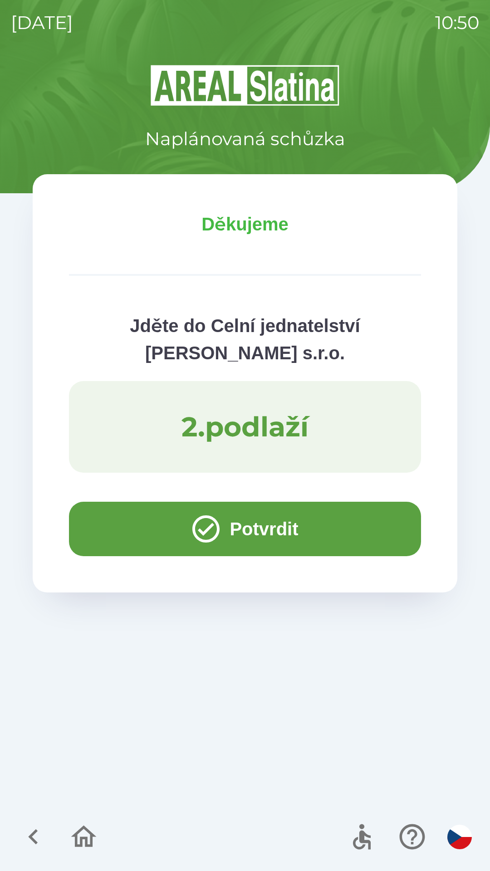
click at [89, 835] on icon "button" at bounding box center [84, 837] width 30 height 30
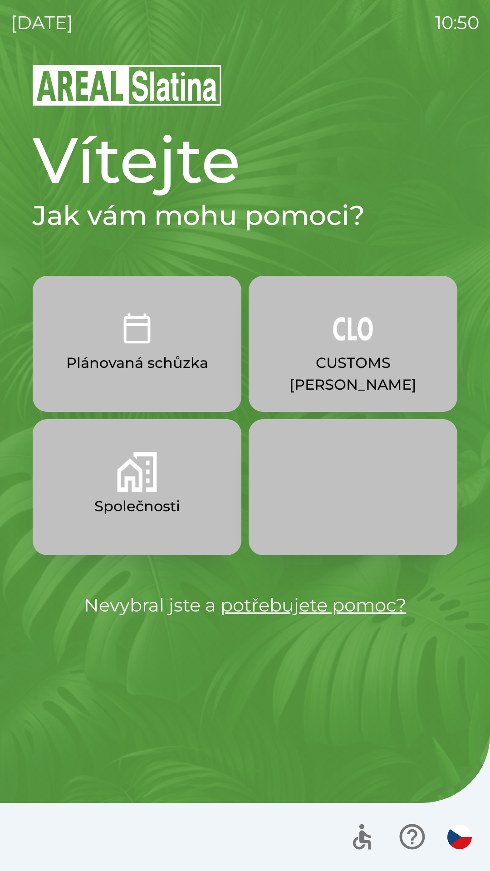
click at [194, 360] on p "Plánovaná schůzka" at bounding box center [137, 363] width 142 height 22
click at [166, 363] on p "Plánovaná schůzka" at bounding box center [137, 363] width 142 height 22
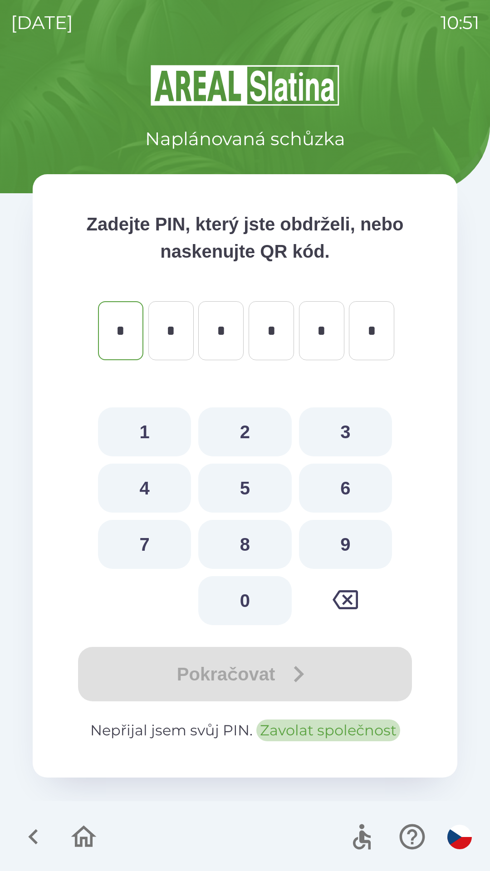
click at [319, 730] on button "Zavolat společnost" at bounding box center [328, 731] width 144 height 22
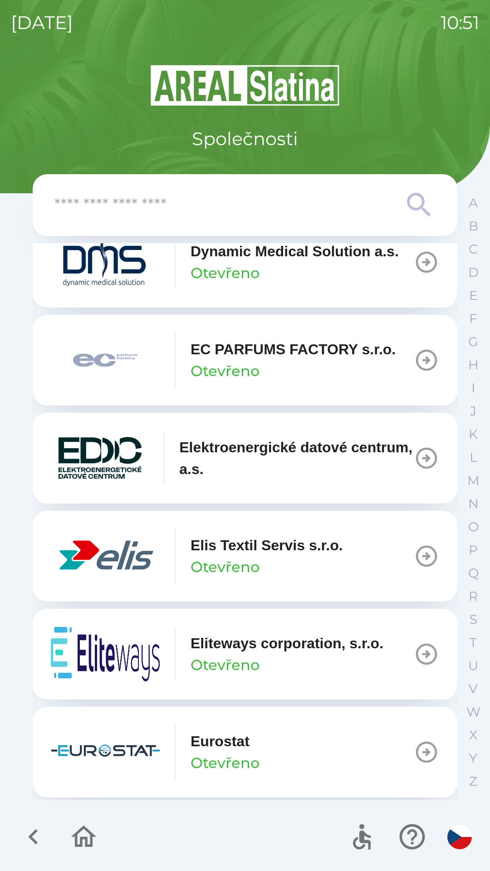
scroll to position [2384, 0]
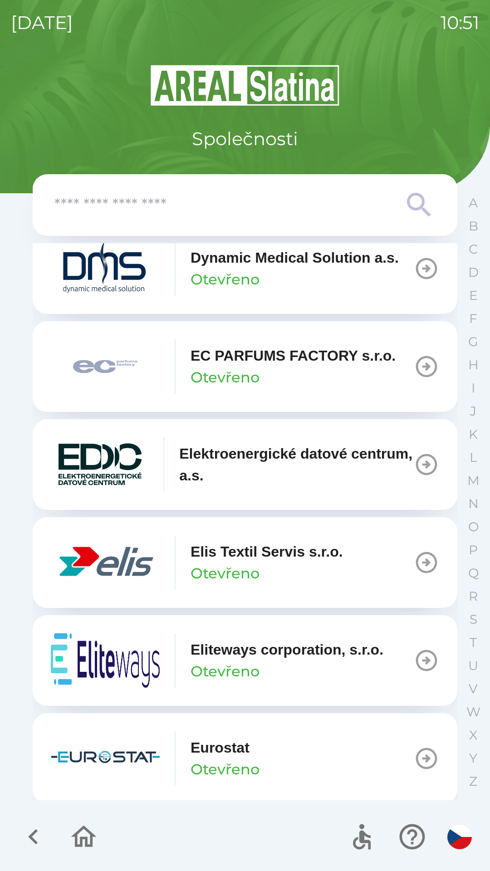
click at [385, 367] on p "EC PARFUMS FACTORY s.r.o." at bounding box center [293, 356] width 205 height 22
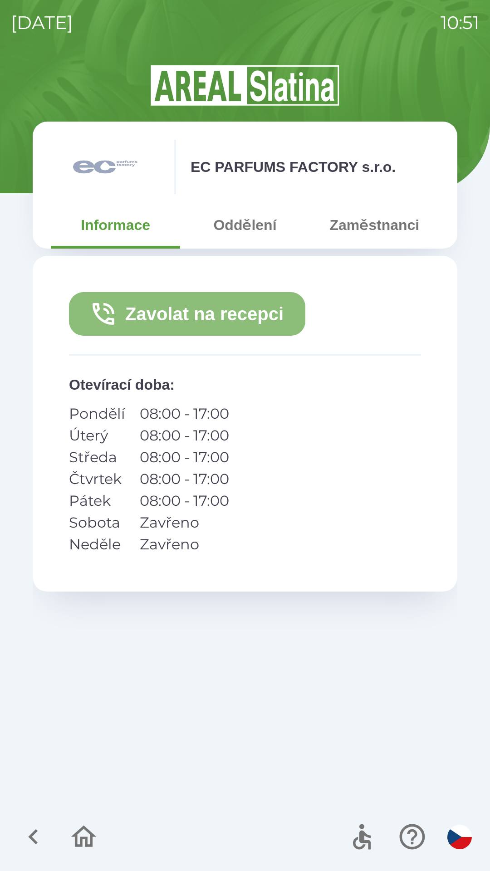
click at [230, 313] on button "Zavolat na recepci" at bounding box center [187, 314] width 236 height 44
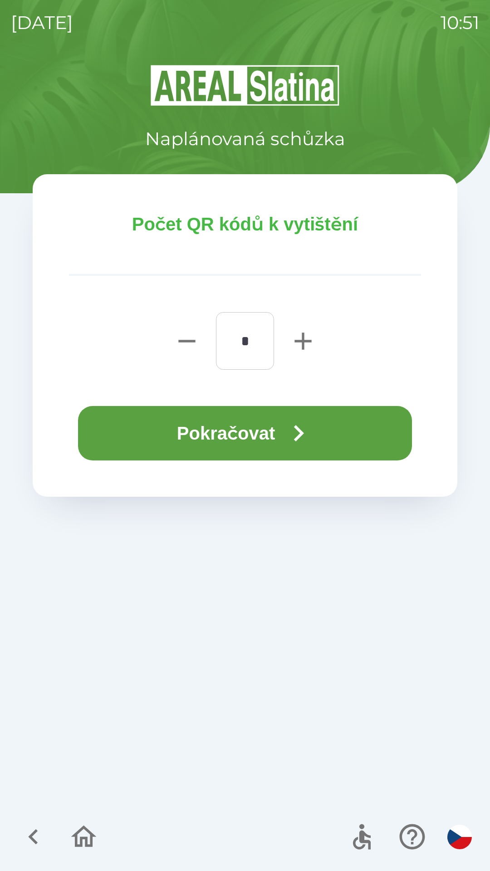
click at [278, 418] on button "Pokračovat" at bounding box center [245, 433] width 334 height 54
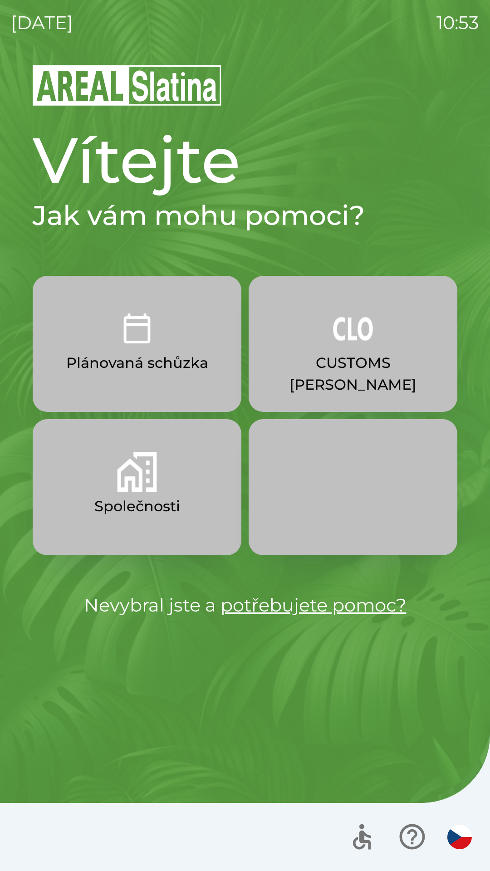
click at [120, 350] on button "Plánovaná schůzka" at bounding box center [137, 344] width 209 height 136
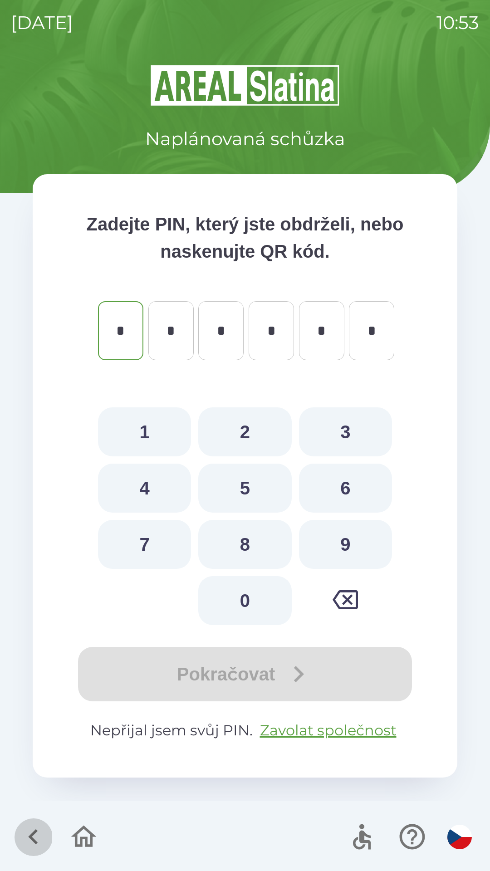
click at [29, 832] on icon "button" at bounding box center [33, 837] width 30 height 30
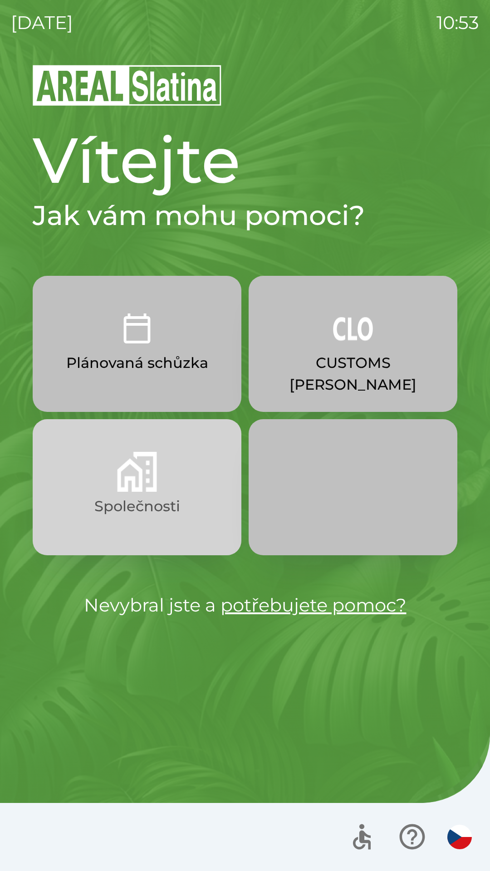
click at [145, 481] on img "button" at bounding box center [137, 472] width 40 height 40
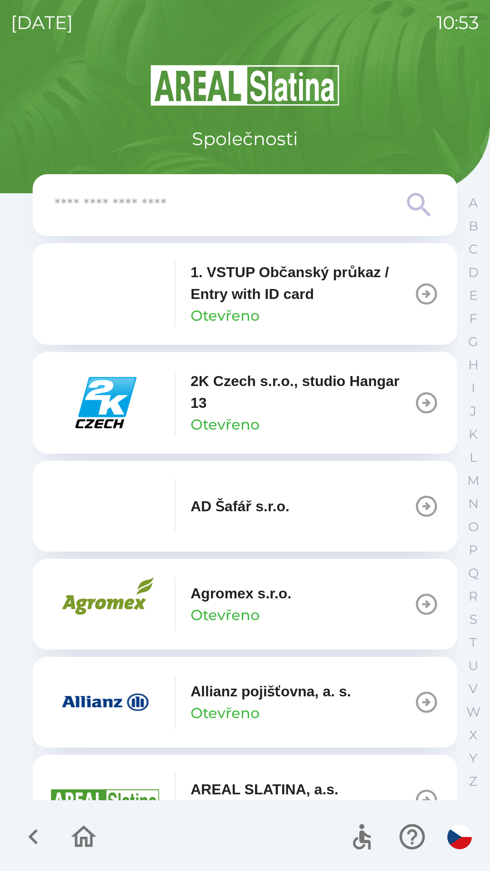
click at [414, 711] on icon "button" at bounding box center [426, 702] width 25 height 25
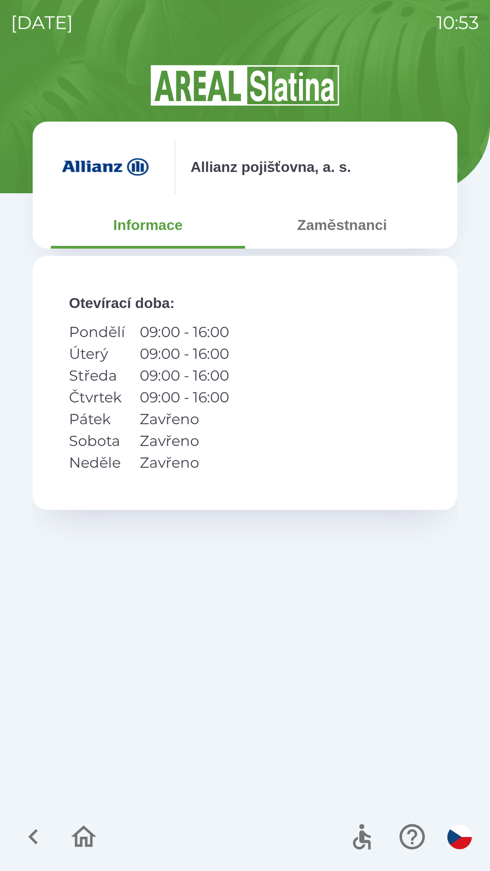
click at [348, 222] on button "Zaměstnanci" at bounding box center [342, 225] width 194 height 33
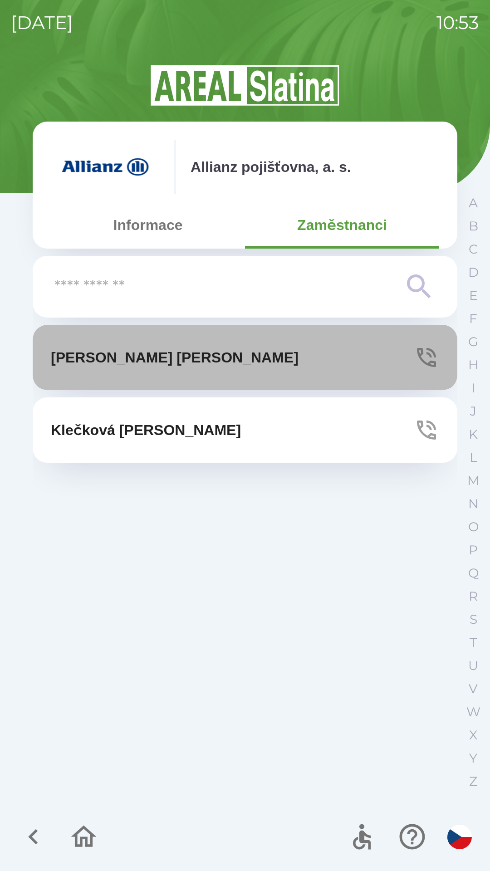
click at [392, 361] on button "[PERSON_NAME]" at bounding box center [245, 357] width 425 height 65
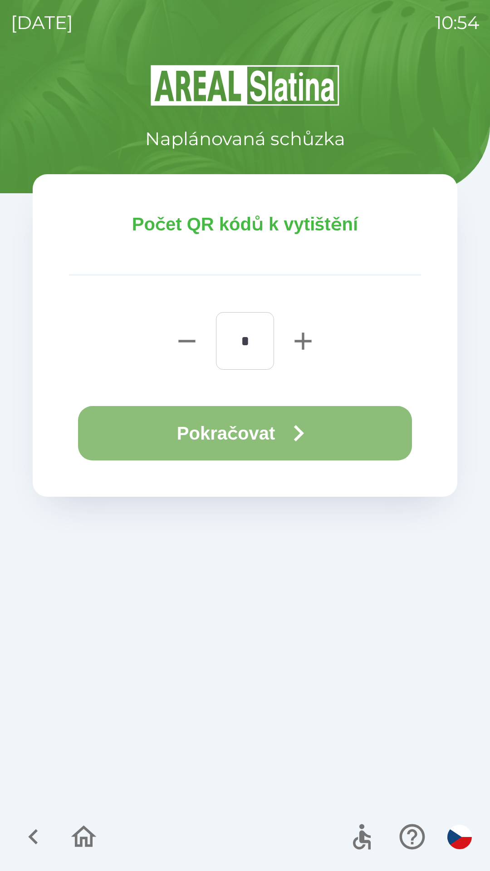
click at [218, 433] on button "Pokračovat" at bounding box center [245, 433] width 334 height 54
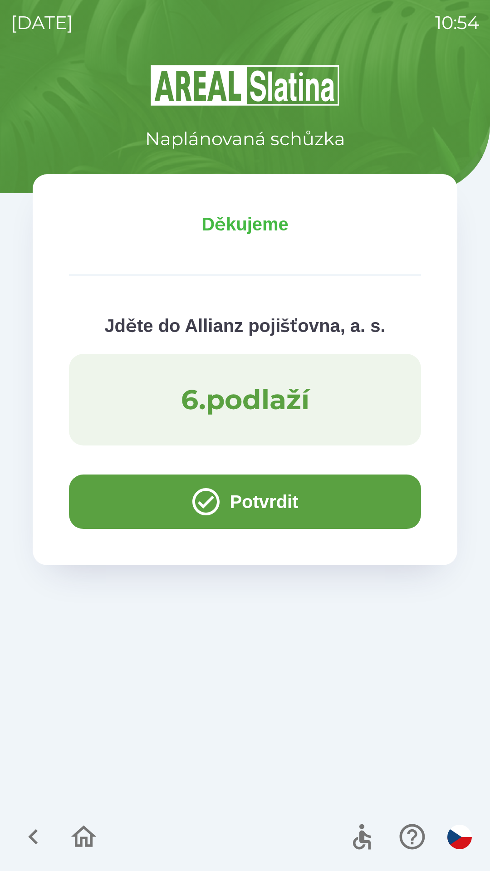
click at [195, 512] on icon "button" at bounding box center [205, 501] width 27 height 27
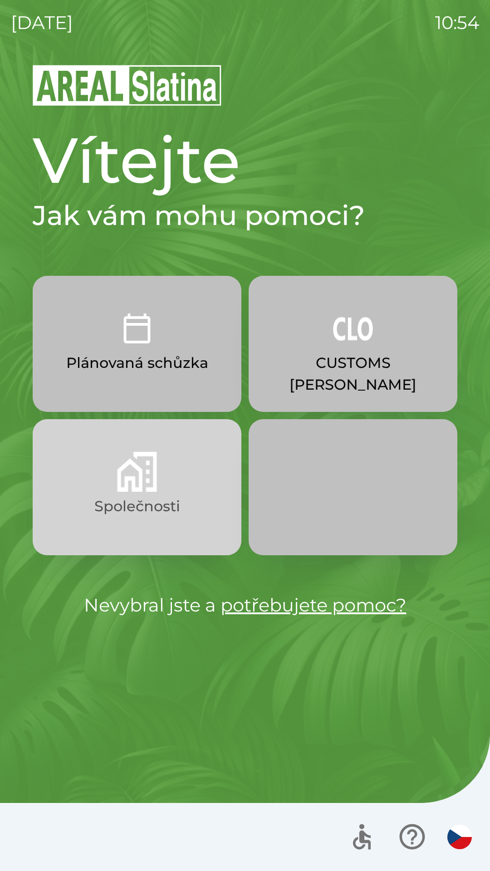
click at [192, 472] on button "Společnosti" at bounding box center [137, 487] width 209 height 136
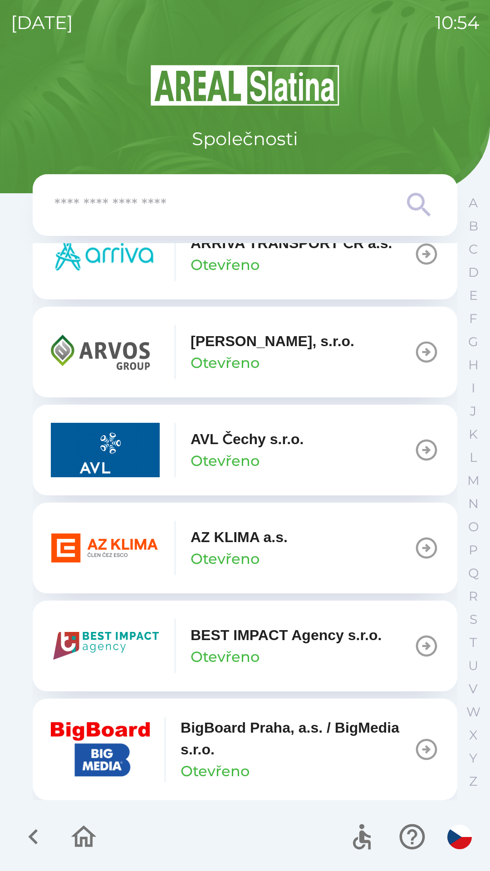
scroll to position [746, 0]
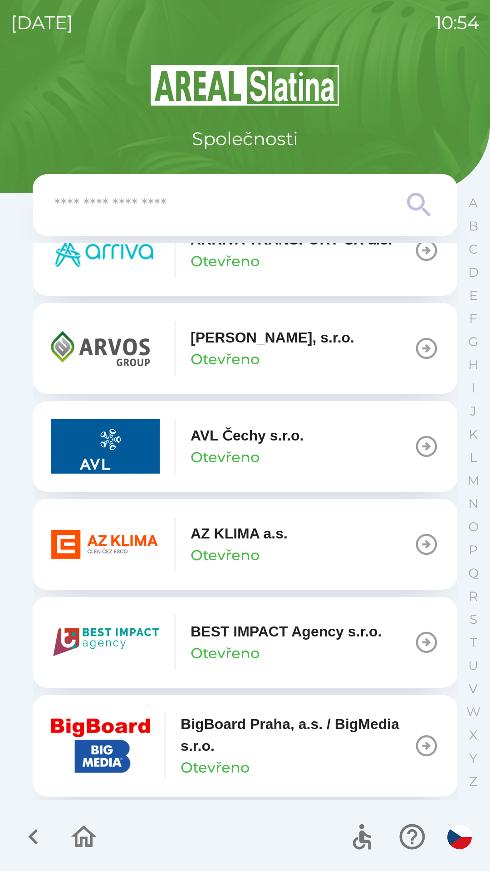
click at [250, 557] on p "Otevřeno" at bounding box center [225, 556] width 69 height 22
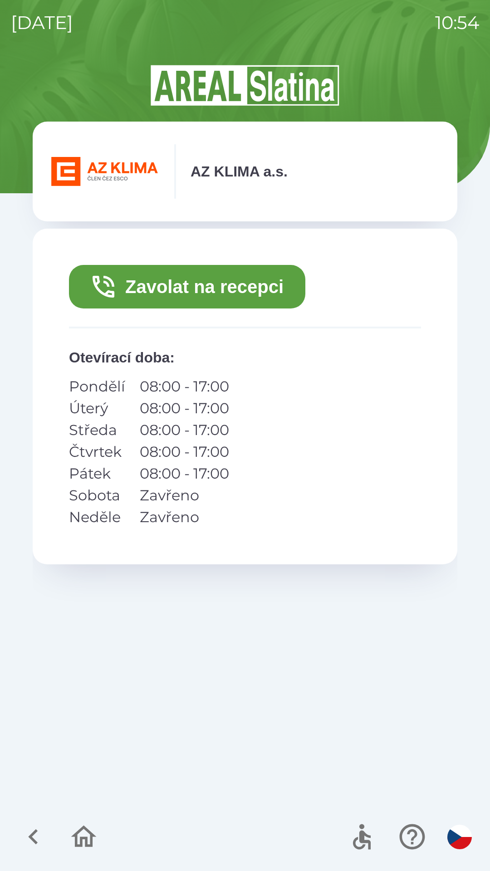
click at [256, 300] on button "Zavolat na recepci" at bounding box center [187, 287] width 236 height 44
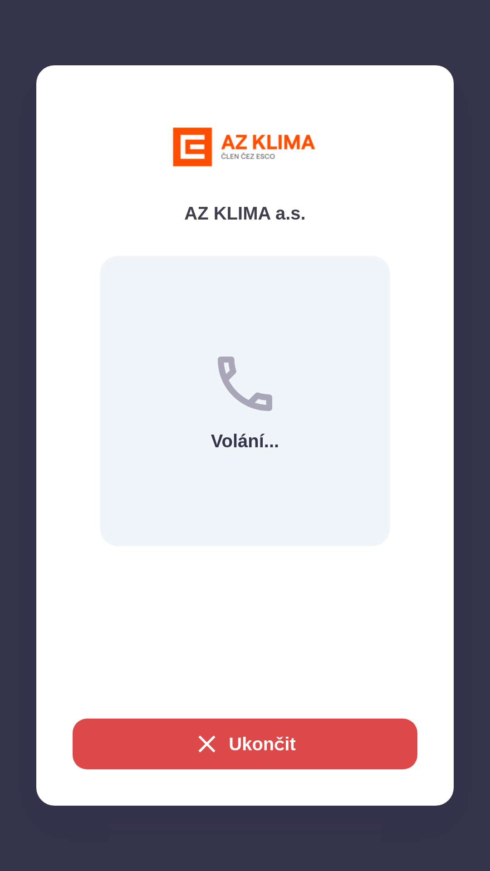
click at [269, 743] on button "Ukončit" at bounding box center [245, 744] width 345 height 51
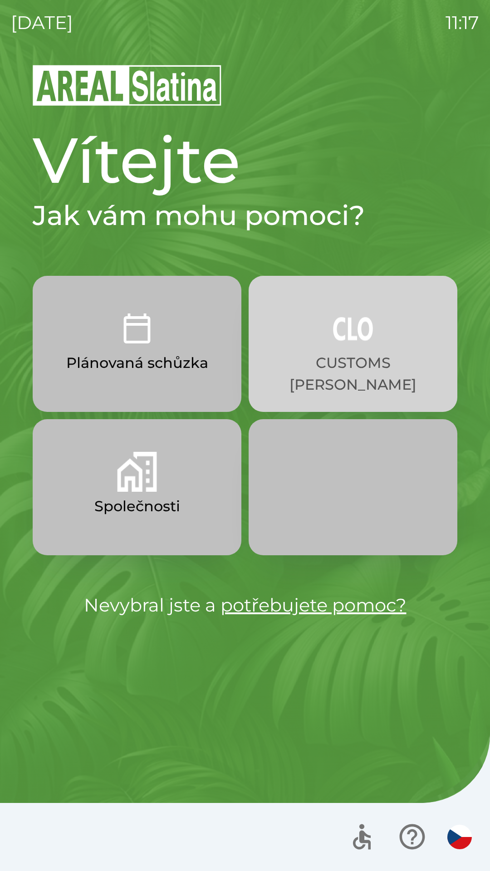
click at [331, 349] on button "CUSTOMS [PERSON_NAME]" at bounding box center [353, 344] width 209 height 136
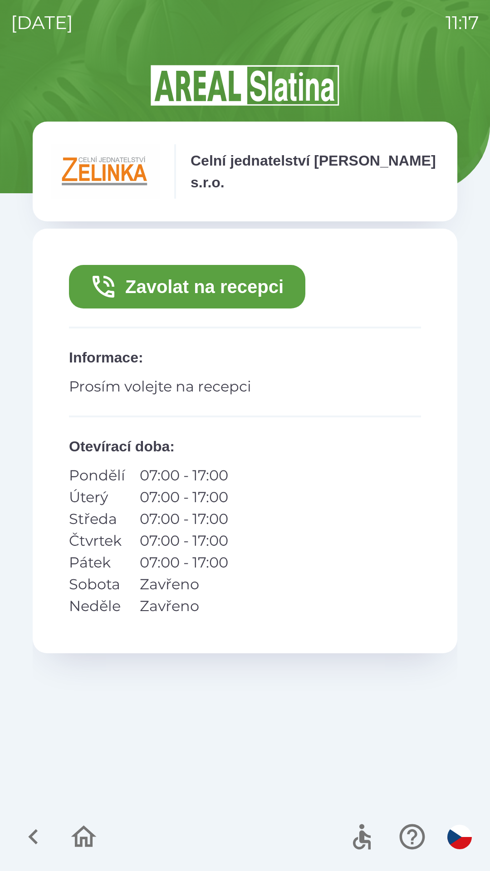
click at [190, 288] on button "Zavolat na recepci" at bounding box center [187, 287] width 236 height 44
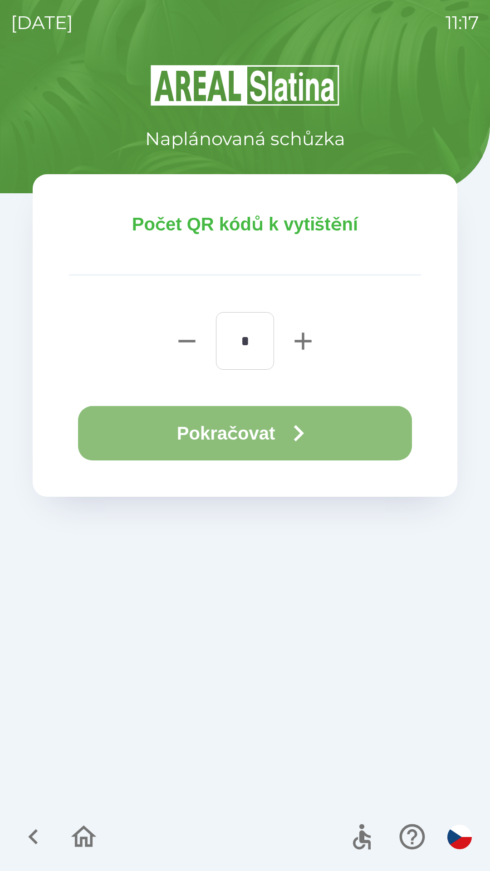
click at [224, 433] on button "Pokračovat" at bounding box center [245, 433] width 334 height 54
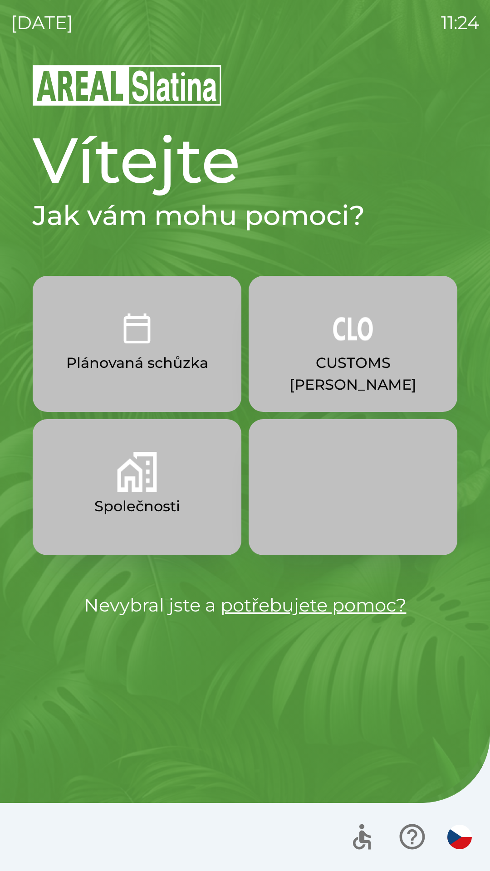
click at [342, 370] on p "CUSTOMS [PERSON_NAME]" at bounding box center [353, 374] width 165 height 44
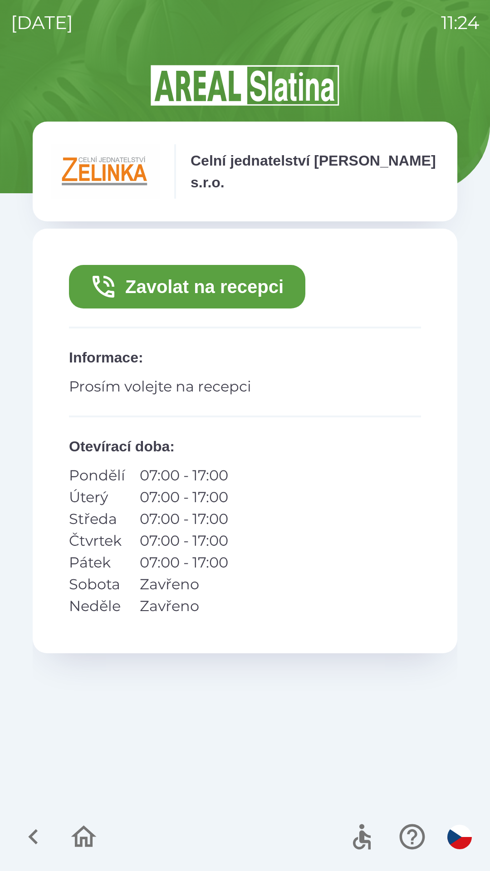
click at [231, 281] on button "Zavolat na recepci" at bounding box center [187, 287] width 236 height 44
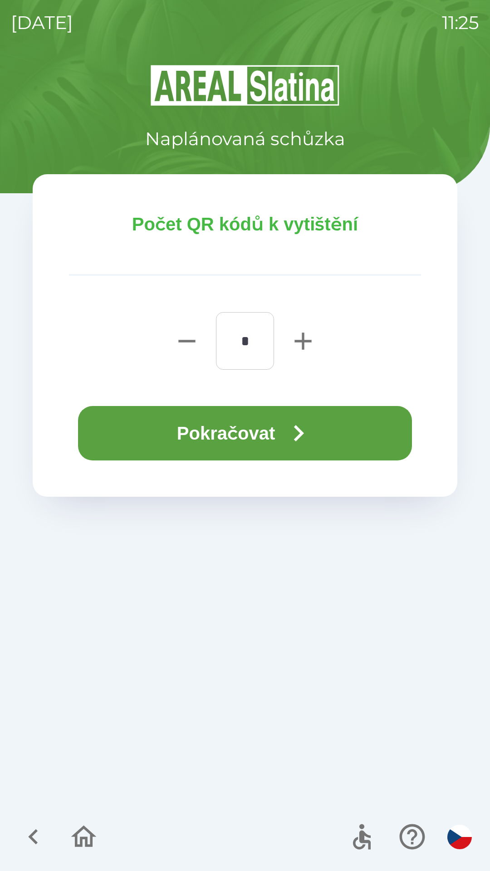
click at [254, 432] on button "Pokračovat" at bounding box center [245, 433] width 334 height 54
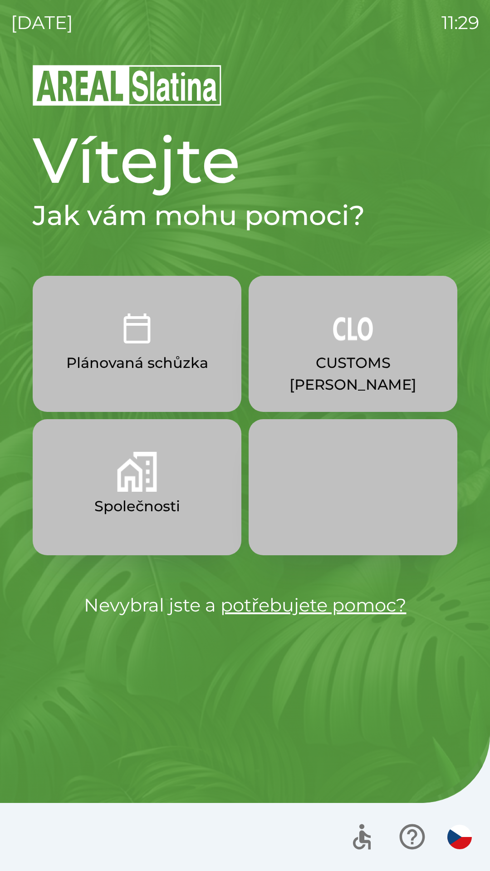
click at [339, 344] on img "button" at bounding box center [353, 329] width 40 height 40
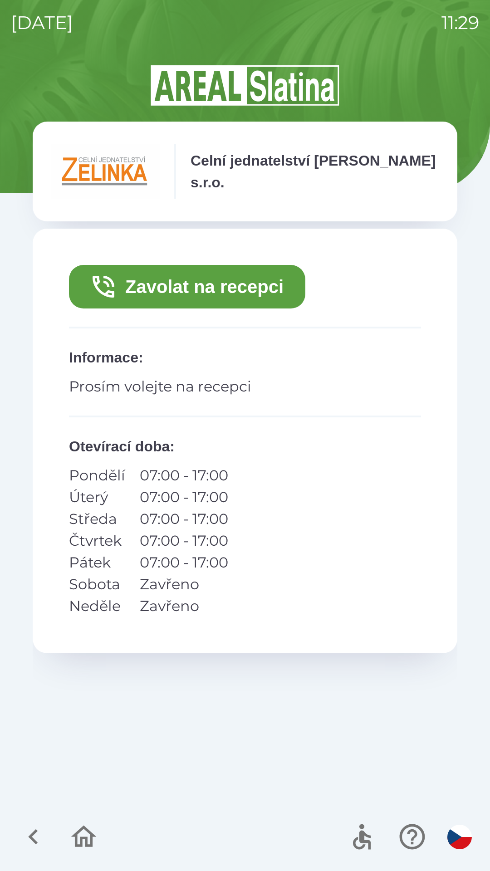
click at [255, 276] on button "Zavolat na recepci" at bounding box center [187, 287] width 236 height 44
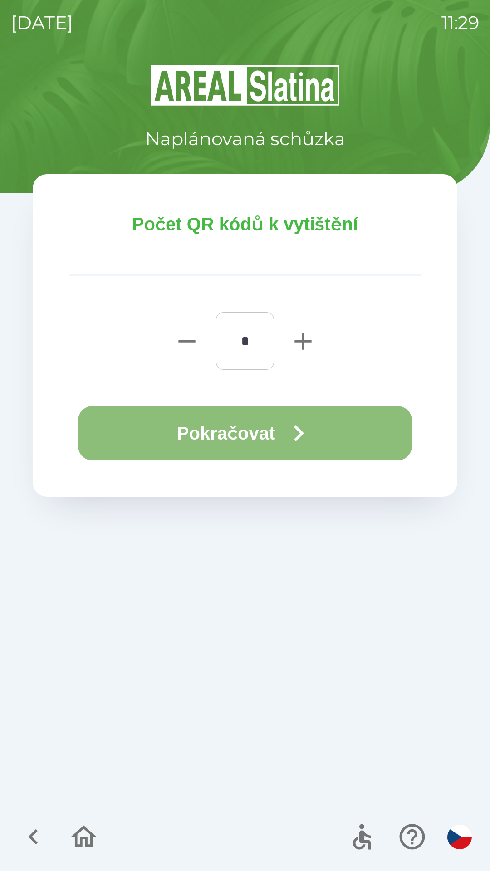
click at [304, 434] on icon "button" at bounding box center [299, 433] width 10 height 16
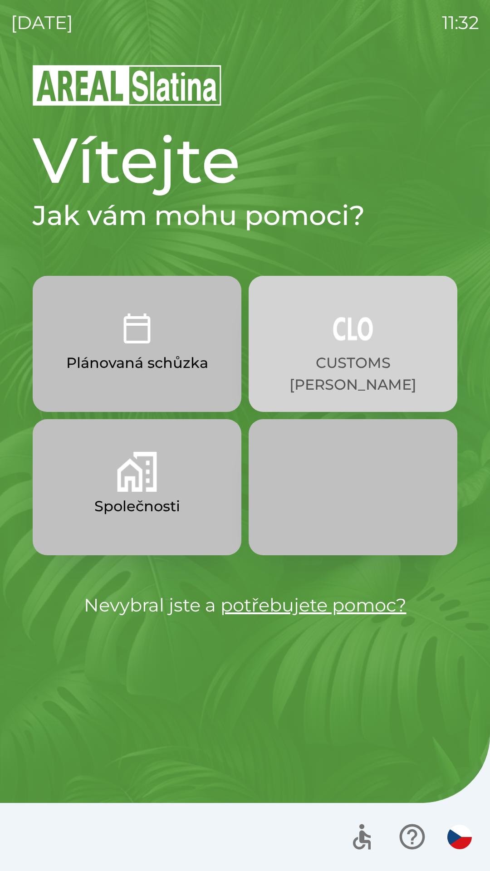
click at [361, 360] on p "CUSTOMS [PERSON_NAME]" at bounding box center [353, 374] width 165 height 44
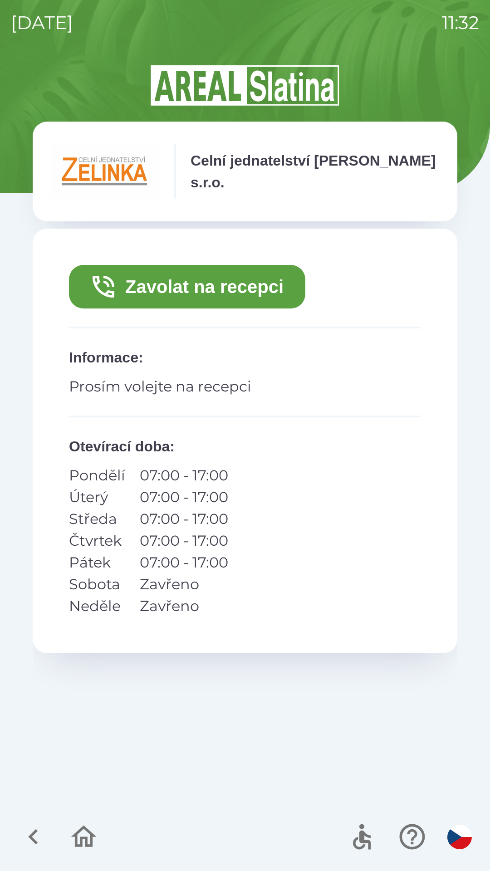
click at [221, 285] on button "Zavolat na recepci" at bounding box center [187, 287] width 236 height 44
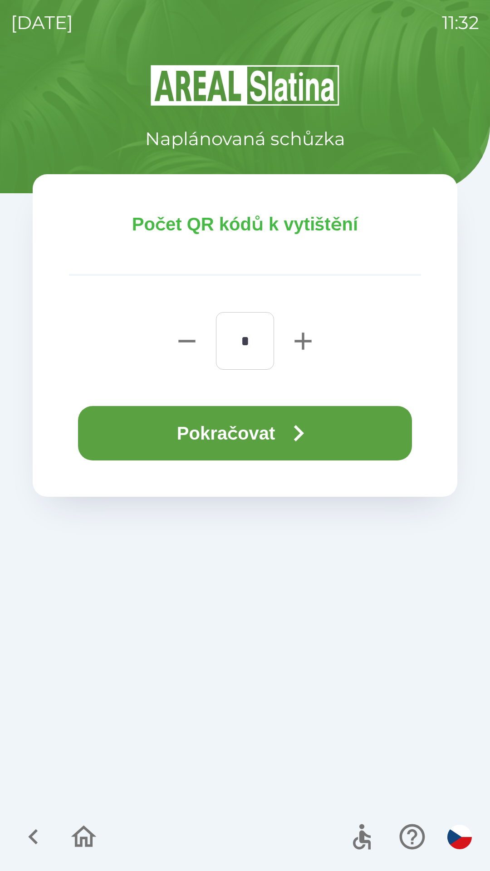
click at [339, 429] on button "Pokračovat" at bounding box center [245, 433] width 334 height 54
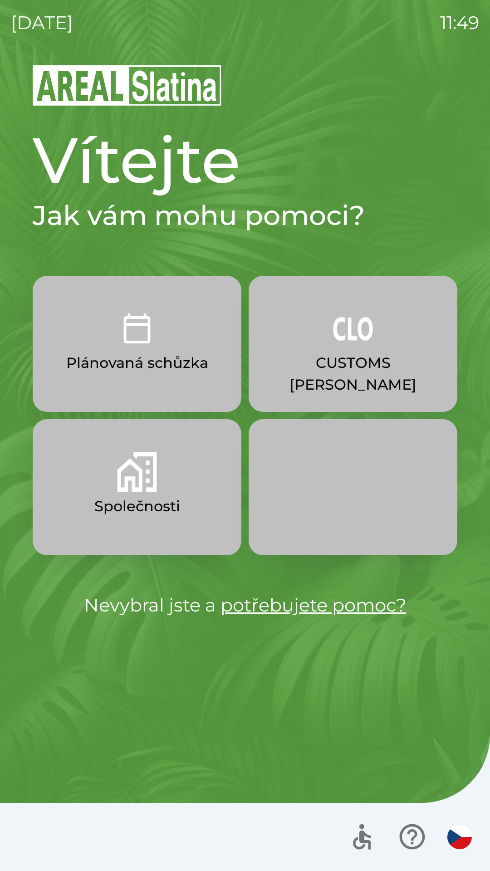
click at [127, 510] on p "Společnosti" at bounding box center [137, 507] width 86 height 22
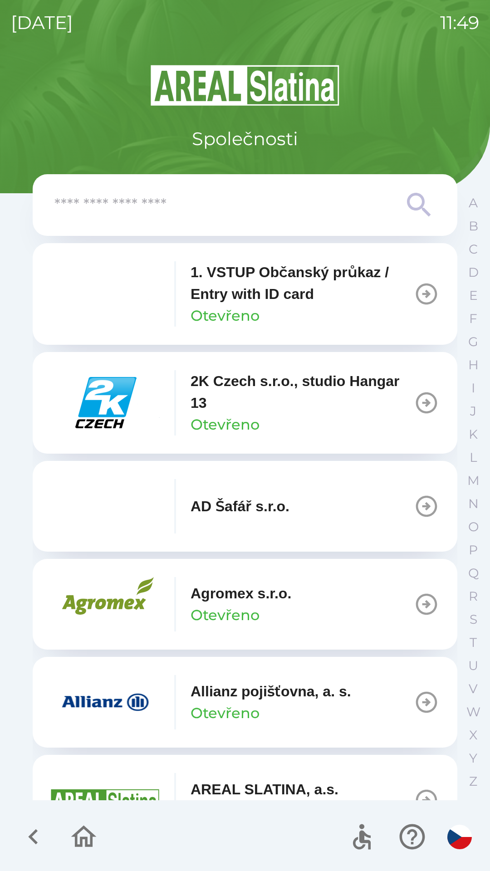
click at [329, 415] on div "2K Czech s.r.o., studio Hangar 13 Otevřeno" at bounding box center [302, 402] width 223 height 65
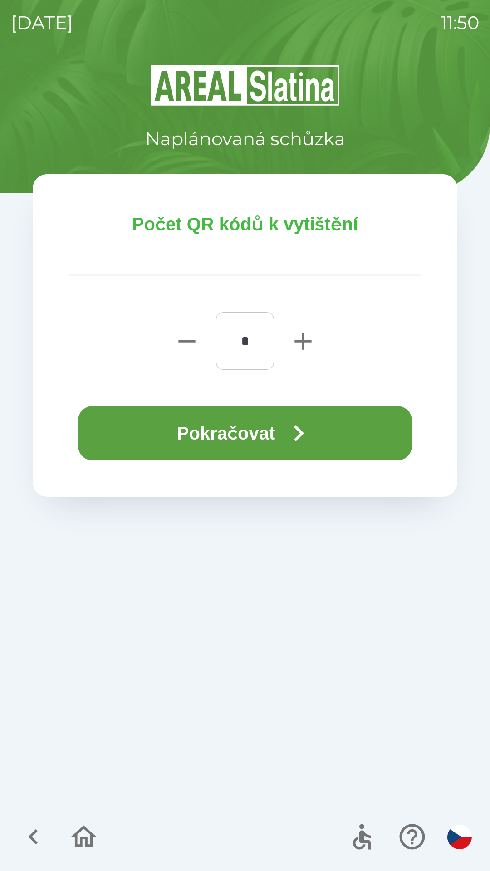
click at [268, 427] on button "Pokračovat" at bounding box center [245, 433] width 334 height 54
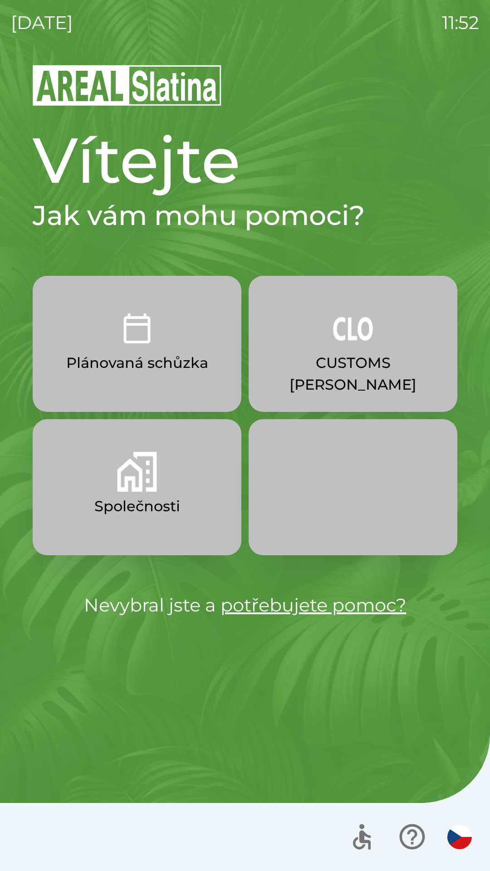
click at [315, 359] on p "CUSTOMS [PERSON_NAME]" at bounding box center [353, 374] width 165 height 44
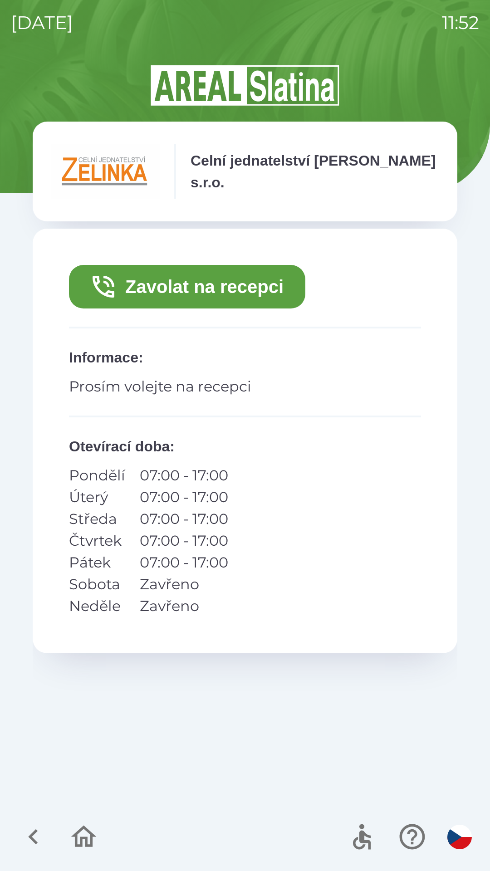
click at [192, 286] on button "Zavolat na recepci" at bounding box center [187, 287] width 236 height 44
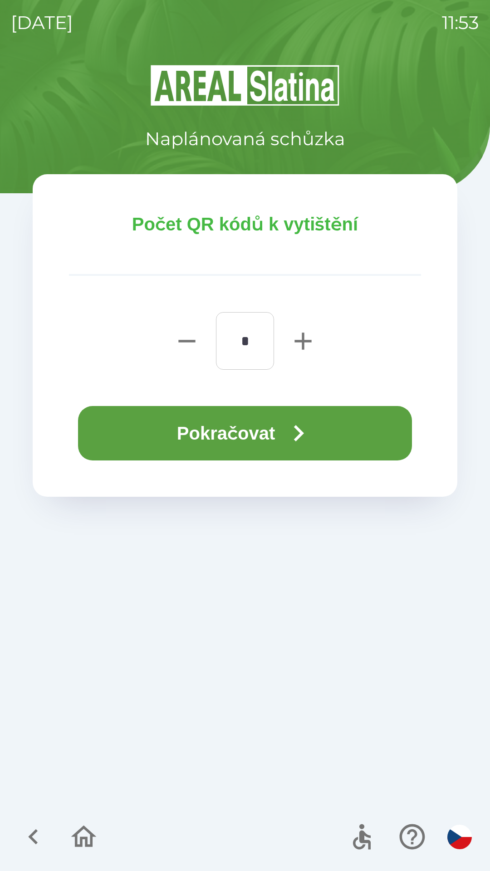
click at [228, 429] on button "Pokračovat" at bounding box center [245, 433] width 334 height 54
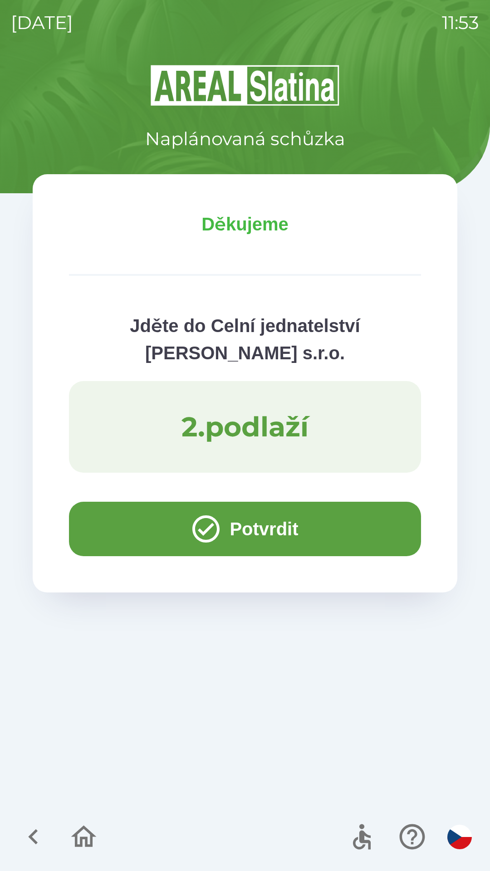
click at [293, 526] on button "Potvrdit" at bounding box center [245, 529] width 352 height 54
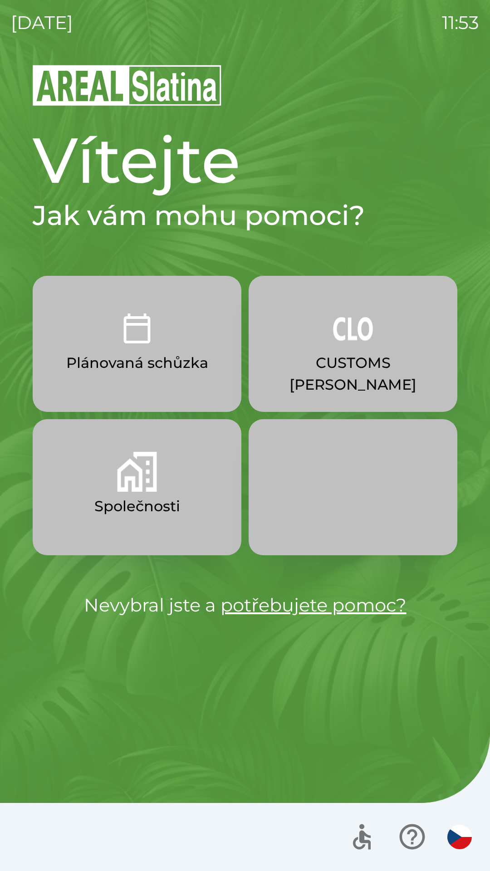
click at [361, 380] on button "CUSTOMS [PERSON_NAME]" at bounding box center [353, 344] width 209 height 136
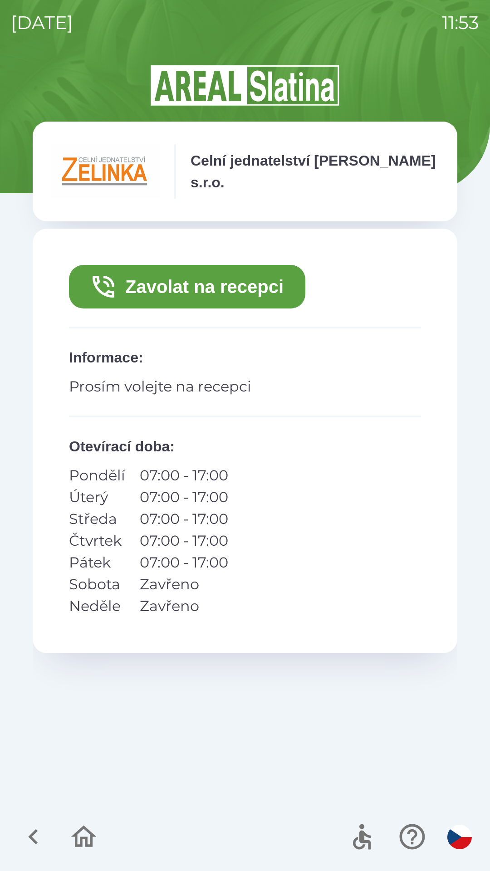
click at [226, 293] on button "Zavolat na recepci" at bounding box center [187, 287] width 236 height 44
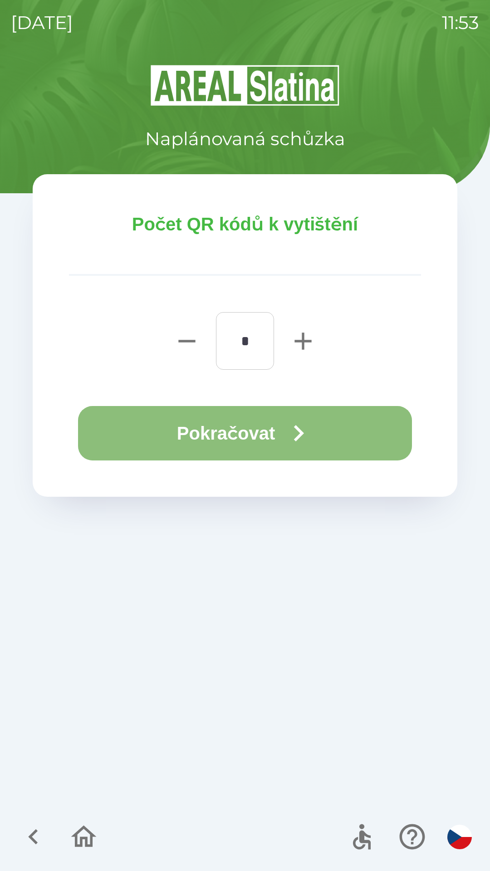
click at [349, 427] on button "Pokračovat" at bounding box center [245, 433] width 334 height 54
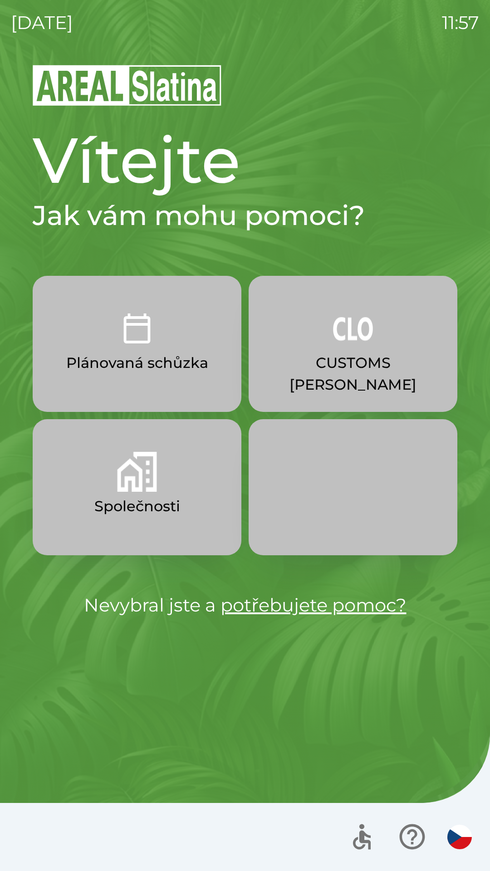
click at [185, 513] on button "Společnosti" at bounding box center [137, 487] width 209 height 136
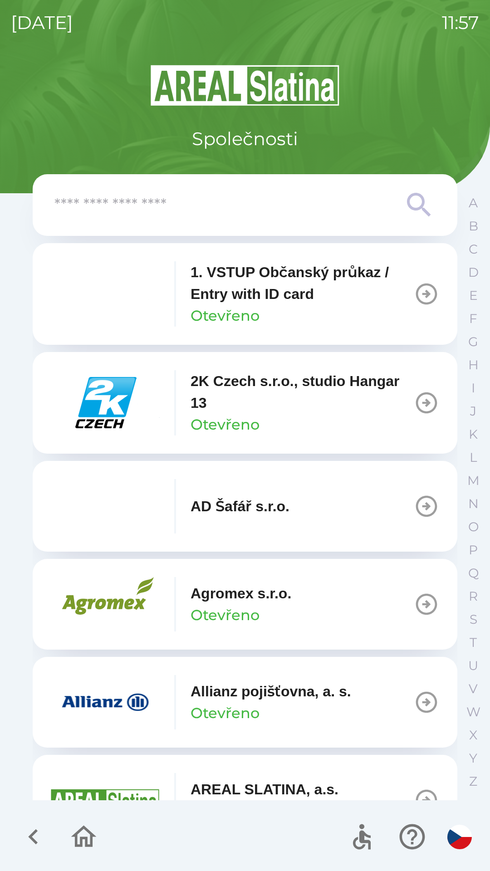
click at [299, 313] on div "1. VSTUP Občanský průkaz / Entry with ID card Otevřeno" at bounding box center [302, 293] width 223 height 65
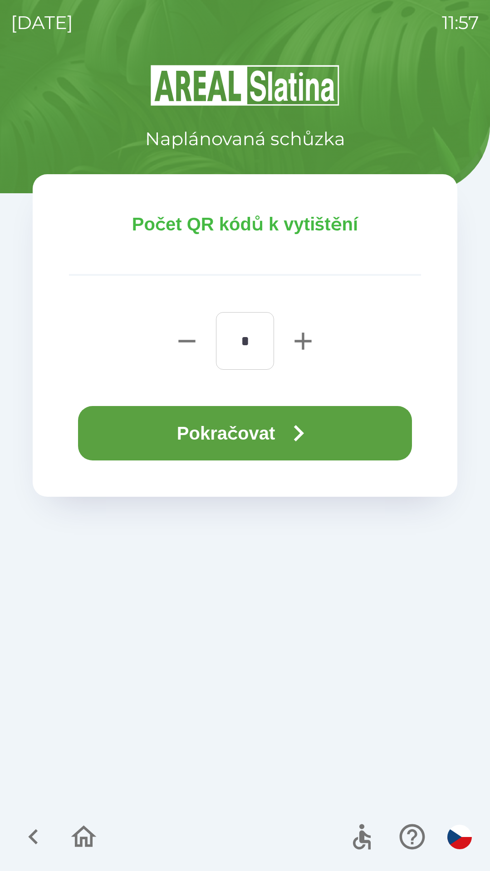
click at [296, 349] on icon "button" at bounding box center [303, 341] width 29 height 29
type input "*"
click at [277, 435] on button "Pokračovat" at bounding box center [245, 433] width 334 height 54
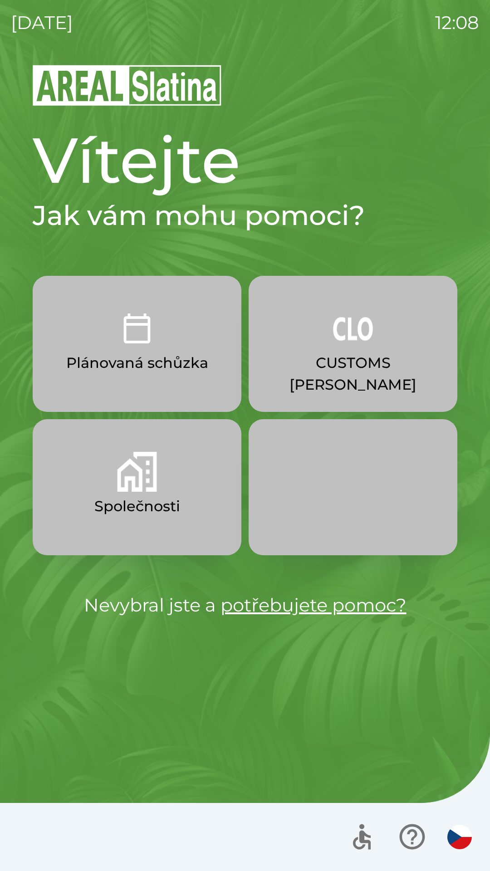
click at [157, 158] on h1 "Vítejte" at bounding box center [245, 160] width 425 height 77
click at [264, 600] on link "potřebujete pomoc?" at bounding box center [314, 605] width 186 height 22
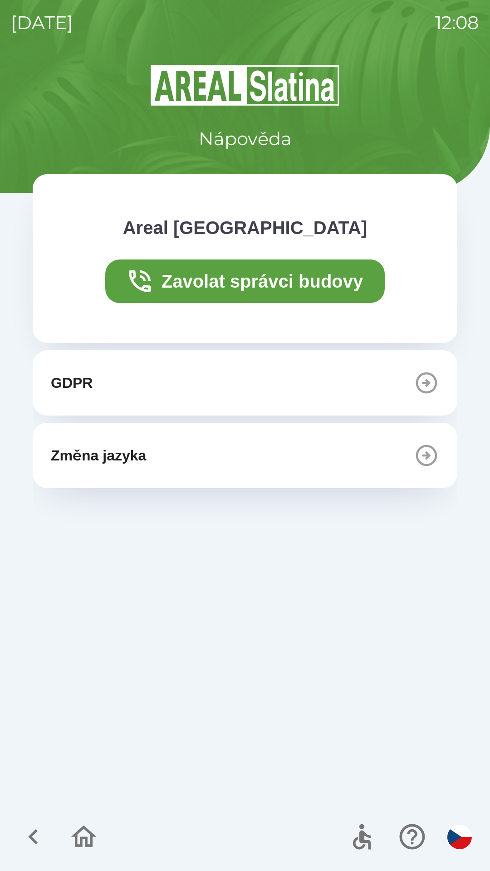
click at [29, 837] on icon "button" at bounding box center [33, 837] width 10 height 15
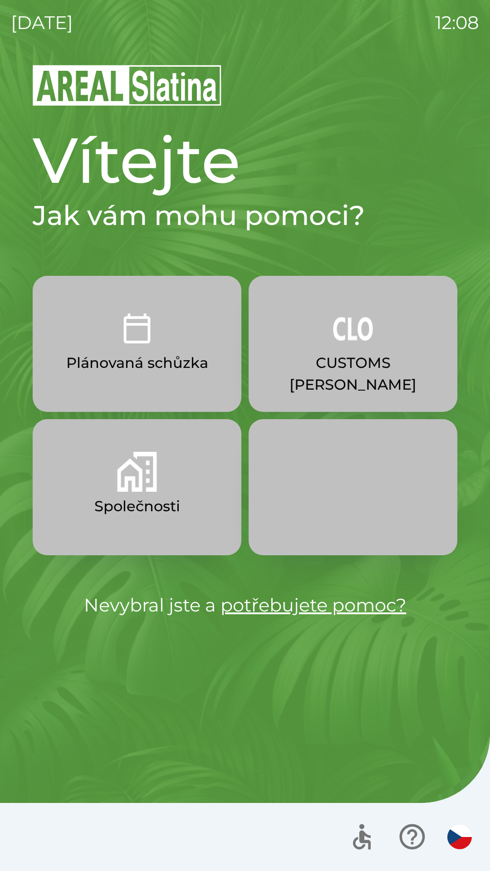
click at [52, 849] on div at bounding box center [245, 837] width 490 height 68
click at [162, 650] on div "Vítejte Jak vám mohu pomoci? Plánovaná schůzka CUSTOMS [PERSON_NAME] Společnost…" at bounding box center [245, 468] width 468 height 808
click at [159, 353] on p "Plánovaná schůzka" at bounding box center [137, 363] width 142 height 22
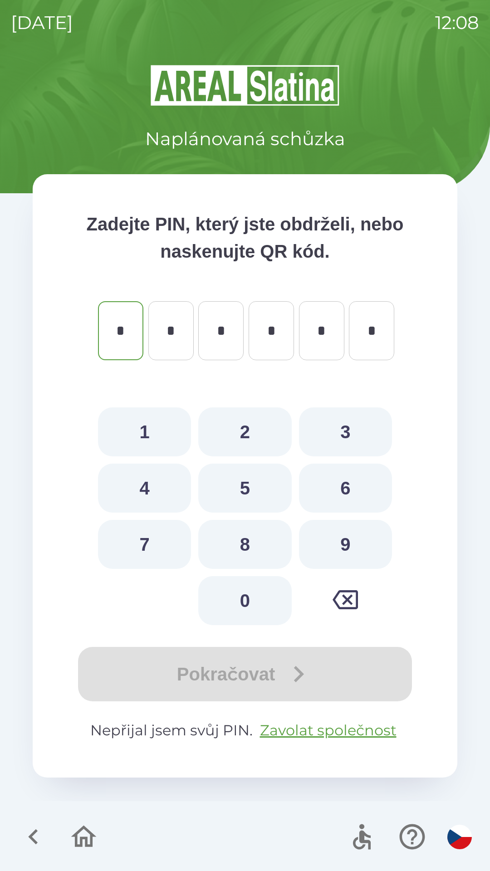
click at [34, 833] on icon "button" at bounding box center [33, 837] width 10 height 15
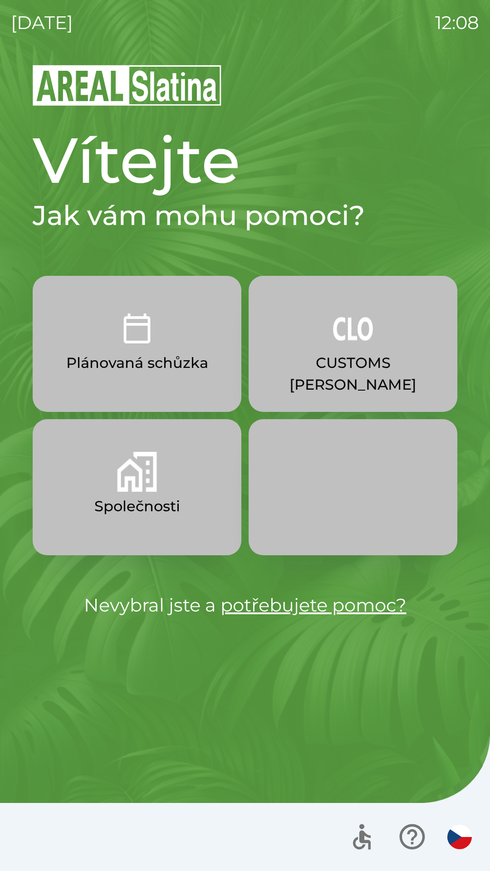
click at [167, 482] on button "Společnosti" at bounding box center [137, 487] width 209 height 136
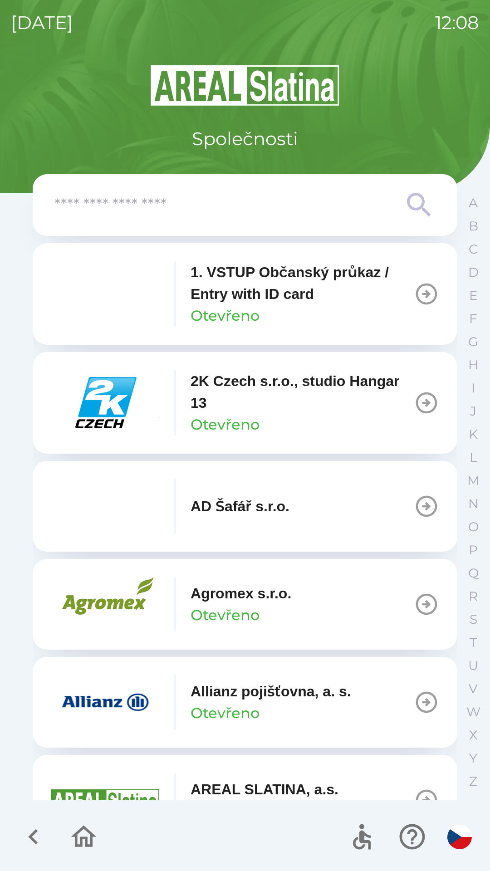
click at [28, 833] on icon "button" at bounding box center [33, 837] width 30 height 30
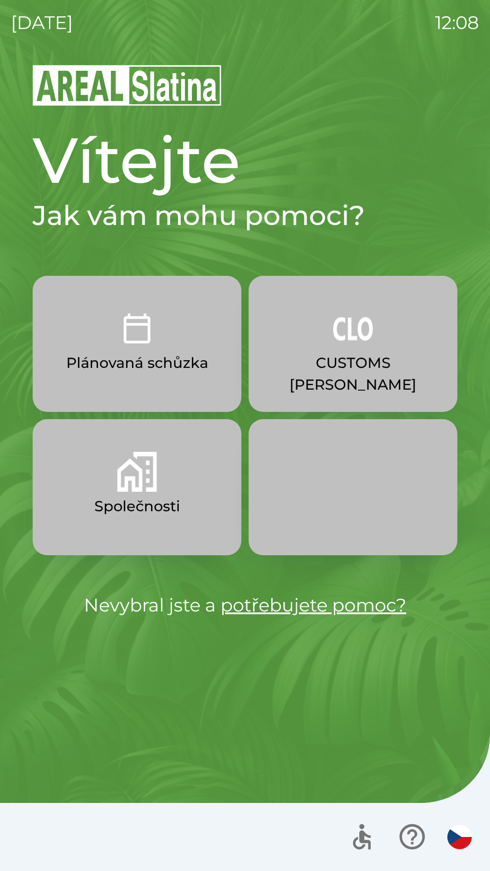
click at [333, 475] on button "button" at bounding box center [353, 487] width 209 height 136
click at [460, 831] on img "button" at bounding box center [460, 837] width 25 height 25
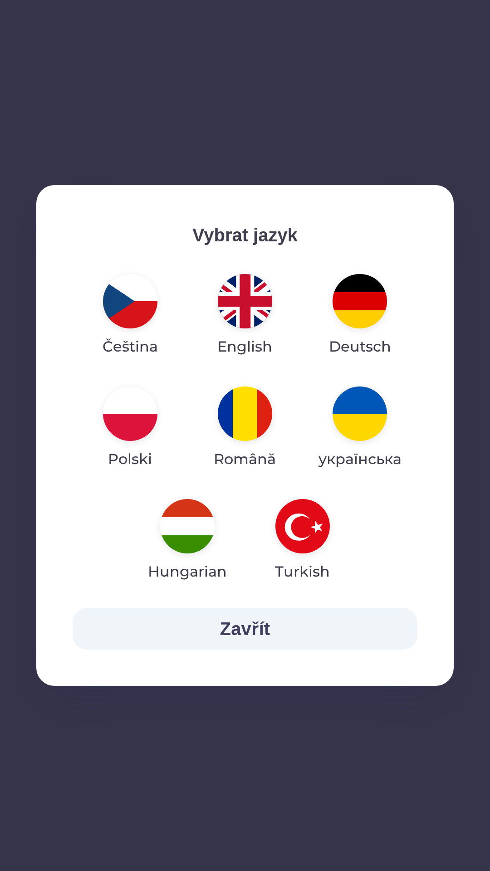
click at [121, 303] on img "button" at bounding box center [130, 301] width 54 height 54
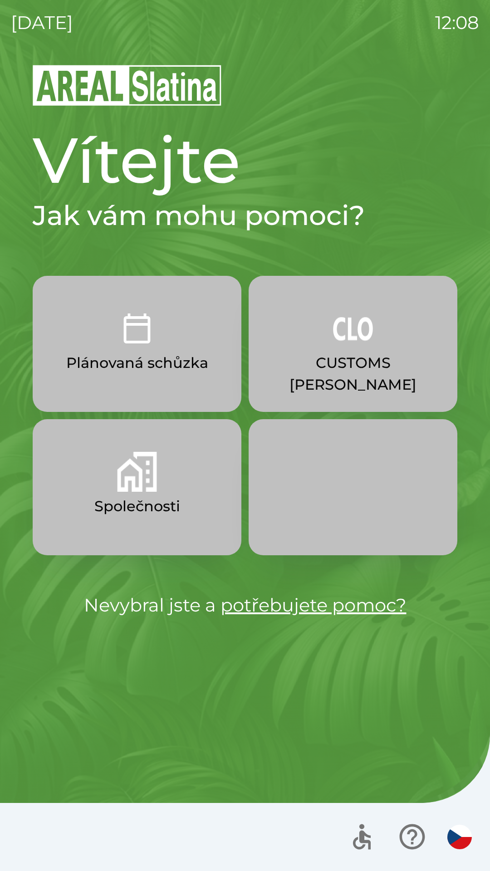
click at [330, 339] on button "CUSTOMS [PERSON_NAME]" at bounding box center [353, 344] width 209 height 136
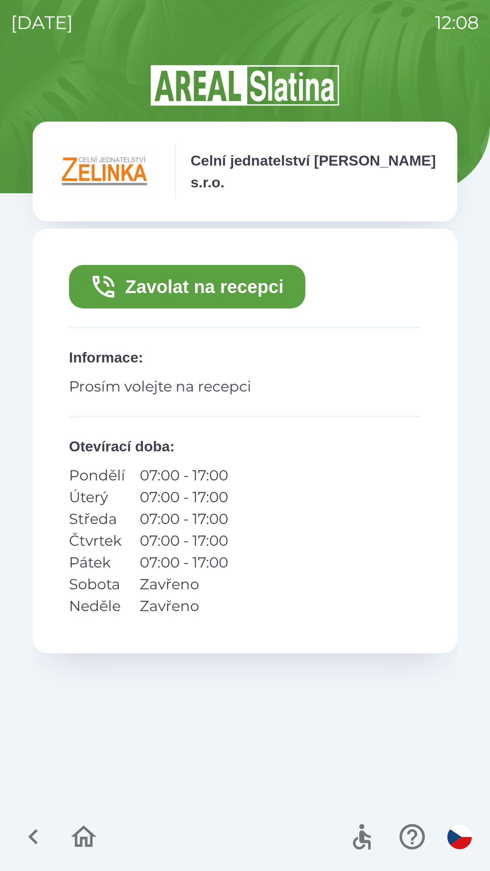
click at [191, 288] on button "Zavolat na recepci" at bounding box center [187, 287] width 236 height 44
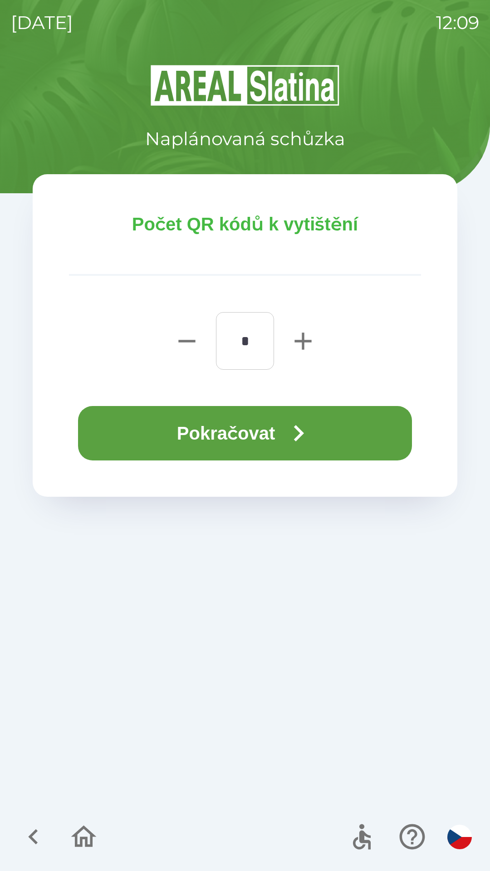
click at [246, 437] on button "Pokračovat" at bounding box center [245, 433] width 334 height 54
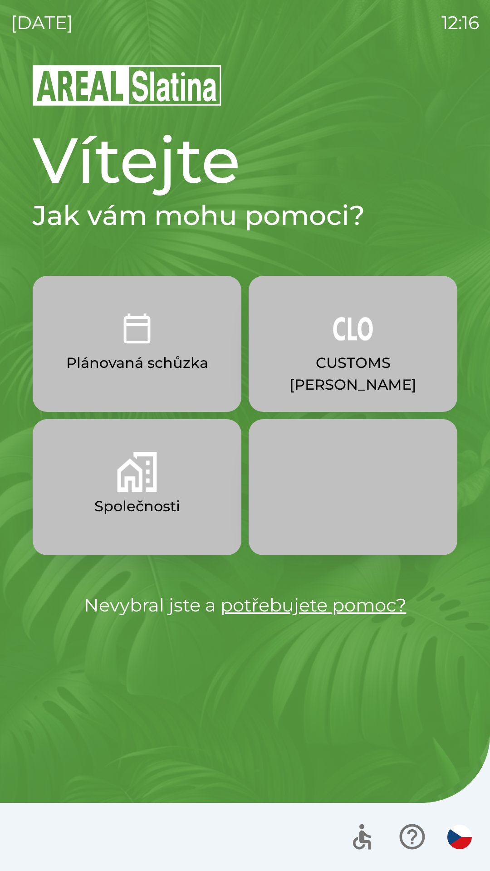
click at [131, 364] on p "Plánovaná schůzka" at bounding box center [137, 363] width 142 height 22
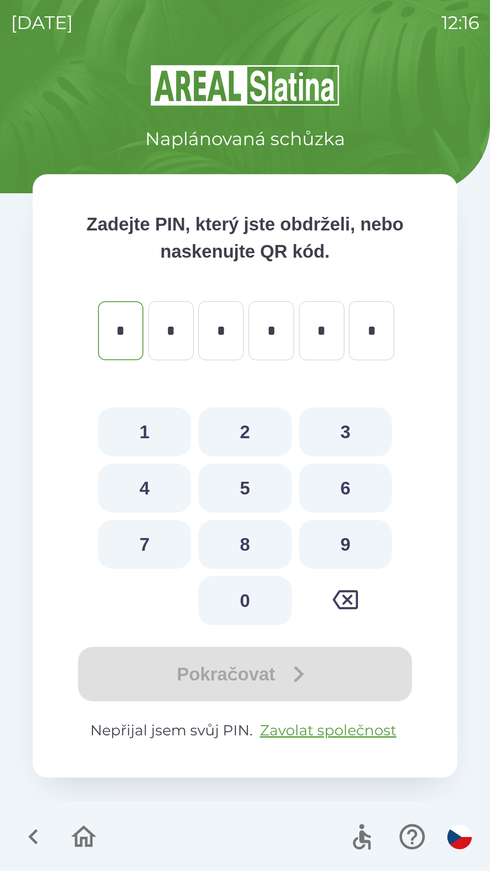
click at [37, 836] on icon "button" at bounding box center [33, 837] width 30 height 30
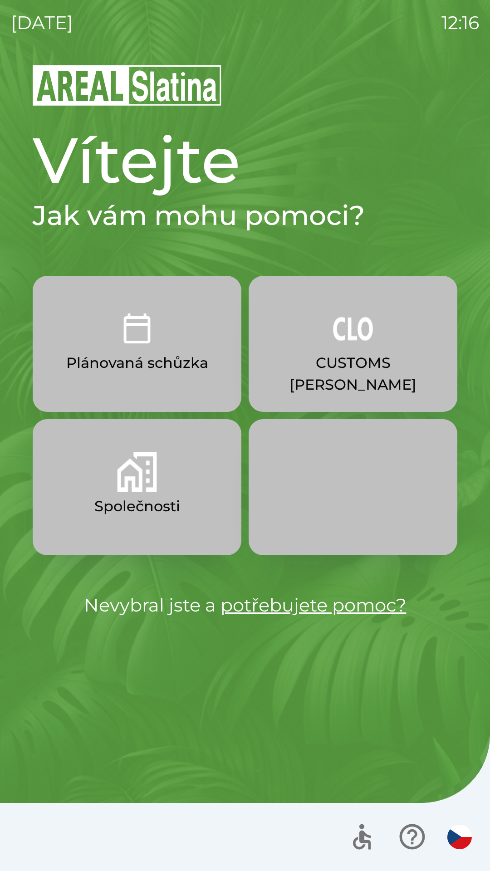
click at [139, 482] on img "button" at bounding box center [137, 472] width 40 height 40
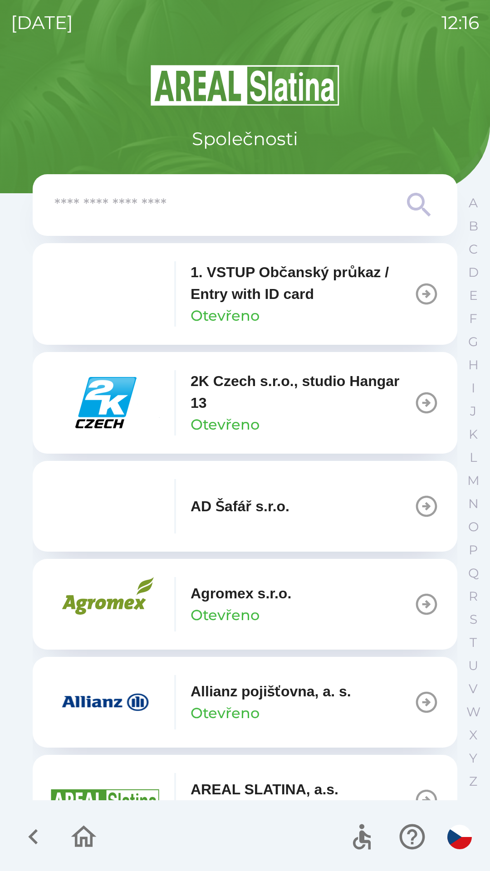
click at [147, 213] on input "text" at bounding box center [226, 205] width 345 height 25
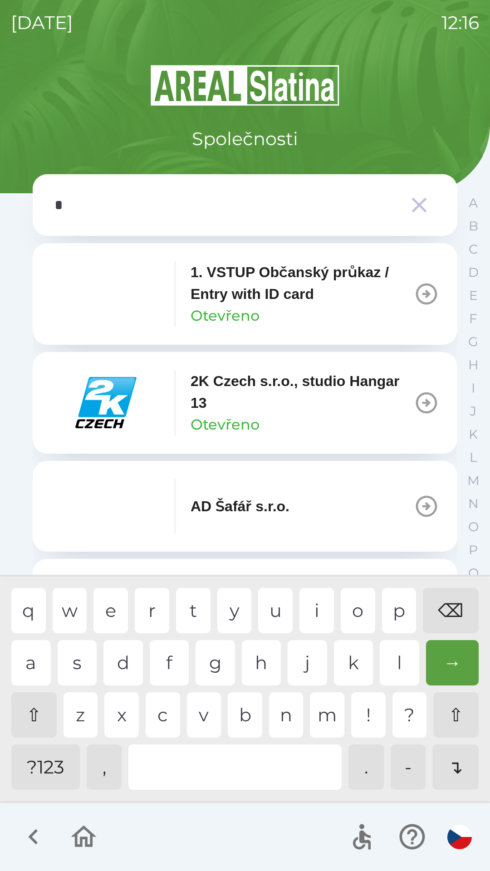
click at [35, 665] on div "a" at bounding box center [30, 662] width 39 height 45
type input "**"
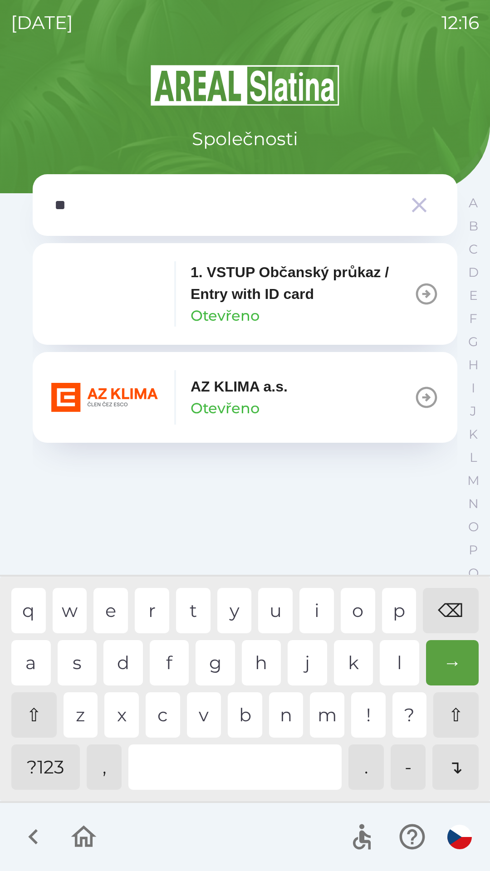
click at [83, 716] on div "z" at bounding box center [81, 715] width 34 height 45
click at [221, 399] on p "Otevřeno" at bounding box center [225, 409] width 69 height 22
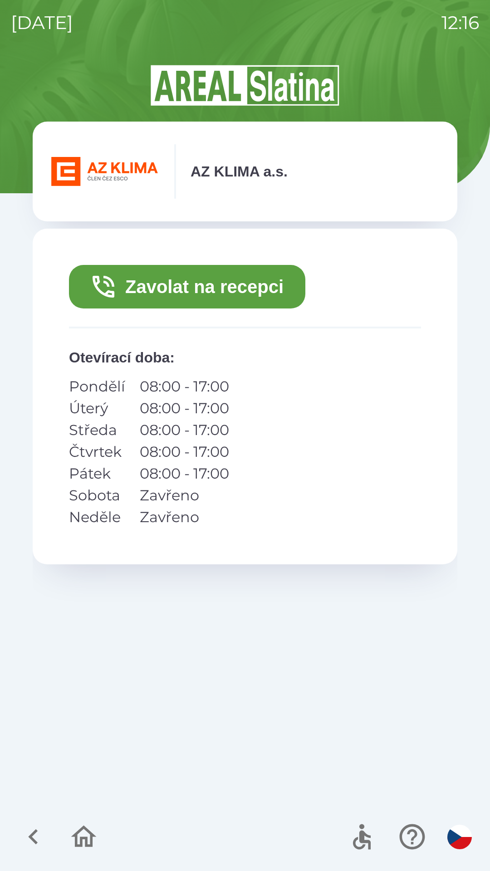
click at [183, 297] on button "Zavolat na recepci" at bounding box center [187, 287] width 236 height 44
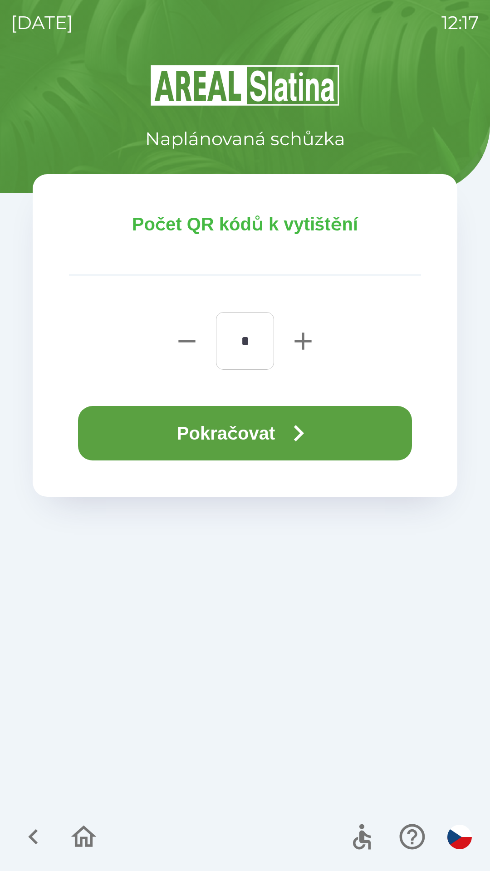
click at [251, 436] on button "Pokračovat" at bounding box center [245, 433] width 334 height 54
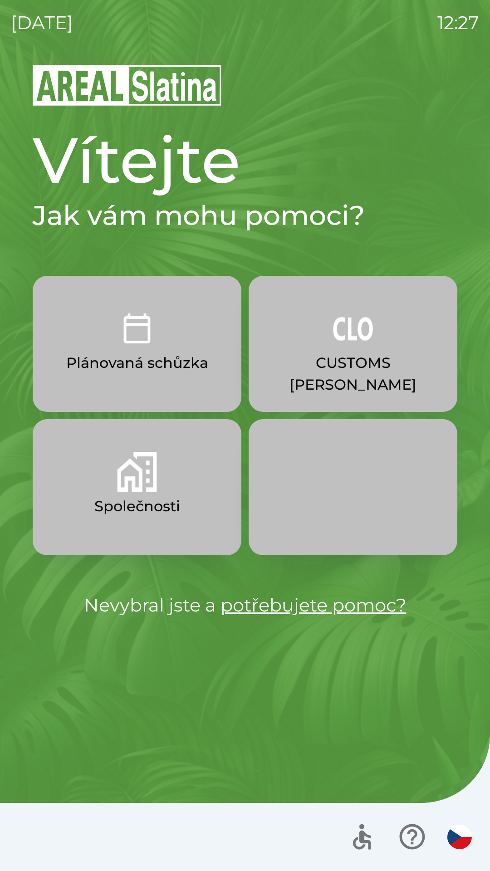
click at [331, 335] on button "CUSTOMS [PERSON_NAME]" at bounding box center [353, 344] width 209 height 136
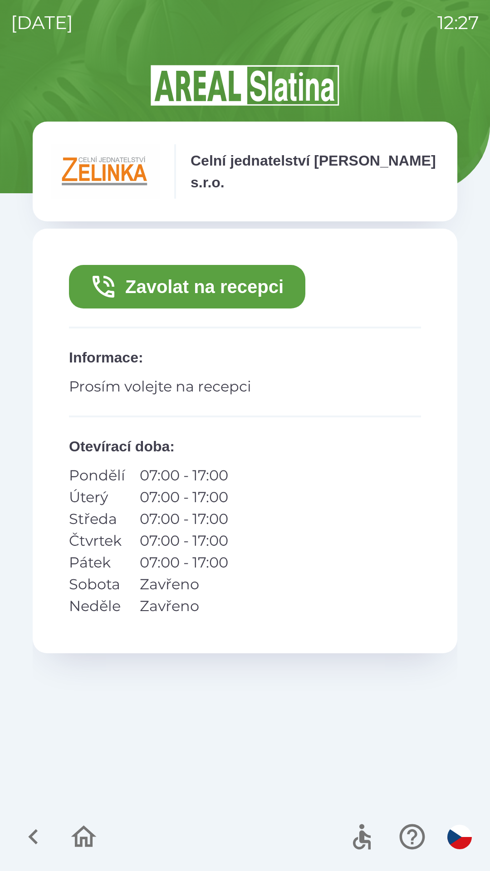
click at [219, 286] on button "Zavolat na recepci" at bounding box center [187, 287] width 236 height 44
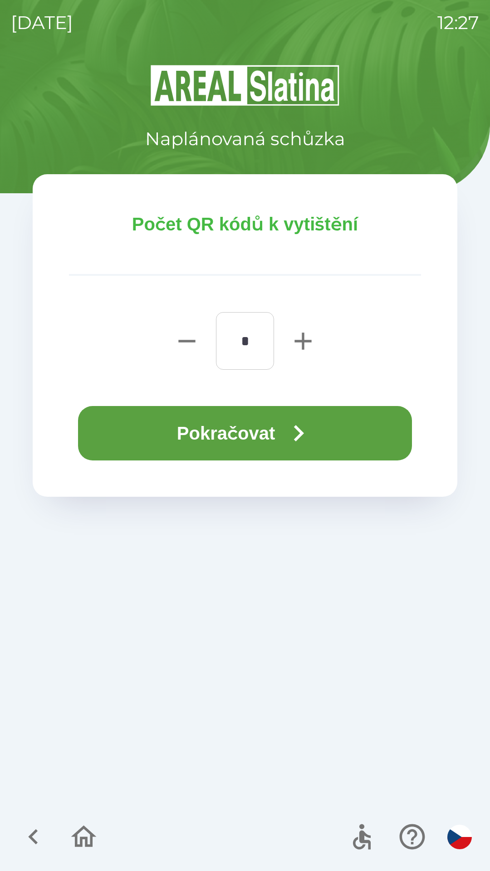
click at [240, 432] on button "Pokračovat" at bounding box center [245, 433] width 334 height 54
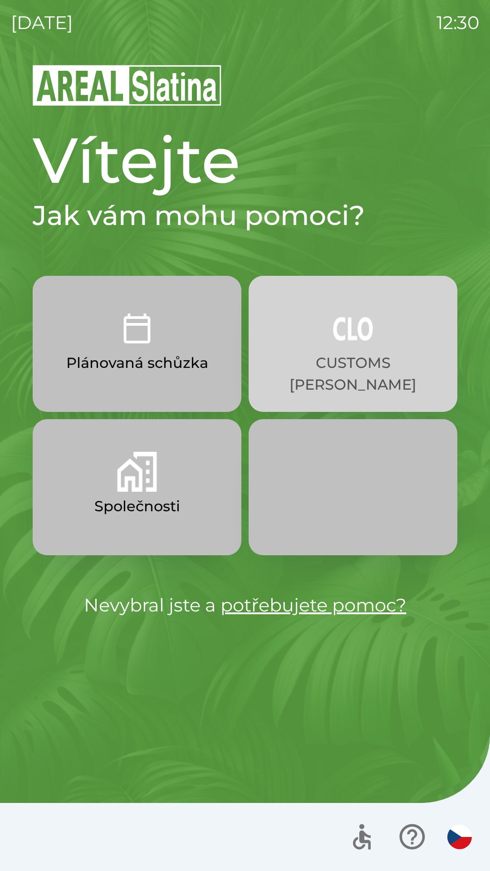
click at [356, 349] on button "CUSTOMS [PERSON_NAME]" at bounding box center [353, 344] width 209 height 136
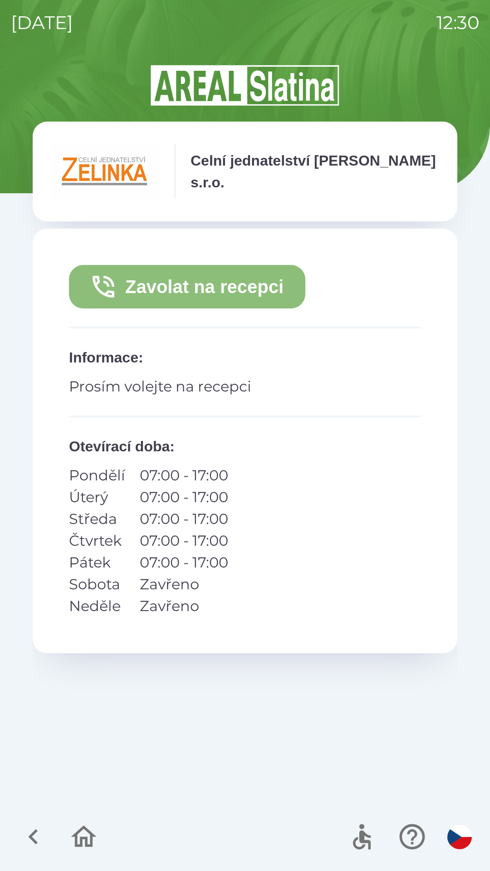
click at [265, 303] on button "Zavolat na recepci" at bounding box center [187, 287] width 236 height 44
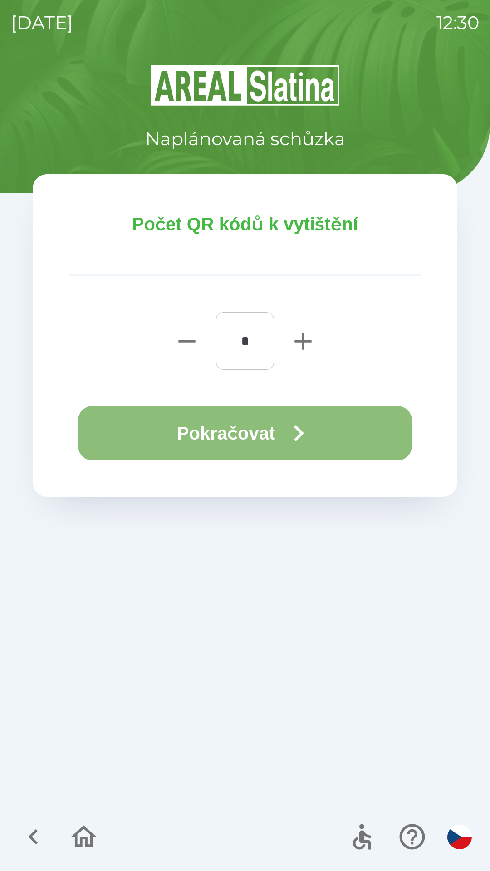
click at [295, 453] on button "Pokračovat" at bounding box center [245, 433] width 334 height 54
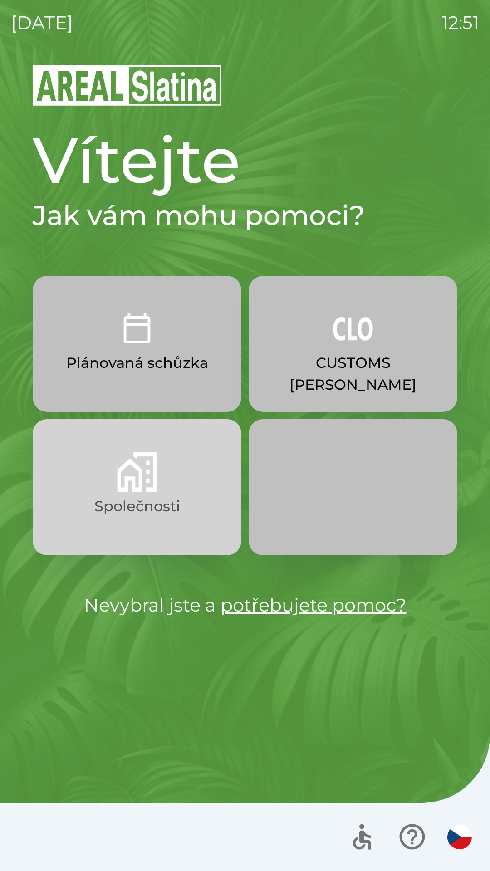
click at [128, 466] on img "button" at bounding box center [137, 472] width 40 height 40
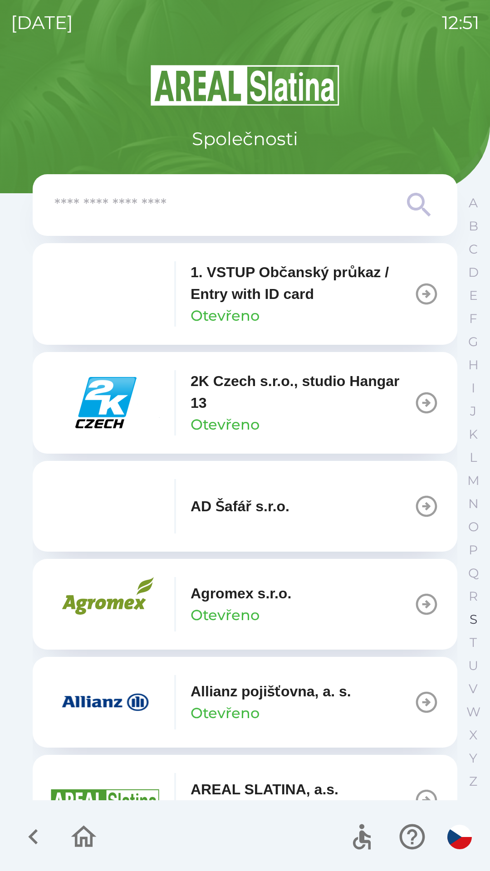
click at [472, 621] on p "S" at bounding box center [474, 620] width 8 height 16
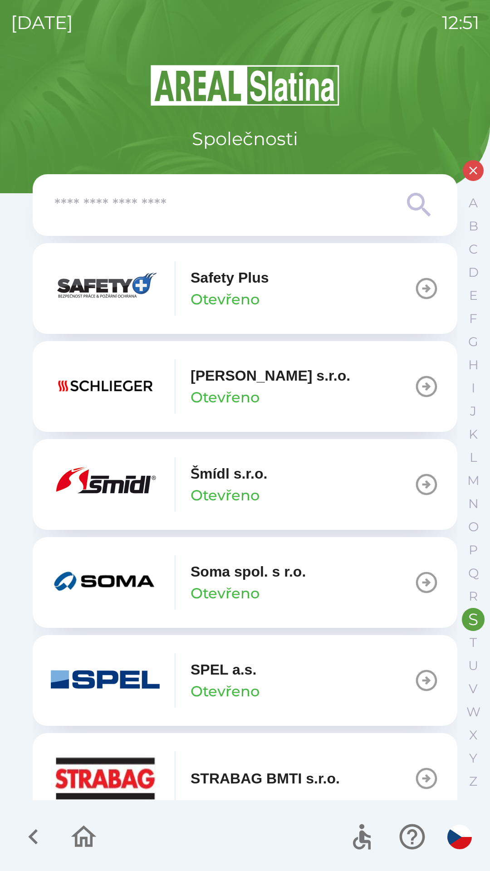
click at [305, 771] on p "STRABAG BMTI s.r.o." at bounding box center [265, 779] width 149 height 22
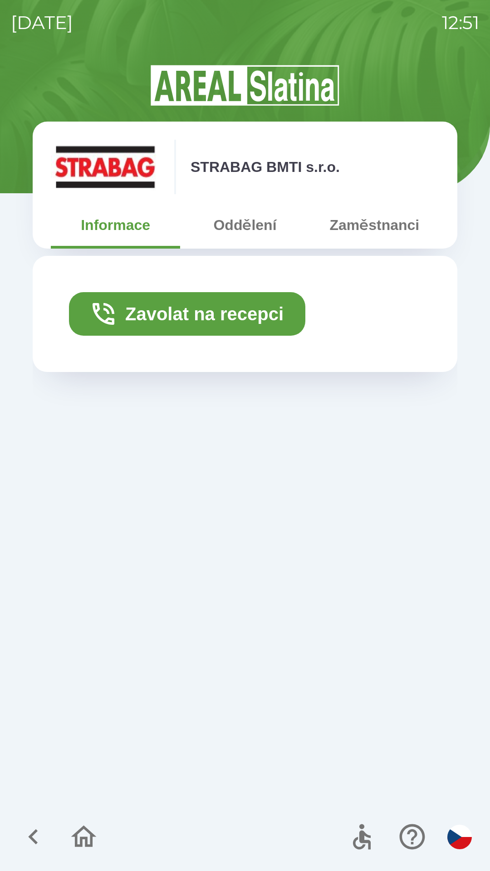
click at [247, 238] on button "Oddělení" at bounding box center [244, 225] width 129 height 33
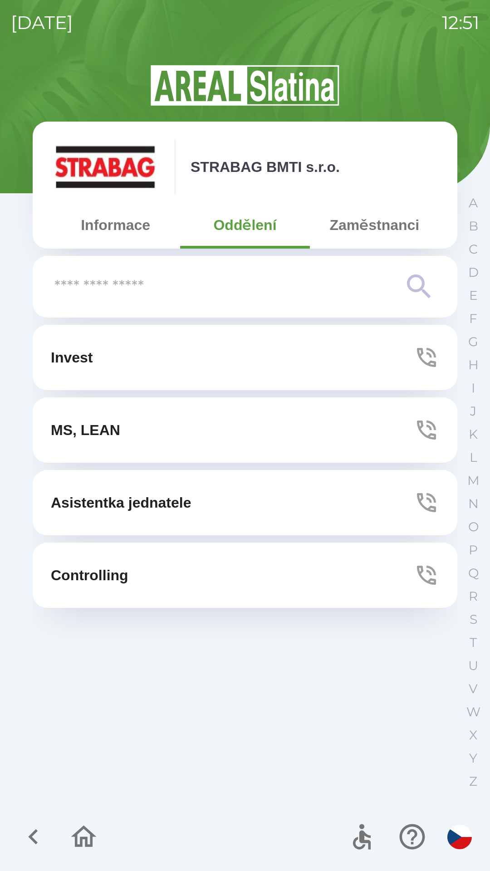
click at [360, 231] on button "Zaměstnanci" at bounding box center [374, 225] width 129 height 33
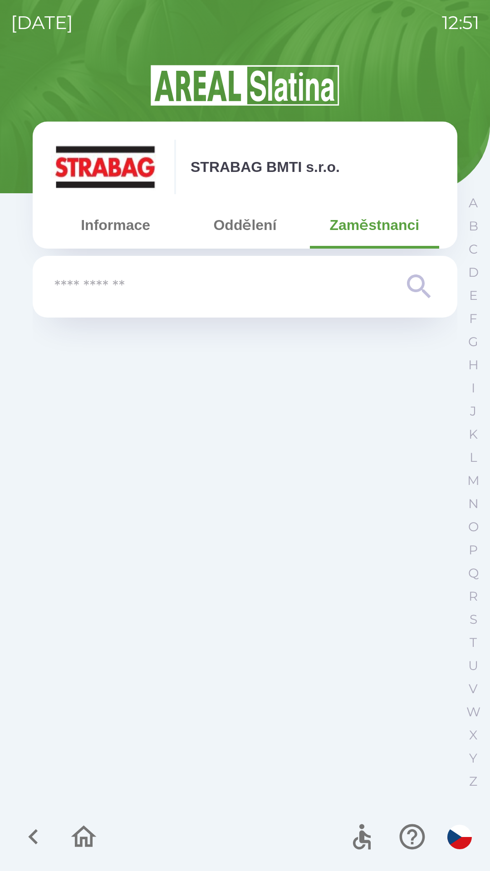
click at [250, 224] on button "Oddělení" at bounding box center [244, 225] width 129 height 33
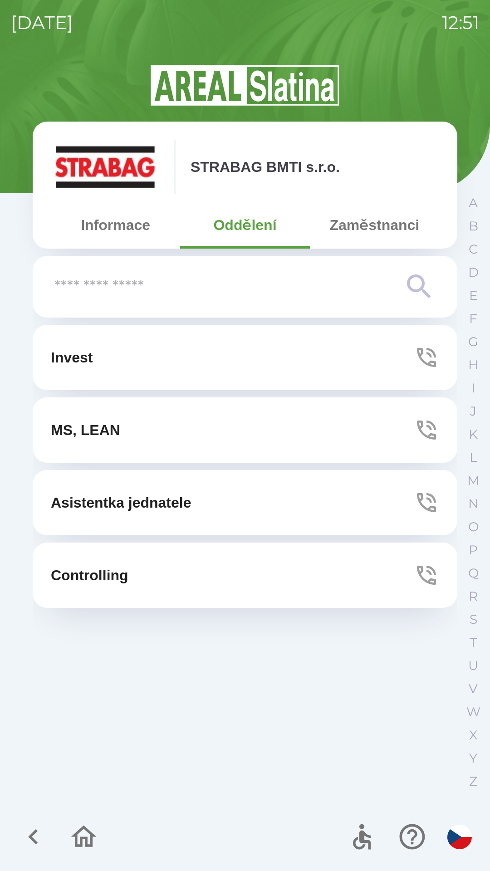
click at [111, 229] on button "Informace" at bounding box center [115, 225] width 129 height 33
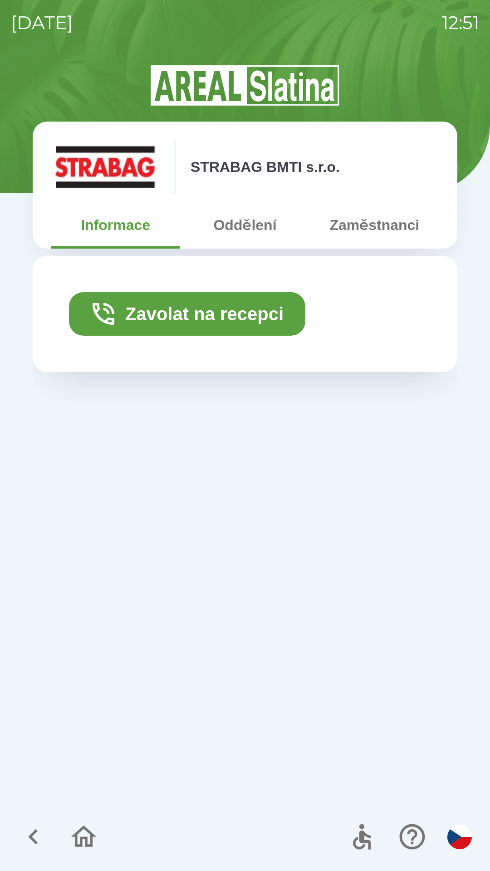
click at [35, 841] on icon "button" at bounding box center [33, 837] width 10 height 15
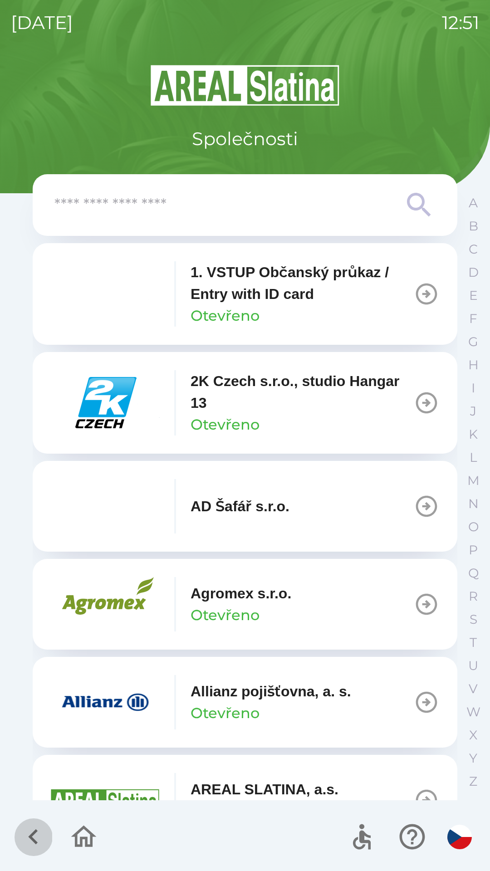
click at [52, 835] on button "button" at bounding box center [34, 837] width 38 height 38
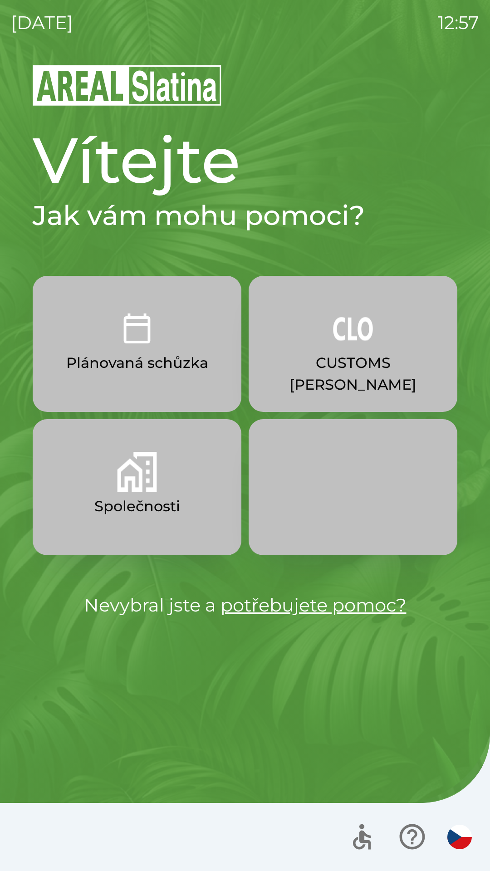
click at [164, 488] on button "Společnosti" at bounding box center [137, 487] width 209 height 136
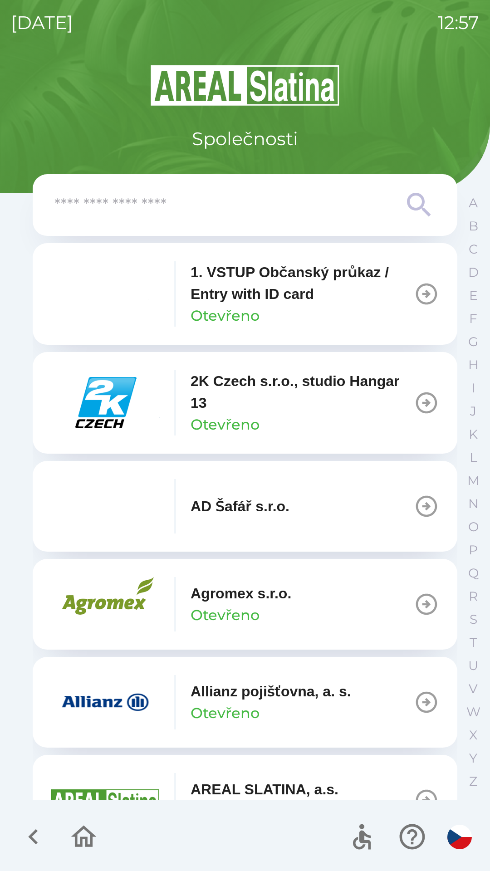
click at [412, 203] on icon at bounding box center [419, 205] width 33 height 33
click at [315, 214] on input "text" at bounding box center [226, 205] width 345 height 25
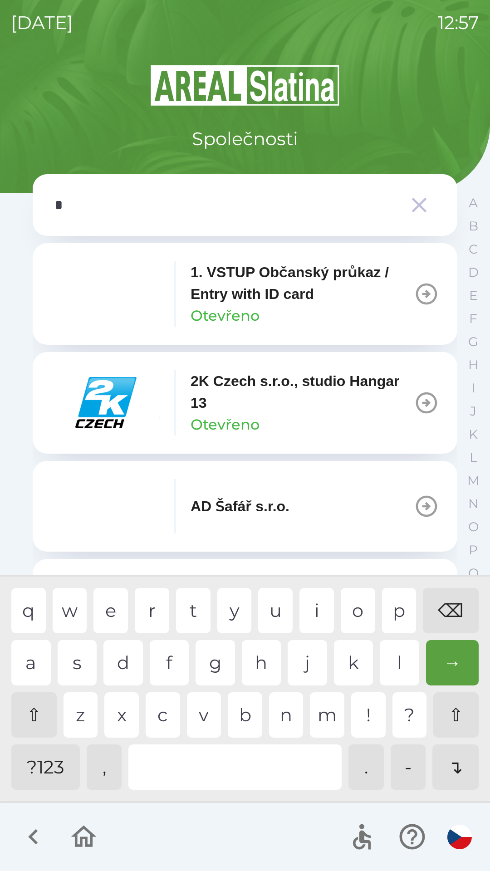
click at [357, 611] on div "o" at bounding box center [358, 610] width 34 height 45
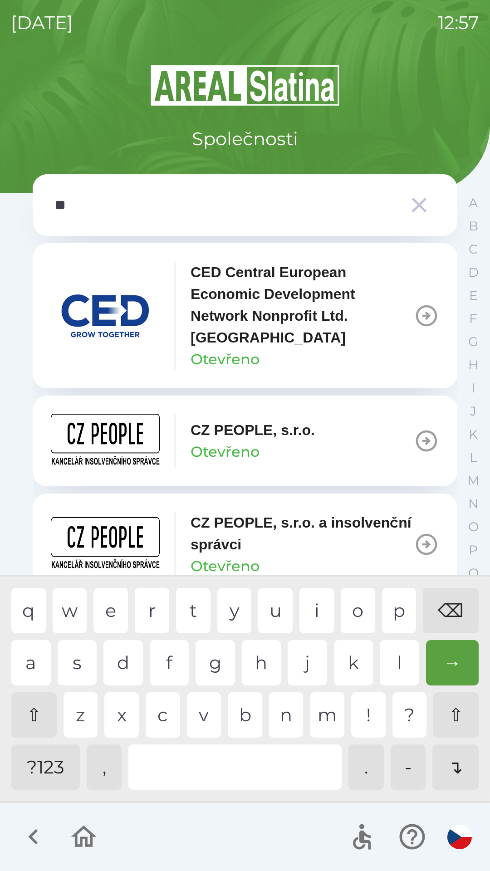
type input "***"
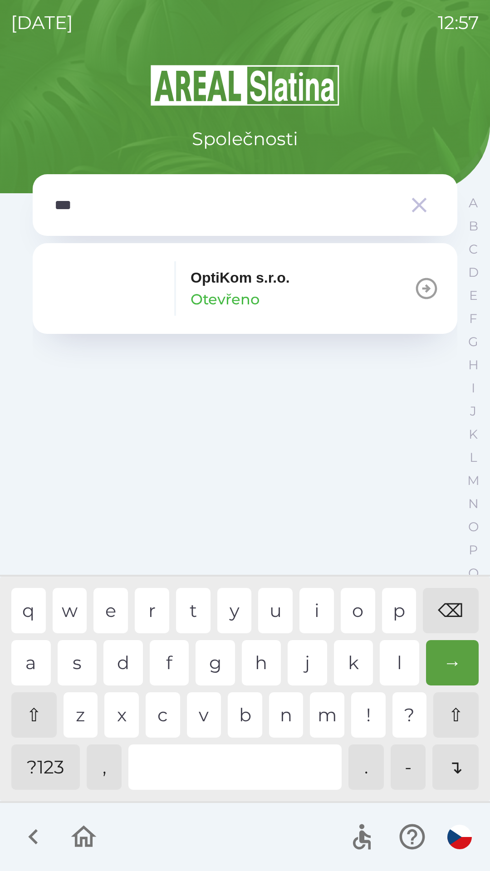
click at [190, 603] on div "t" at bounding box center [193, 610] width 34 height 45
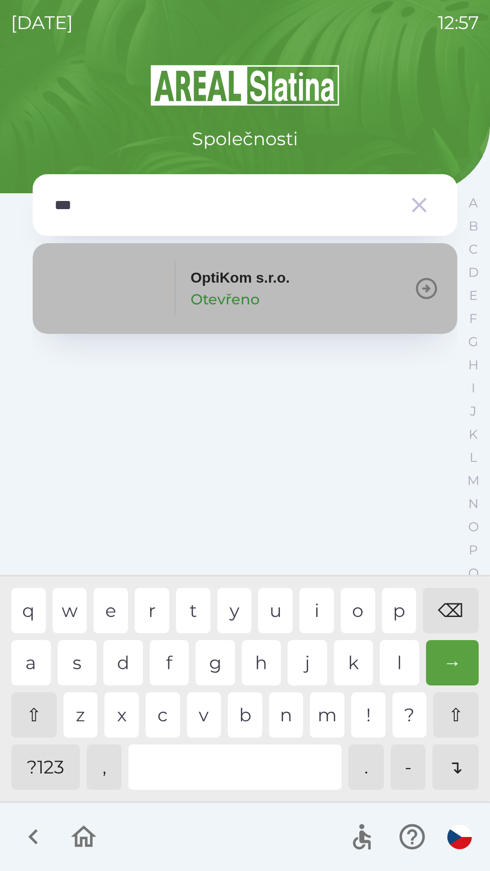
click at [268, 299] on div "OptiKom s.r.o. Otevřeno" at bounding box center [240, 289] width 99 height 44
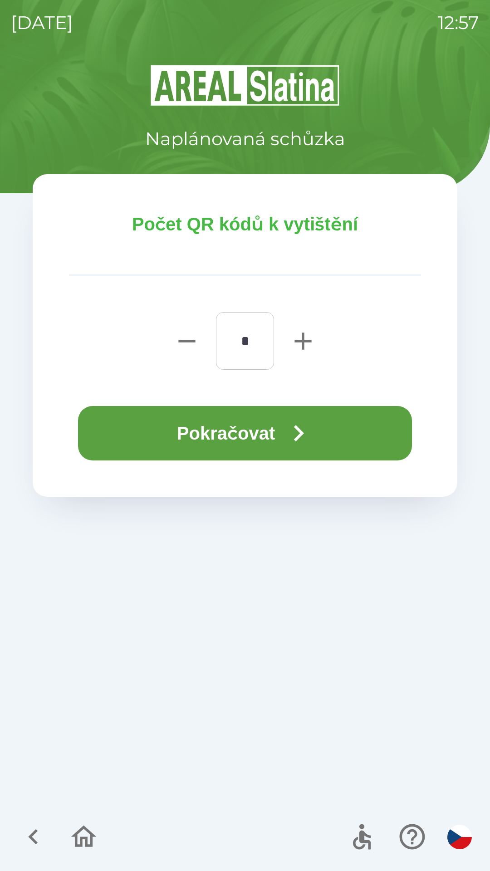
click at [268, 434] on button "Pokračovat" at bounding box center [245, 433] width 334 height 54
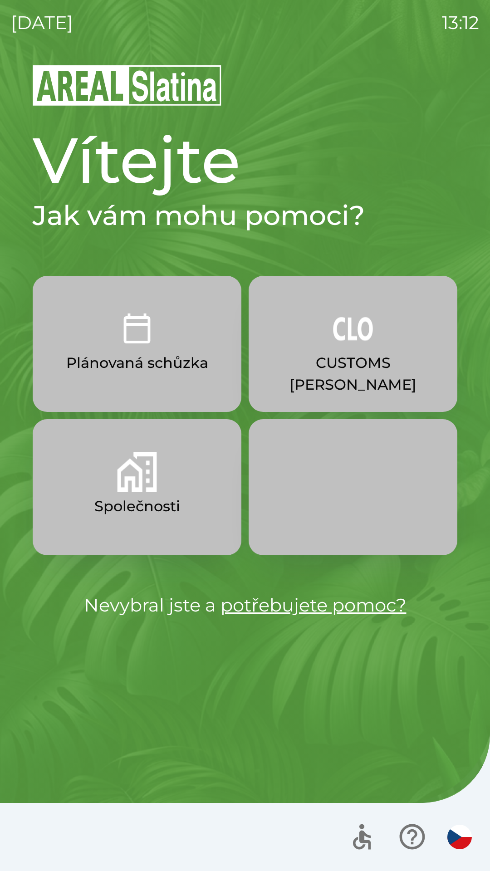
click at [340, 359] on p "CUSTOMS [PERSON_NAME]" at bounding box center [353, 374] width 165 height 44
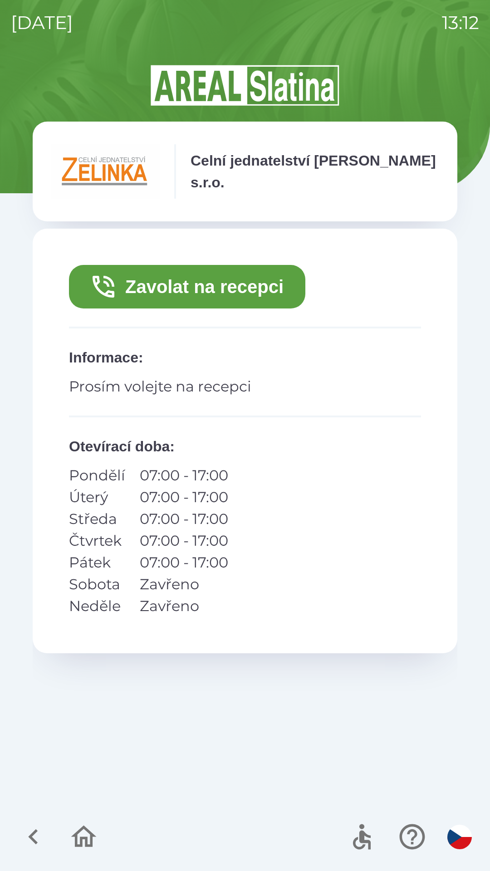
click at [223, 290] on button "Zavolat na recepci" at bounding box center [187, 287] width 236 height 44
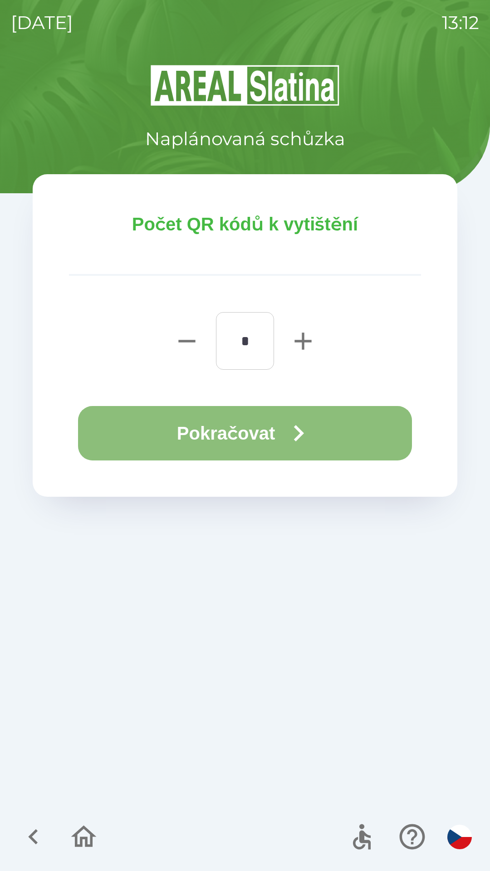
click at [270, 428] on button "Pokračovat" at bounding box center [245, 433] width 334 height 54
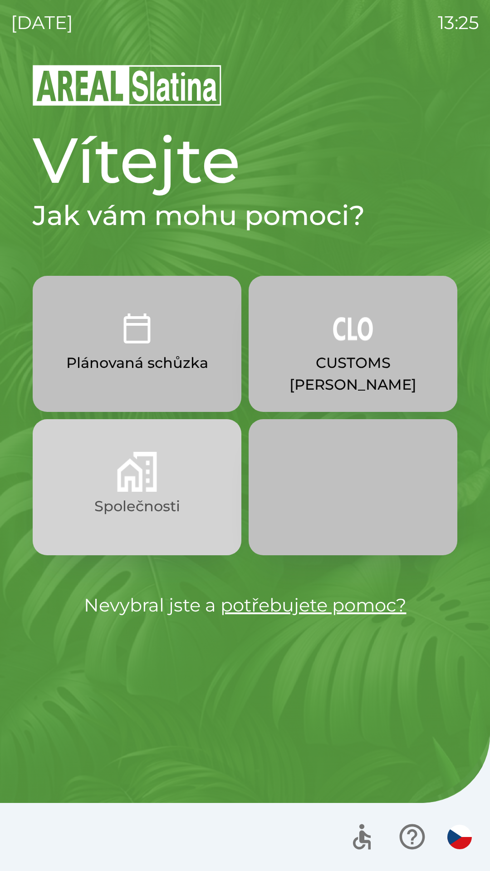
click at [146, 477] on img "button" at bounding box center [137, 472] width 40 height 40
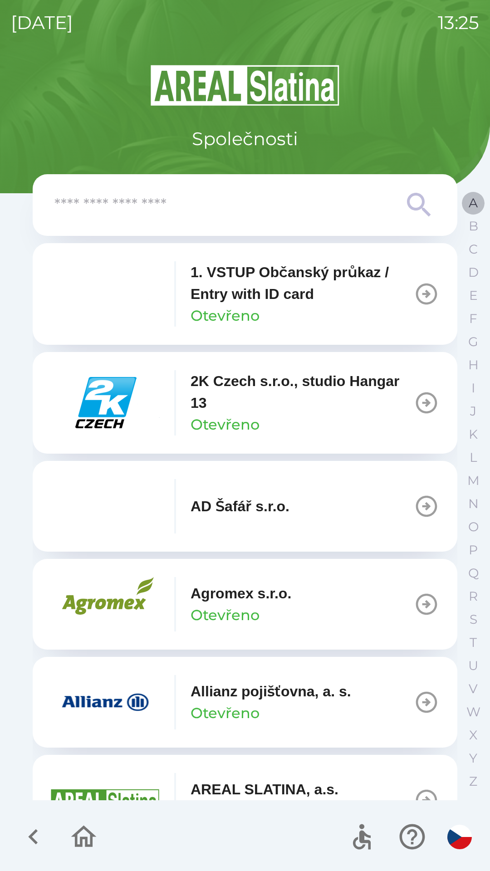
click at [469, 202] on p "A" at bounding box center [473, 203] width 9 height 16
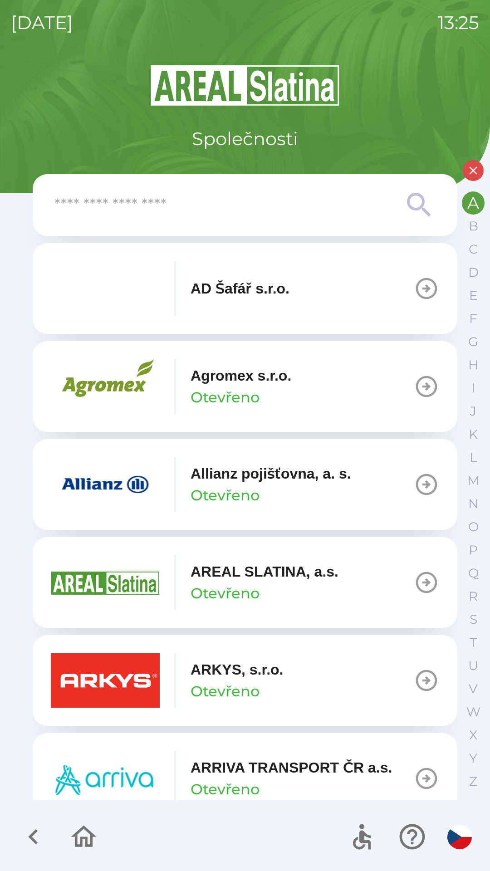
click at [236, 815] on div at bounding box center [245, 837] width 490 height 68
click at [443, 547] on button "AREAL SLATINA, a.s. Otevřeno" at bounding box center [245, 582] width 425 height 91
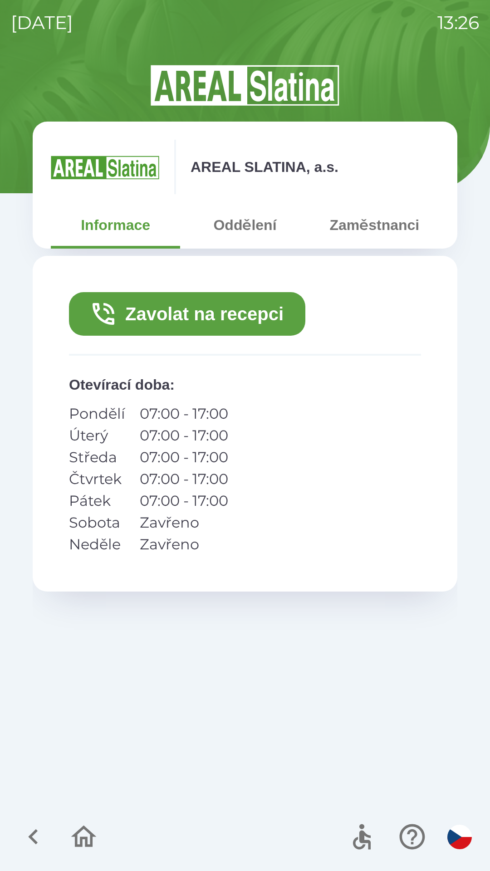
click at [39, 825] on icon "button" at bounding box center [33, 837] width 30 height 30
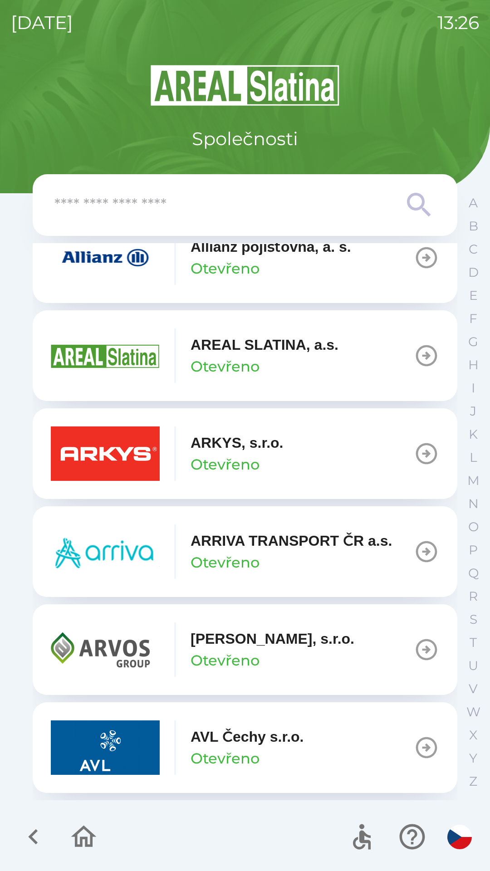
scroll to position [466, 0]
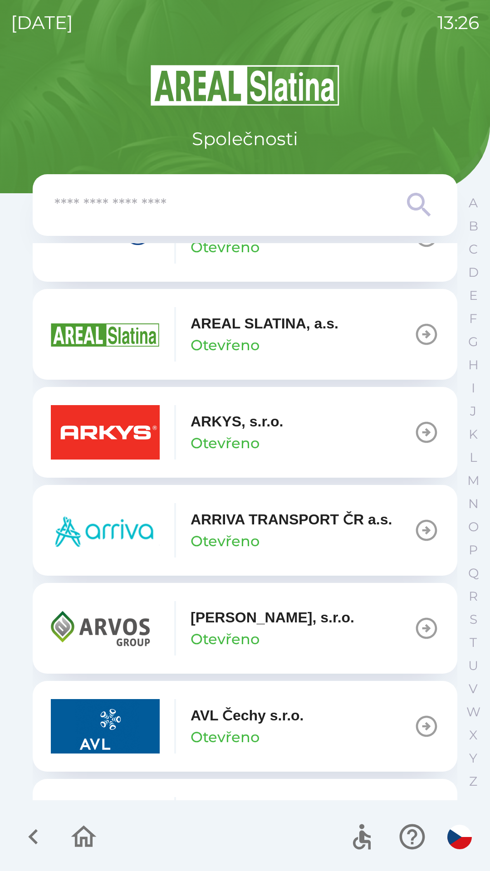
click at [422, 628] on icon "button" at bounding box center [426, 628] width 21 height 21
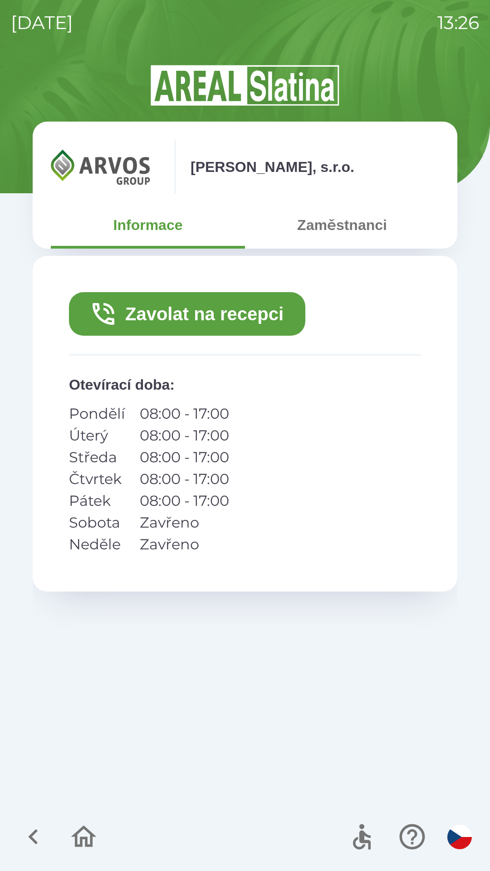
click at [232, 319] on button "Zavolat na recepci" at bounding box center [187, 314] width 236 height 44
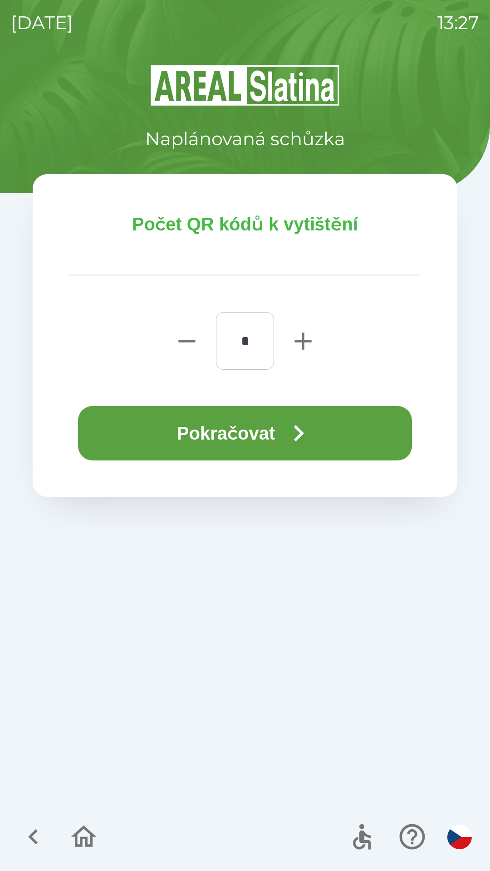
click at [269, 434] on button "Pokračovat" at bounding box center [245, 433] width 334 height 54
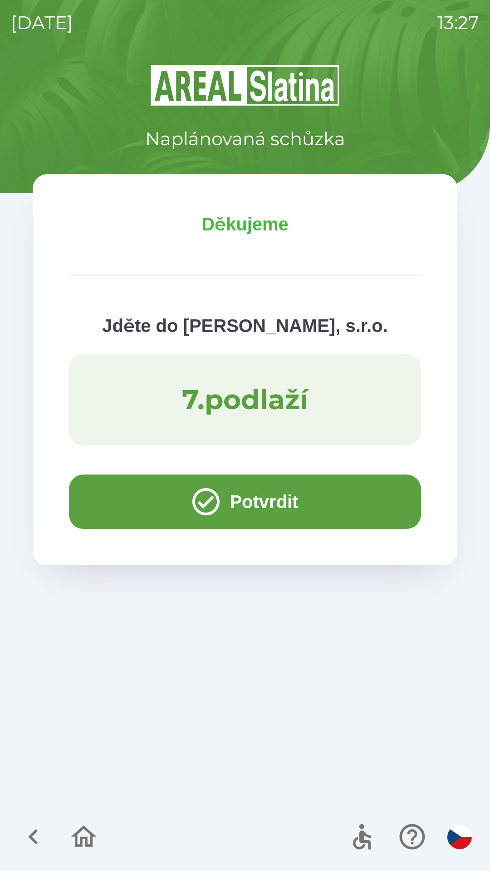
click at [124, 493] on button "Potvrdit" at bounding box center [245, 502] width 352 height 54
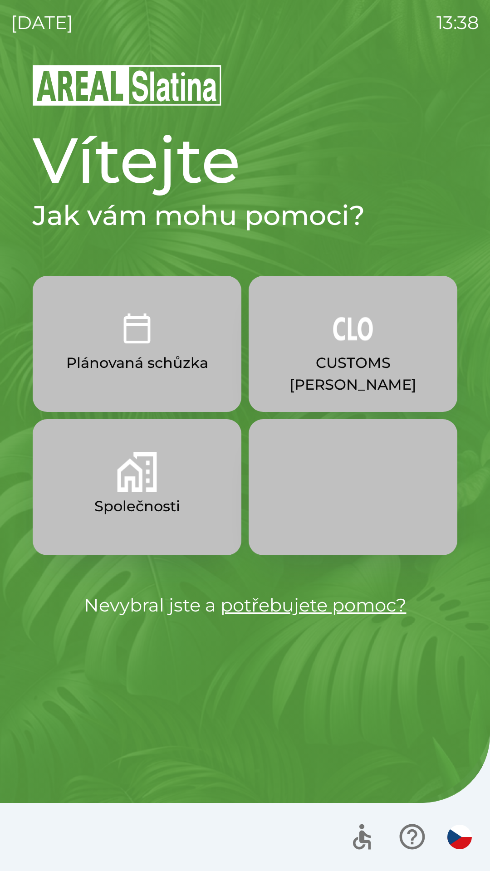
click at [353, 352] on p "CUSTOMS [PERSON_NAME]" at bounding box center [353, 374] width 165 height 44
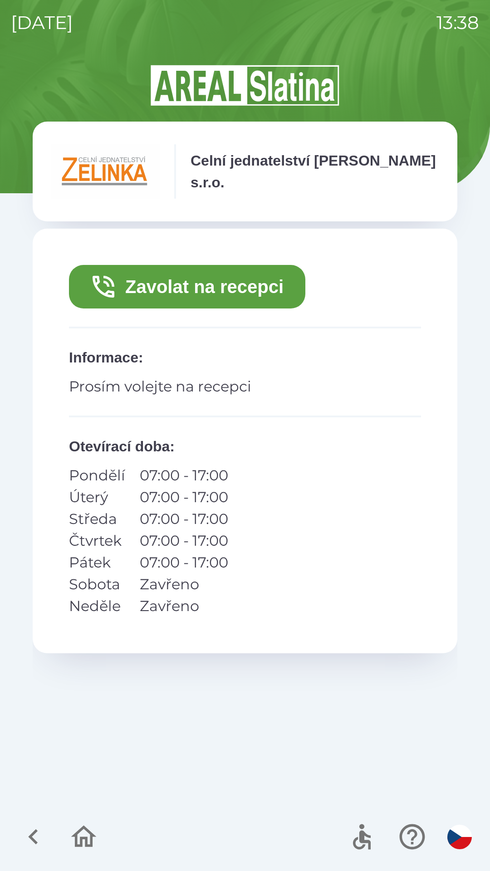
click at [159, 294] on button "Zavolat na recepci" at bounding box center [187, 287] width 236 height 44
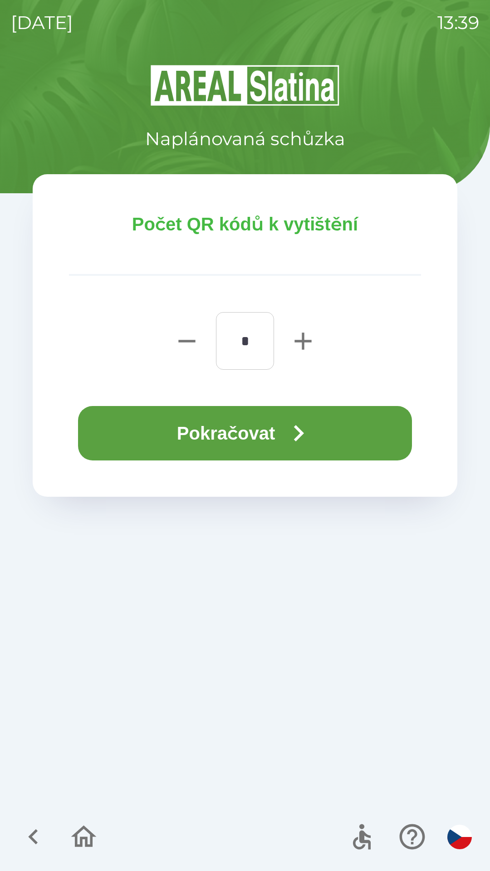
click at [148, 428] on button "Pokračovat" at bounding box center [245, 433] width 334 height 54
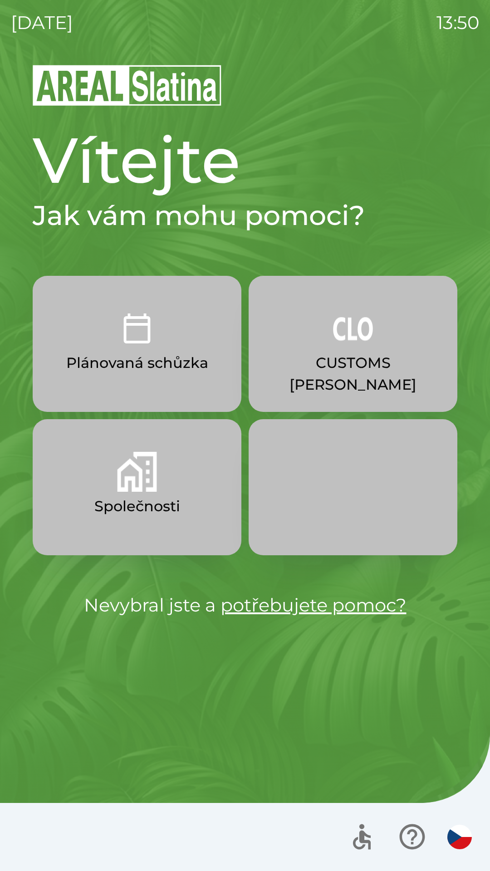
click at [156, 358] on p "Plánovaná schůzka" at bounding box center [137, 363] width 142 height 22
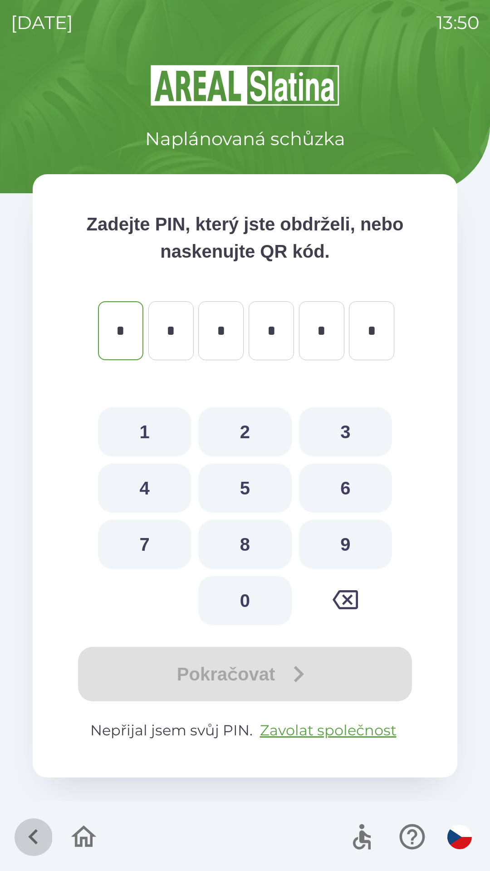
click at [30, 843] on icon "button" at bounding box center [33, 837] width 30 height 30
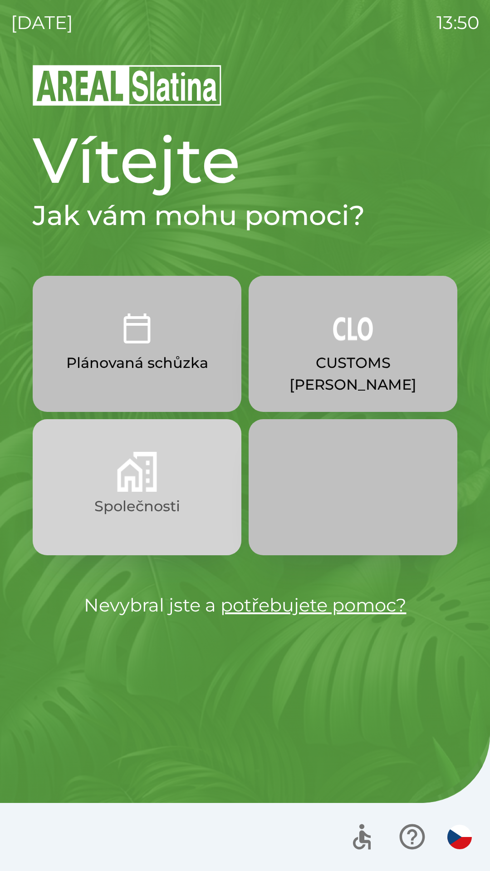
click at [141, 501] on p "Společnosti" at bounding box center [137, 507] width 86 height 22
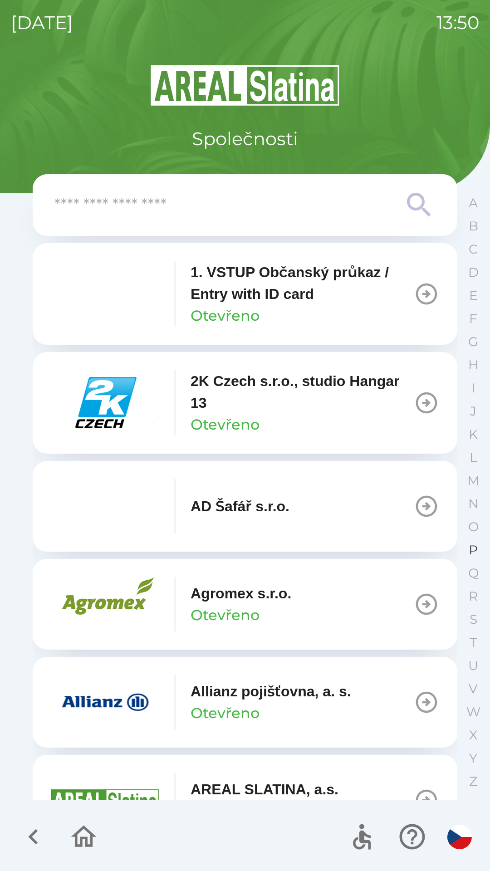
click at [469, 548] on p "P" at bounding box center [473, 550] width 9 height 16
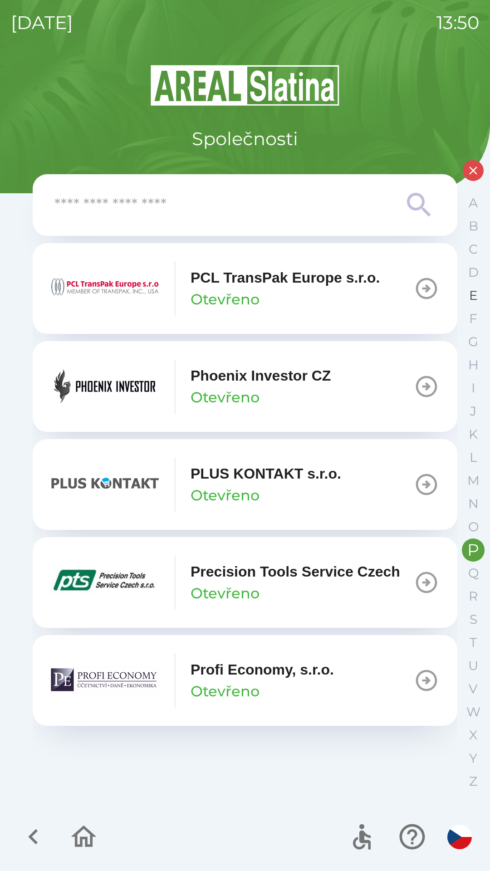
click at [465, 297] on button "E" at bounding box center [473, 295] width 23 height 23
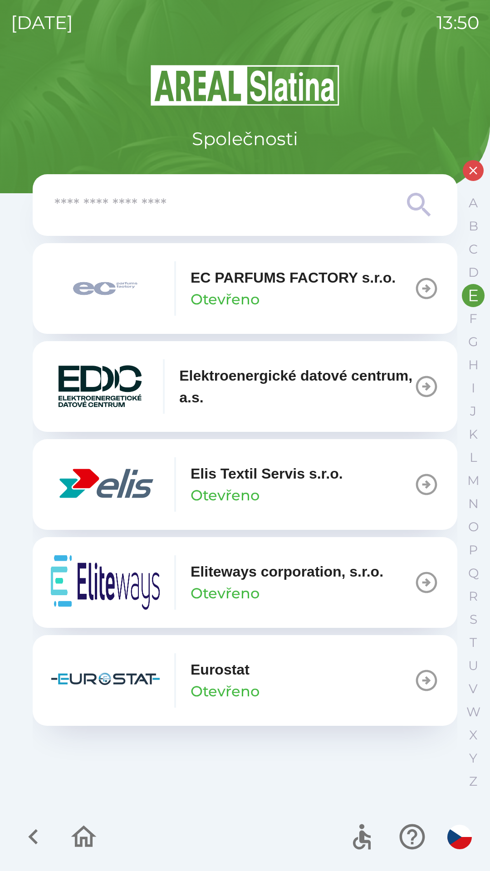
click at [470, 294] on p "E" at bounding box center [473, 296] width 11 height 16
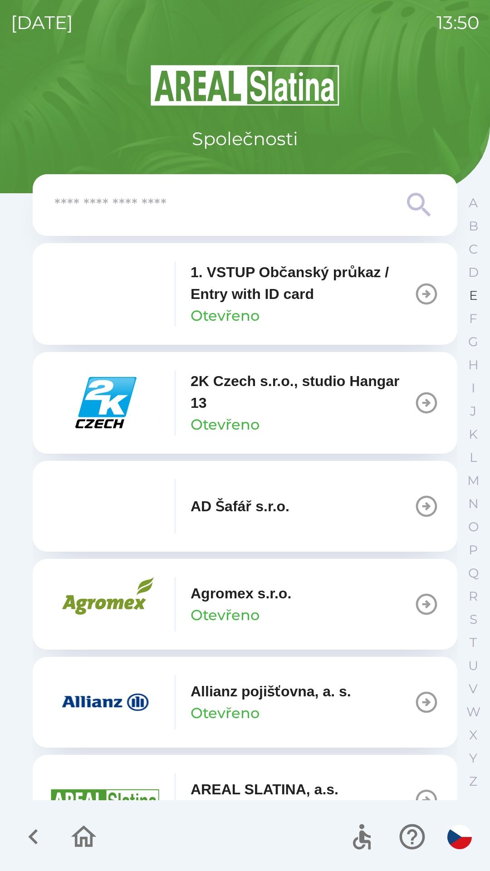
click at [472, 297] on p "E" at bounding box center [473, 296] width 9 height 16
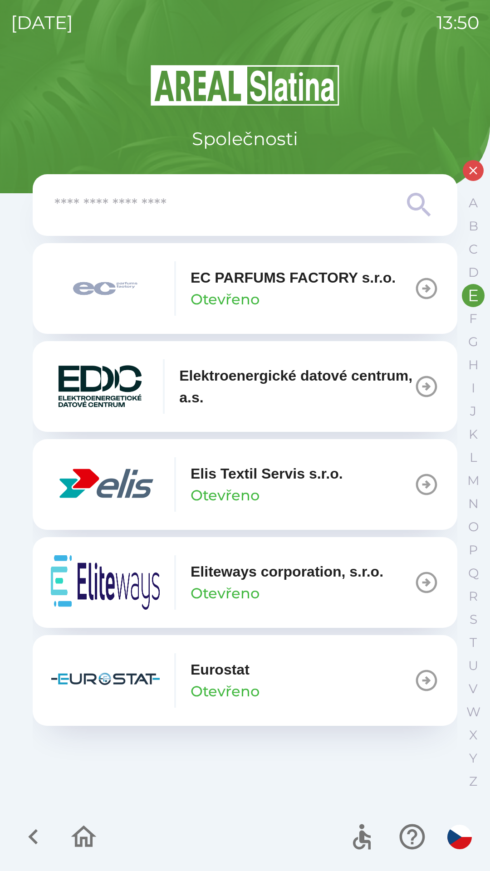
click at [222, 305] on p "Otevřeno" at bounding box center [225, 300] width 69 height 22
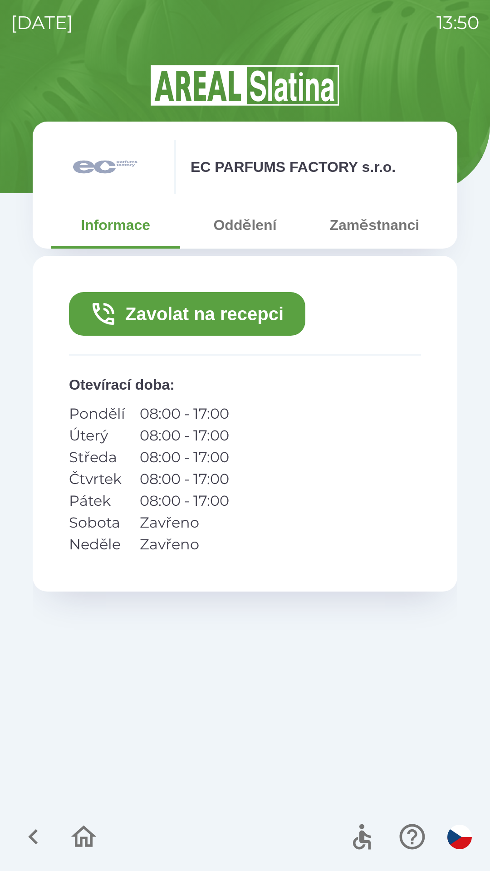
click at [200, 318] on button "Zavolat na recepci" at bounding box center [187, 314] width 236 height 44
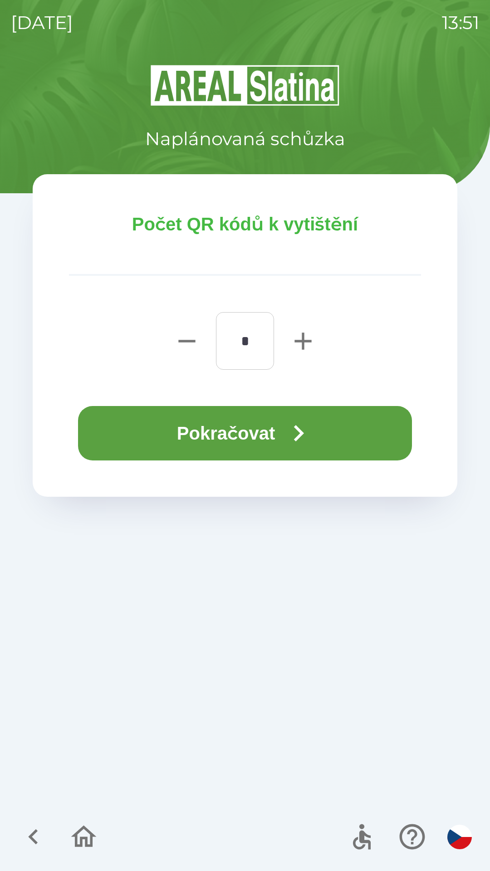
click at [257, 438] on button "Pokračovat" at bounding box center [245, 433] width 334 height 54
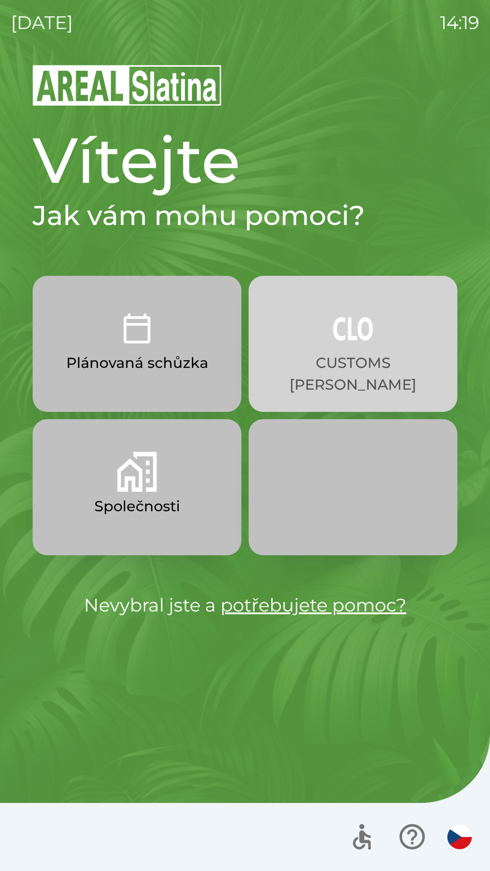
click at [353, 338] on img "button" at bounding box center [353, 329] width 40 height 40
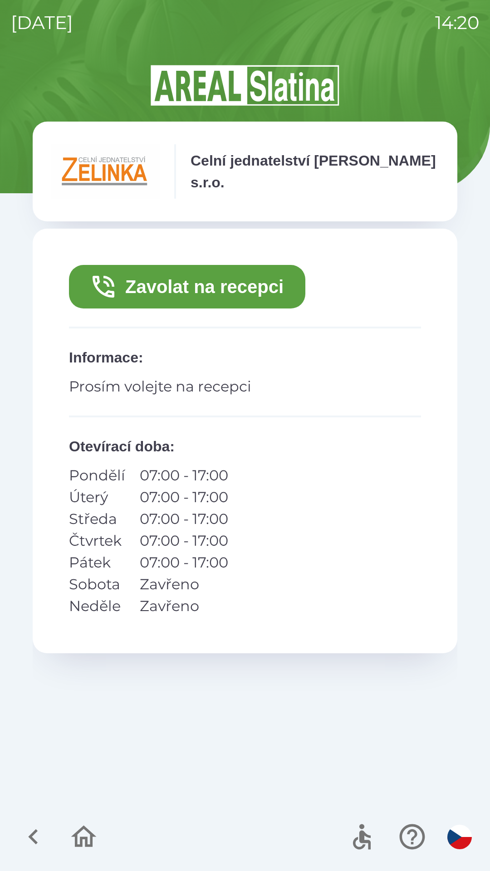
click at [153, 278] on button "Zavolat na recepci" at bounding box center [187, 287] width 236 height 44
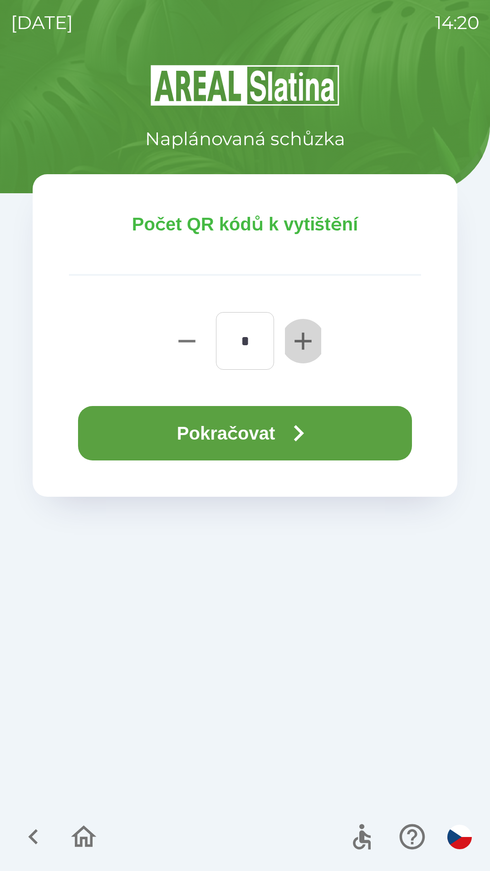
click at [290, 343] on icon "button" at bounding box center [303, 341] width 29 height 29
type input "*"
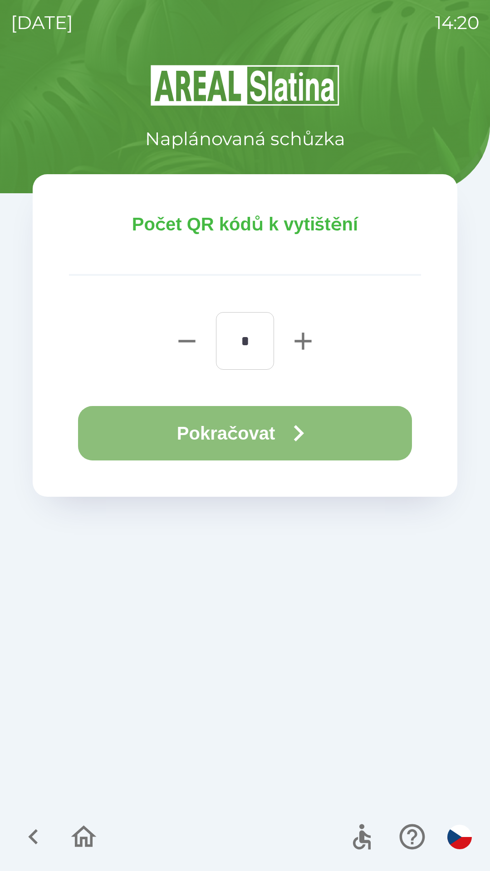
click at [208, 436] on button "Pokračovat" at bounding box center [245, 433] width 334 height 54
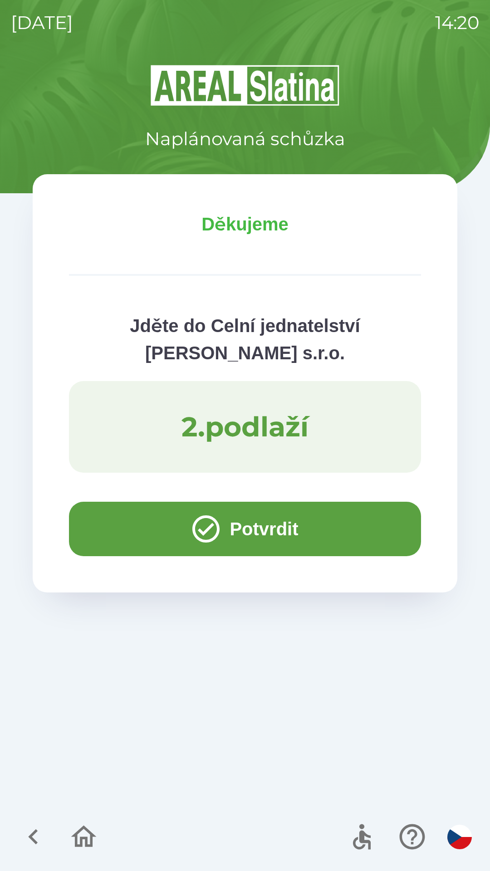
click at [322, 536] on button "Potvrdit" at bounding box center [245, 529] width 352 height 54
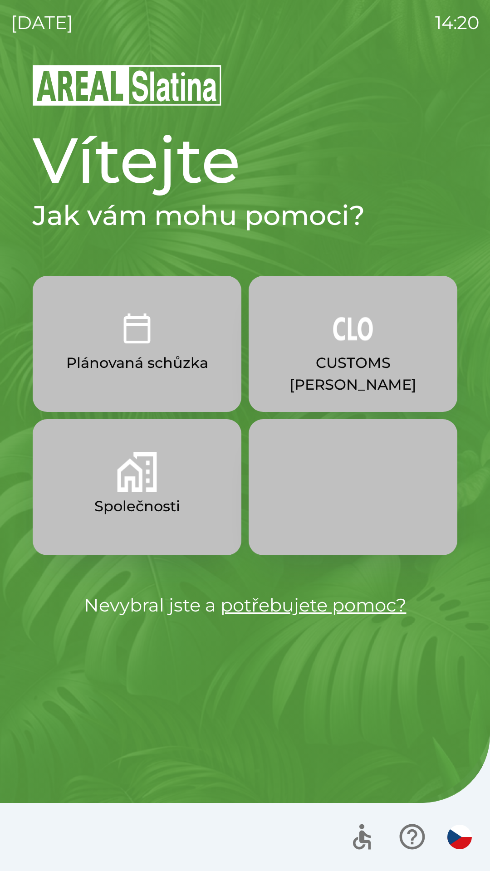
click at [367, 349] on button "CUSTOMS [PERSON_NAME]" at bounding box center [353, 344] width 209 height 136
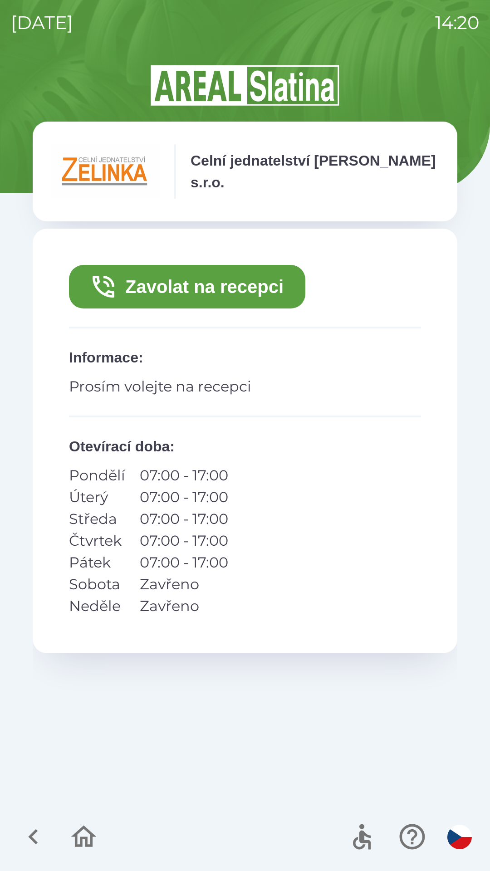
click at [270, 276] on button "Zavolat na recepci" at bounding box center [187, 287] width 236 height 44
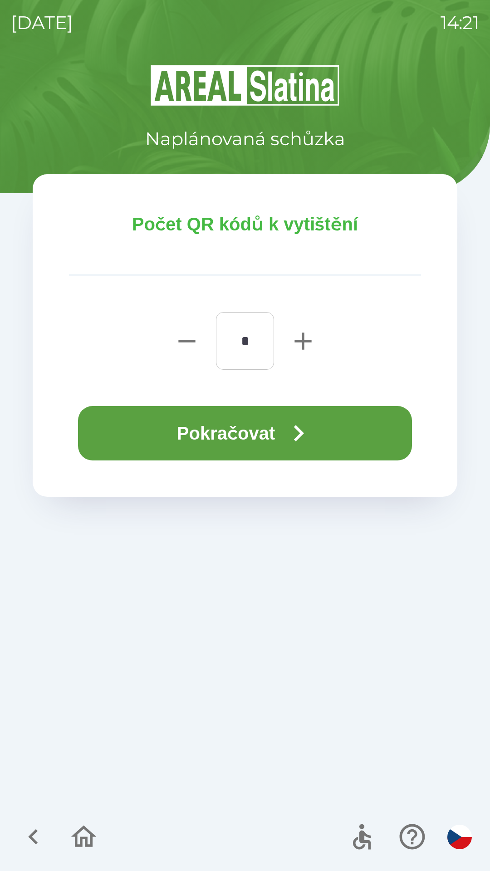
click at [283, 437] on button "Pokračovat" at bounding box center [245, 433] width 334 height 54
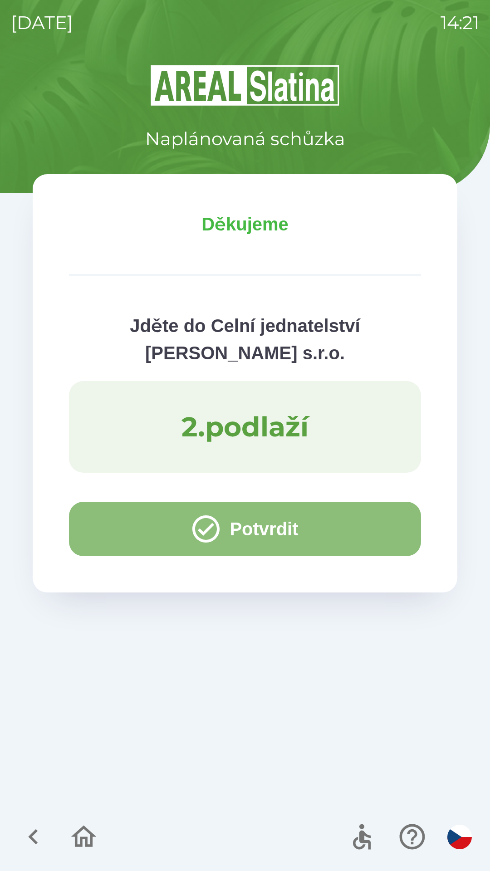
click at [126, 523] on button "Potvrdit" at bounding box center [245, 529] width 352 height 54
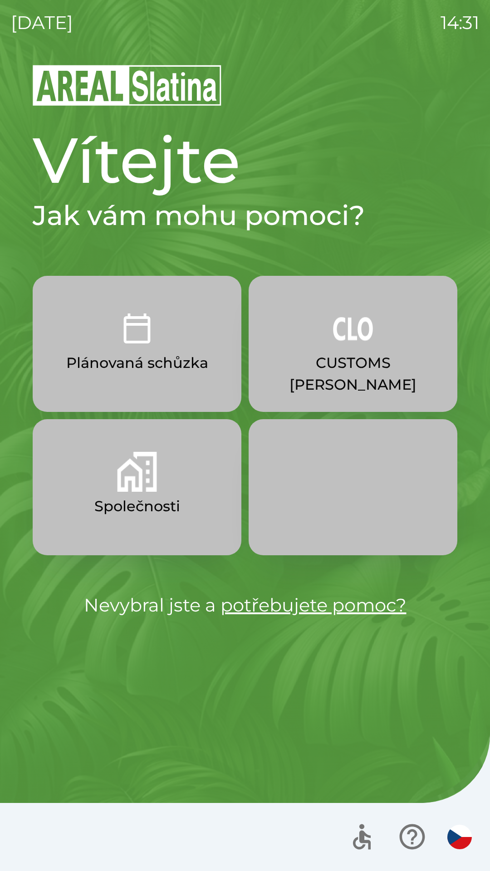
click at [165, 341] on button "Plánovaná schůzka" at bounding box center [137, 344] width 209 height 136
click at [164, 484] on button "Společnosti" at bounding box center [137, 487] width 209 height 136
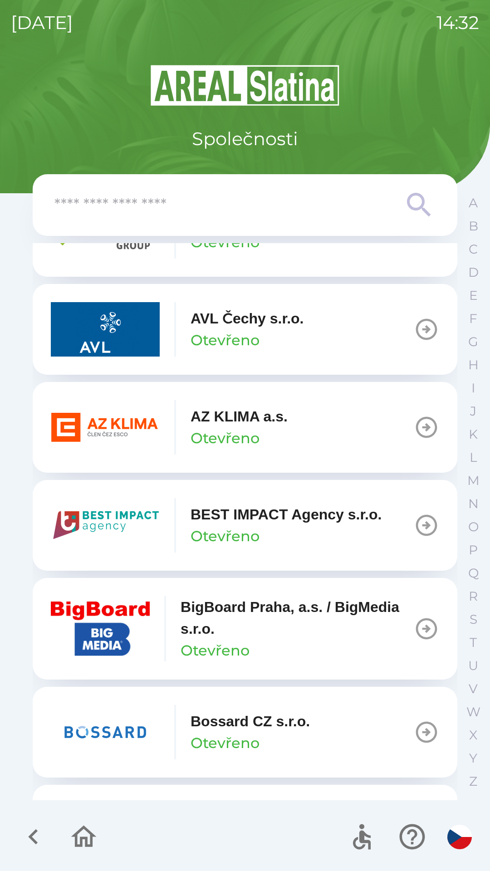
scroll to position [870, 0]
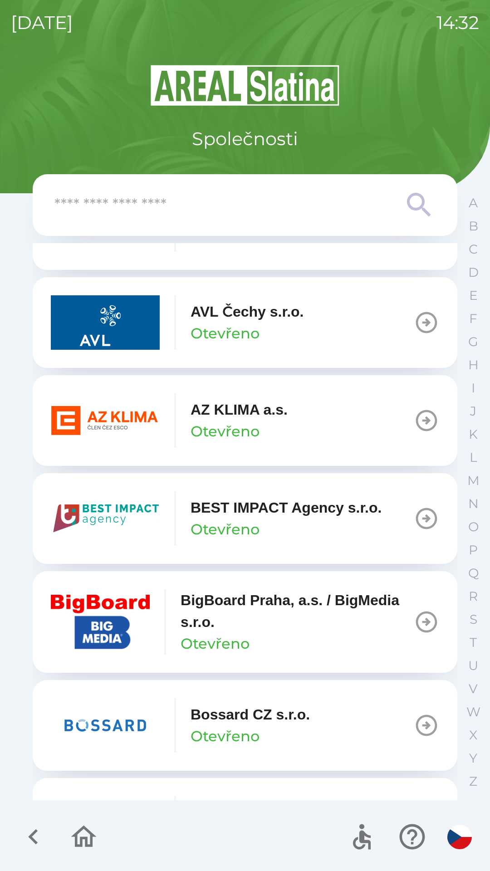
click at [304, 419] on button "AZ KLIMA a.s. Otevřeno" at bounding box center [245, 420] width 425 height 91
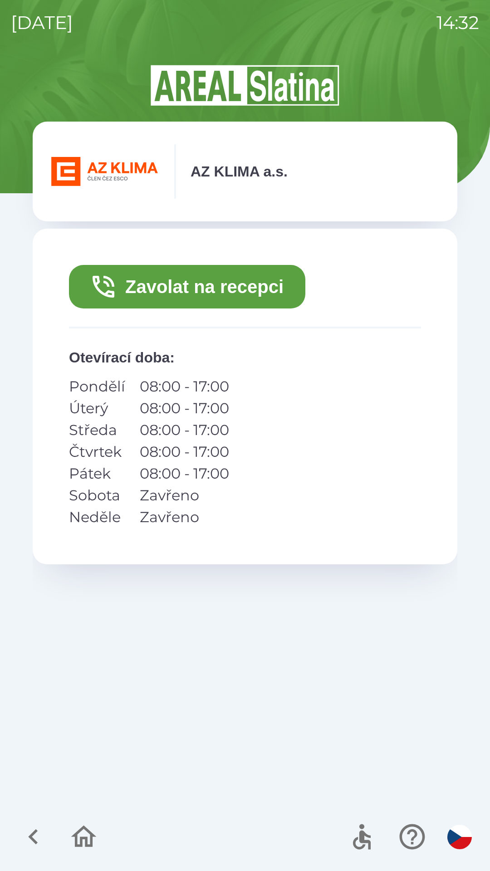
click at [247, 286] on button "Zavolat na recepci" at bounding box center [187, 287] width 236 height 44
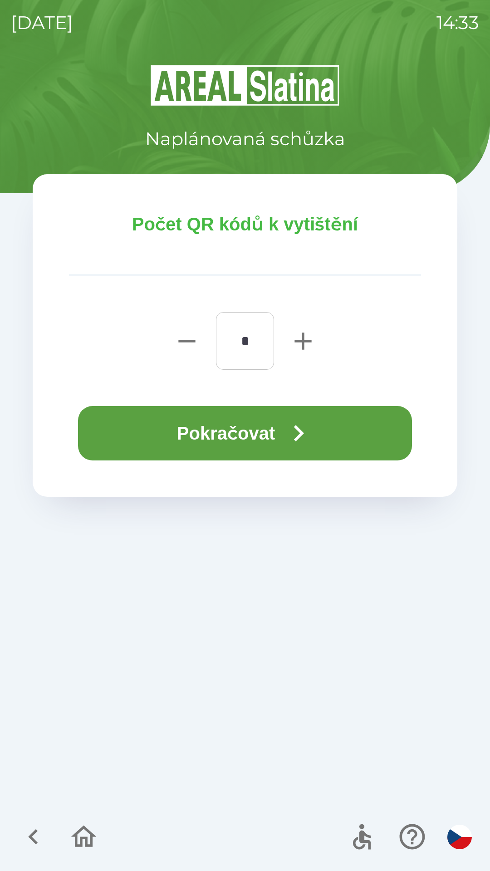
click at [304, 435] on icon "button" at bounding box center [299, 433] width 10 height 16
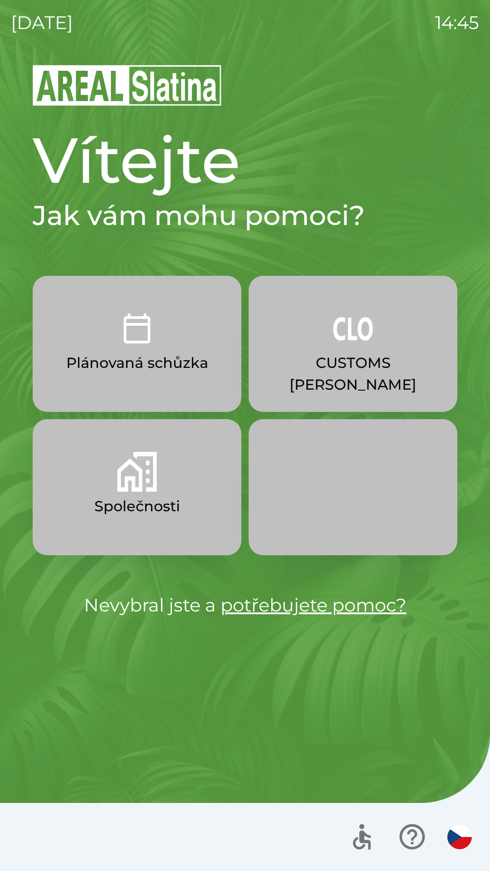
click at [153, 489] on img "button" at bounding box center [137, 472] width 40 height 40
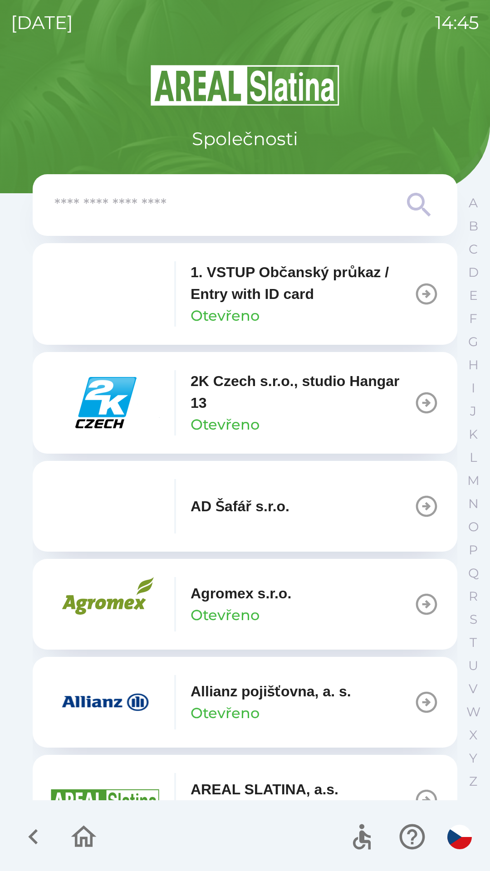
click at [302, 194] on input "text" at bounding box center [226, 205] width 345 height 25
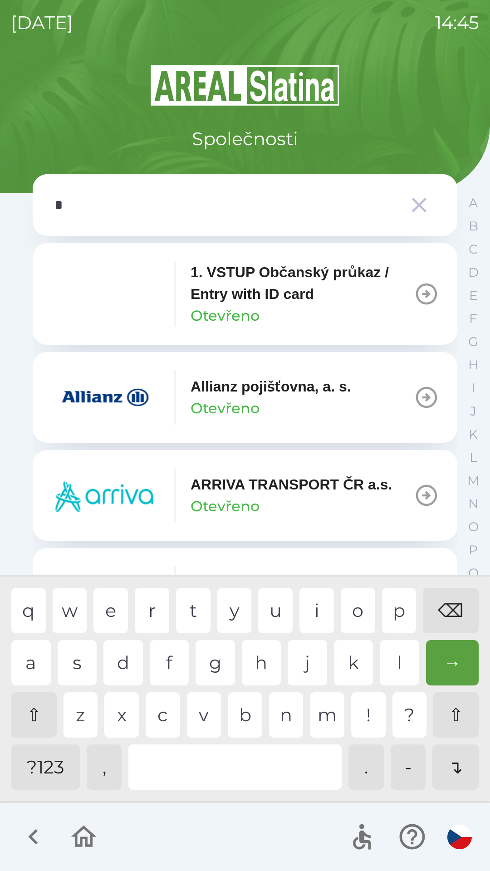
click at [395, 607] on div "p" at bounding box center [399, 610] width 34 height 45
type input "**"
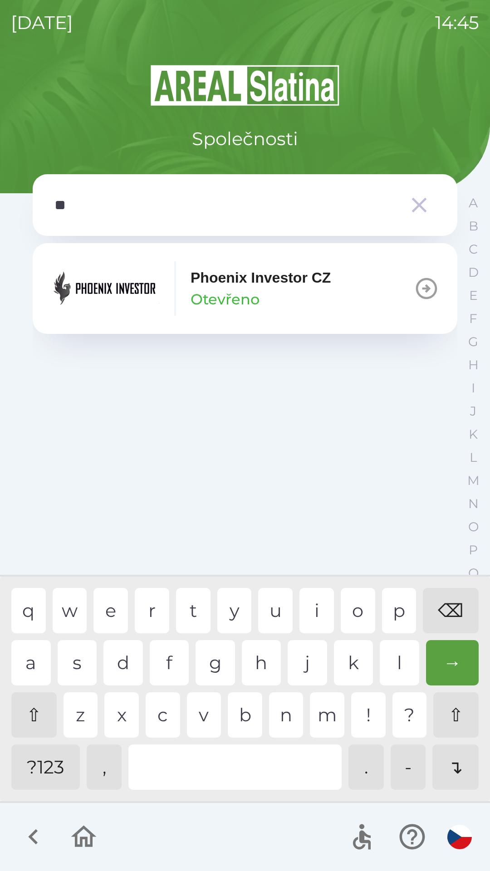
click at [259, 651] on div "h" at bounding box center [261, 662] width 39 height 45
click at [299, 288] on p "Phoenix Investor CZ" at bounding box center [261, 278] width 140 height 22
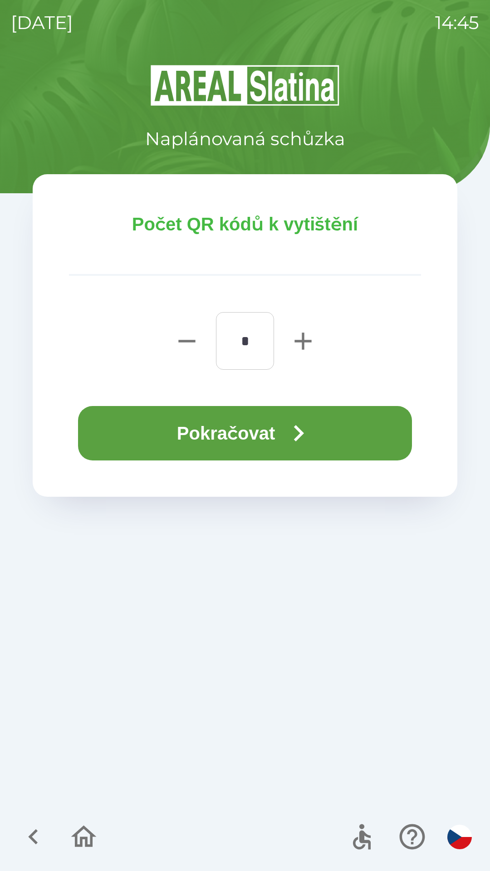
click at [304, 335] on icon "button" at bounding box center [303, 341] width 17 height 17
click at [303, 335] on icon "button" at bounding box center [303, 341] width 17 height 17
click at [301, 335] on icon "button" at bounding box center [303, 341] width 29 height 29
click at [305, 340] on icon "button" at bounding box center [303, 341] width 17 height 17
type input "*"
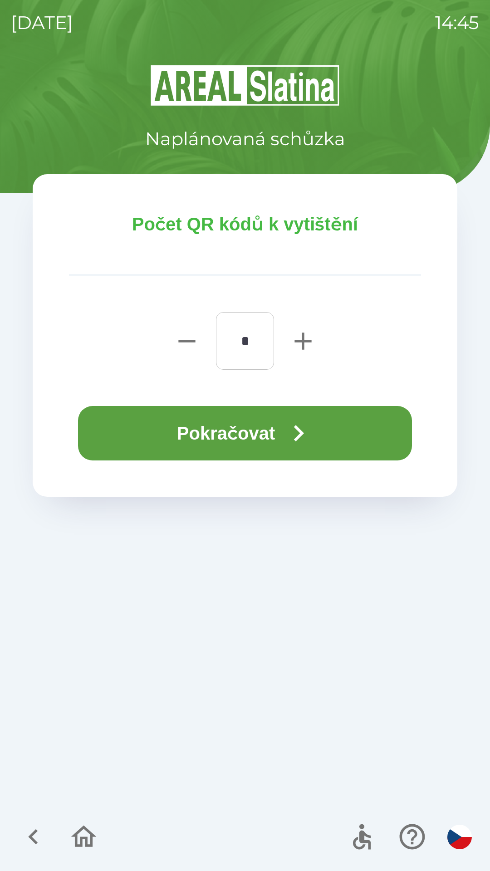
click at [311, 433] on icon "button" at bounding box center [298, 433] width 33 height 33
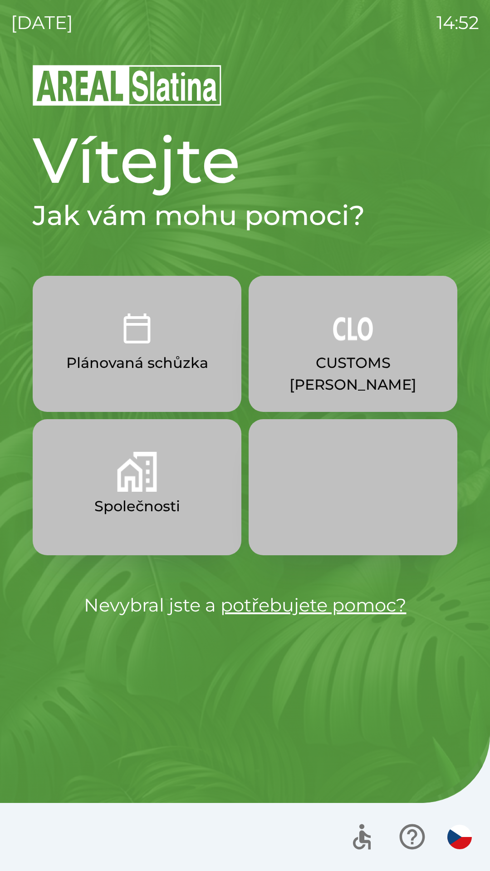
click at [403, 347] on button "CUSTOMS [PERSON_NAME]" at bounding box center [353, 344] width 209 height 136
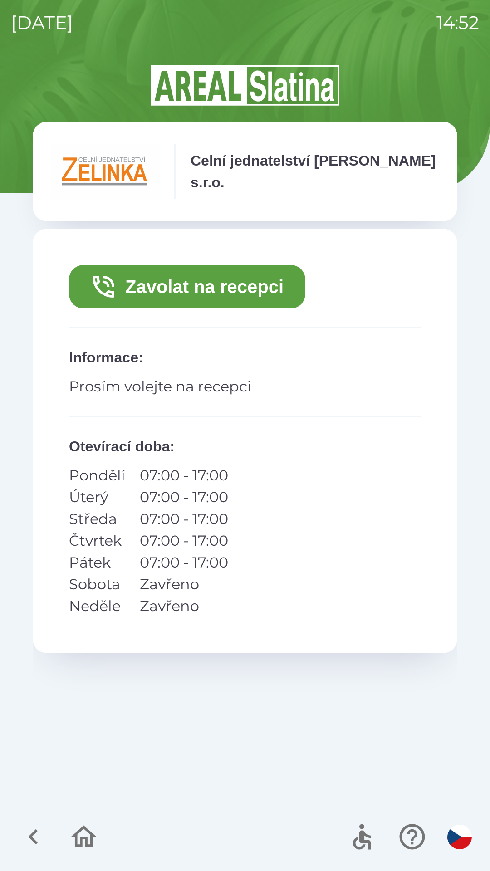
click at [223, 289] on button "Zavolat na recepci" at bounding box center [187, 287] width 236 height 44
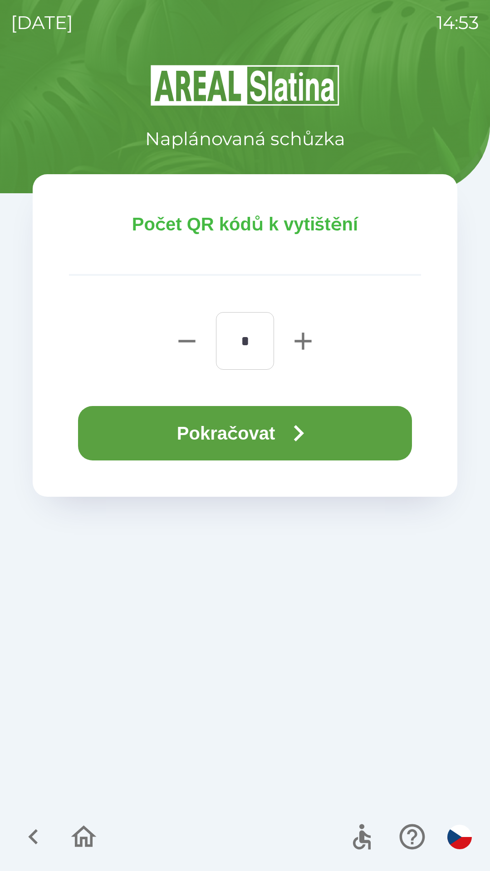
click at [230, 433] on button "Pokračovat" at bounding box center [245, 433] width 334 height 54
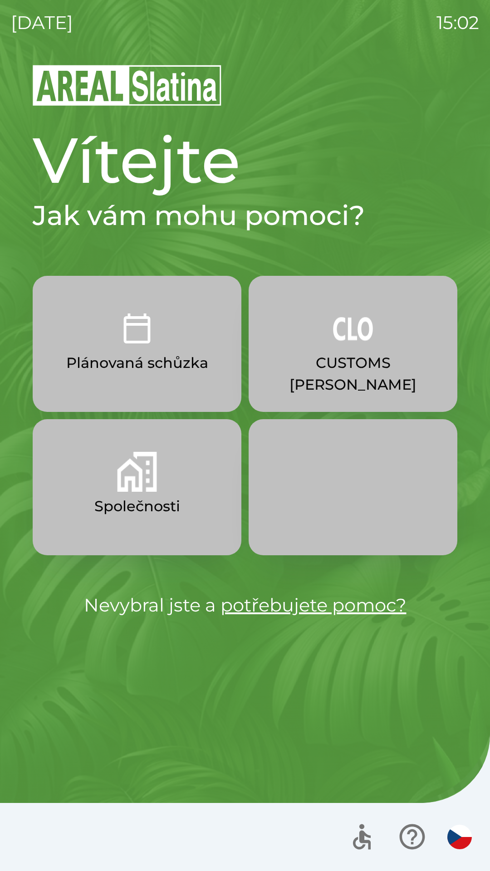
click at [366, 368] on p "CUSTOMS [PERSON_NAME]" at bounding box center [353, 374] width 165 height 44
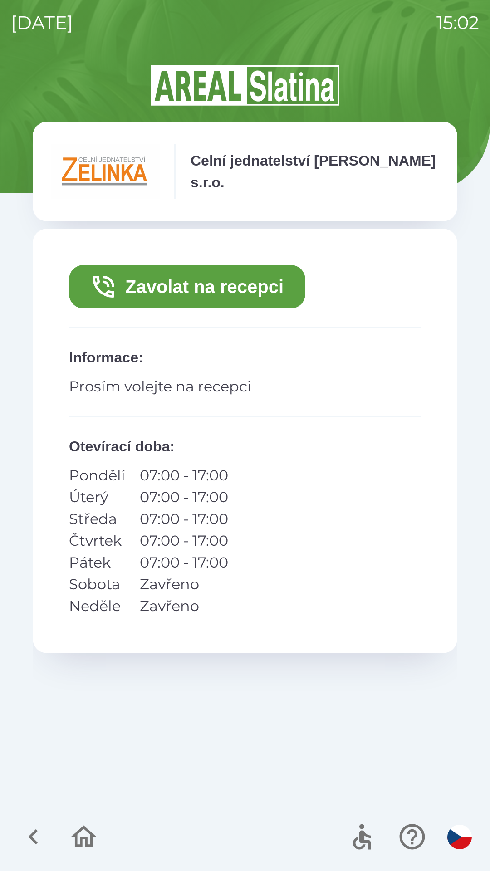
click at [232, 286] on button "Zavolat na recepci" at bounding box center [187, 287] width 236 height 44
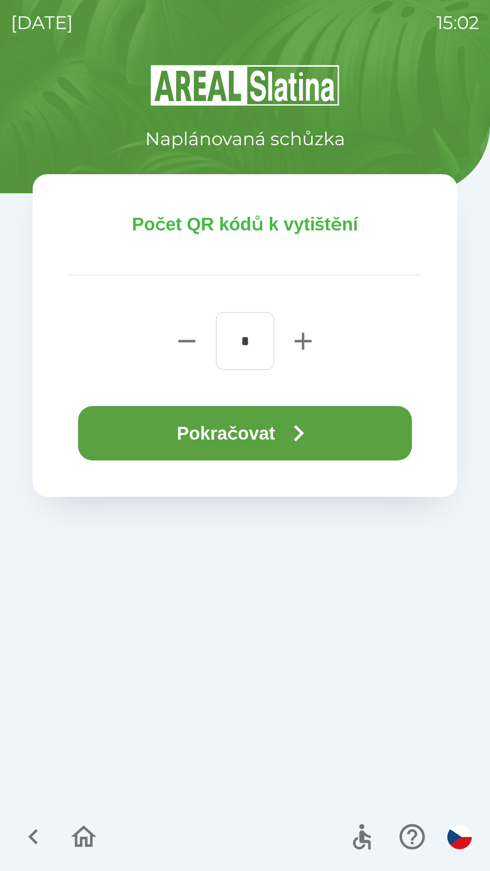
click at [301, 426] on icon "button" at bounding box center [298, 433] width 33 height 33
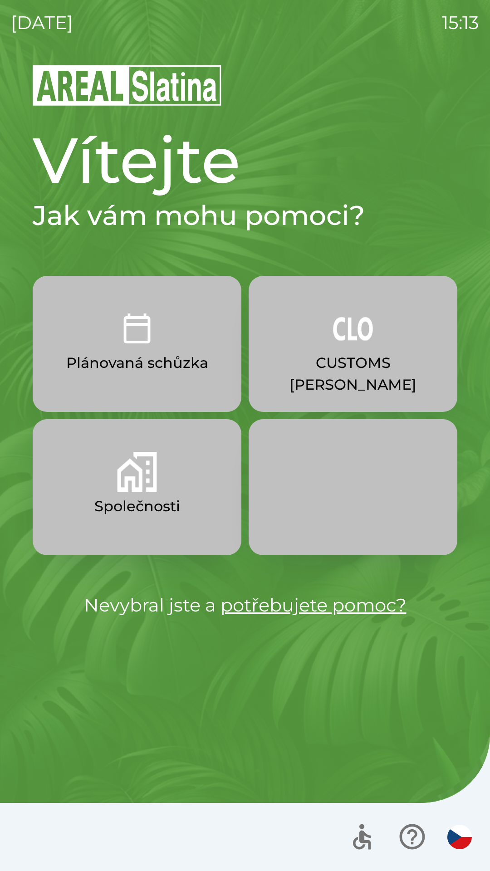
click at [129, 507] on p "Společnosti" at bounding box center [137, 507] width 86 height 22
